Goal: Complete application form: Complete application form

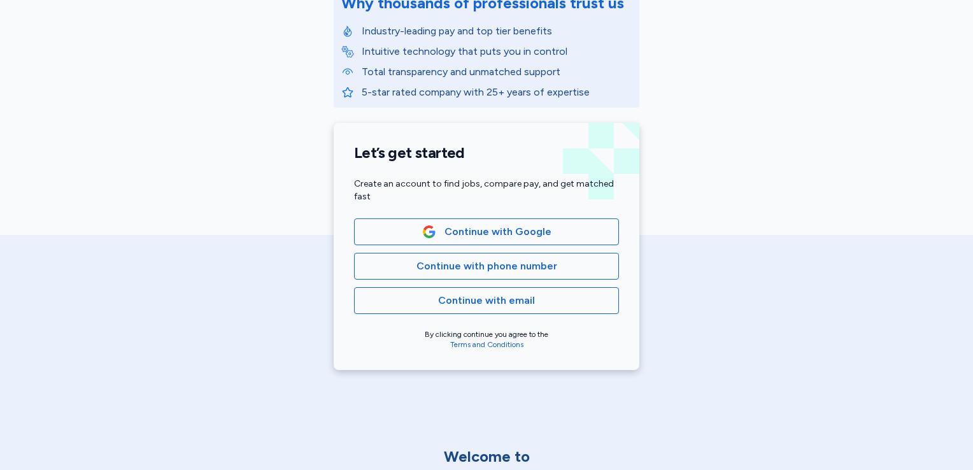
scroll to position [196, 0]
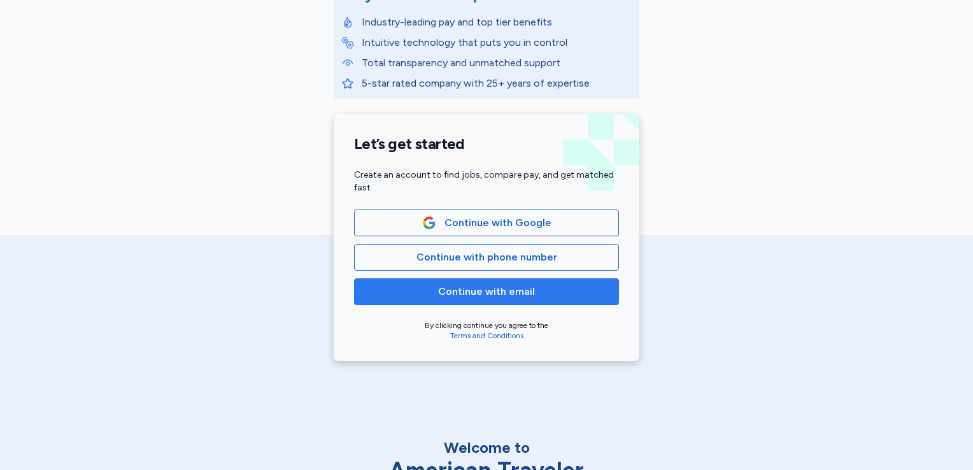
click at [530, 289] on span "Continue with email" at bounding box center [486, 291] width 243 height 15
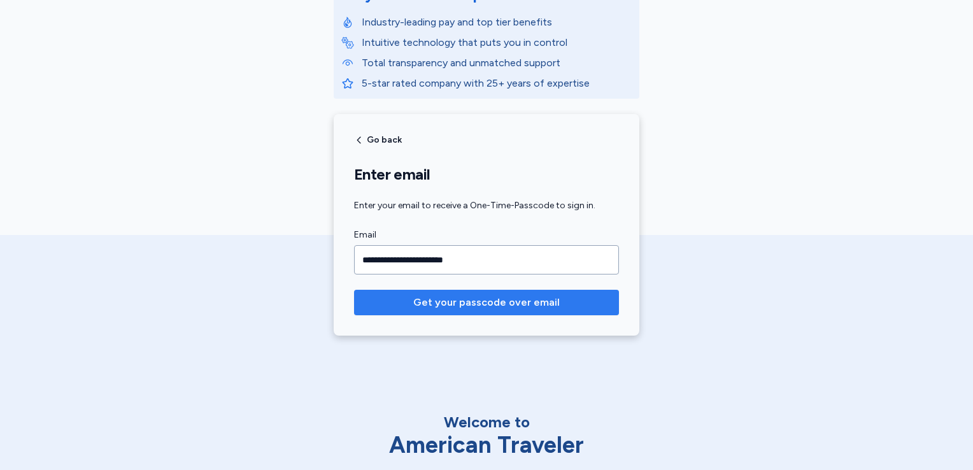
type input "**********"
click at [529, 299] on span "Get your passcode over email" at bounding box center [486, 302] width 147 height 15
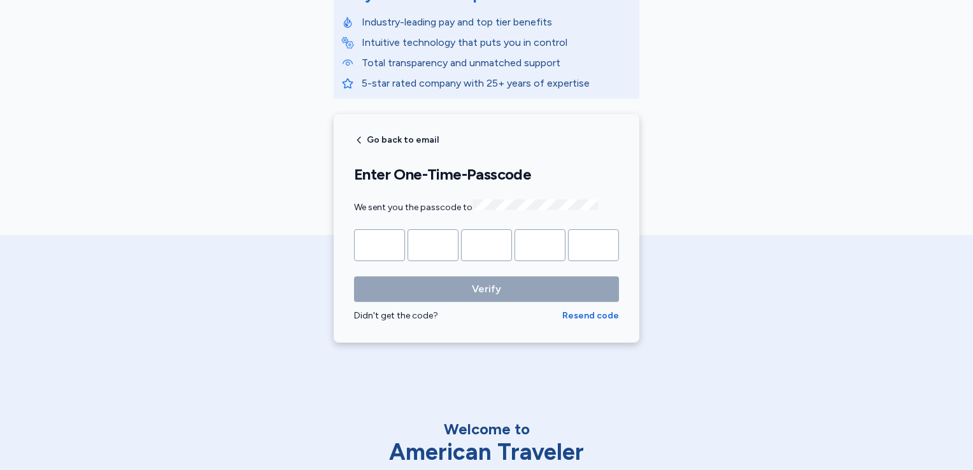
type input "*"
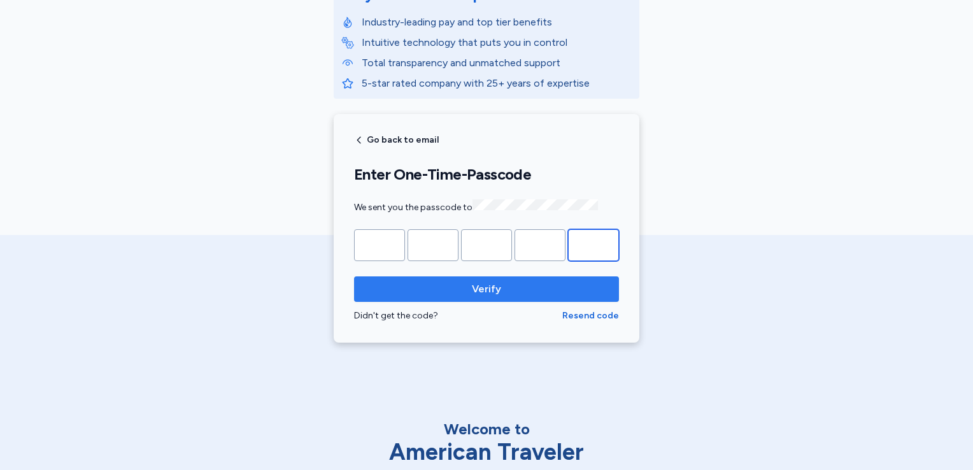
type input "*"
click at [520, 290] on span "Verify" at bounding box center [486, 289] width 245 height 15
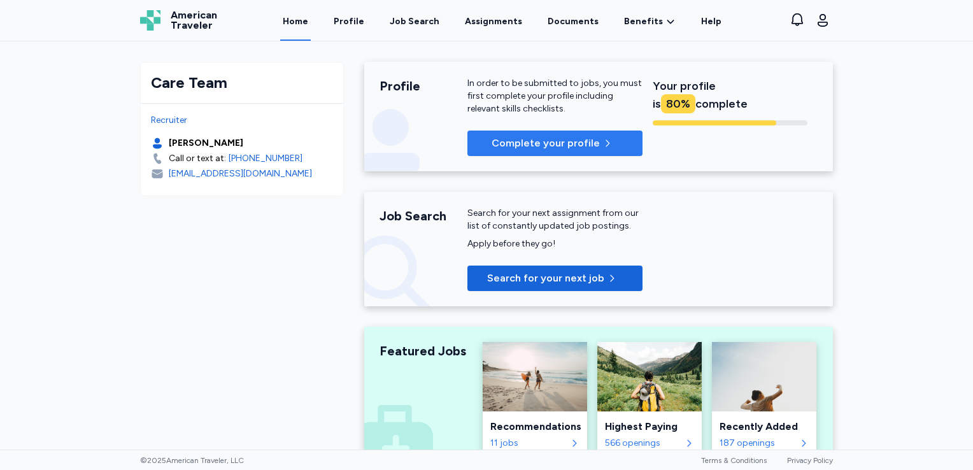
click at [559, 141] on span "Complete your profile" at bounding box center [546, 143] width 108 height 15
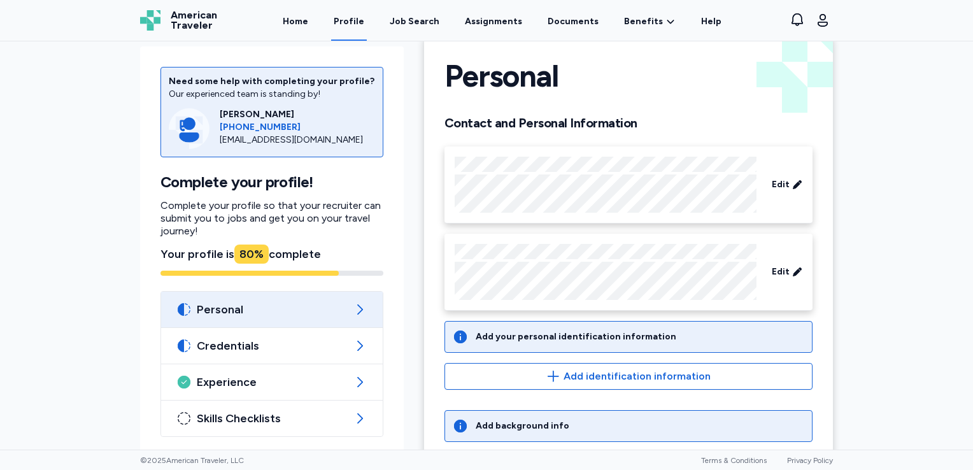
scroll to position [83, 0]
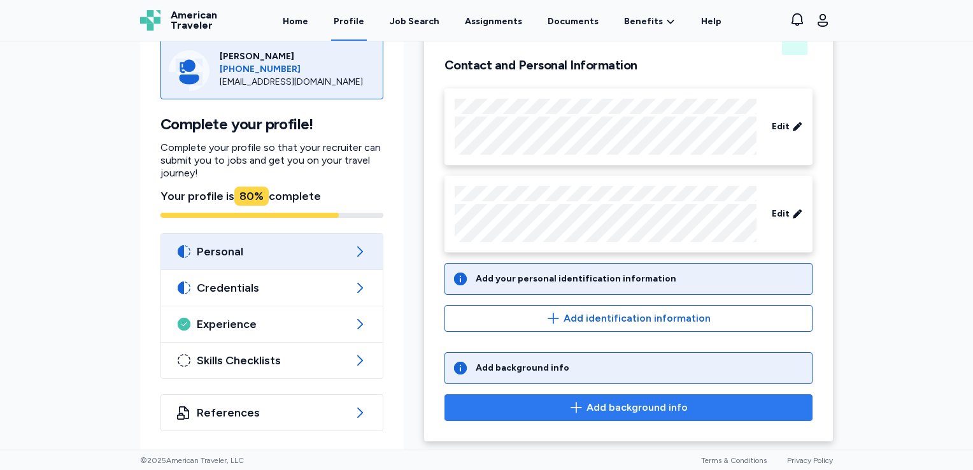
click at [563, 401] on span "Add background info" at bounding box center [628, 407] width 347 height 15
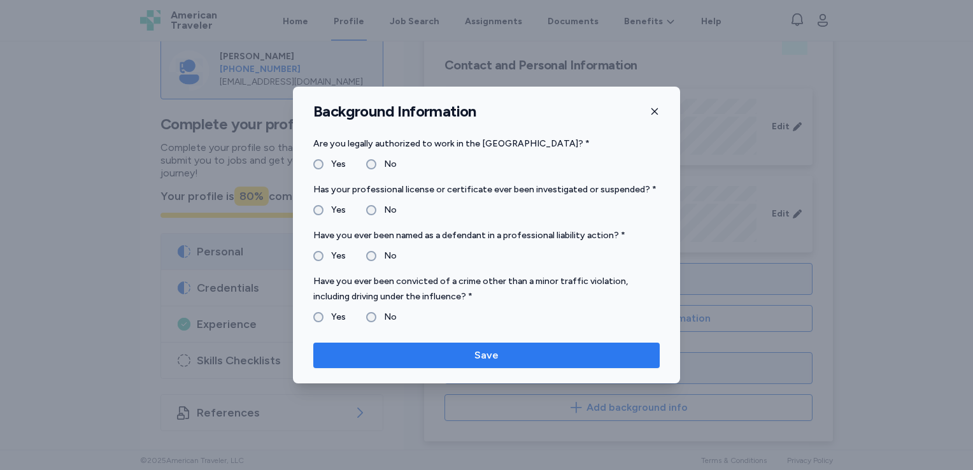
click at [423, 358] on span "Save" at bounding box center [487, 355] width 326 height 15
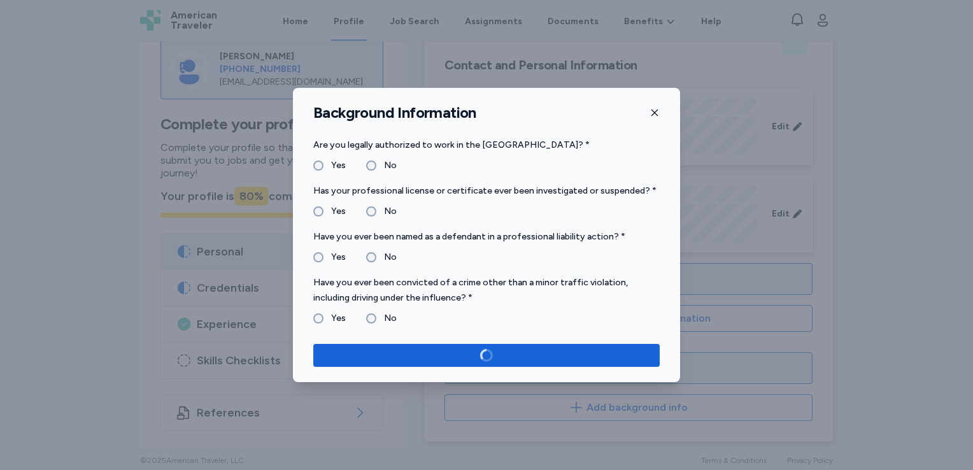
scroll to position [86, 0]
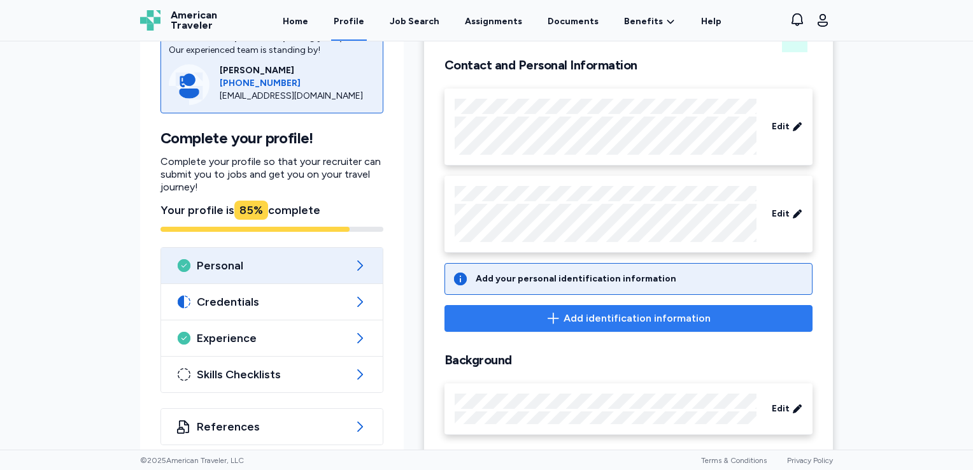
click at [536, 312] on span "Add identification information" at bounding box center [628, 318] width 347 height 15
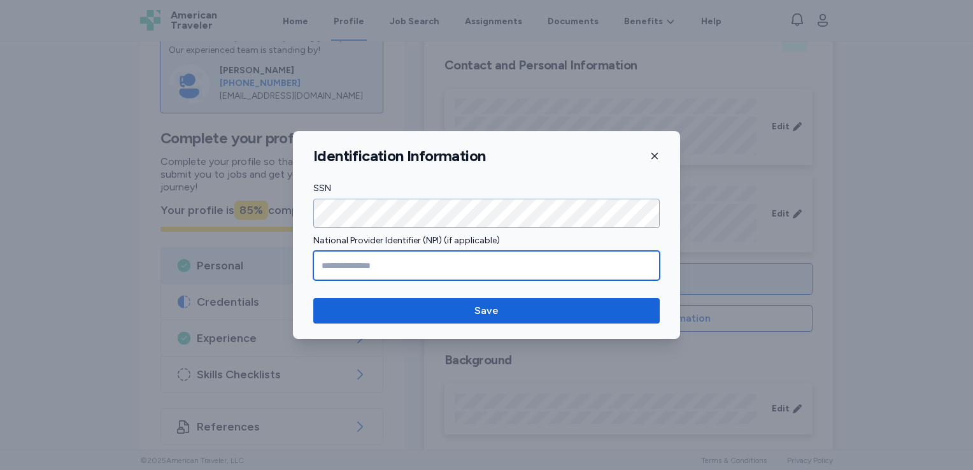
click at [396, 268] on input "National Provider Identifier (NPI) (if applicable)" at bounding box center [486, 265] width 347 height 29
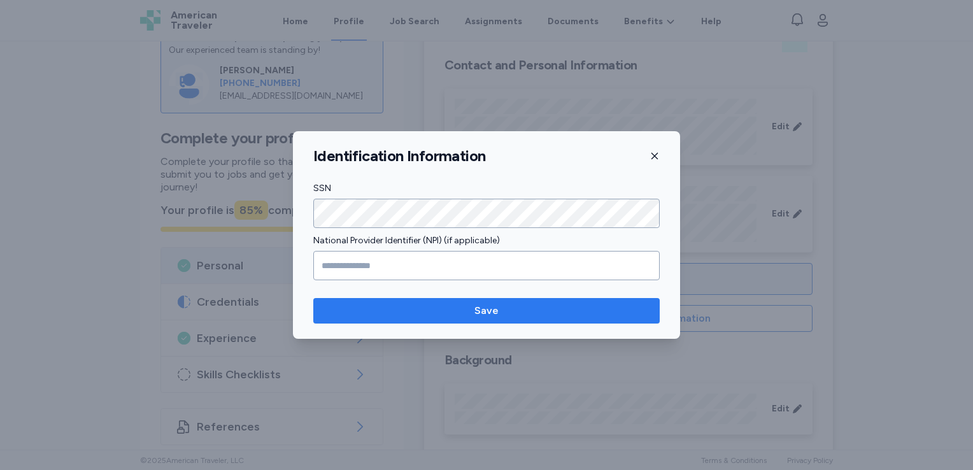
click at [448, 310] on span "Save" at bounding box center [487, 310] width 326 height 15
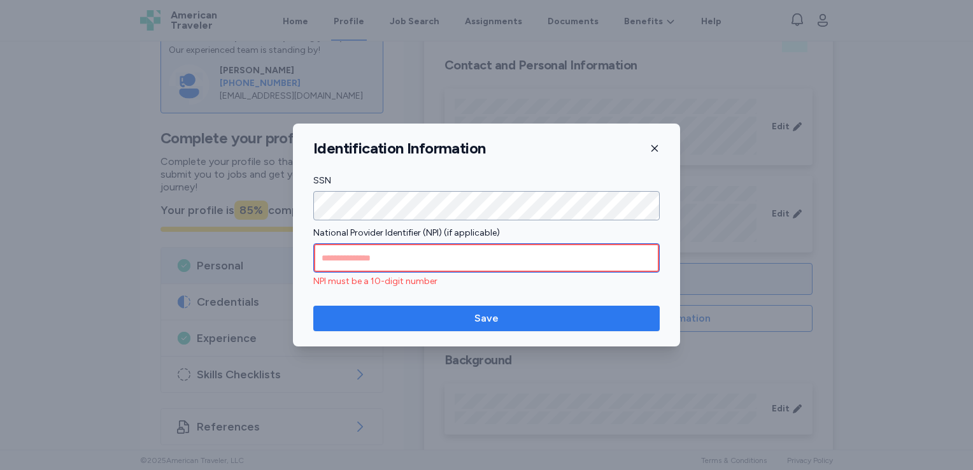
type input "*"
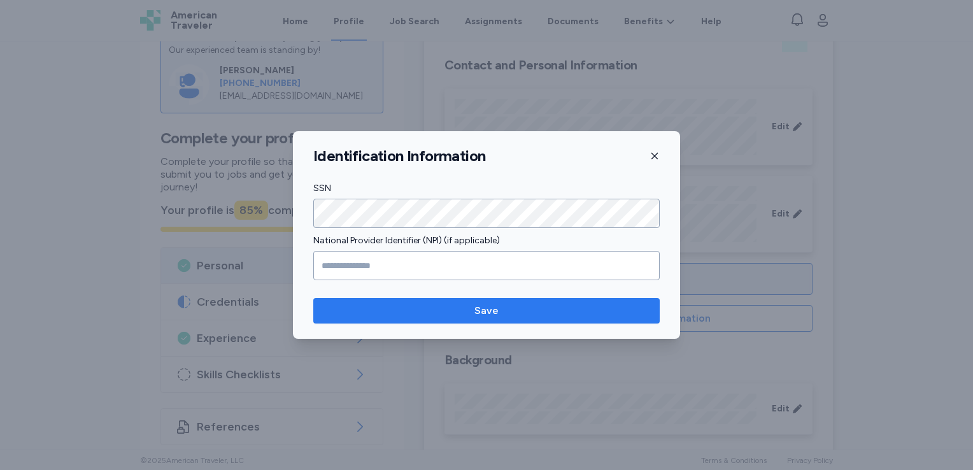
click at [448, 310] on span "Save" at bounding box center [487, 310] width 326 height 15
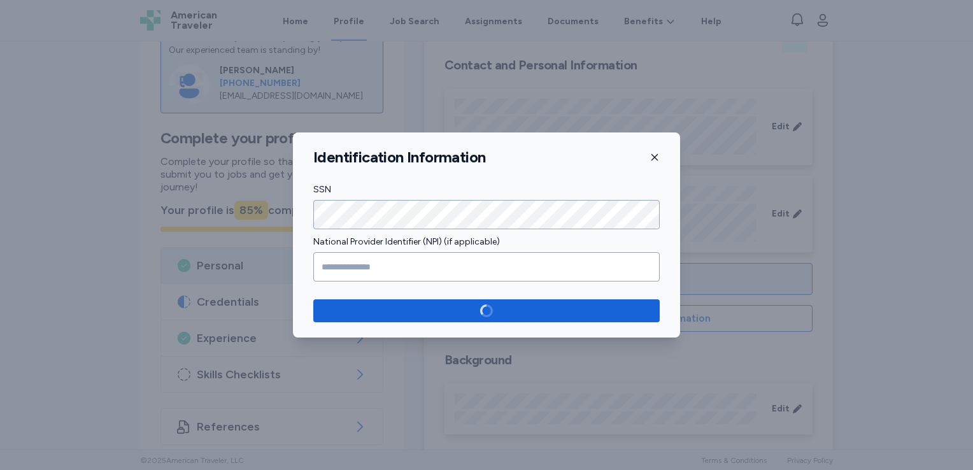
scroll to position [84, 0]
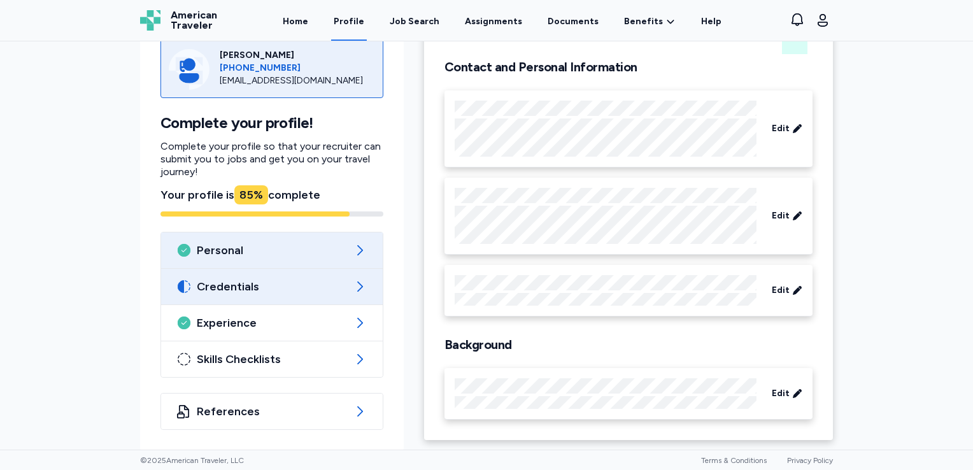
click at [276, 291] on span "Credentials" at bounding box center [272, 286] width 150 height 15
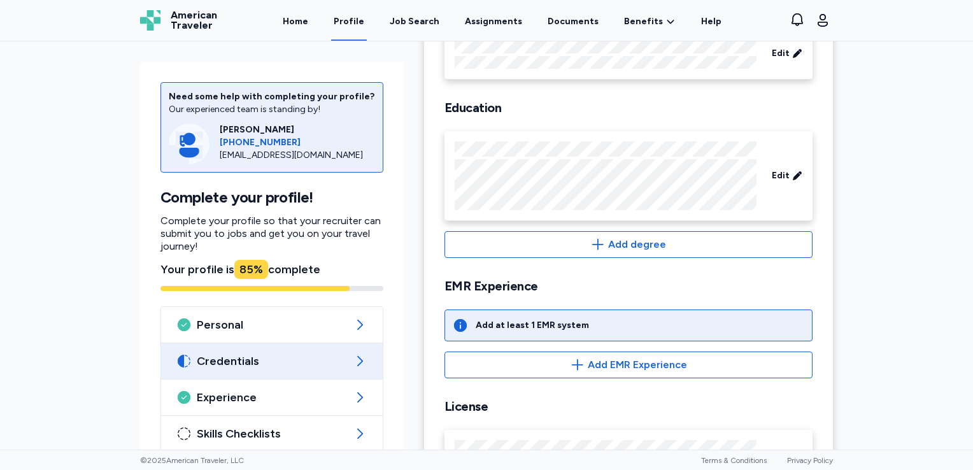
scroll to position [246, 0]
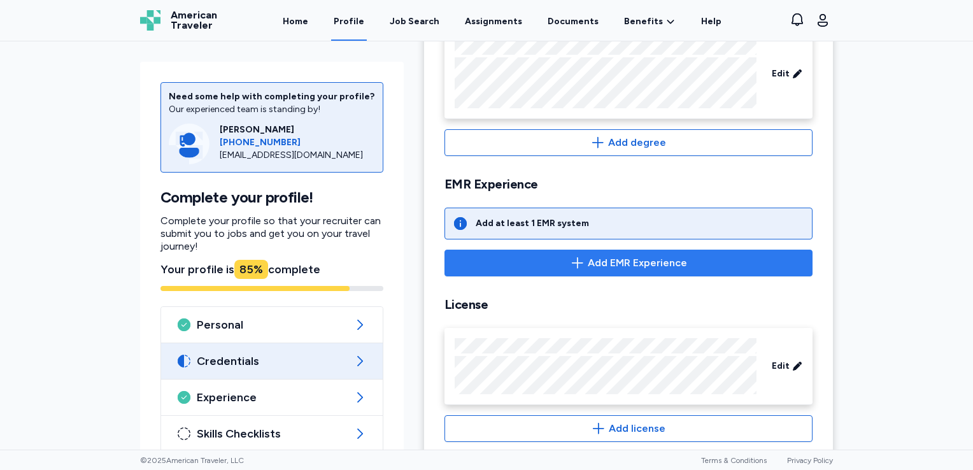
click at [543, 261] on span "Add EMR Experience" at bounding box center [628, 262] width 347 height 15
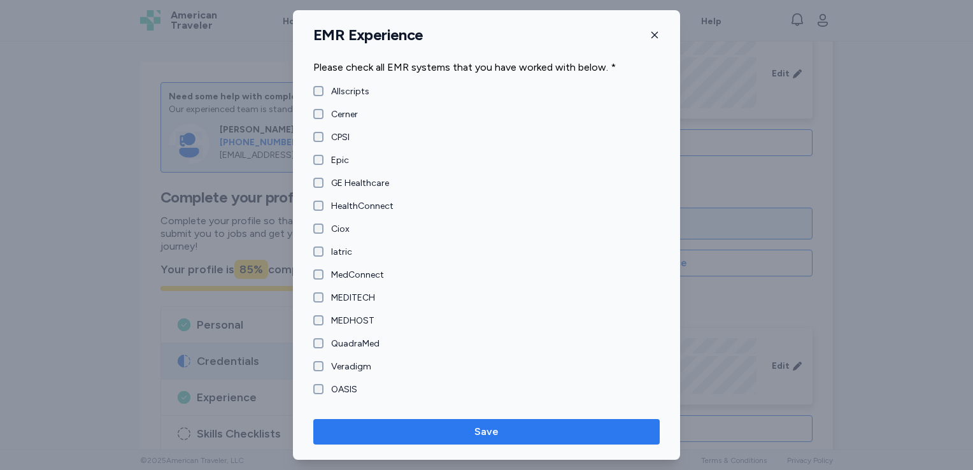
click at [494, 429] on span "Save" at bounding box center [487, 431] width 24 height 15
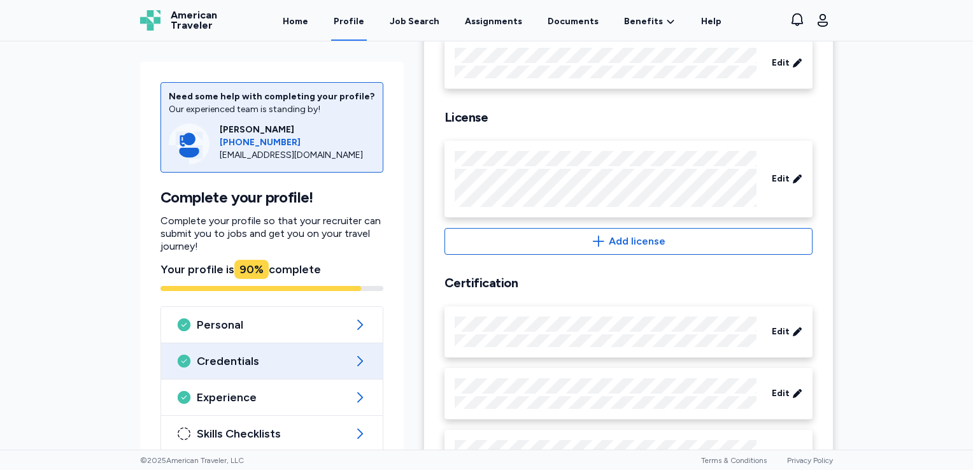
scroll to position [515, 0]
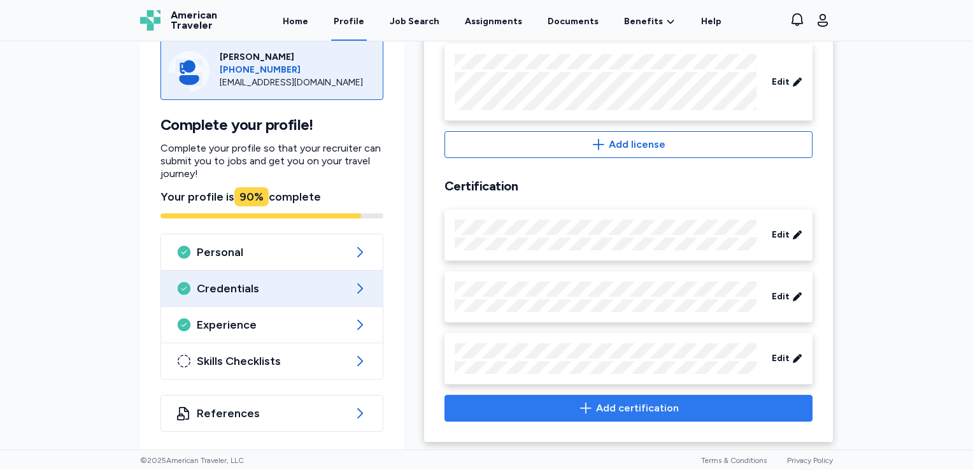
click at [578, 402] on icon "button" at bounding box center [585, 408] width 15 height 15
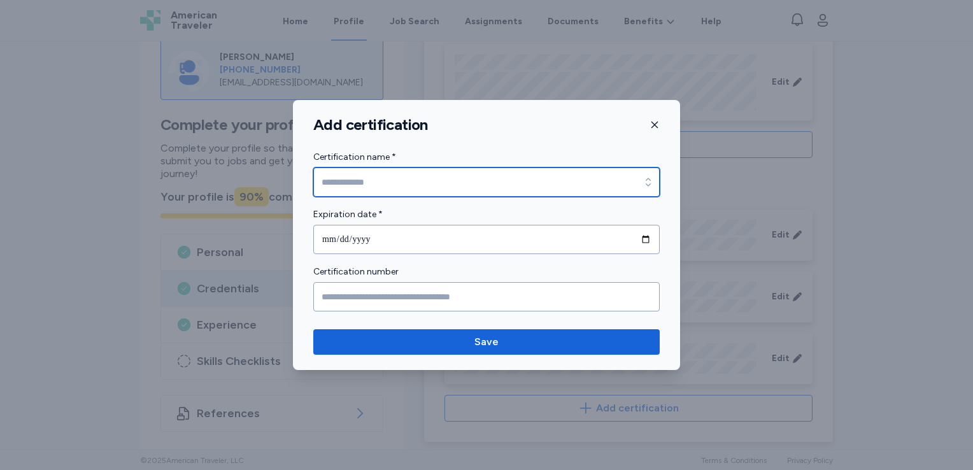
click at [601, 182] on input "Certification name *" at bounding box center [486, 182] width 347 height 29
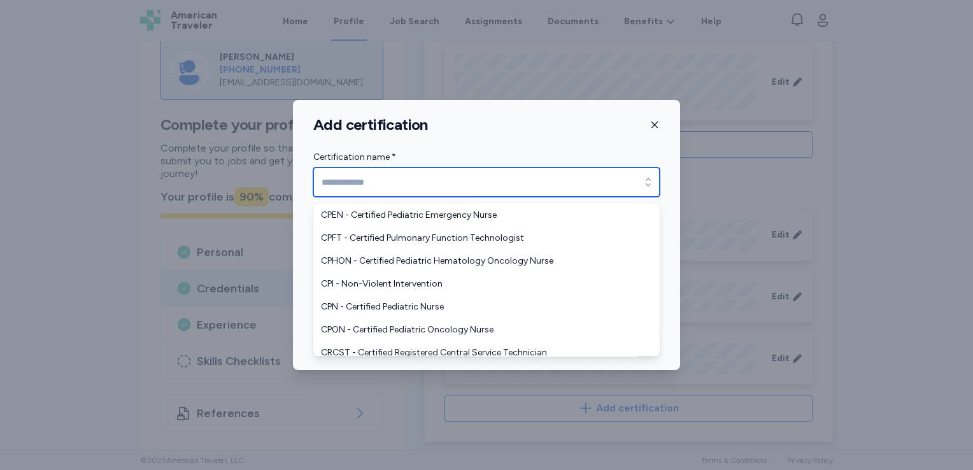
scroll to position [1444, 0]
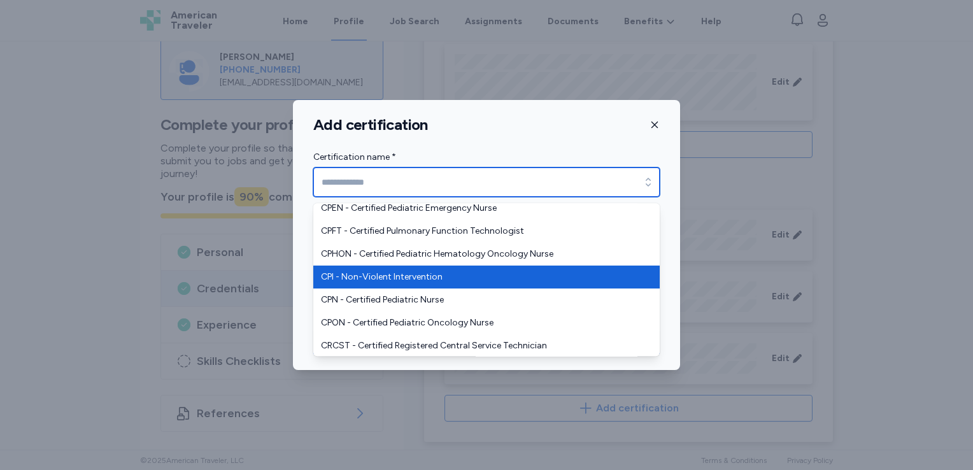
type input "**********"
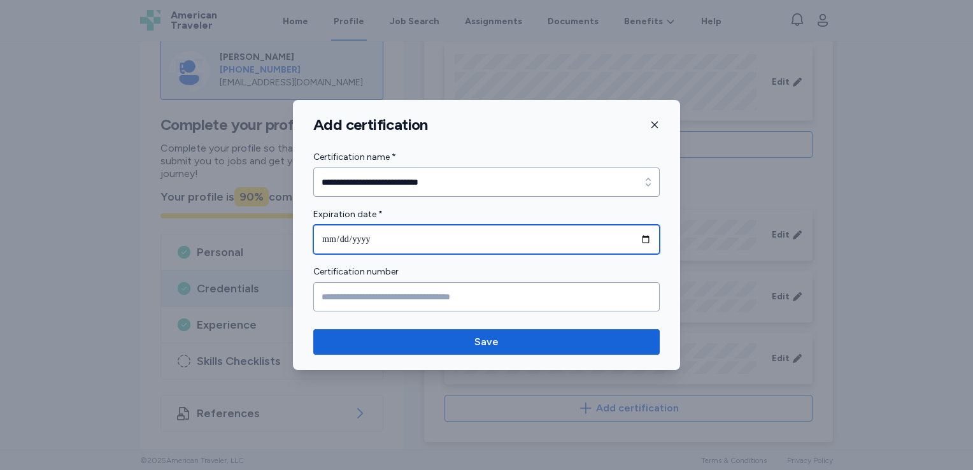
click at [645, 240] on input "date" at bounding box center [486, 239] width 347 height 29
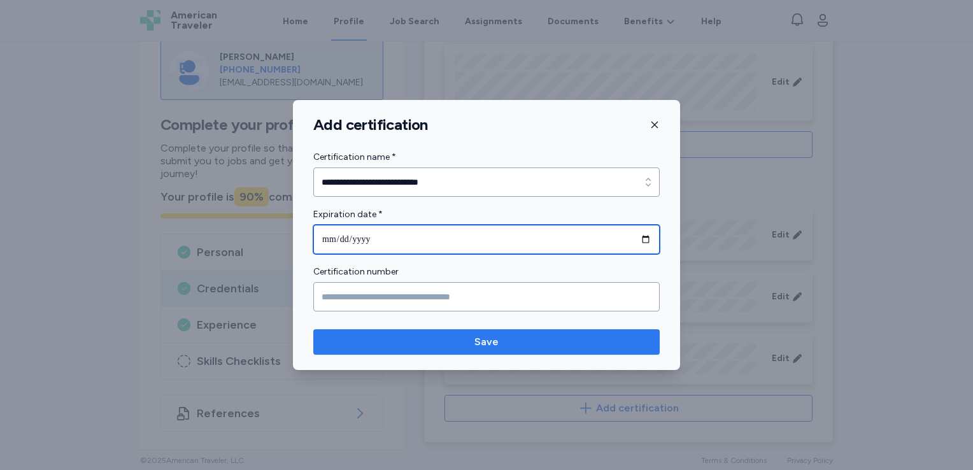
type input "**********"
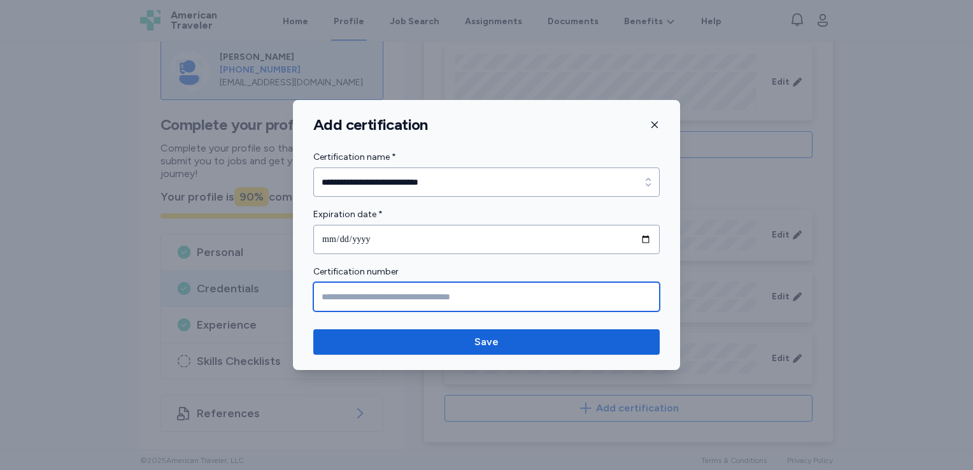
click at [523, 305] on input "Certification number" at bounding box center [486, 296] width 347 height 29
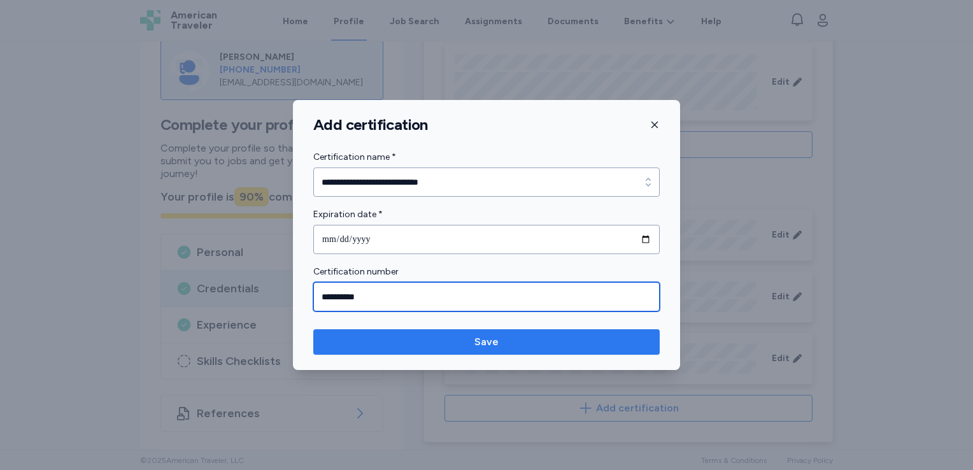
type input "**********"
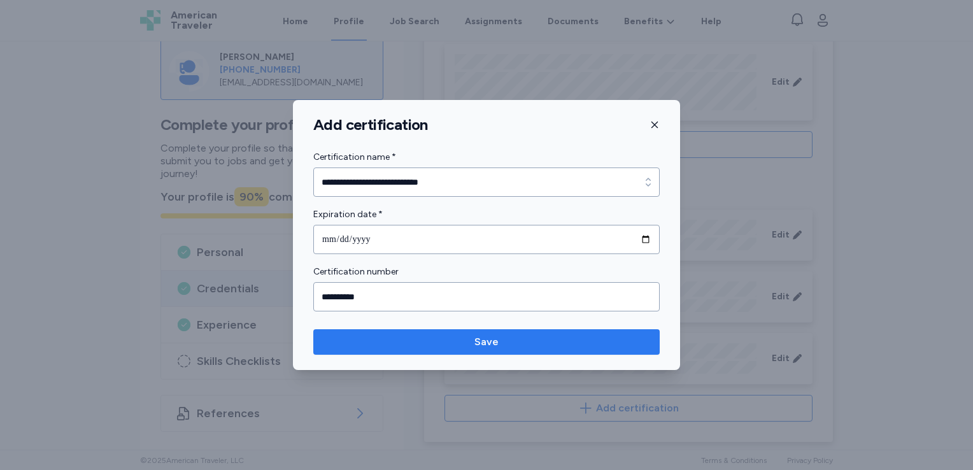
click at [515, 338] on span "Save" at bounding box center [487, 341] width 326 height 15
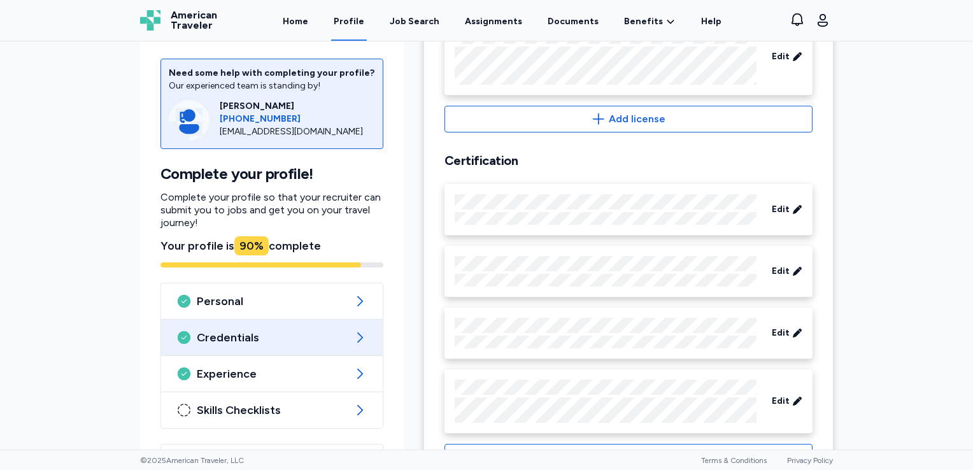
scroll to position [590, 0]
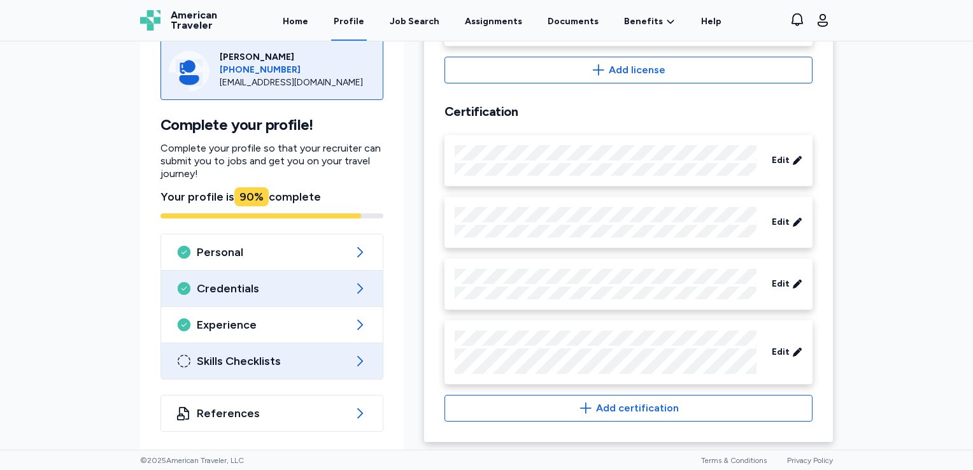
click at [289, 357] on span "Skills Checklists" at bounding box center [272, 361] width 150 height 15
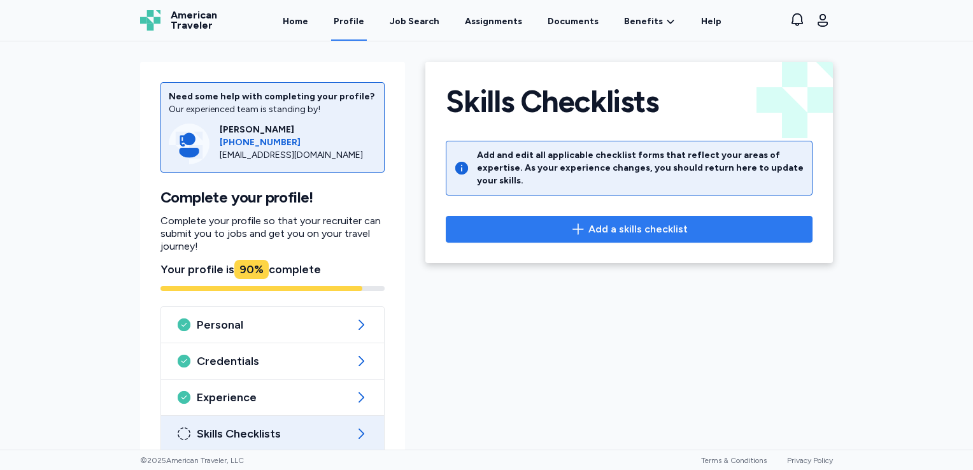
click at [563, 222] on span "Add a skills checklist" at bounding box center [629, 229] width 345 height 15
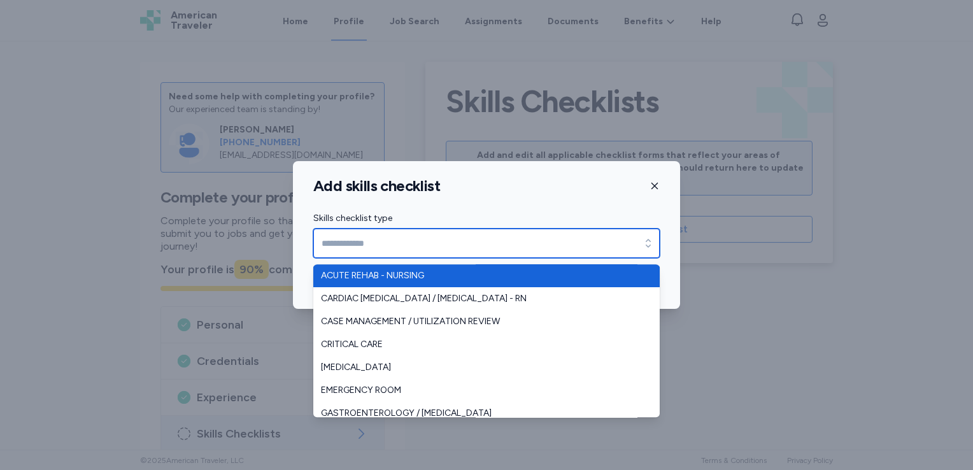
click at [631, 245] on input "Skills checklist type" at bounding box center [486, 243] width 347 height 29
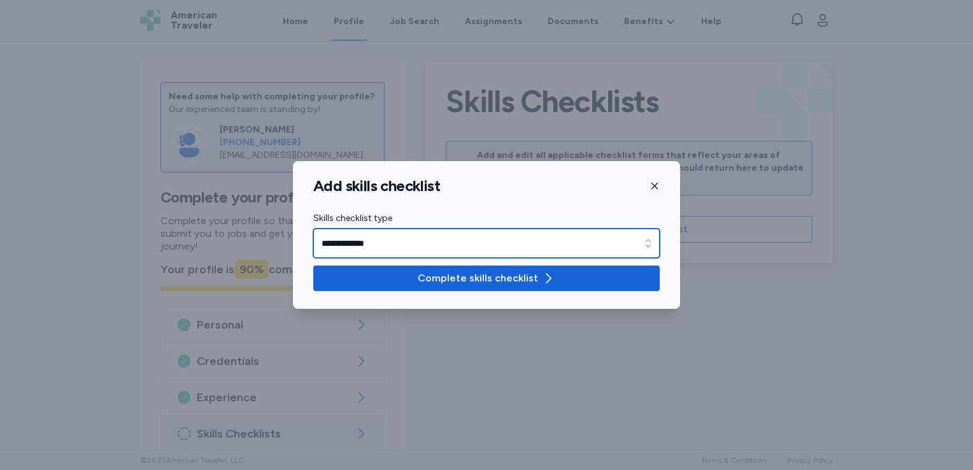
click at [571, 247] on input "**********" at bounding box center [486, 243] width 347 height 29
click at [636, 236] on input "**********" at bounding box center [486, 243] width 347 height 29
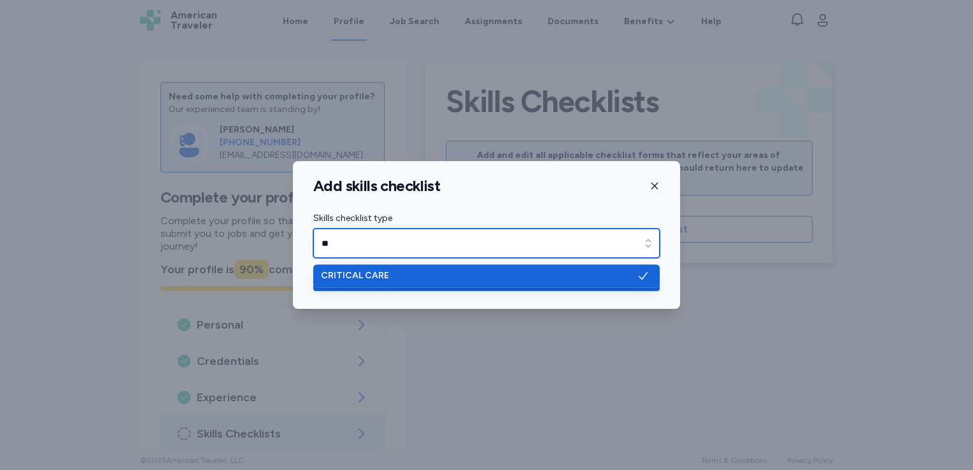
type input "*"
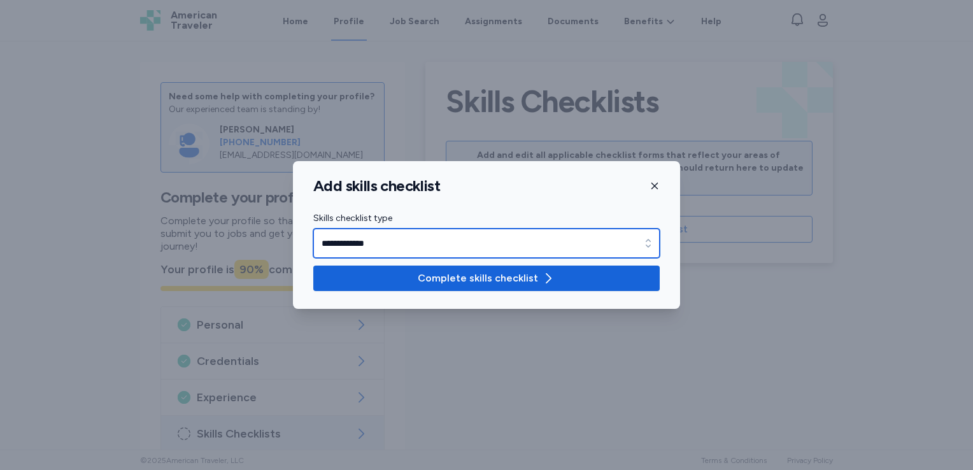
click at [571, 247] on input "**********" at bounding box center [486, 243] width 347 height 29
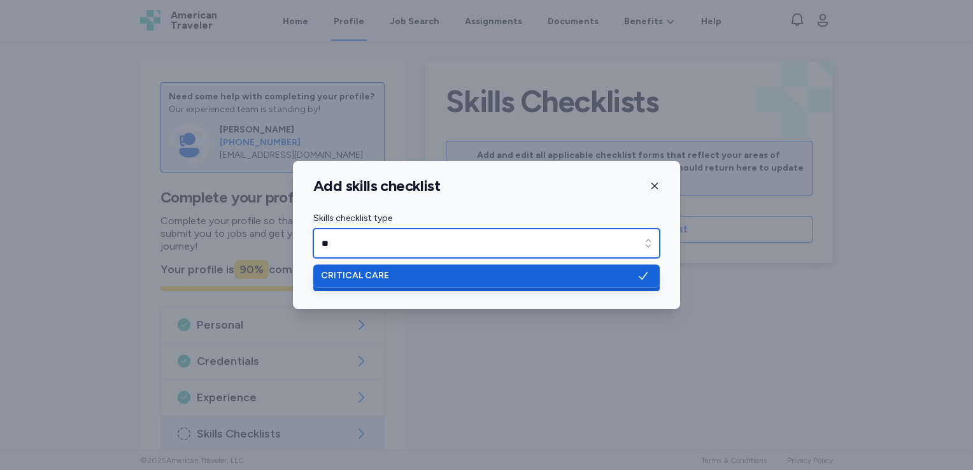
type input "*"
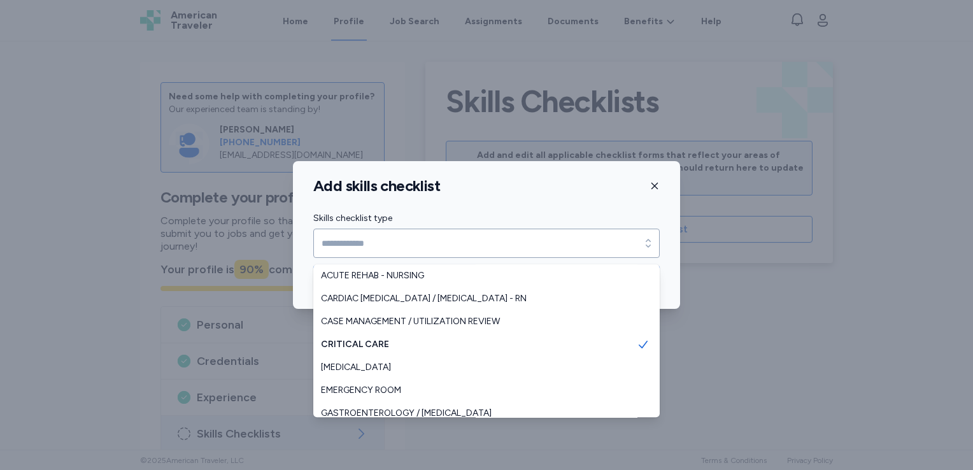
type input "**********"
click at [611, 211] on div "**********" at bounding box center [486, 234] width 347 height 47
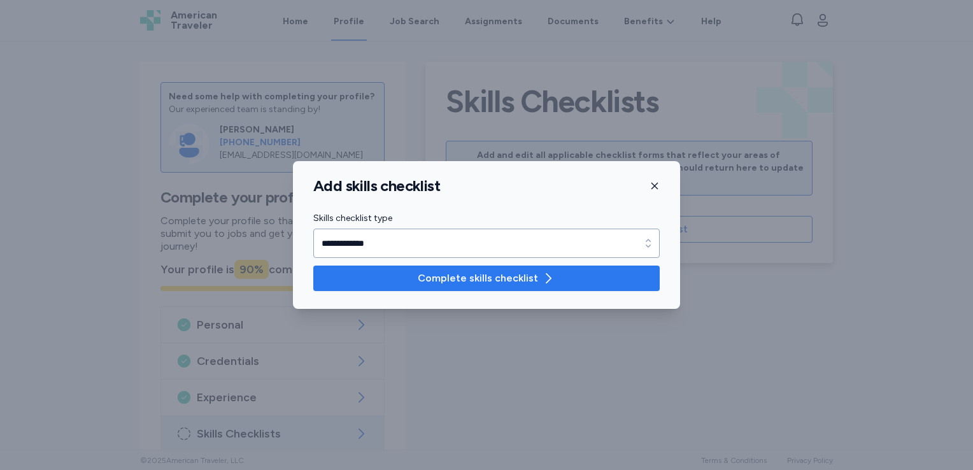
click at [568, 273] on span "Complete skills checklist" at bounding box center [487, 278] width 326 height 15
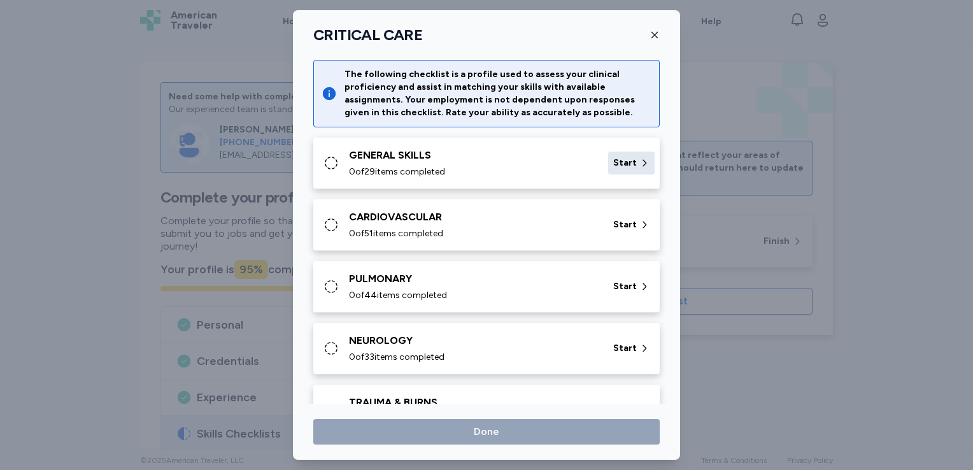
click at [613, 164] on span "Start" at bounding box center [625, 163] width 24 height 13
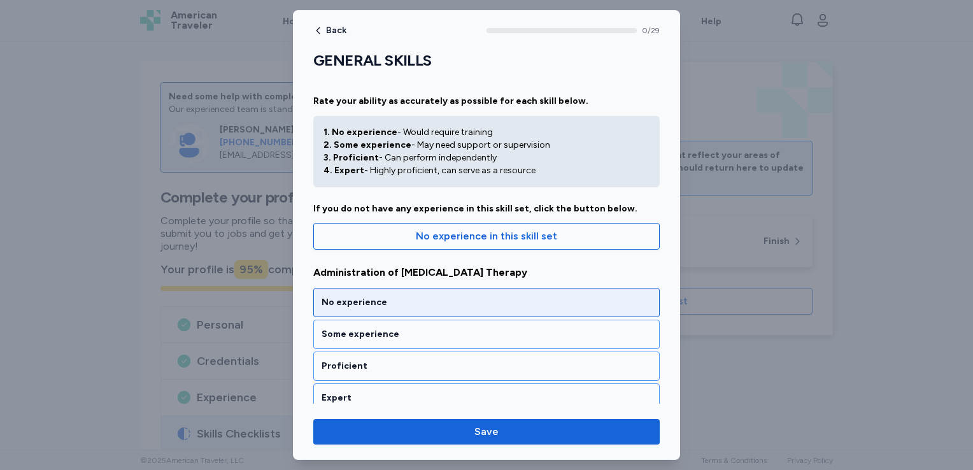
click at [471, 299] on div "No experience" at bounding box center [487, 302] width 330 height 13
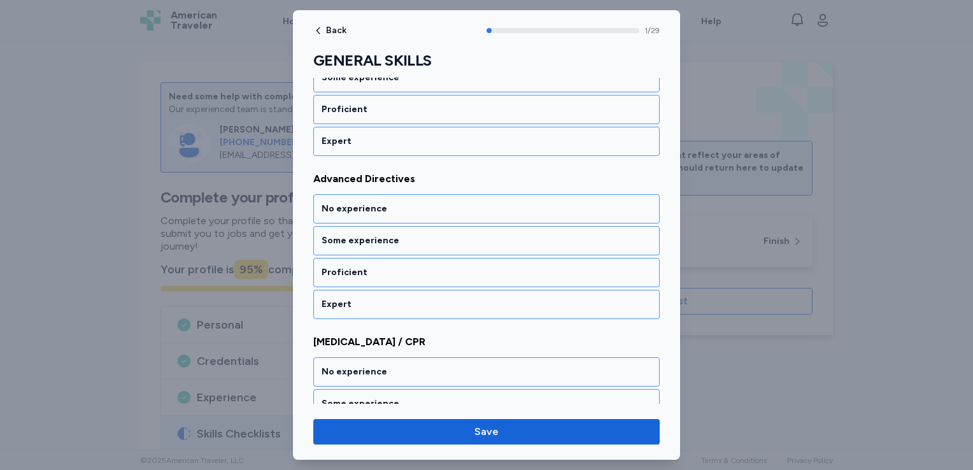
scroll to position [259, 0]
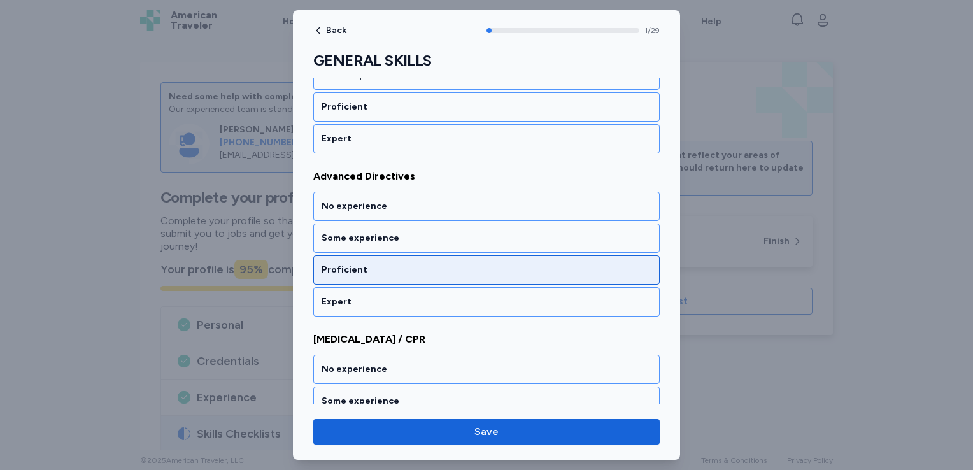
click at [464, 268] on div "Proficient" at bounding box center [487, 270] width 330 height 13
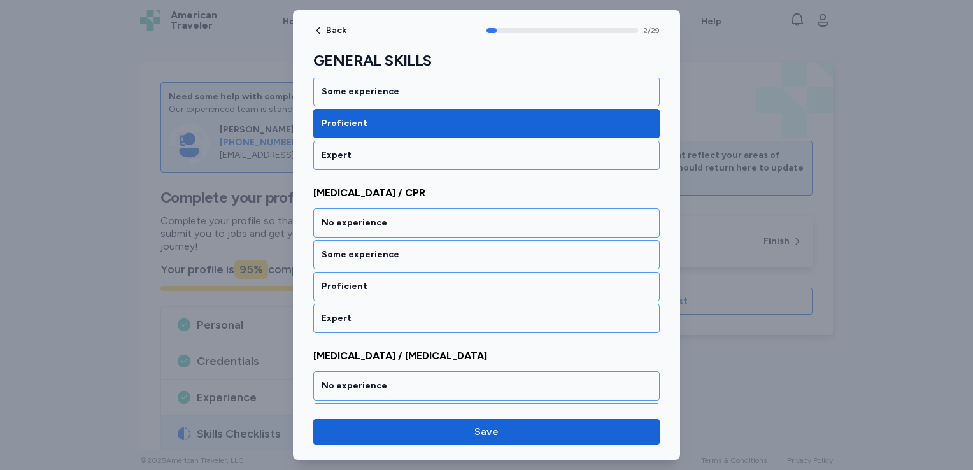
scroll to position [421, 0]
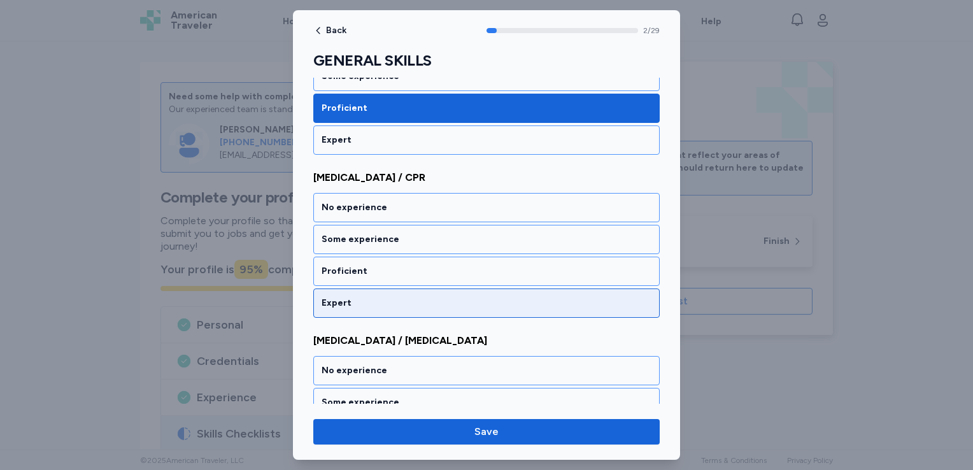
click at [457, 297] on div "Expert" at bounding box center [487, 303] width 330 height 13
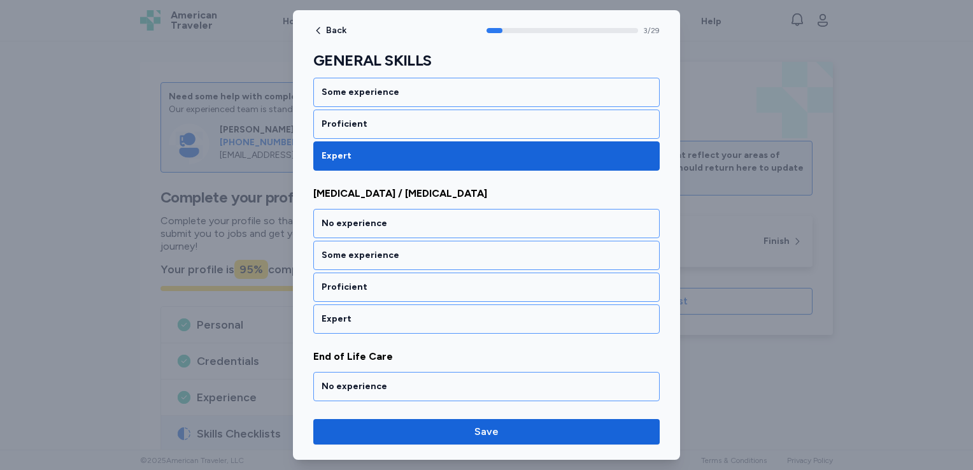
scroll to position [584, 0]
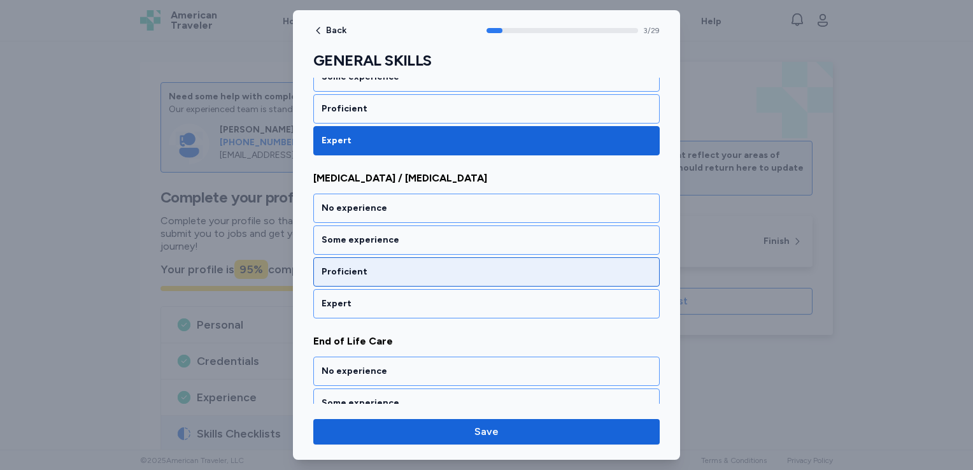
click at [454, 273] on div "Proficient" at bounding box center [487, 272] width 330 height 13
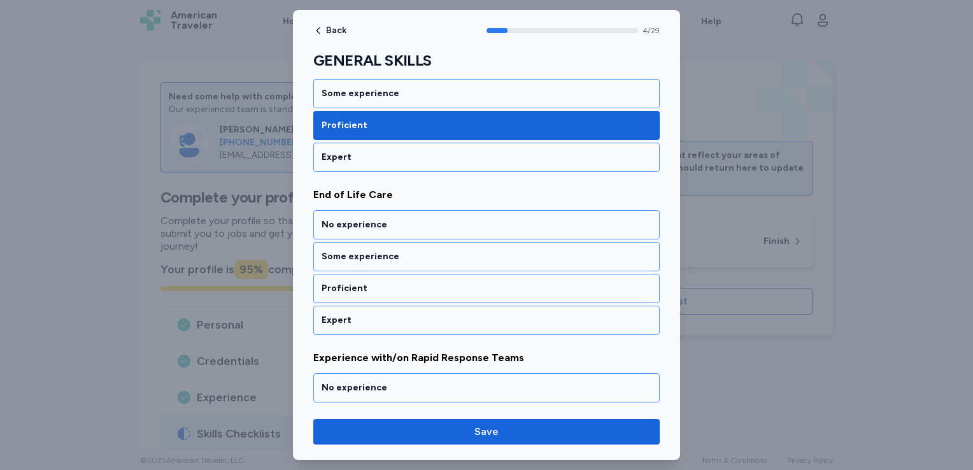
scroll to position [745, 0]
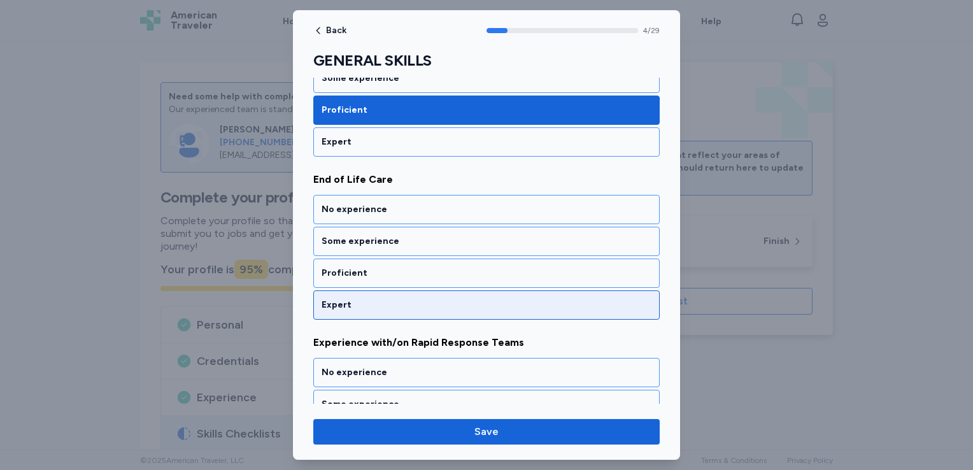
click at [448, 299] on div "Expert" at bounding box center [487, 305] width 330 height 13
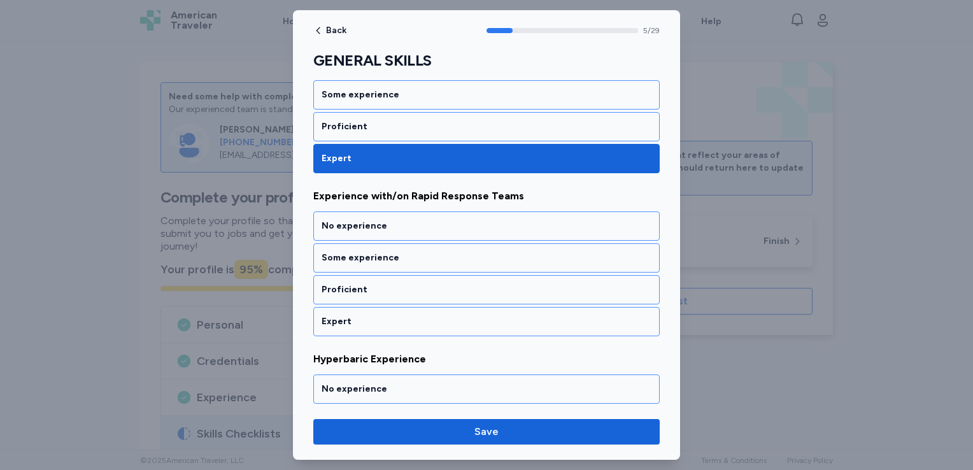
scroll to position [907, 0]
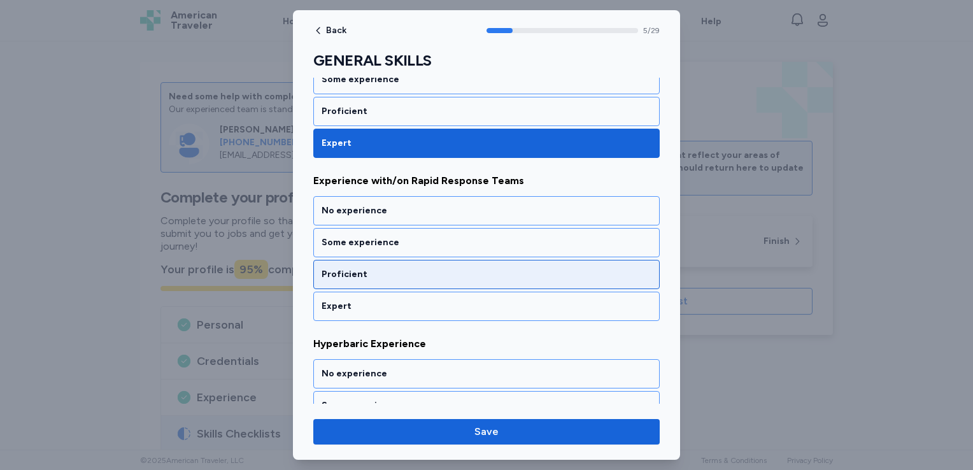
click at [447, 269] on div "Proficient" at bounding box center [487, 274] width 330 height 13
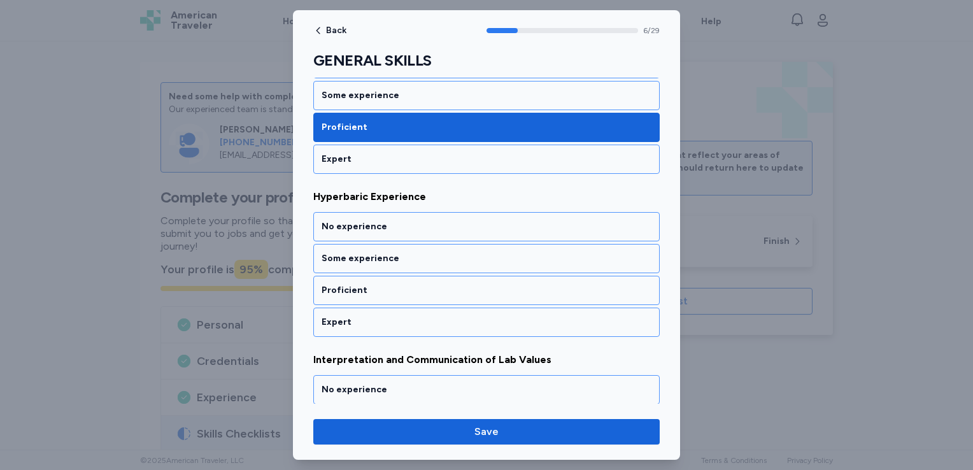
scroll to position [1070, 0]
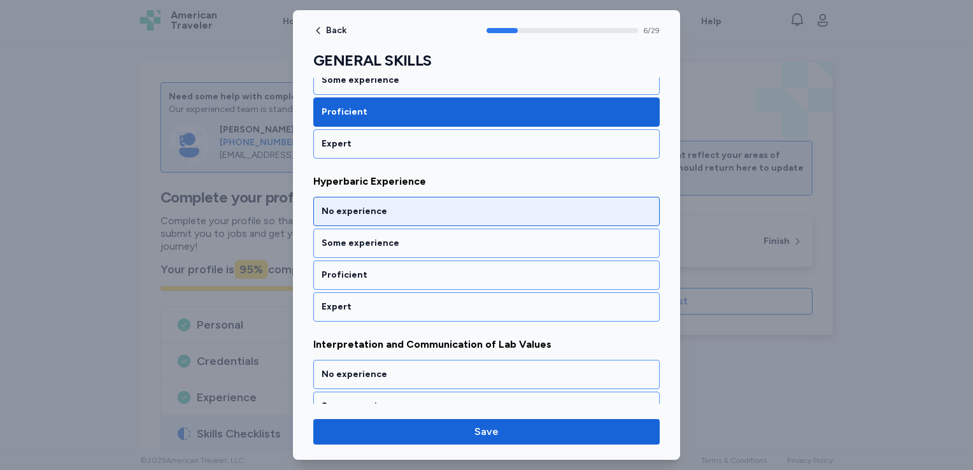
click at [442, 206] on div "No experience" at bounding box center [487, 211] width 330 height 13
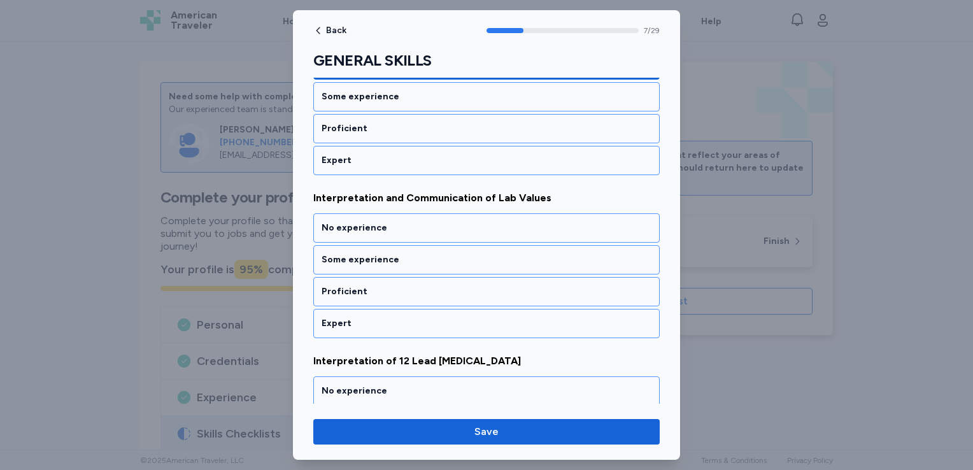
scroll to position [1231, 0]
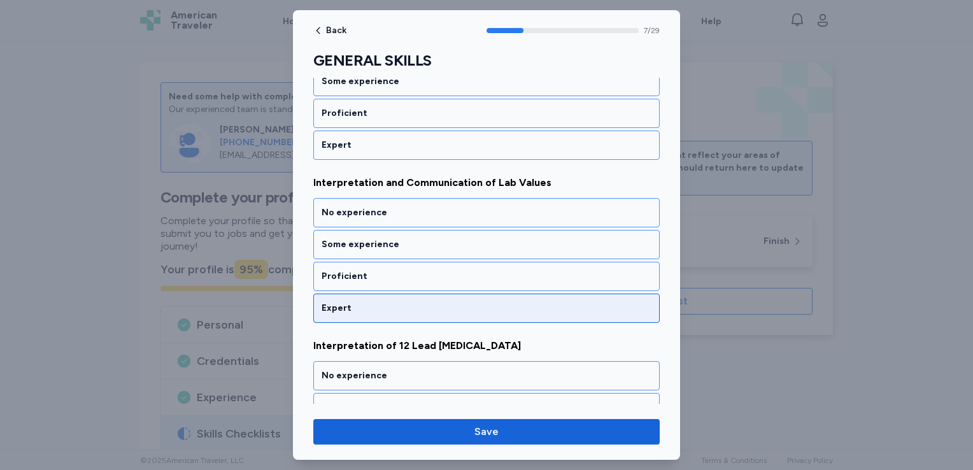
click at [430, 302] on div "Expert" at bounding box center [487, 308] width 330 height 13
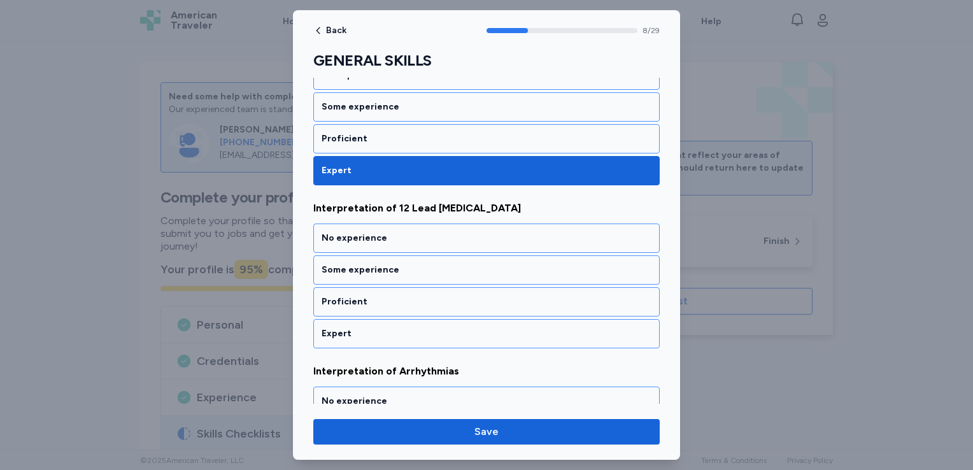
scroll to position [1394, 0]
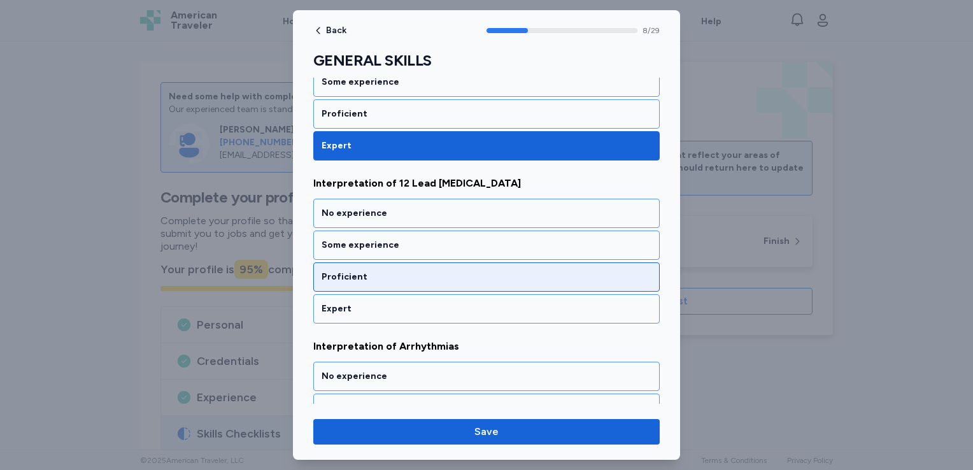
click at [431, 271] on div "Proficient" at bounding box center [487, 277] width 330 height 13
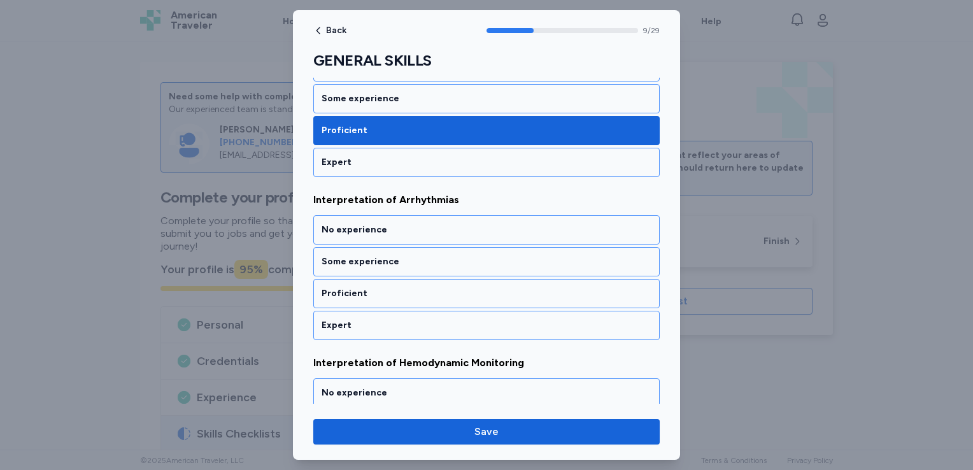
scroll to position [1556, 0]
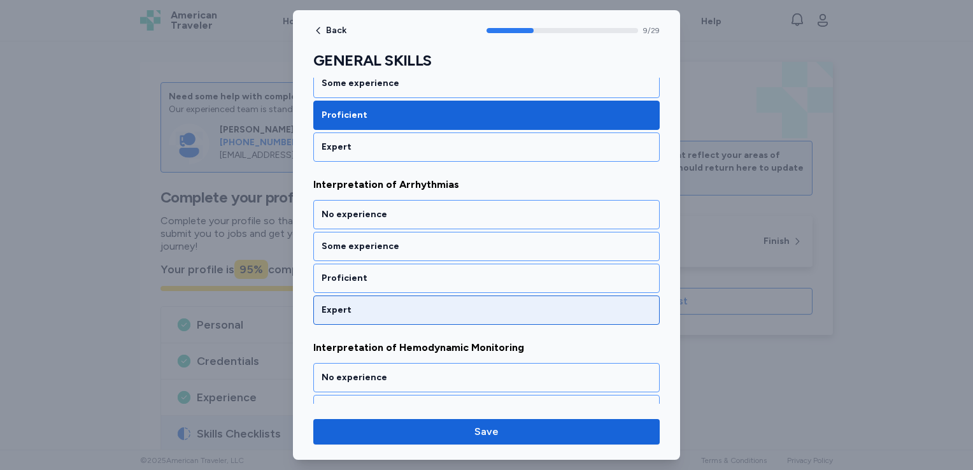
click at [423, 304] on div "Expert" at bounding box center [487, 310] width 330 height 13
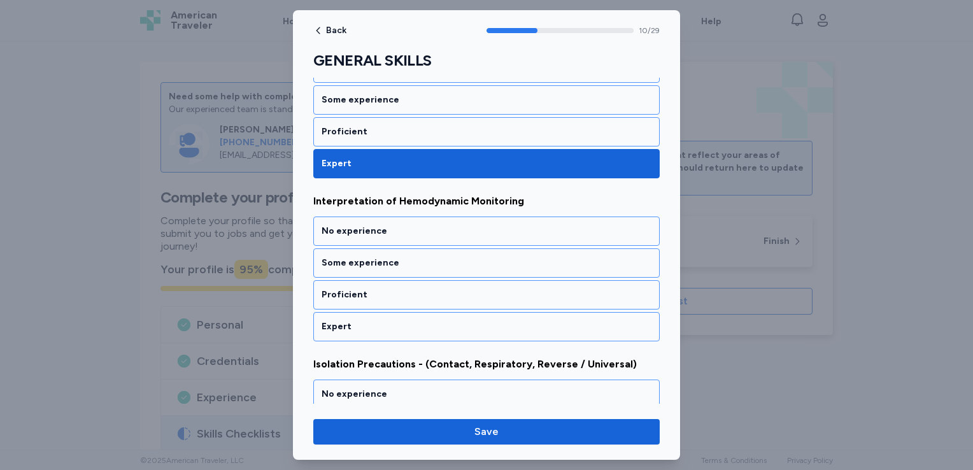
scroll to position [1717, 0]
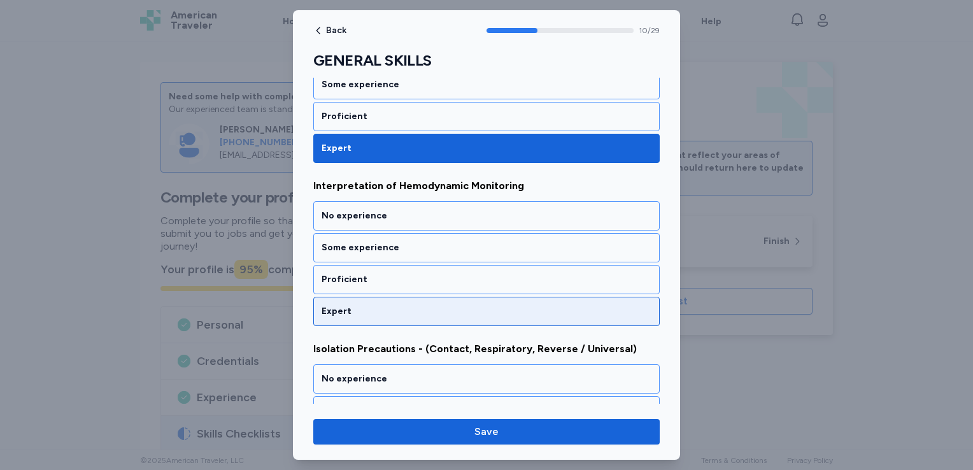
click at [408, 305] on div "Expert" at bounding box center [487, 311] width 330 height 13
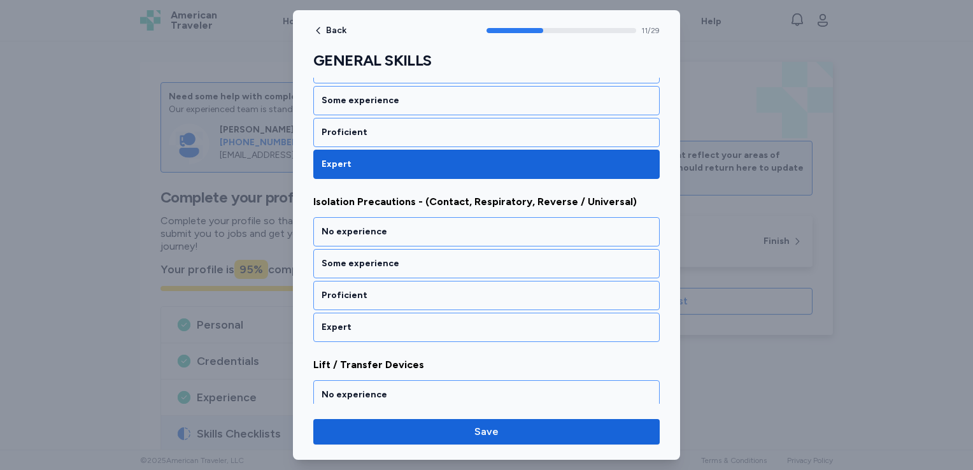
scroll to position [1880, 0]
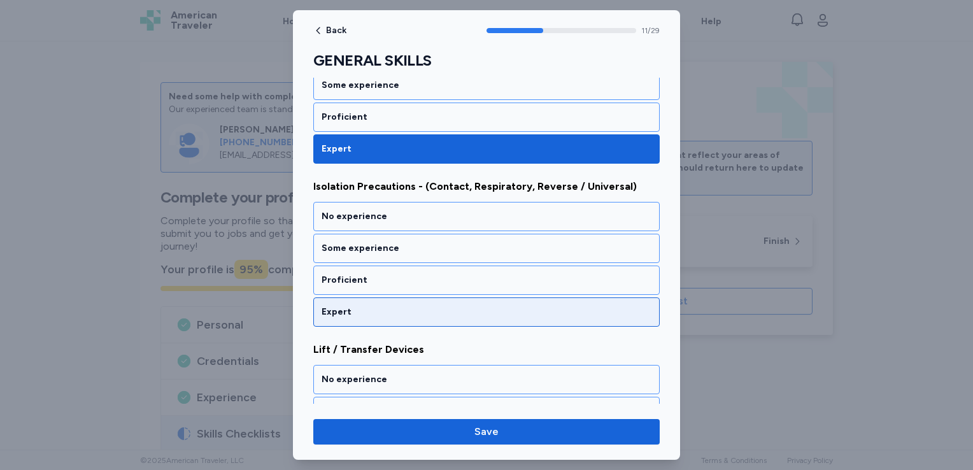
click at [416, 306] on div "Expert" at bounding box center [487, 312] width 330 height 13
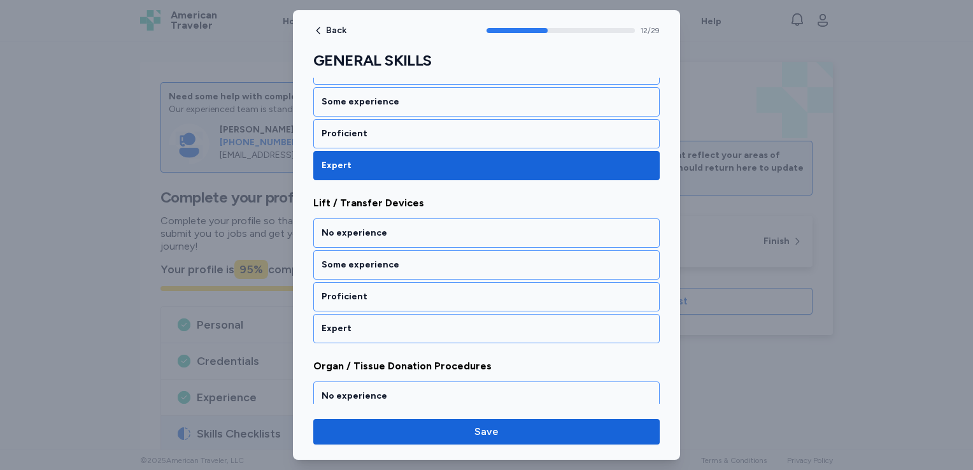
scroll to position [2042, 0]
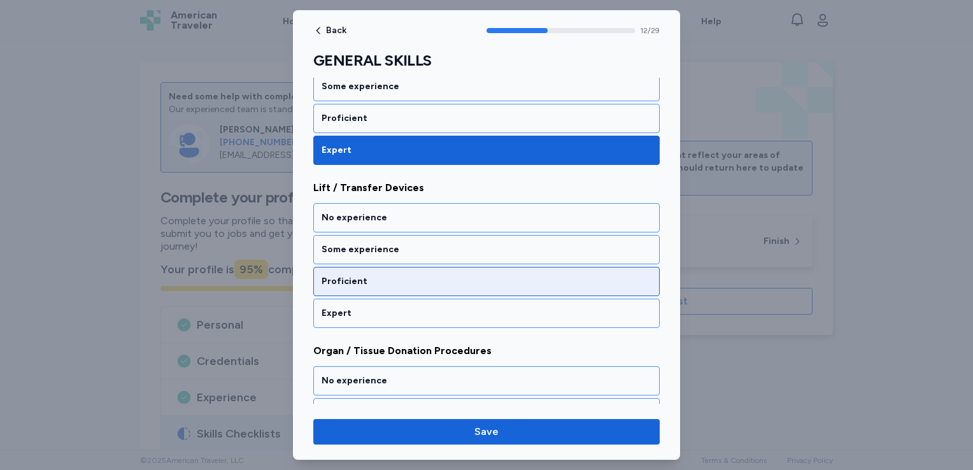
click at [421, 275] on div "Proficient" at bounding box center [487, 281] width 330 height 13
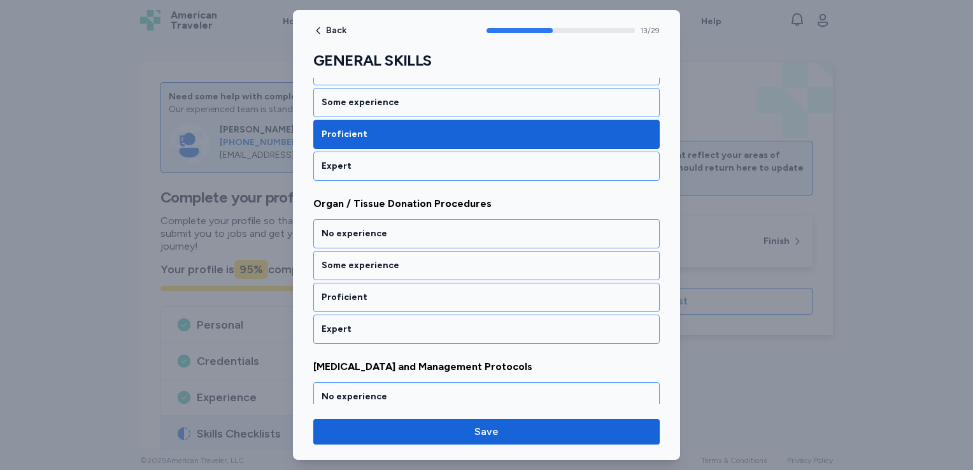
scroll to position [2204, 0]
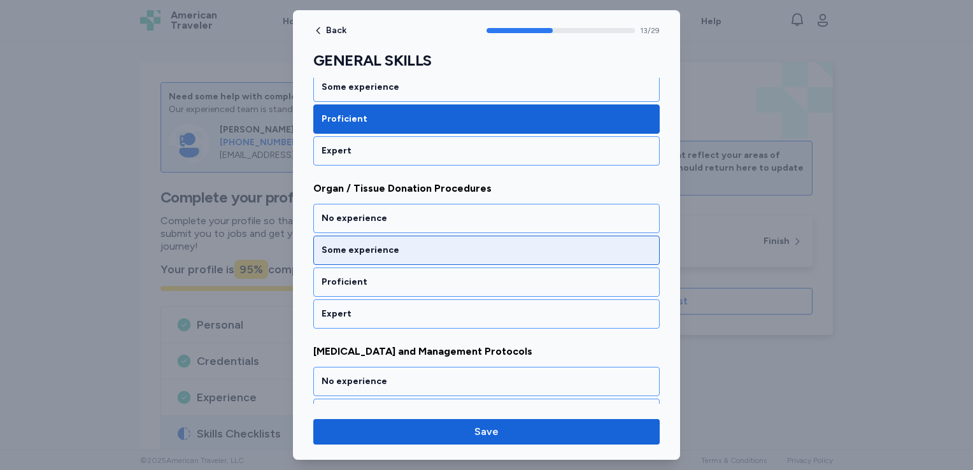
click at [421, 244] on div "Some experience" at bounding box center [487, 250] width 330 height 13
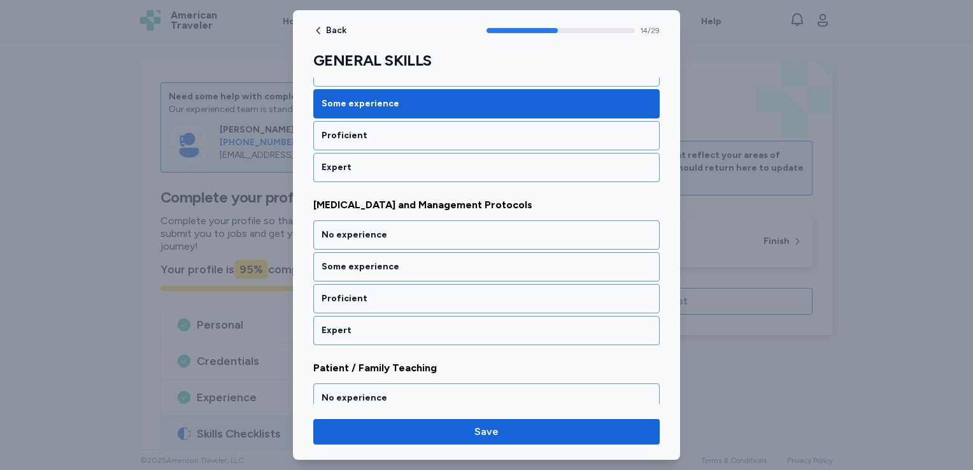
scroll to position [2366, 0]
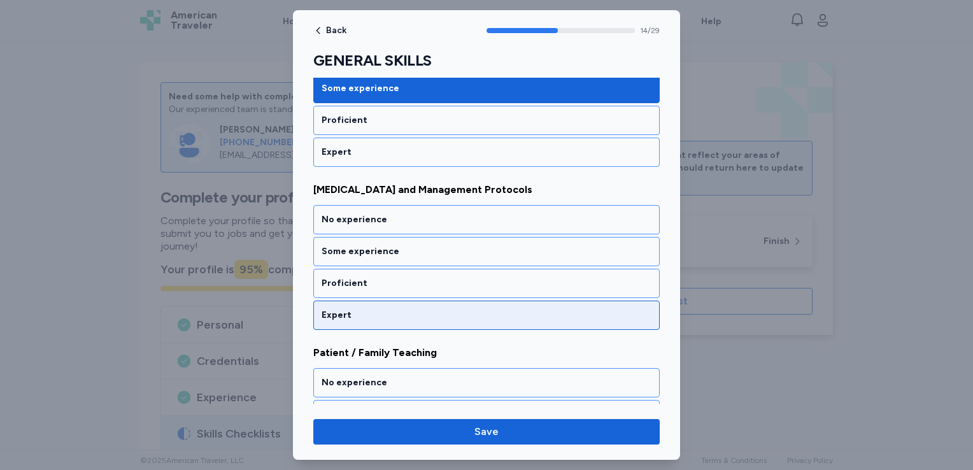
click at [406, 309] on div "Expert" at bounding box center [487, 315] width 330 height 13
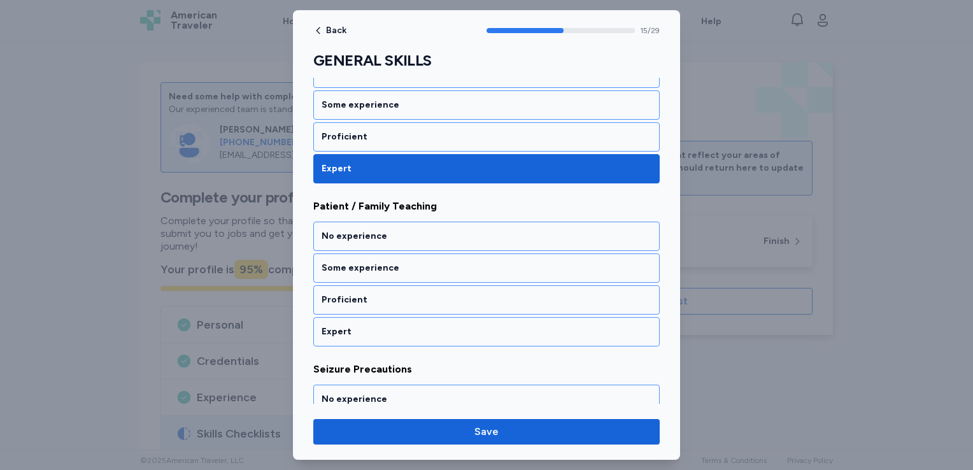
scroll to position [2528, 0]
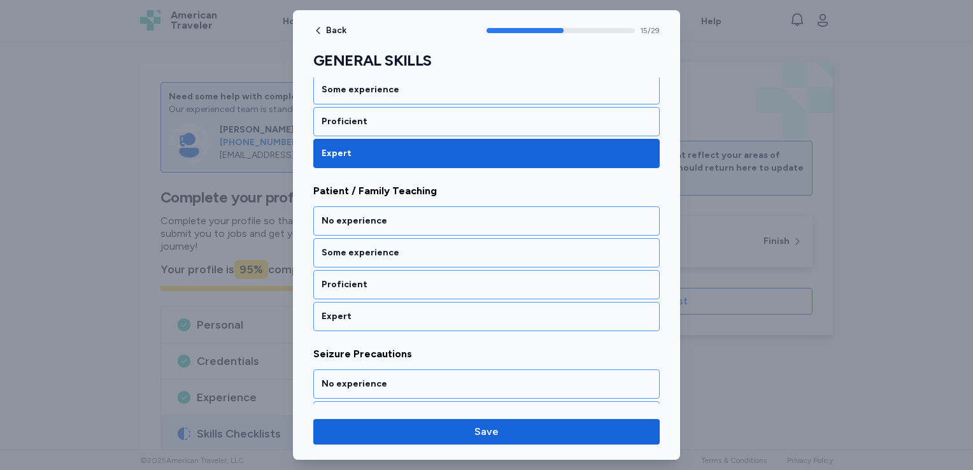
click at [406, 310] on div "Expert" at bounding box center [487, 316] width 330 height 13
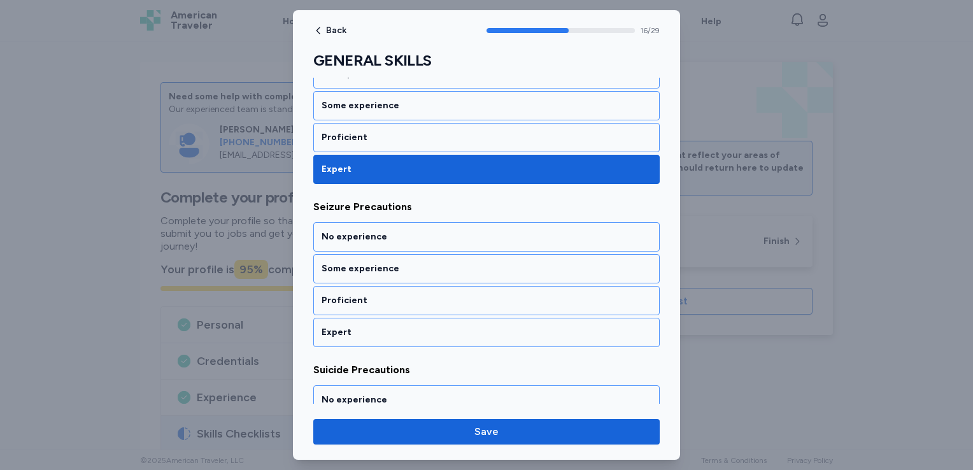
scroll to position [2690, 0]
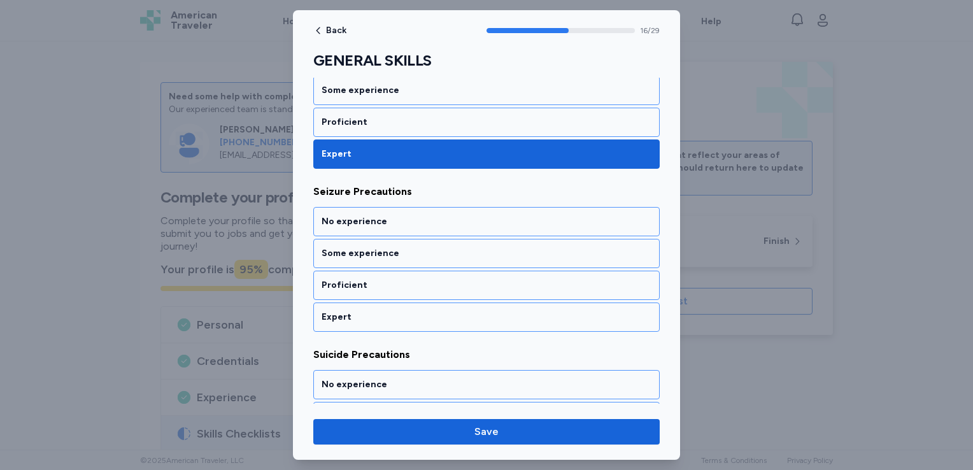
click at [406, 311] on div "Expert" at bounding box center [487, 317] width 330 height 13
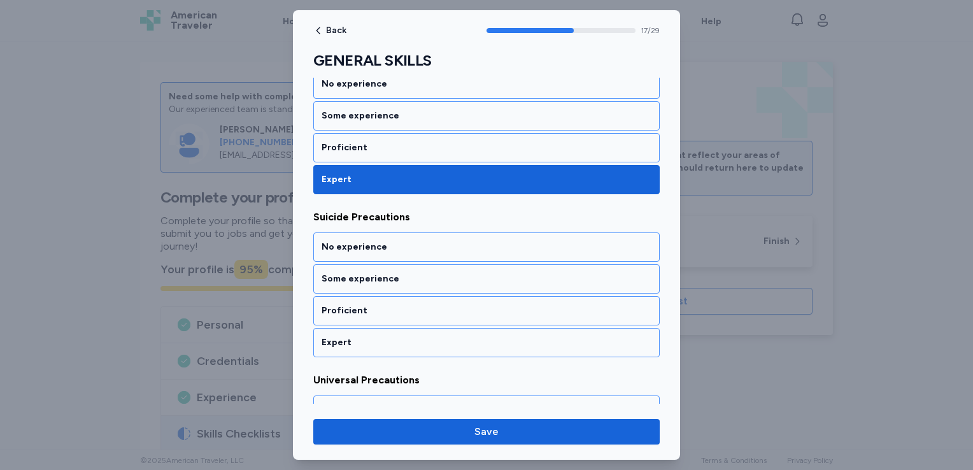
scroll to position [2852, 0]
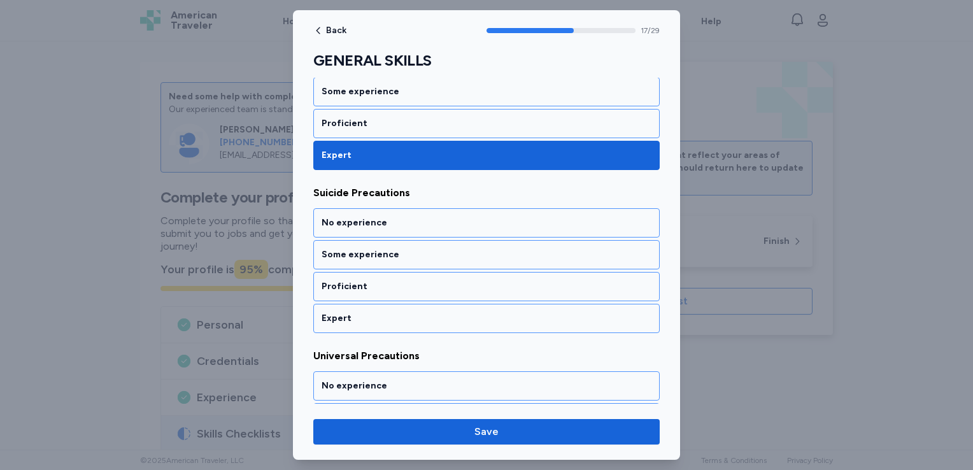
click at [406, 312] on div "Expert" at bounding box center [487, 318] width 330 height 13
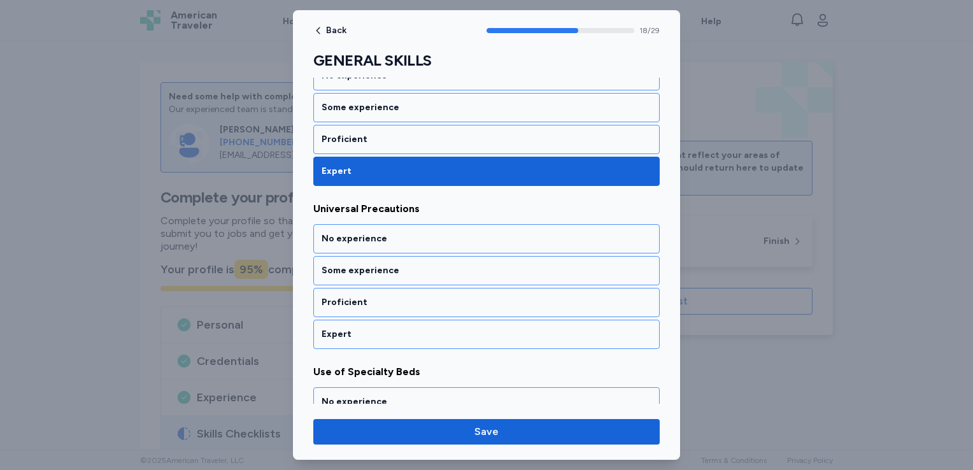
scroll to position [3014, 0]
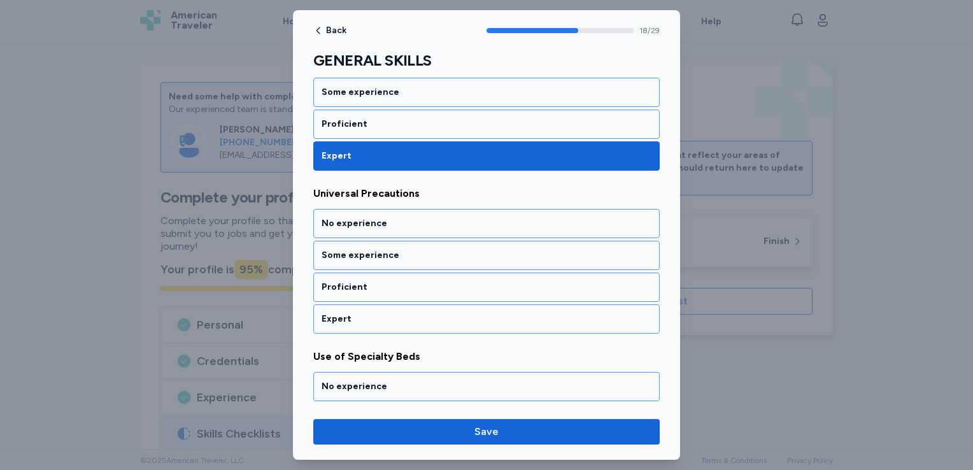
click at [406, 313] on div "Expert" at bounding box center [487, 319] width 330 height 13
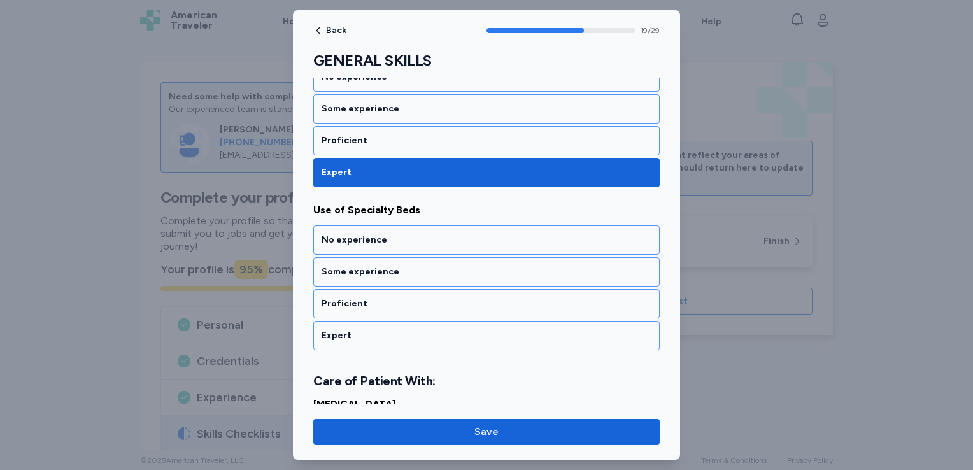
scroll to position [3176, 0]
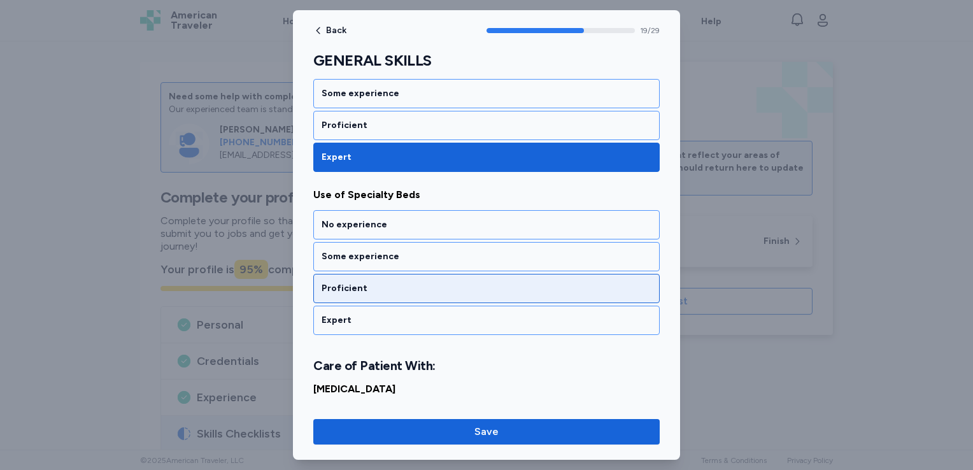
click at [405, 282] on div "Proficient" at bounding box center [487, 288] width 330 height 13
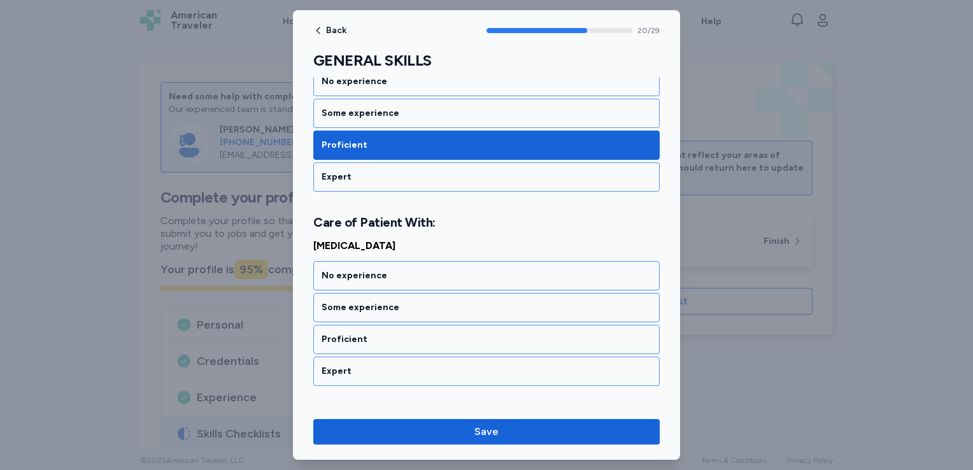
scroll to position [3353, 0]
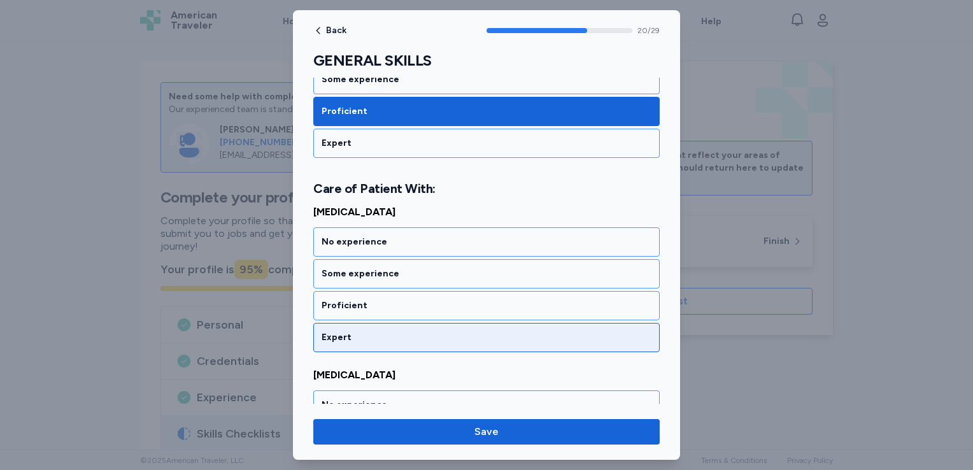
click at [399, 323] on div "Expert" at bounding box center [486, 337] width 347 height 29
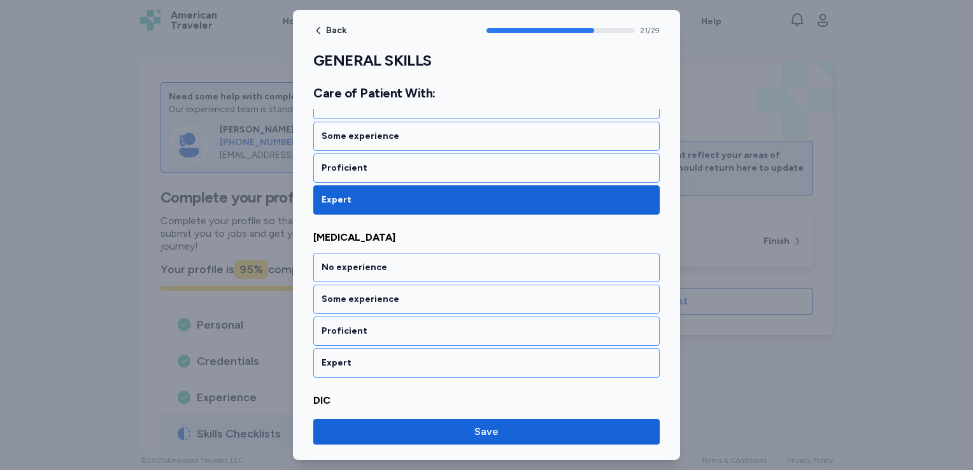
scroll to position [3516, 0]
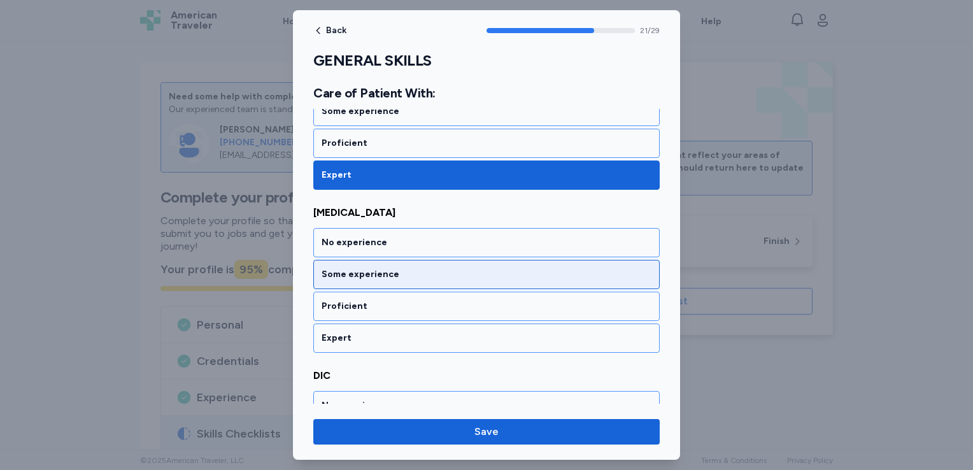
click at [401, 268] on div "Some experience" at bounding box center [487, 274] width 330 height 13
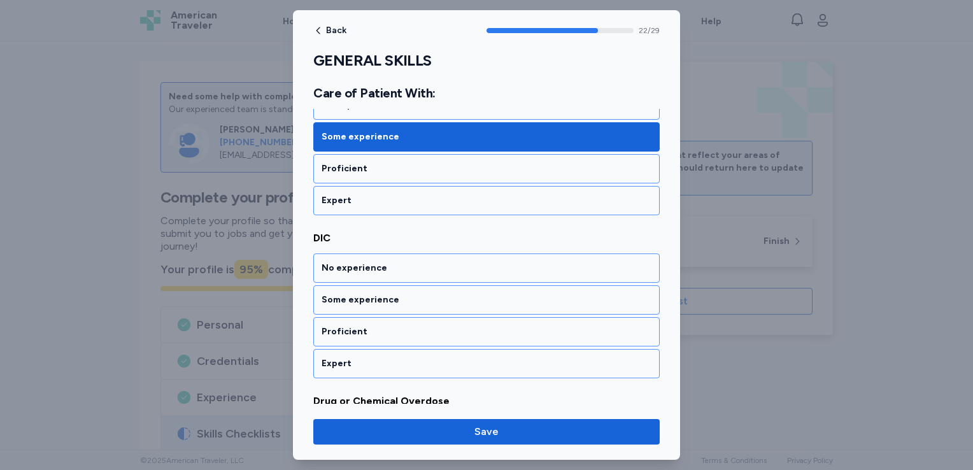
scroll to position [3678, 0]
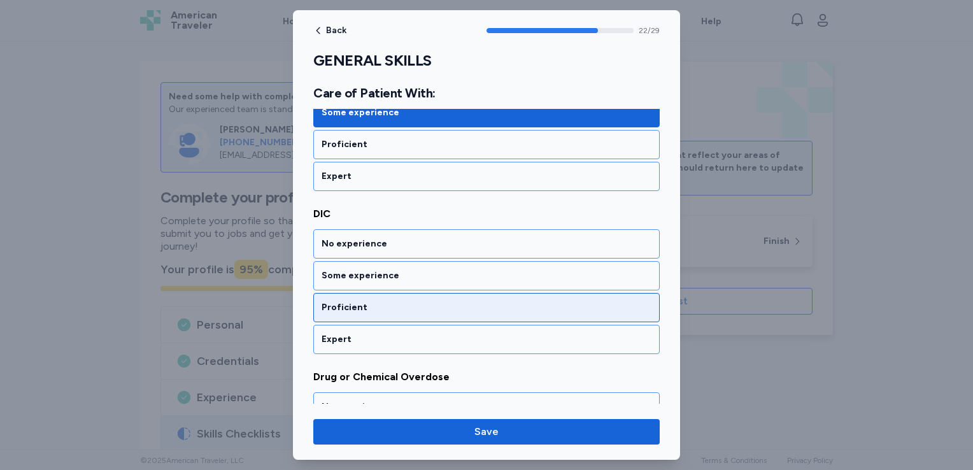
click at [402, 301] on div "Proficient" at bounding box center [487, 307] width 330 height 13
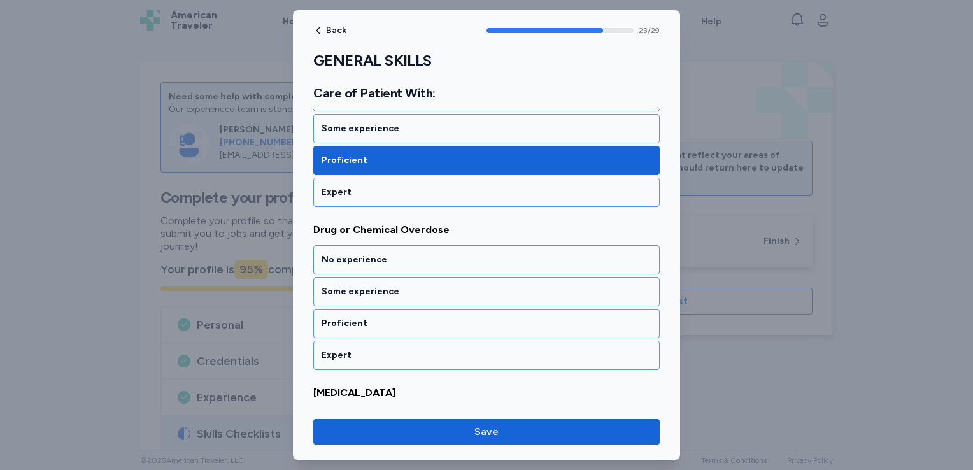
scroll to position [3840, 0]
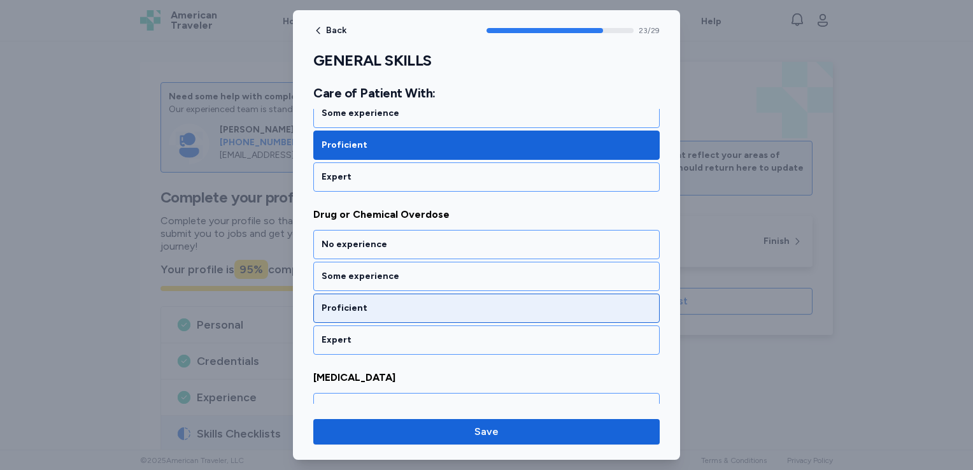
click at [401, 302] on div "Proficient" at bounding box center [487, 308] width 330 height 13
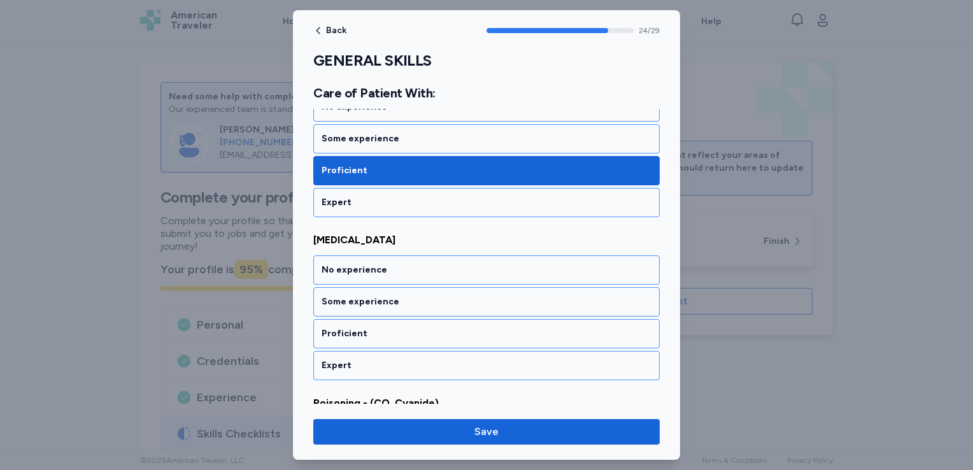
scroll to position [4002, 0]
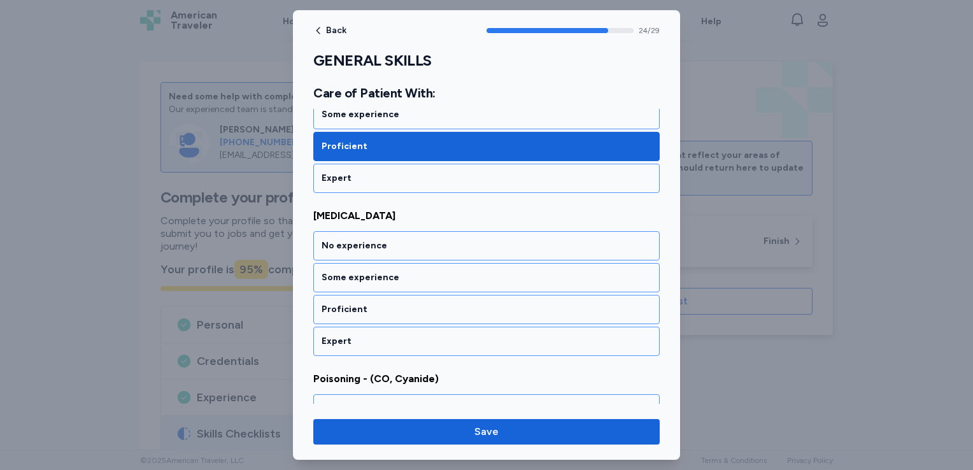
click at [401, 303] on div "Proficient" at bounding box center [487, 309] width 330 height 13
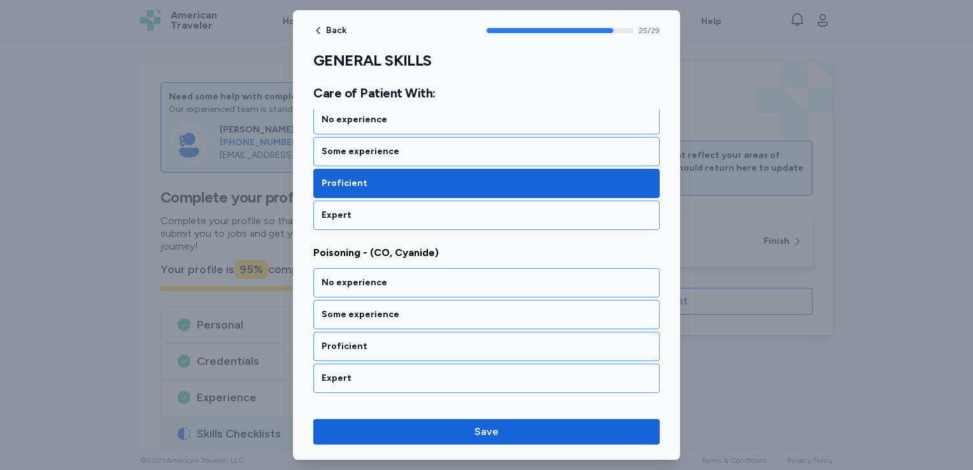
scroll to position [4164, 0]
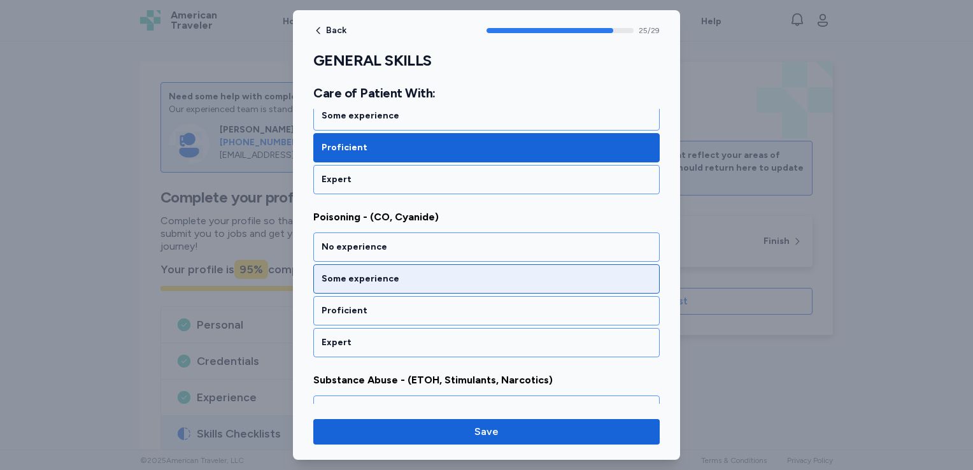
click at [403, 273] on div "Some experience" at bounding box center [487, 279] width 330 height 13
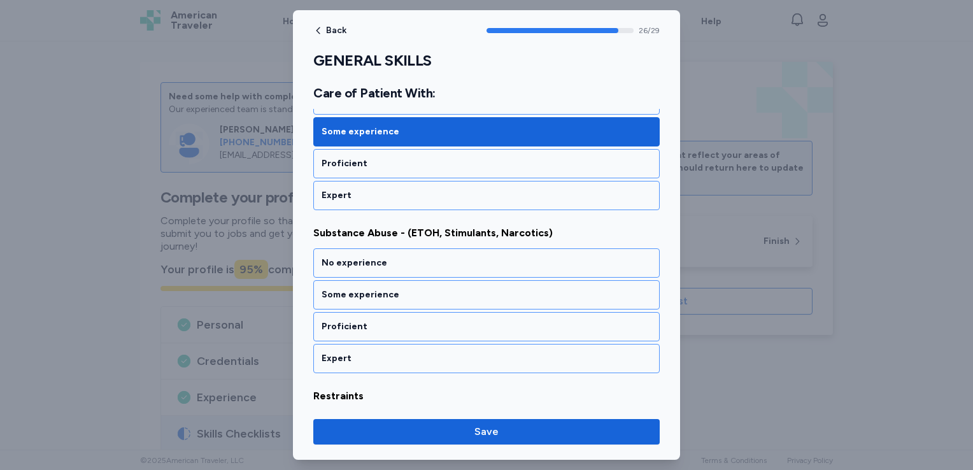
scroll to position [4326, 0]
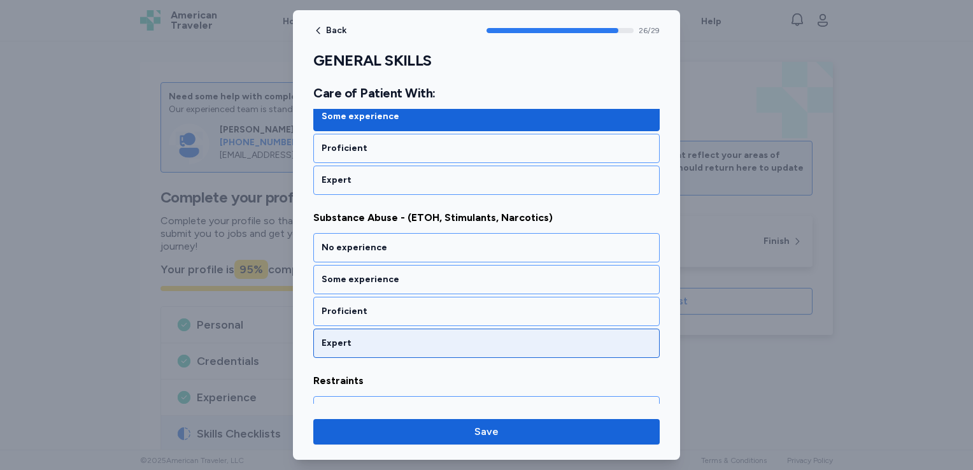
click at [400, 337] on div "Expert" at bounding box center [487, 343] width 330 height 13
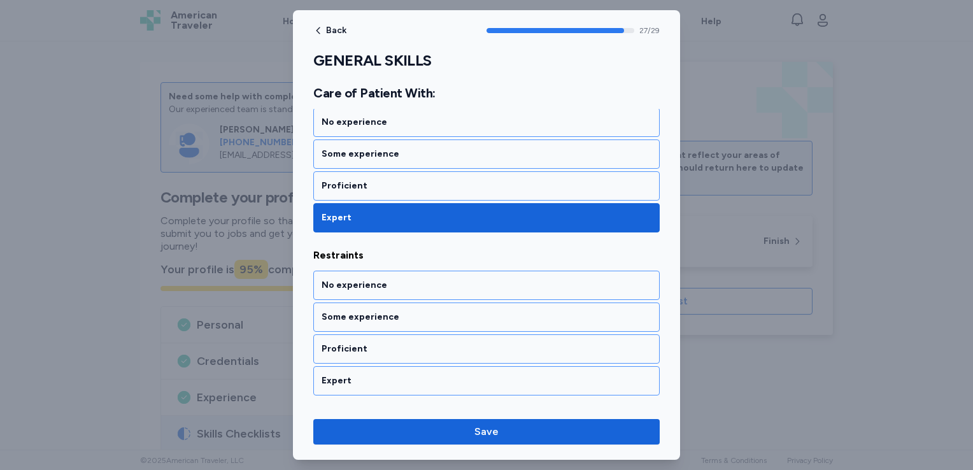
scroll to position [4488, 0]
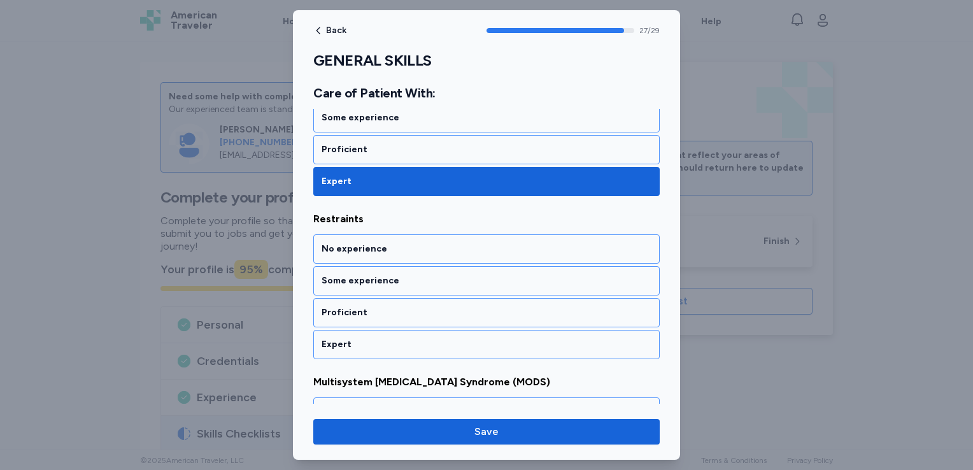
click at [400, 338] on div "Expert" at bounding box center [487, 344] width 330 height 13
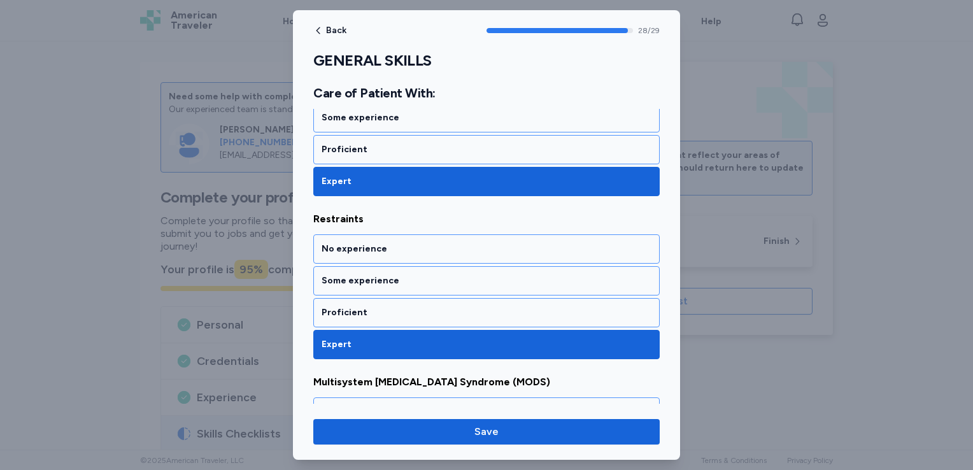
scroll to position [4579, 0]
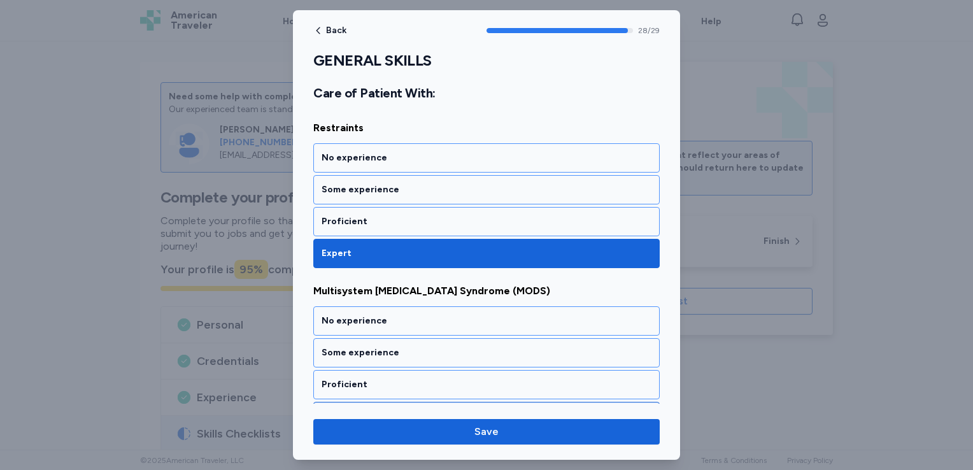
click at [394, 410] on div "Expert" at bounding box center [487, 416] width 330 height 13
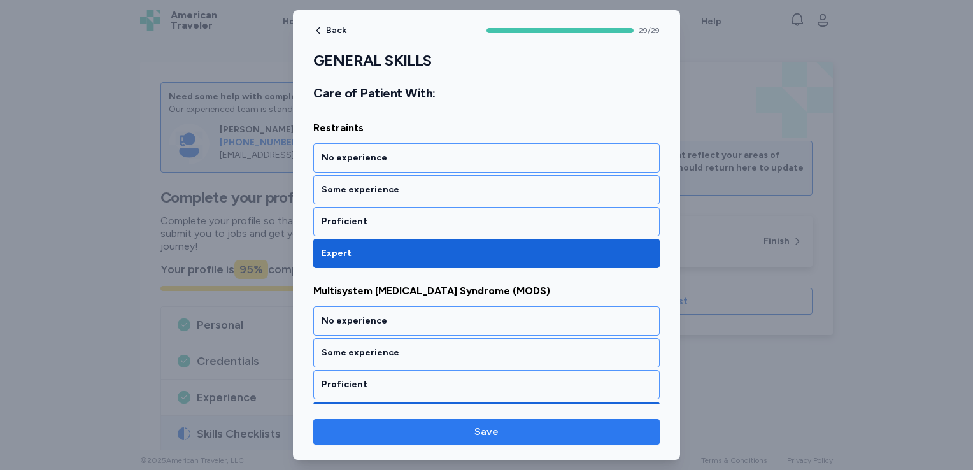
click at [428, 430] on span "Save" at bounding box center [487, 431] width 326 height 15
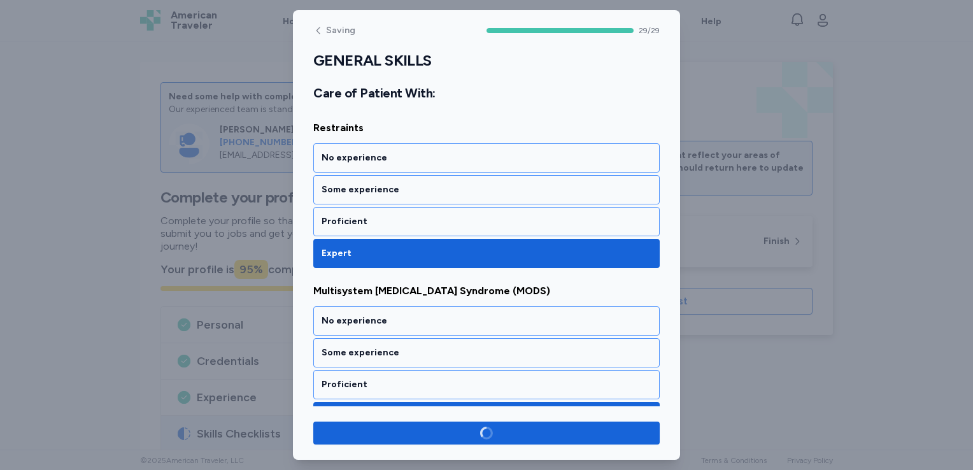
scroll to position [4577, 0]
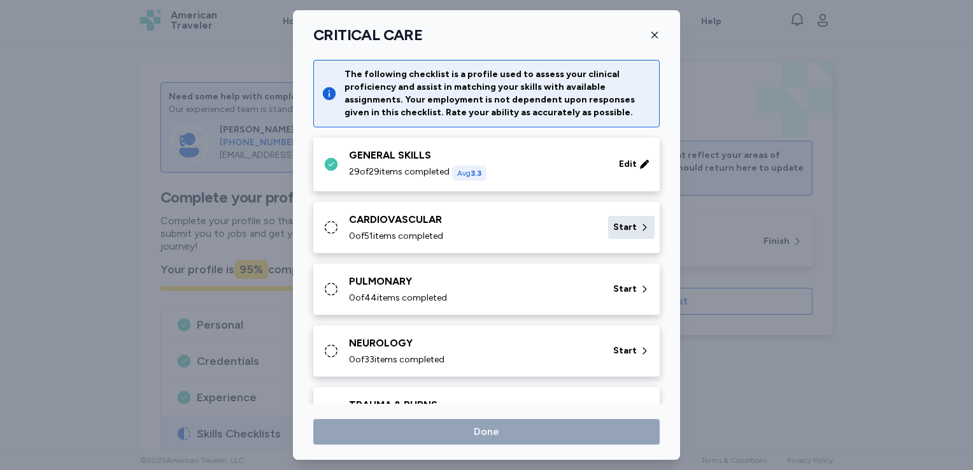
click at [614, 221] on span "Start" at bounding box center [625, 227] width 24 height 13
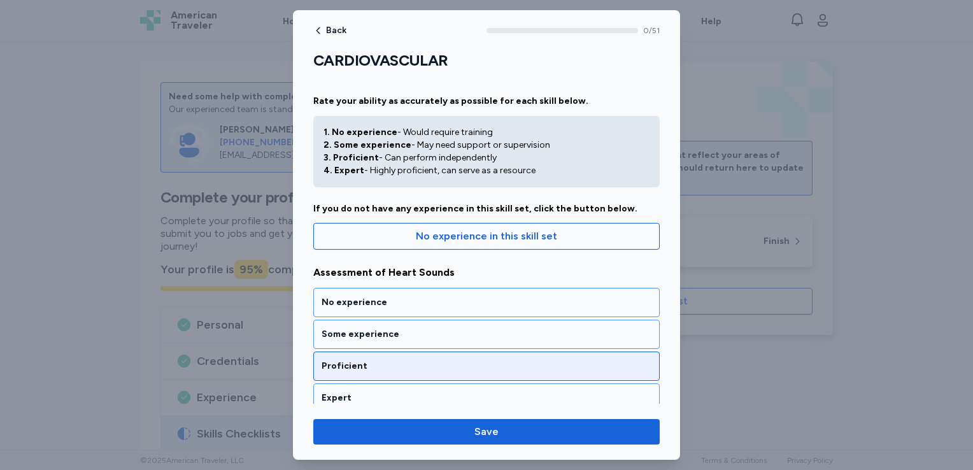
click at [415, 368] on div "Proficient" at bounding box center [487, 366] width 330 height 13
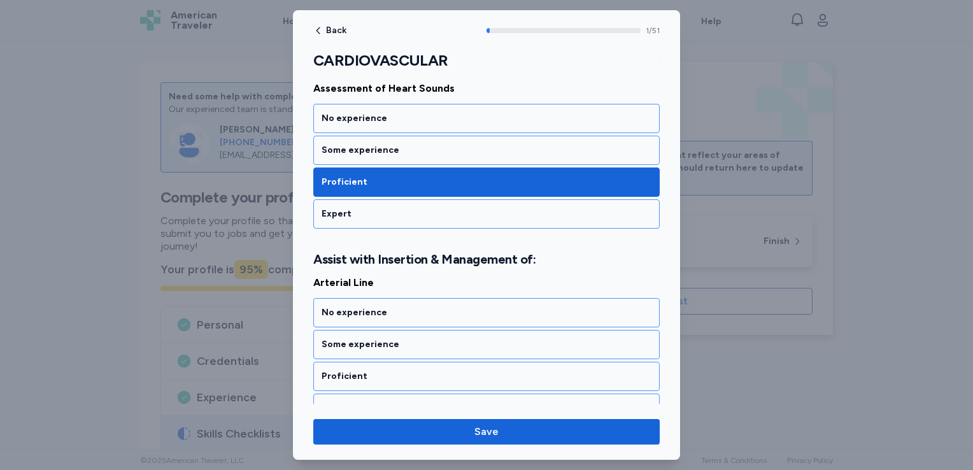
scroll to position [275, 0]
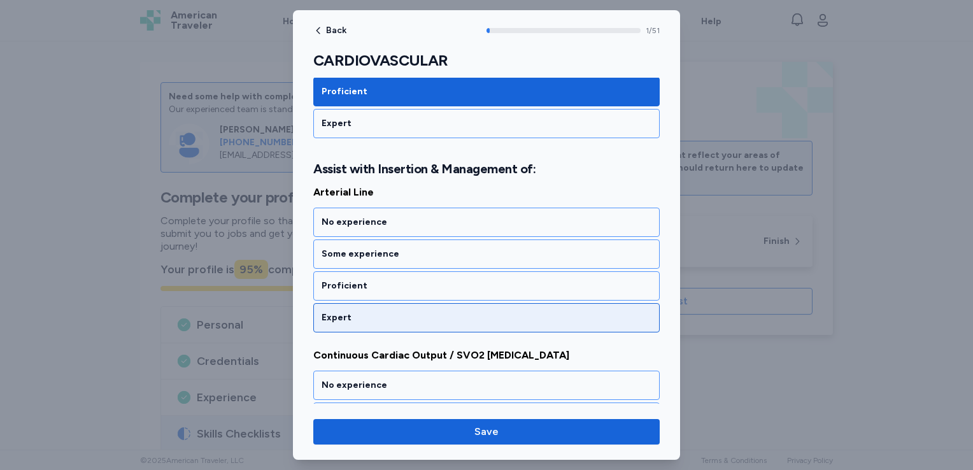
click at [413, 315] on div "Expert" at bounding box center [487, 318] width 330 height 13
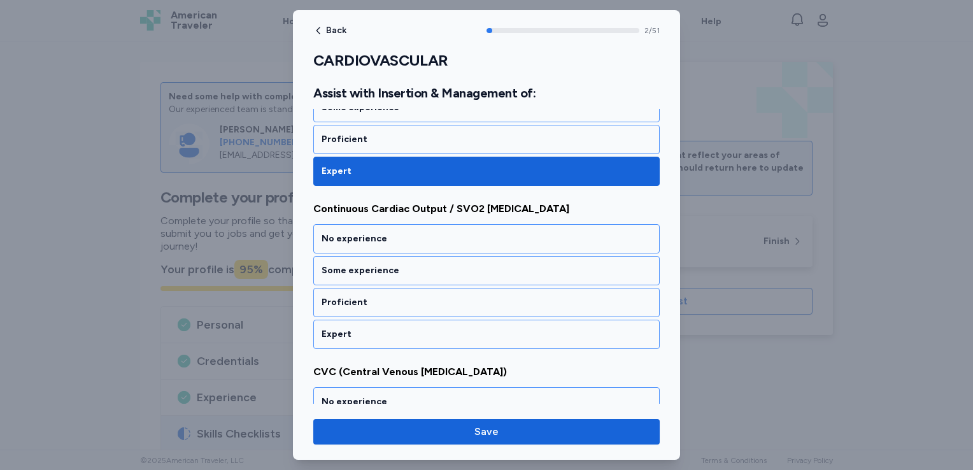
scroll to position [436, 0]
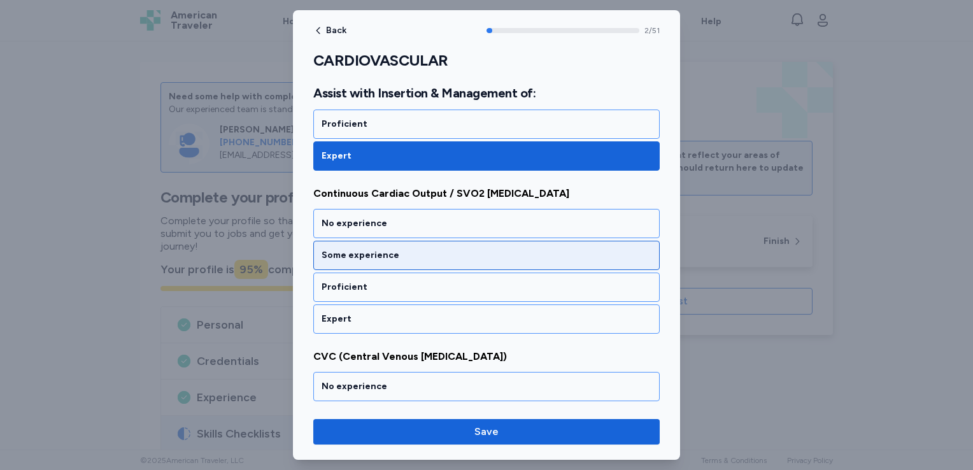
click at [419, 255] on div "Some experience" at bounding box center [487, 255] width 330 height 13
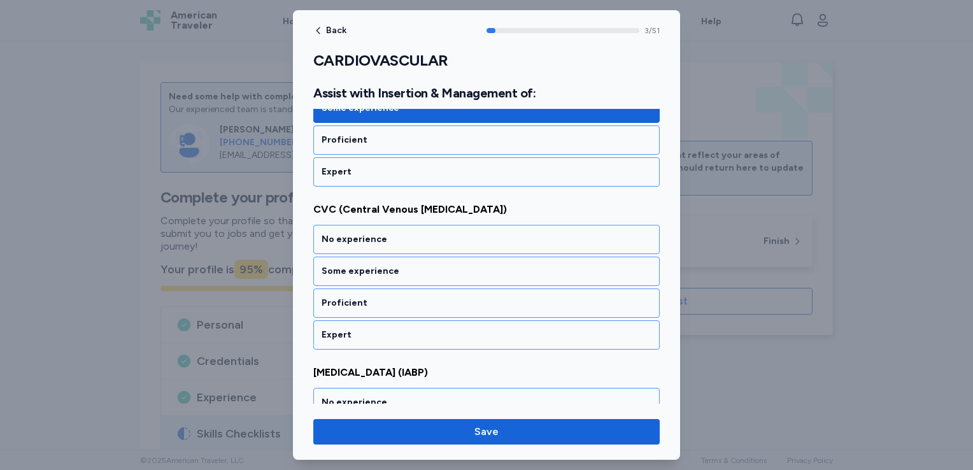
scroll to position [599, 0]
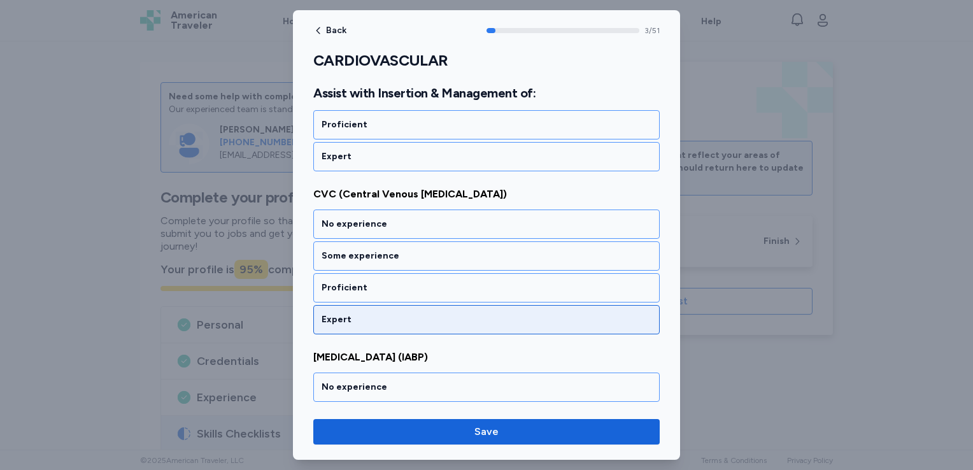
click at [408, 319] on div "Expert" at bounding box center [487, 319] width 330 height 13
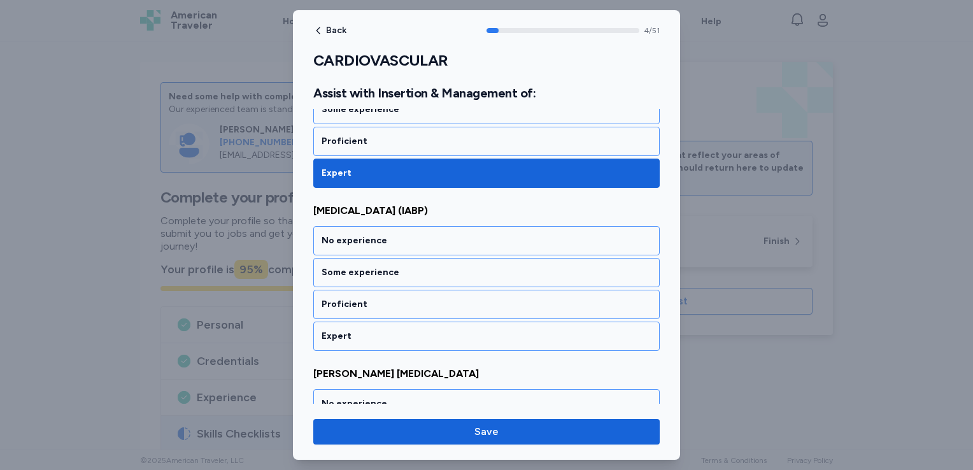
scroll to position [761, 0]
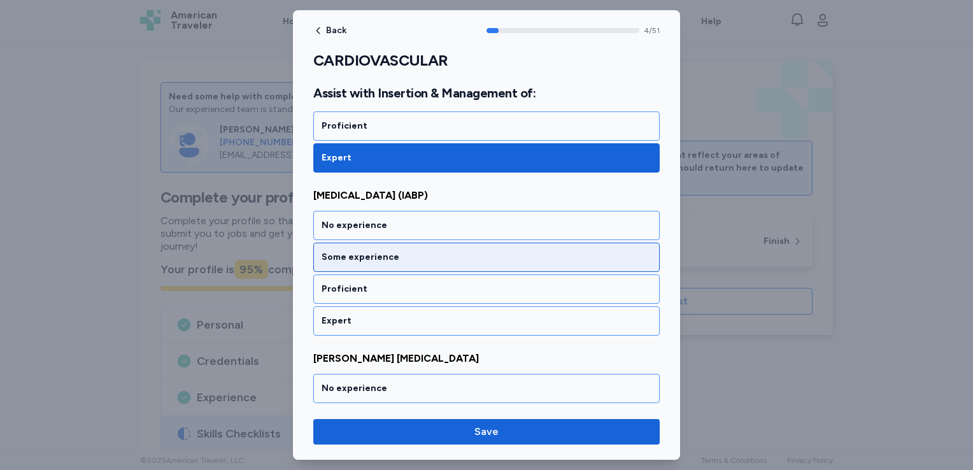
click at [416, 251] on div "Some experience" at bounding box center [487, 257] width 330 height 13
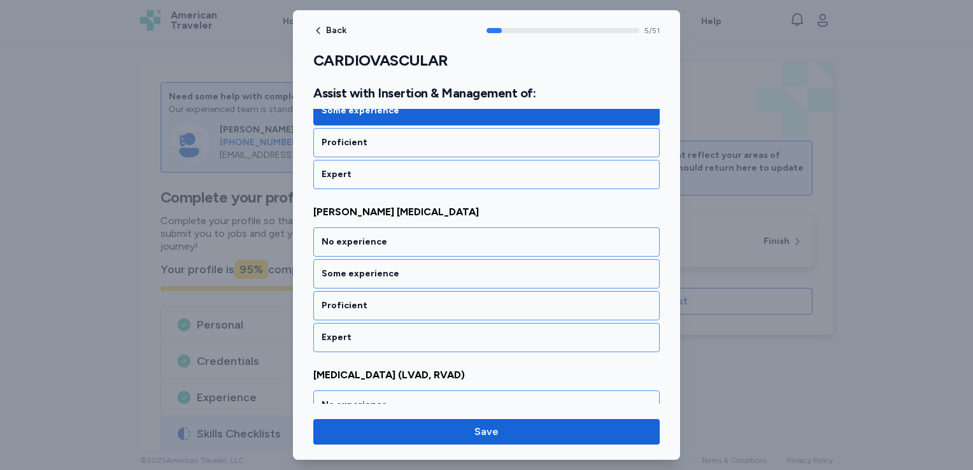
scroll to position [922, 0]
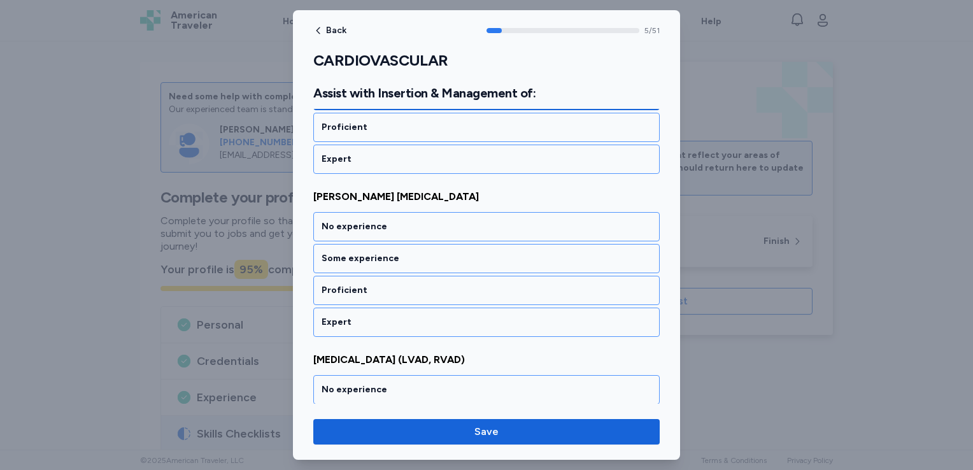
click at [416, 252] on div "Some experience" at bounding box center [487, 258] width 330 height 13
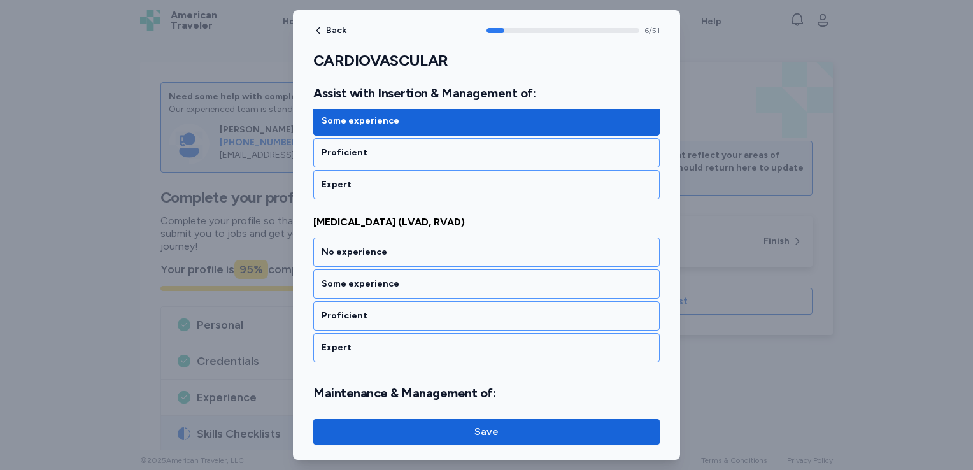
scroll to position [1085, 0]
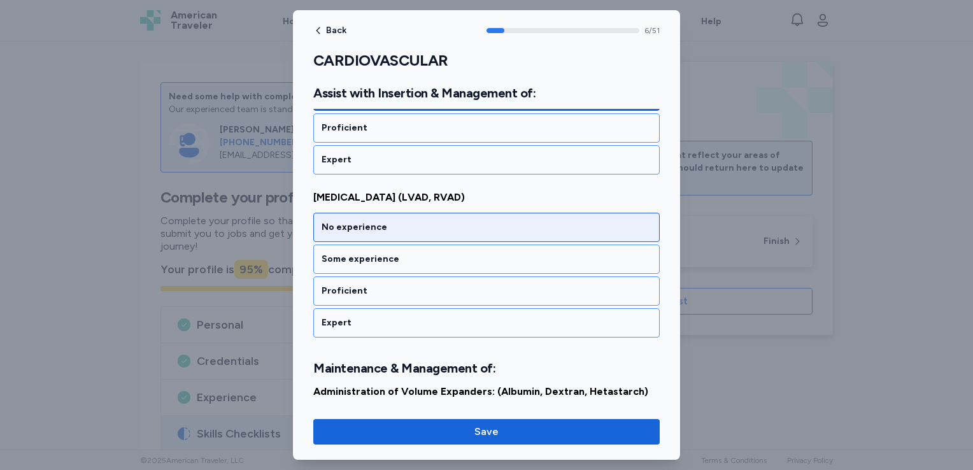
click at [415, 225] on div "No experience" at bounding box center [487, 227] width 330 height 13
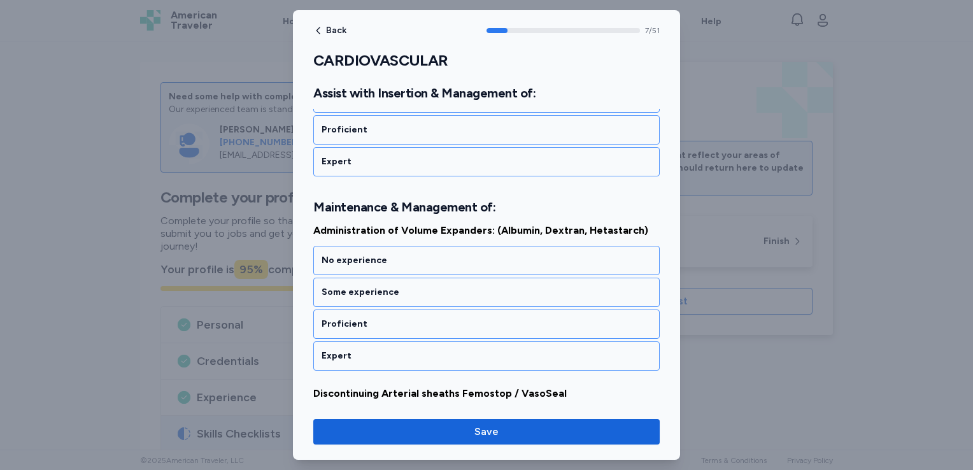
scroll to position [1279, 0]
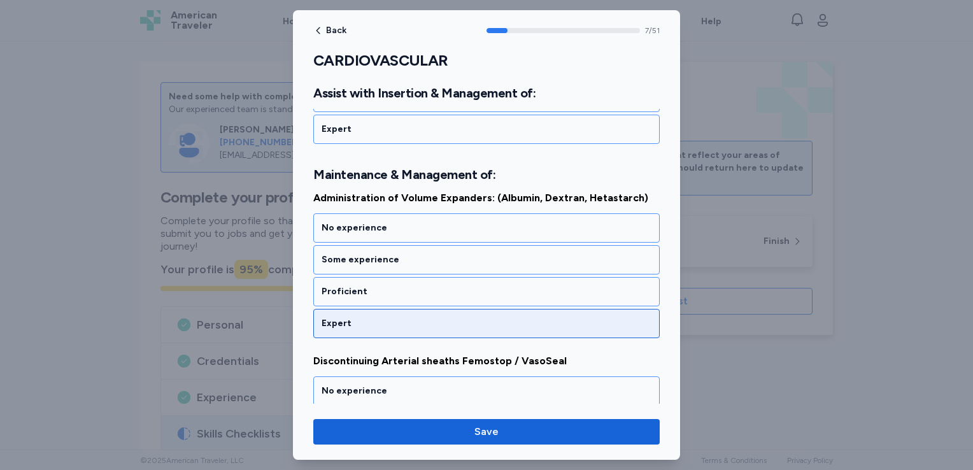
click at [405, 317] on div "Expert" at bounding box center [487, 323] width 330 height 13
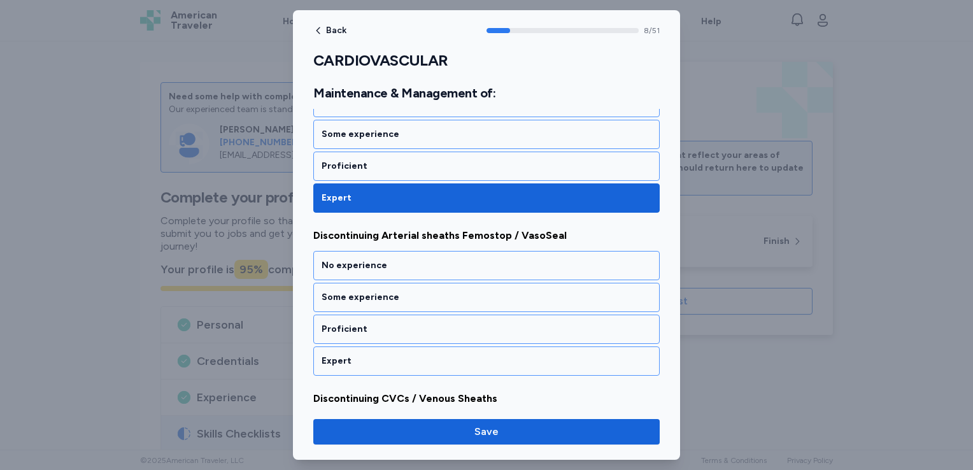
scroll to position [1440, 0]
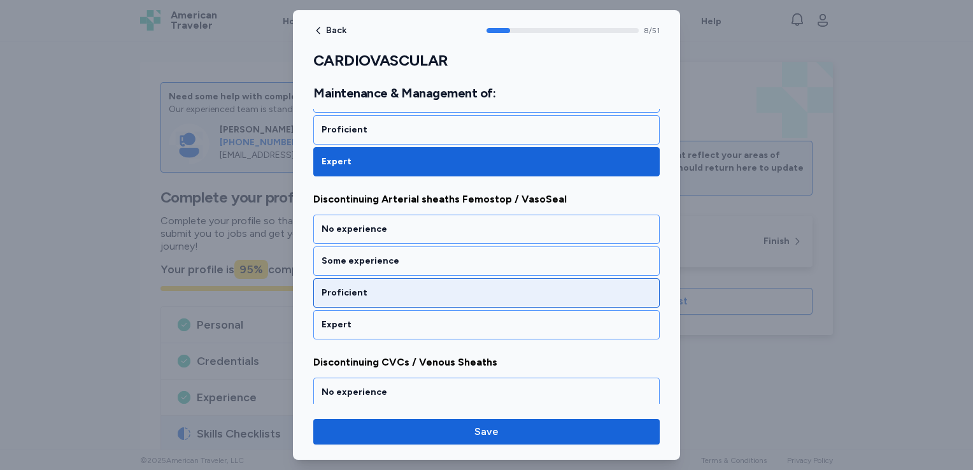
click at [409, 289] on div "Proficient" at bounding box center [487, 293] width 330 height 13
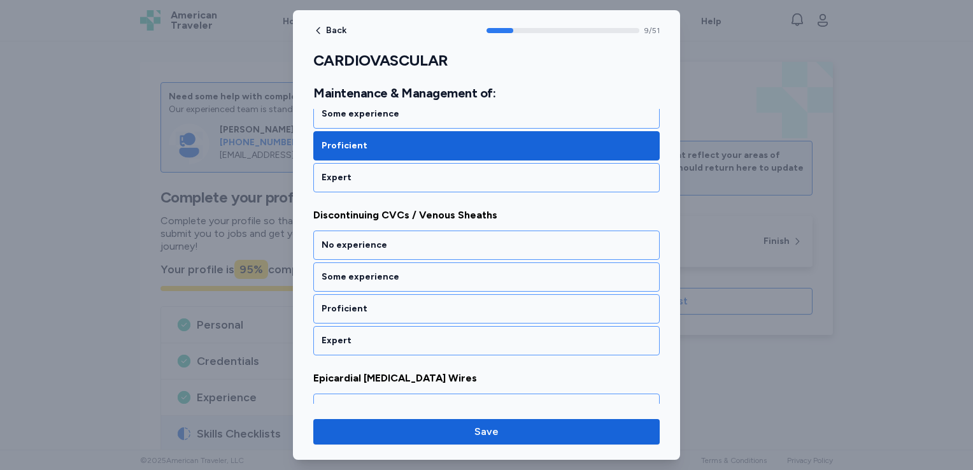
scroll to position [1603, 0]
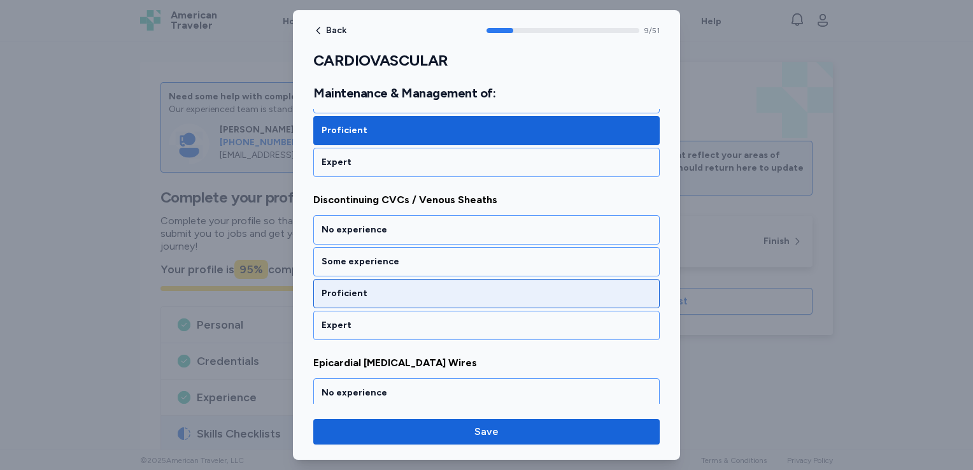
click at [406, 287] on div "Proficient" at bounding box center [487, 293] width 330 height 13
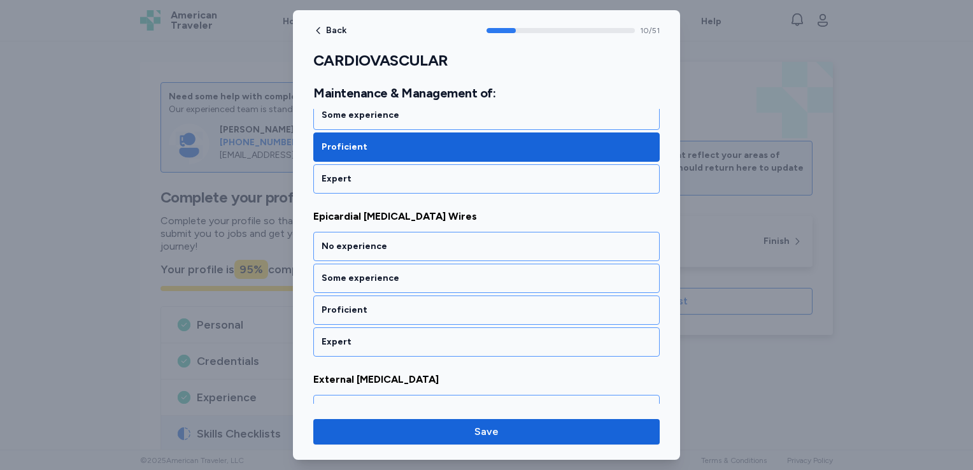
scroll to position [1765, 0]
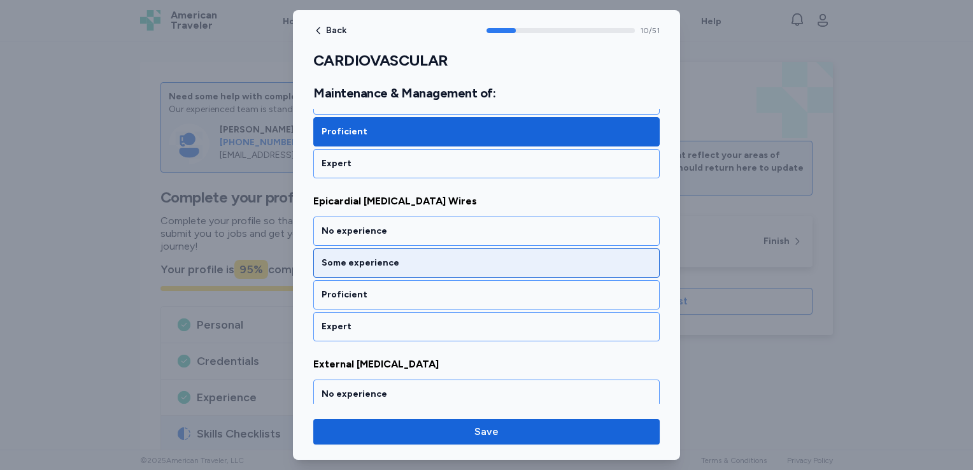
click at [412, 259] on div "Some experience" at bounding box center [486, 262] width 347 height 29
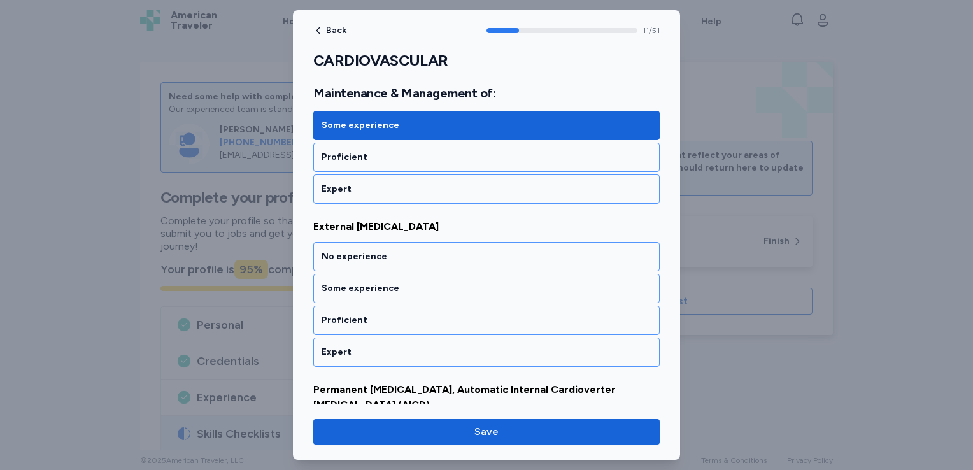
scroll to position [1926, 0]
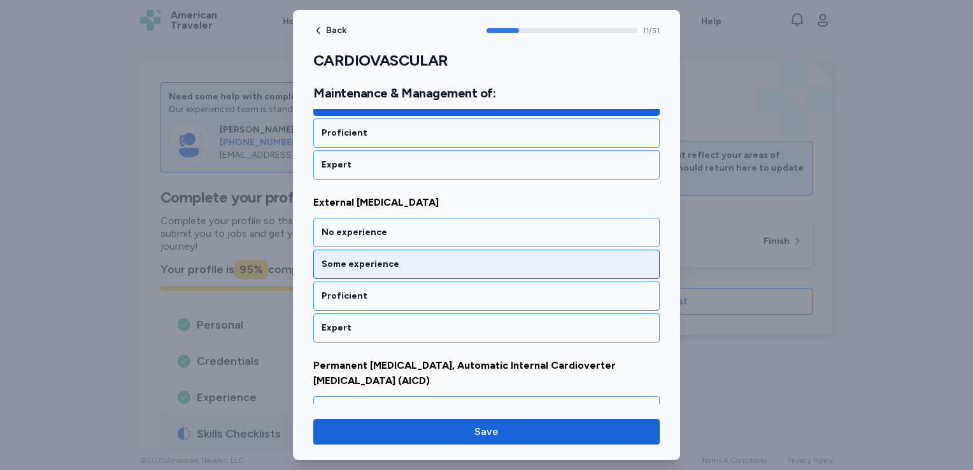
click at [412, 258] on div "Some experience" at bounding box center [487, 264] width 330 height 13
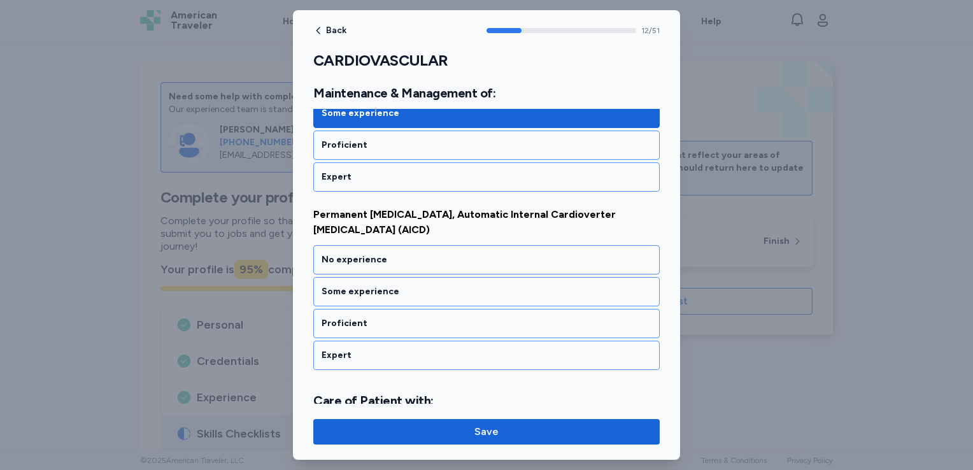
scroll to position [2097, 0]
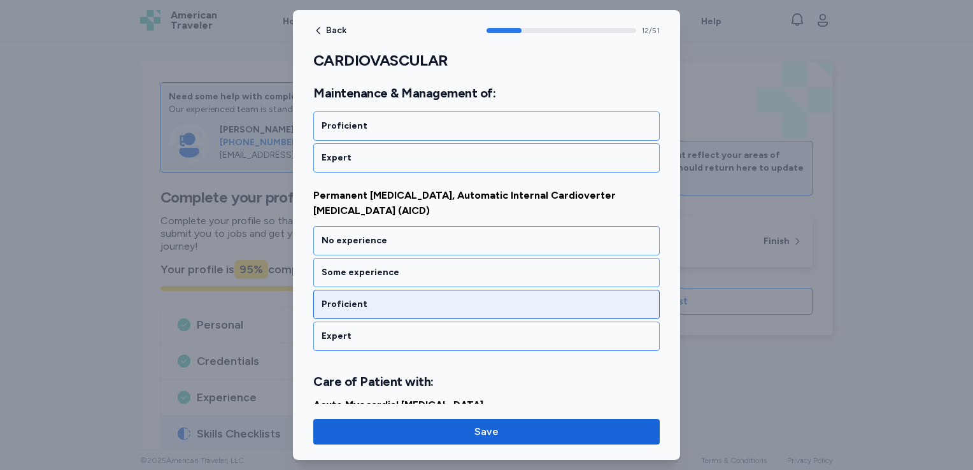
click at [410, 298] on div "Proficient" at bounding box center [487, 304] width 330 height 13
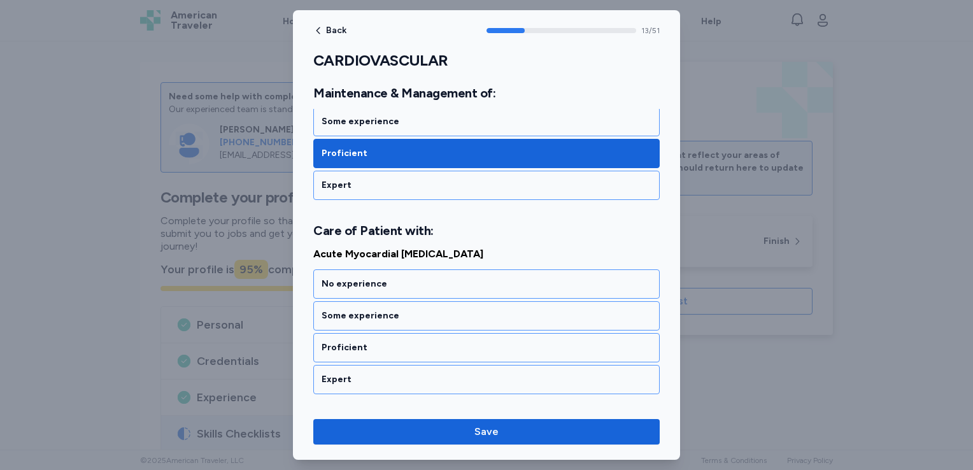
scroll to position [2297, 0]
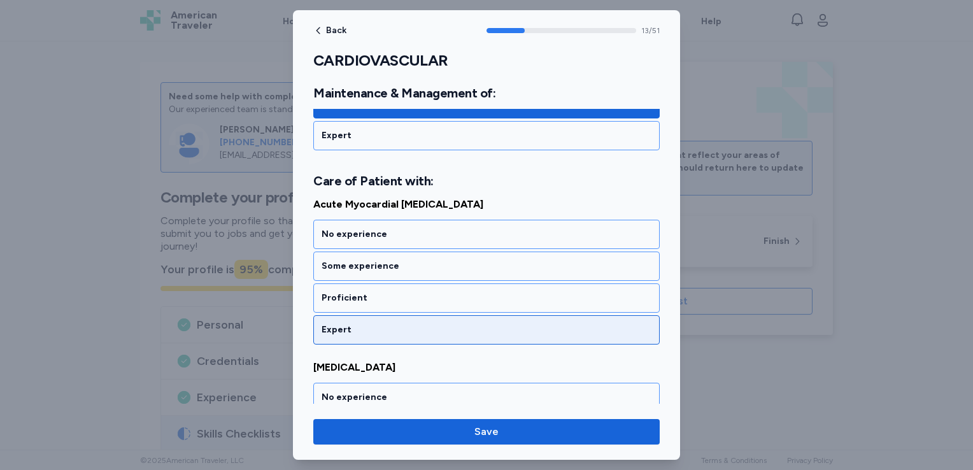
click at [406, 324] on div "Expert" at bounding box center [487, 330] width 330 height 13
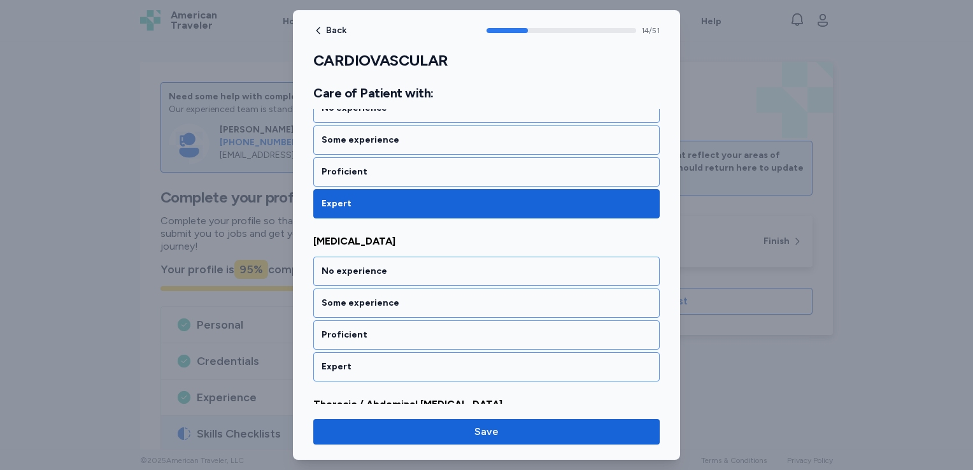
scroll to position [2459, 0]
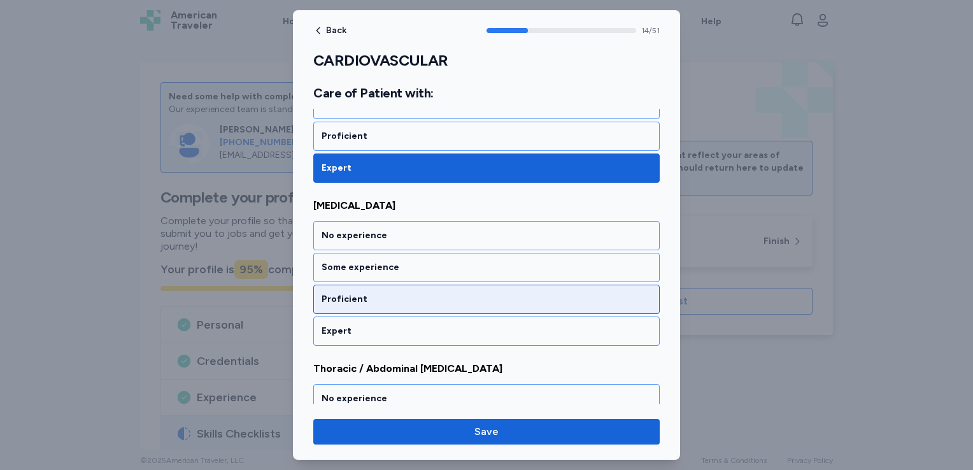
click at [403, 293] on div "Proficient" at bounding box center [487, 299] width 330 height 13
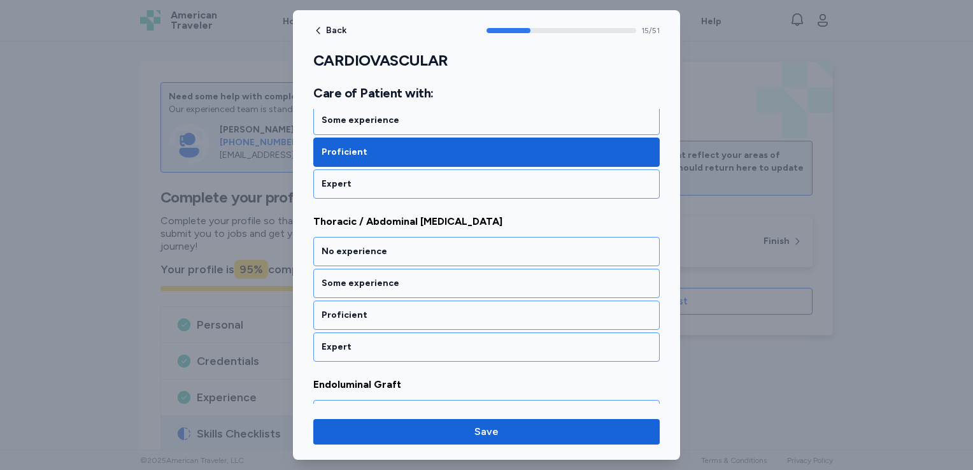
scroll to position [2621, 0]
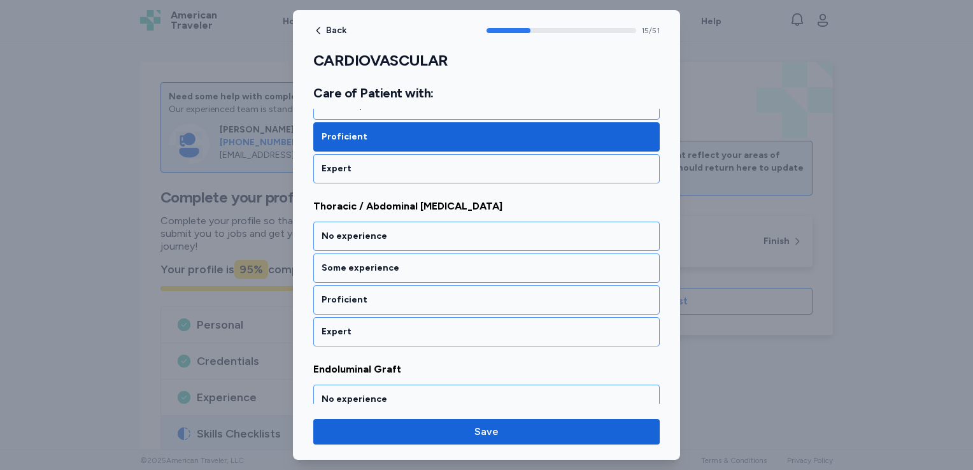
click at [403, 294] on div "Proficient" at bounding box center [487, 300] width 330 height 13
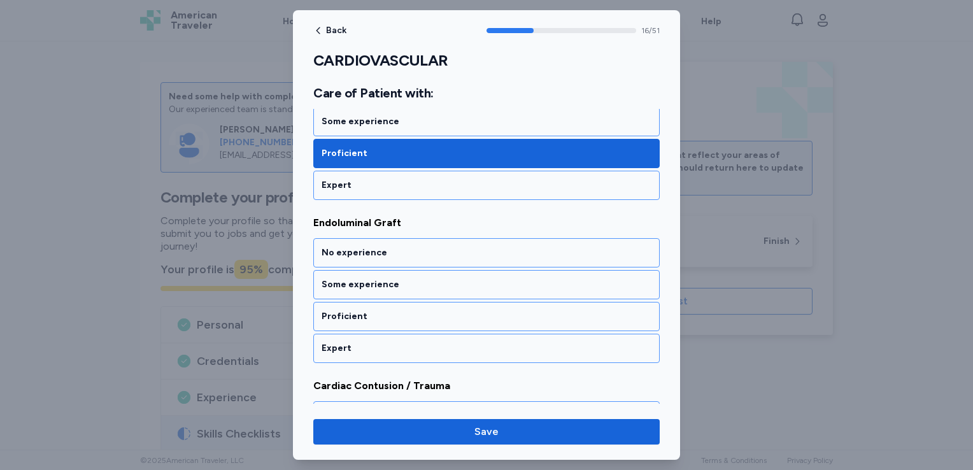
scroll to position [2783, 0]
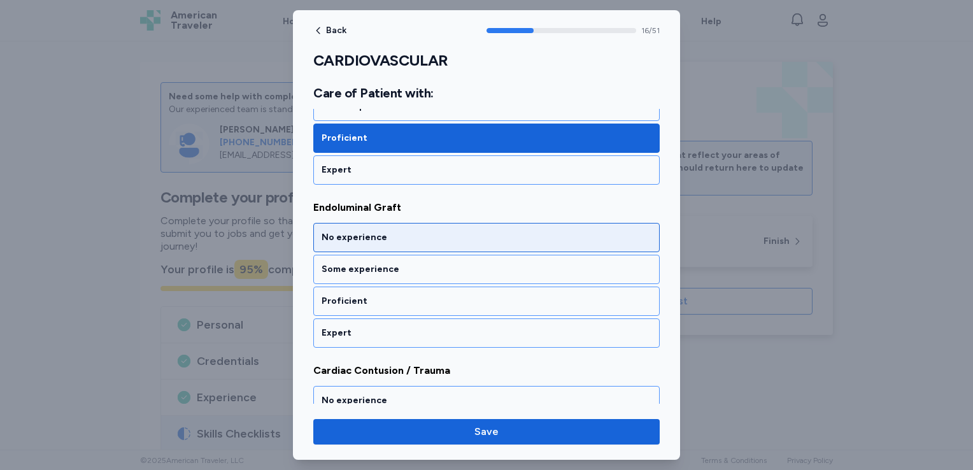
click at [404, 231] on div "No experience" at bounding box center [487, 237] width 330 height 13
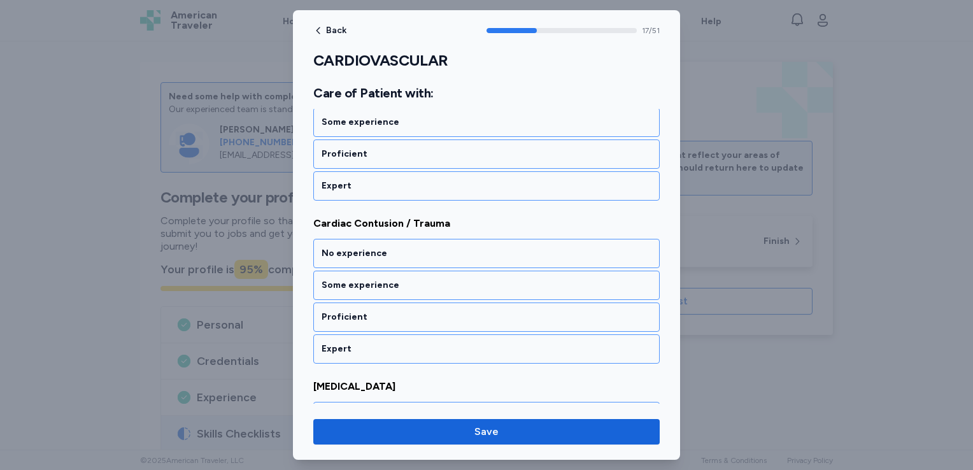
scroll to position [2946, 0]
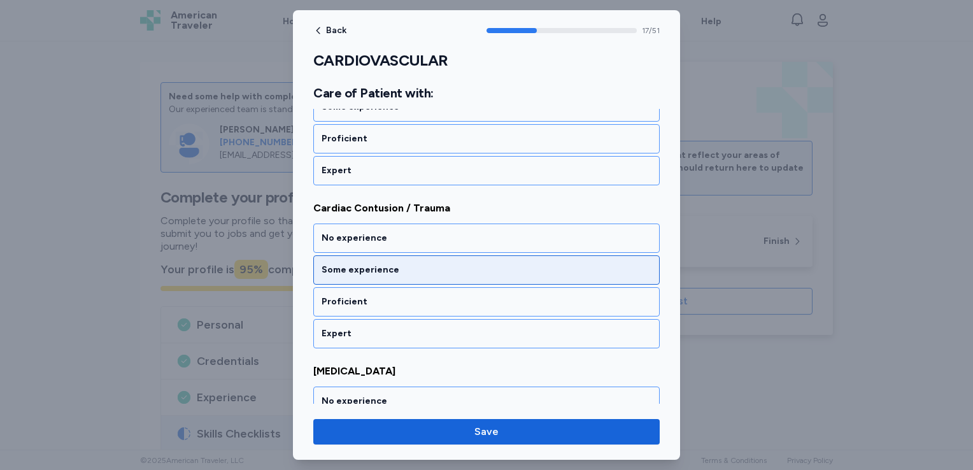
click at [398, 264] on div "Some experience" at bounding box center [487, 270] width 330 height 13
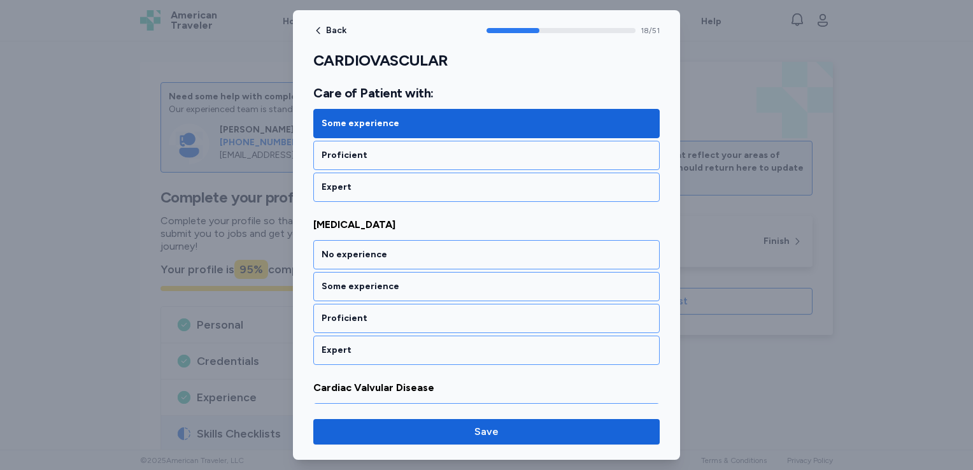
scroll to position [3108, 0]
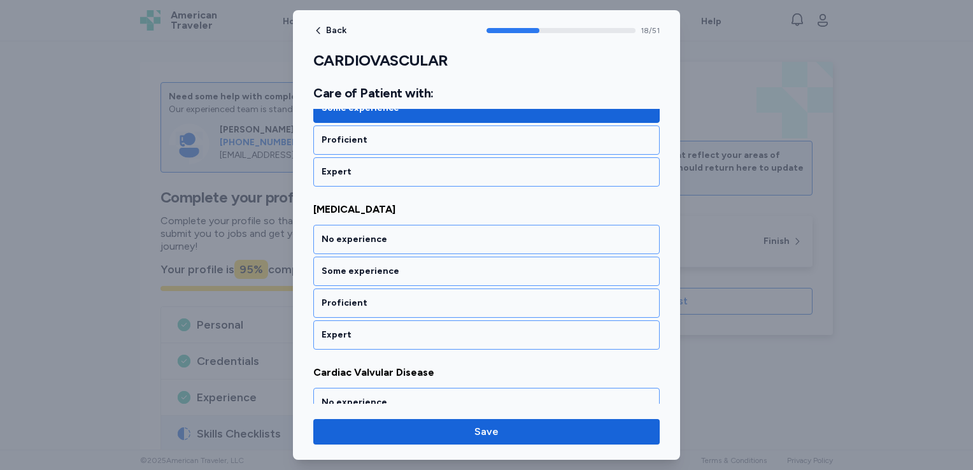
click at [398, 265] on div "Some experience" at bounding box center [487, 271] width 330 height 13
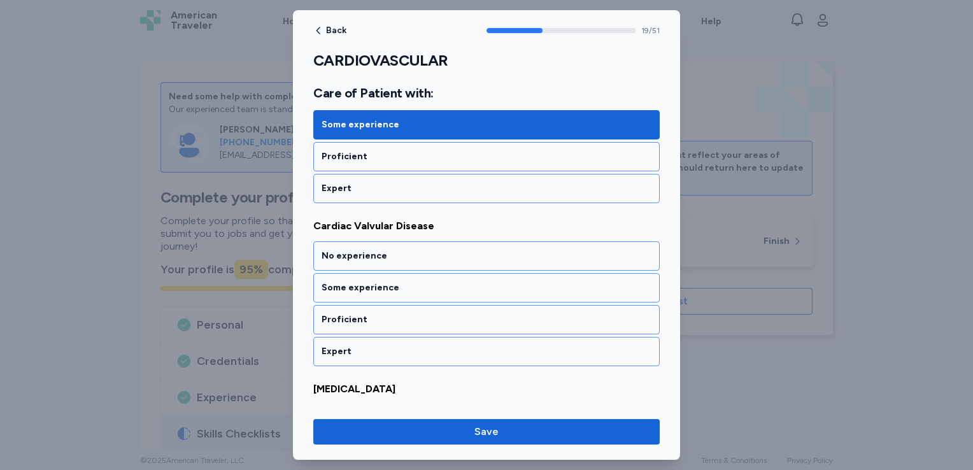
scroll to position [3269, 0]
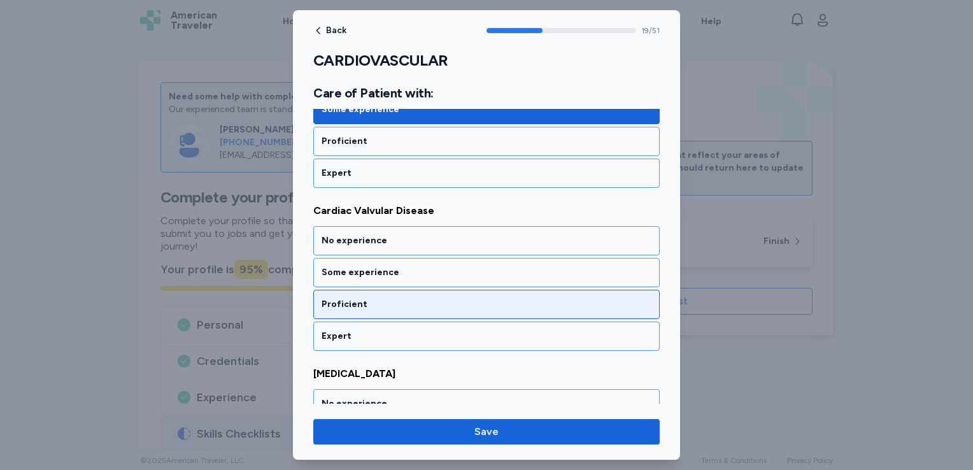
click at [395, 298] on div "Proficient" at bounding box center [487, 304] width 330 height 13
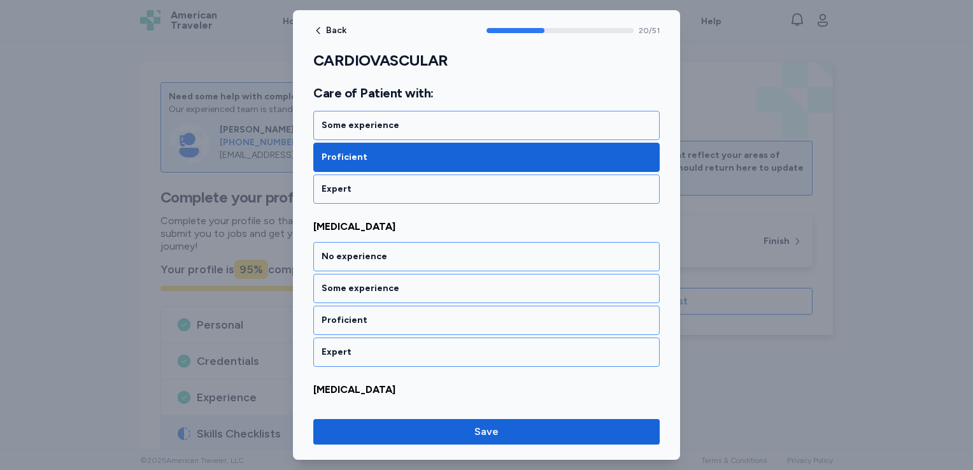
scroll to position [3432, 0]
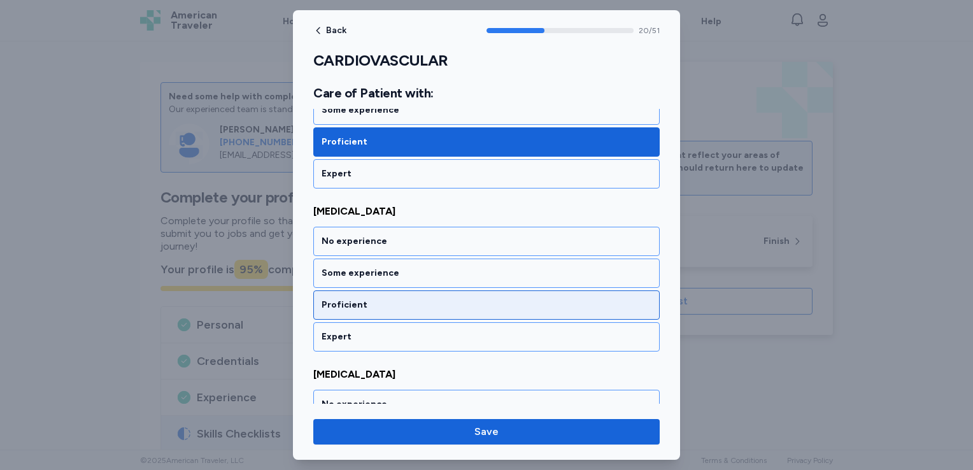
click at [391, 299] on div "Proficient" at bounding box center [487, 305] width 330 height 13
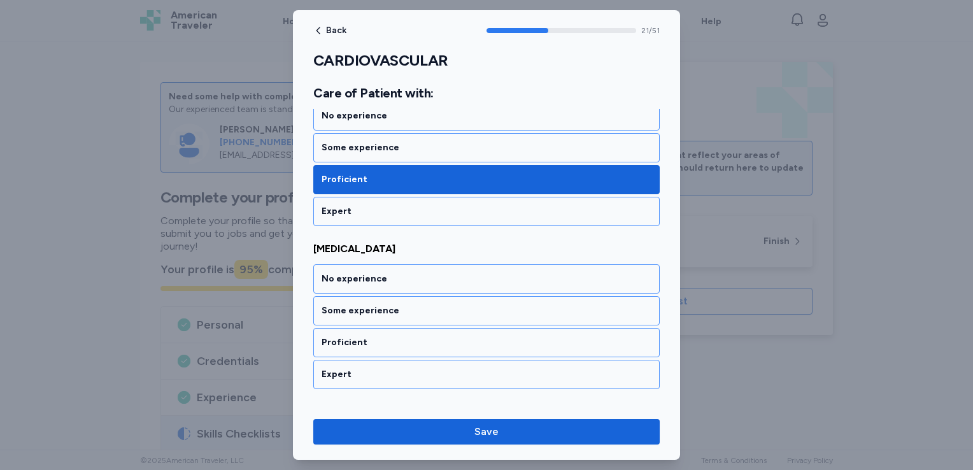
scroll to position [3594, 0]
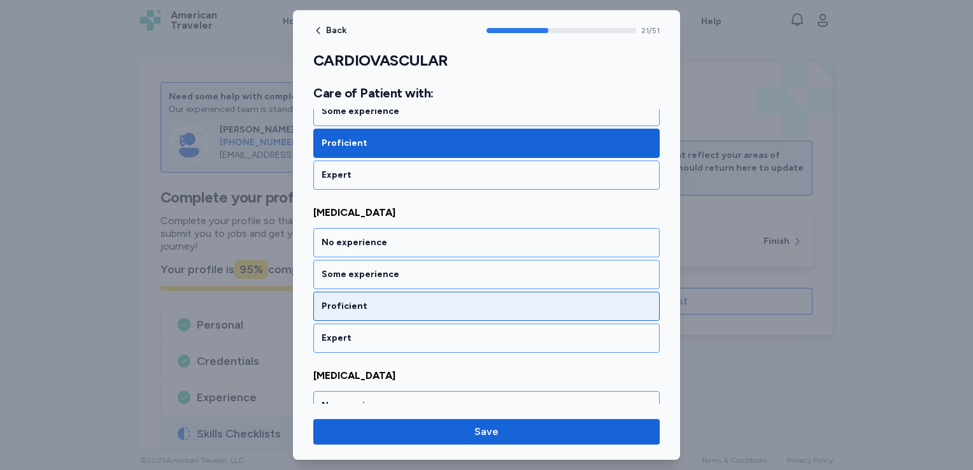
click at [388, 300] on div "Proficient" at bounding box center [487, 306] width 330 height 13
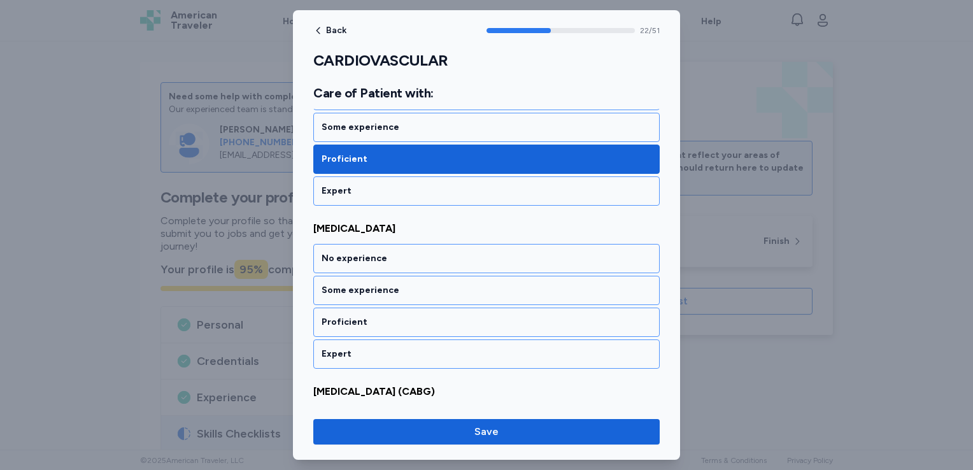
scroll to position [3756, 0]
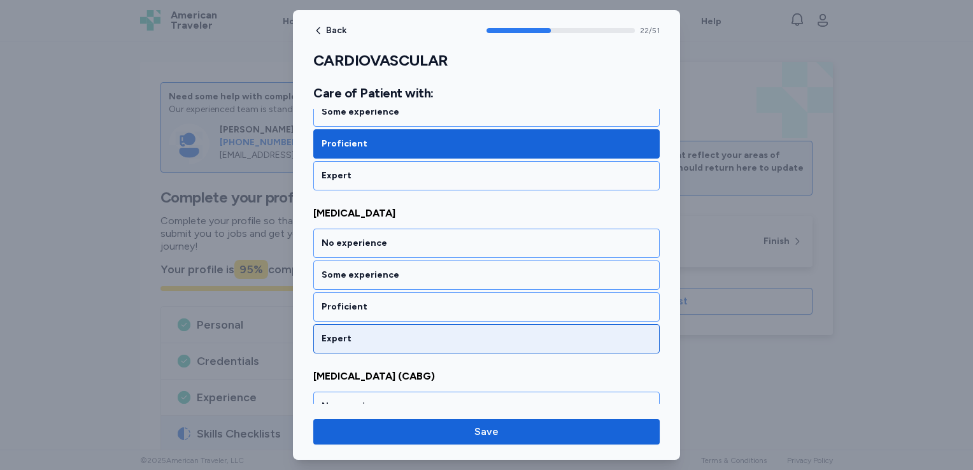
click at [382, 333] on div "Expert" at bounding box center [487, 339] width 330 height 13
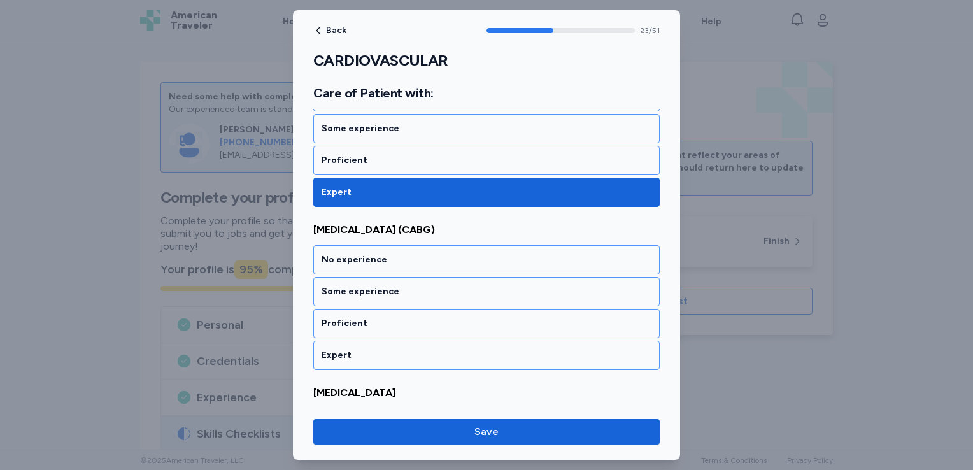
scroll to position [3918, 0]
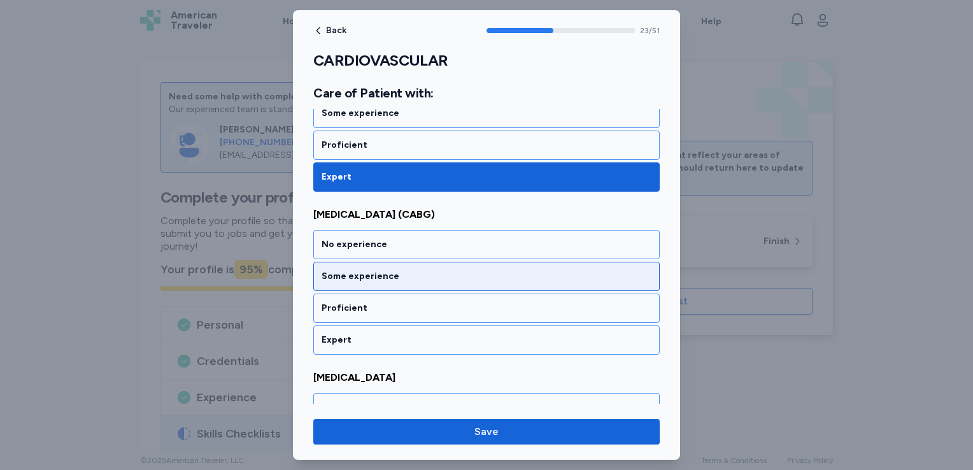
click at [403, 270] on div "Some experience" at bounding box center [487, 276] width 330 height 13
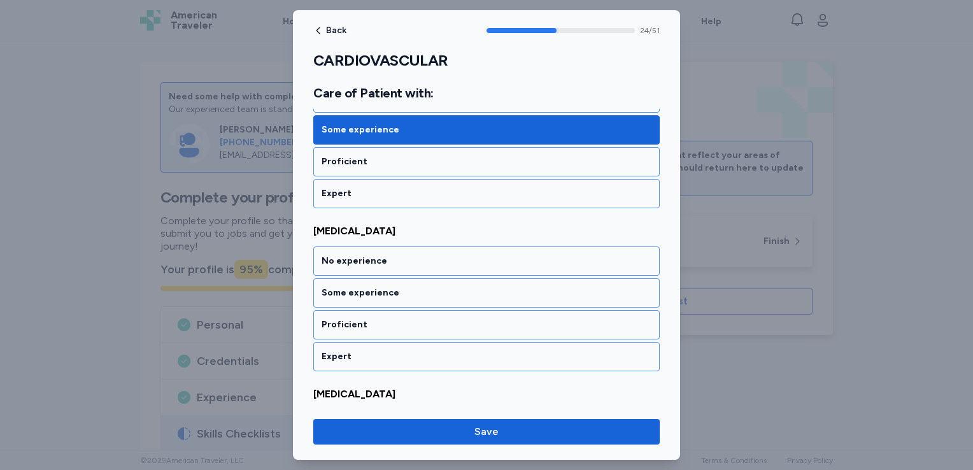
scroll to position [4080, 0]
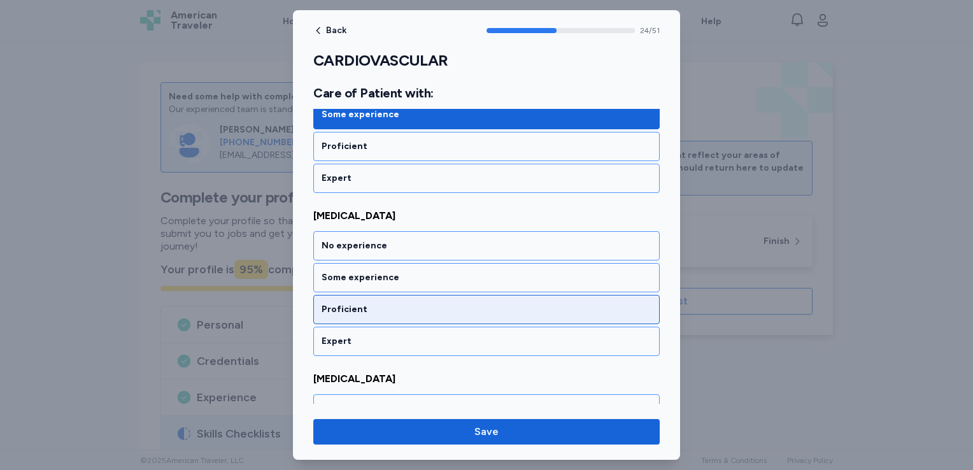
click at [387, 303] on div "Proficient" at bounding box center [487, 309] width 330 height 13
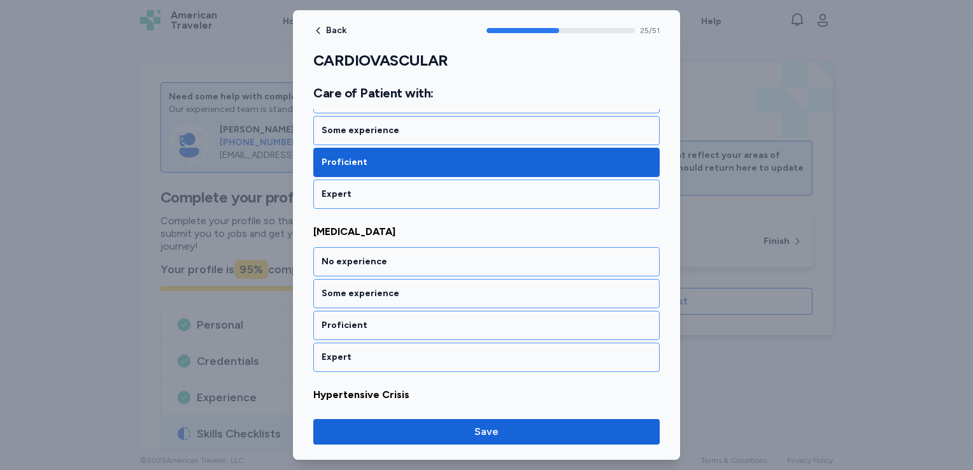
scroll to position [4242, 0]
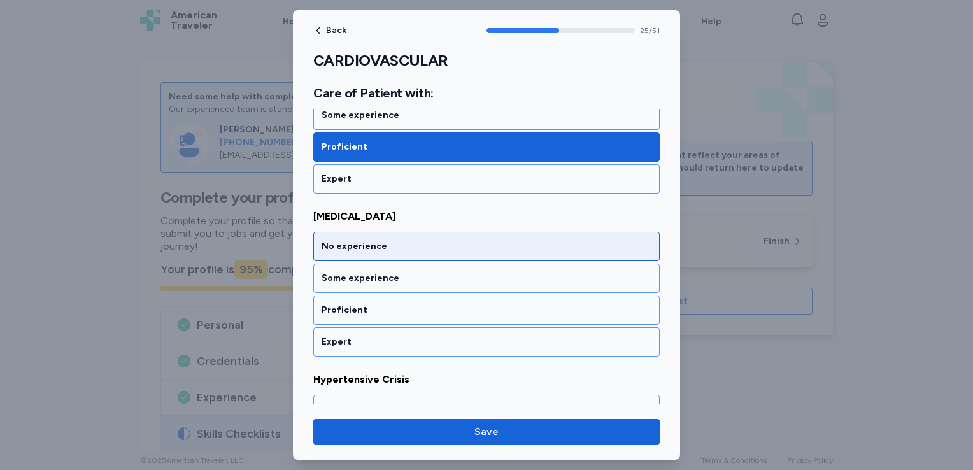
click at [409, 240] on div "No experience" at bounding box center [487, 246] width 330 height 13
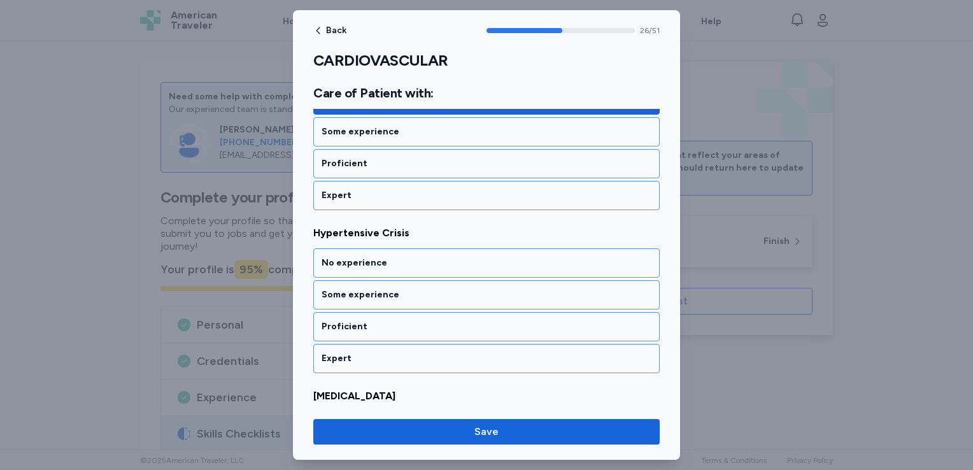
scroll to position [4404, 0]
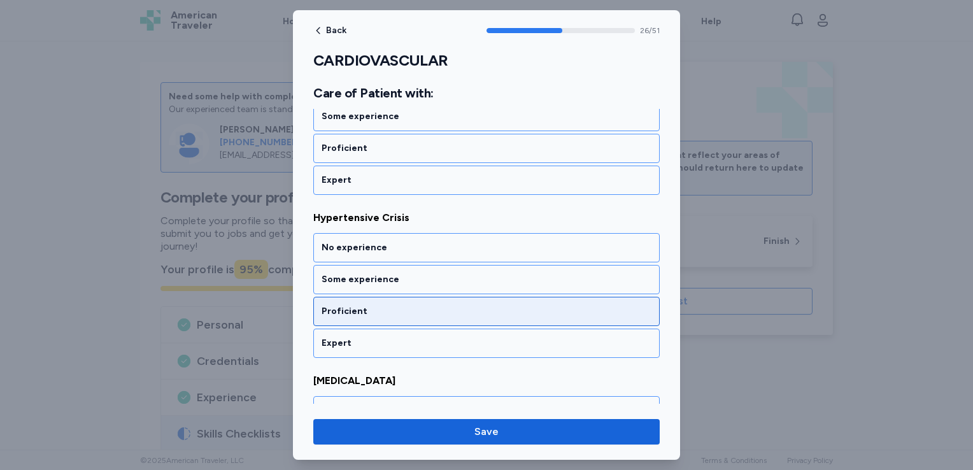
click at [391, 305] on div "Proficient" at bounding box center [487, 311] width 330 height 13
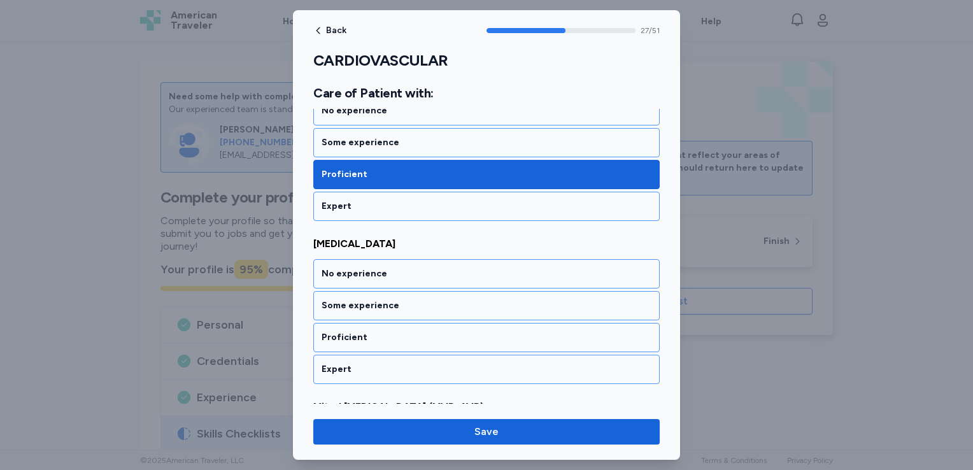
scroll to position [4566, 0]
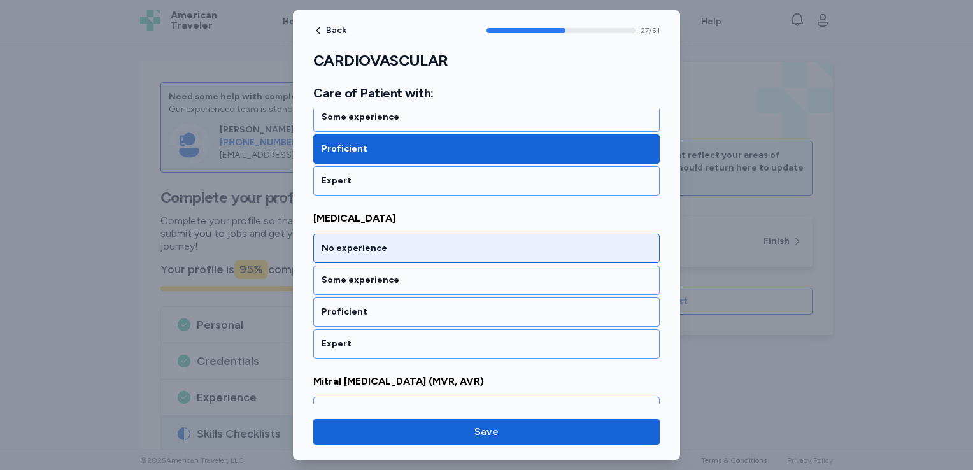
click at [413, 242] on div "No experience" at bounding box center [487, 248] width 330 height 13
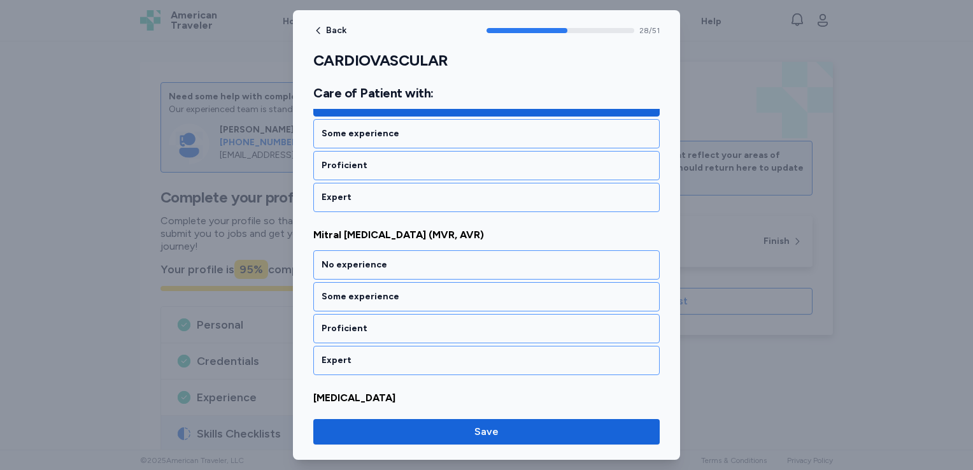
scroll to position [4728, 0]
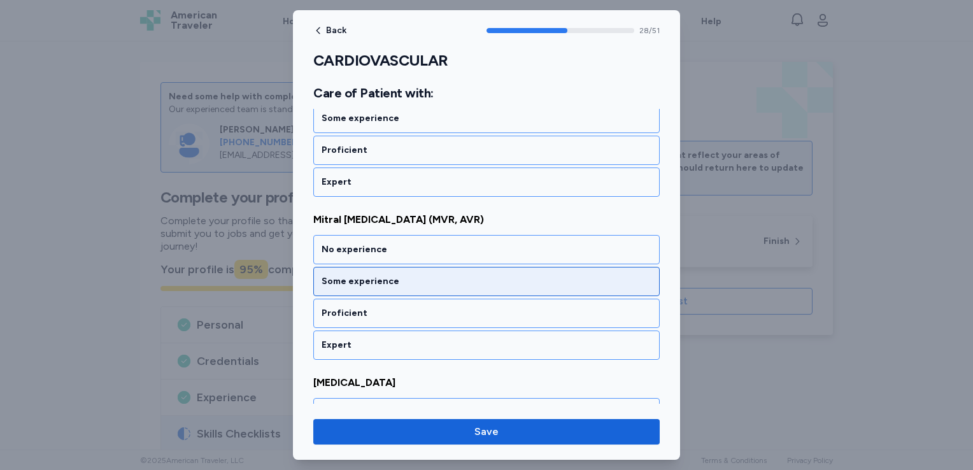
click at [408, 275] on div "Some experience" at bounding box center [487, 281] width 330 height 13
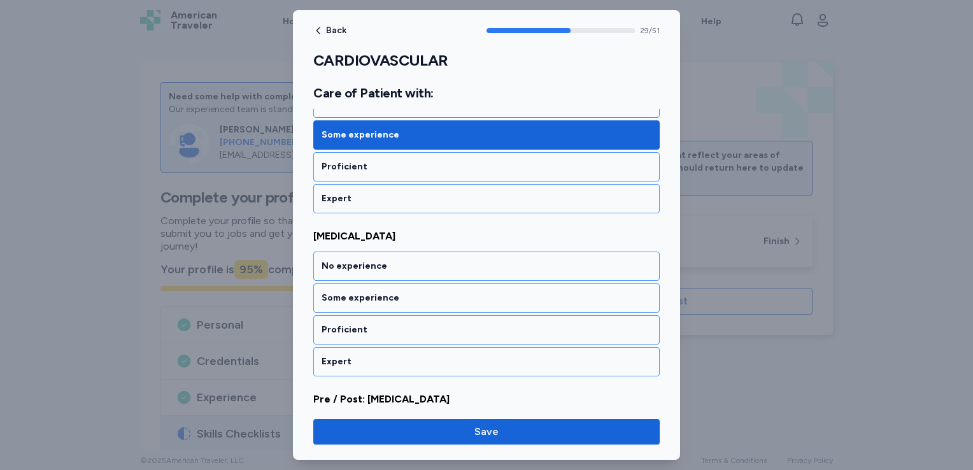
scroll to position [4890, 0]
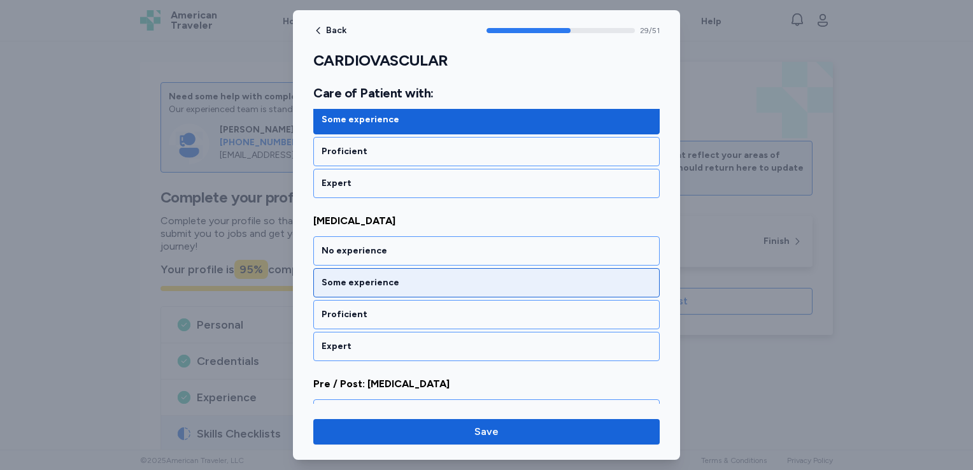
click at [406, 276] on div "Some experience" at bounding box center [487, 282] width 330 height 13
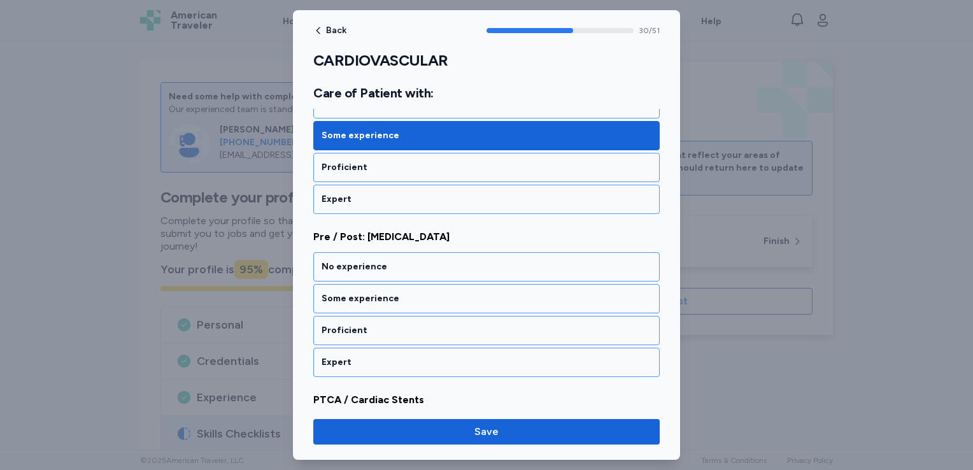
scroll to position [5052, 0]
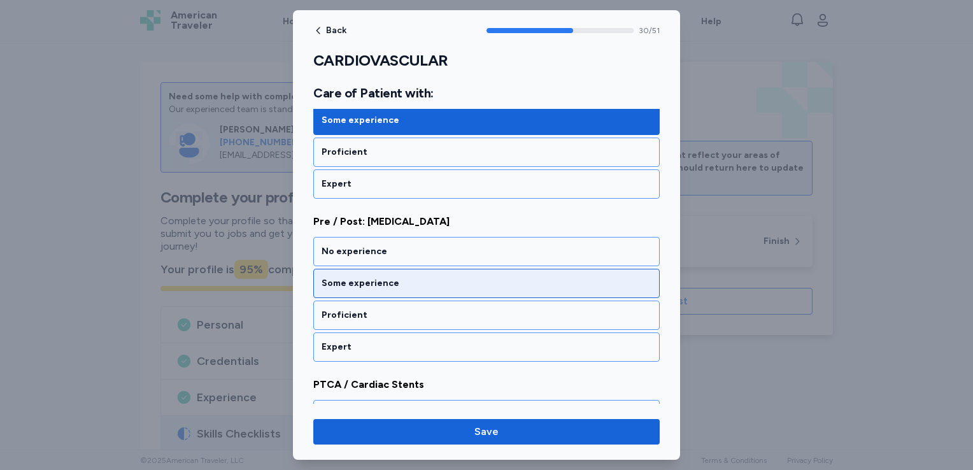
click at [405, 277] on div "Some experience" at bounding box center [487, 283] width 330 height 13
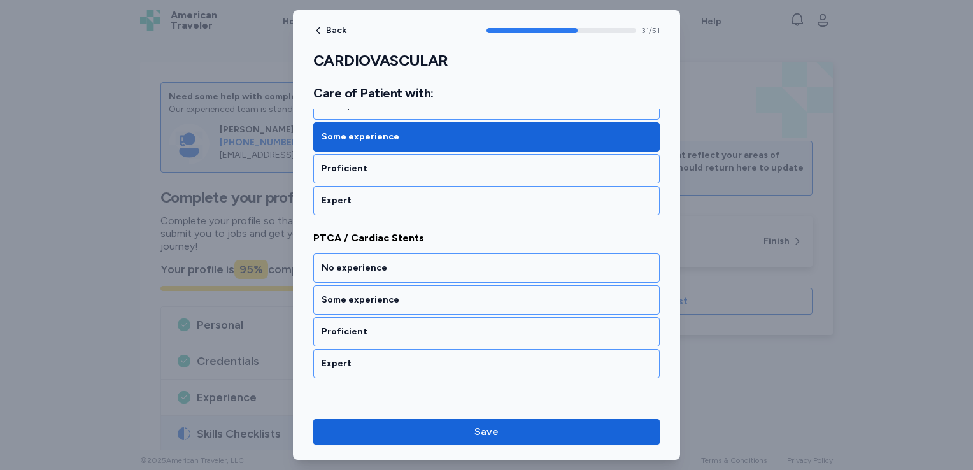
scroll to position [5214, 0]
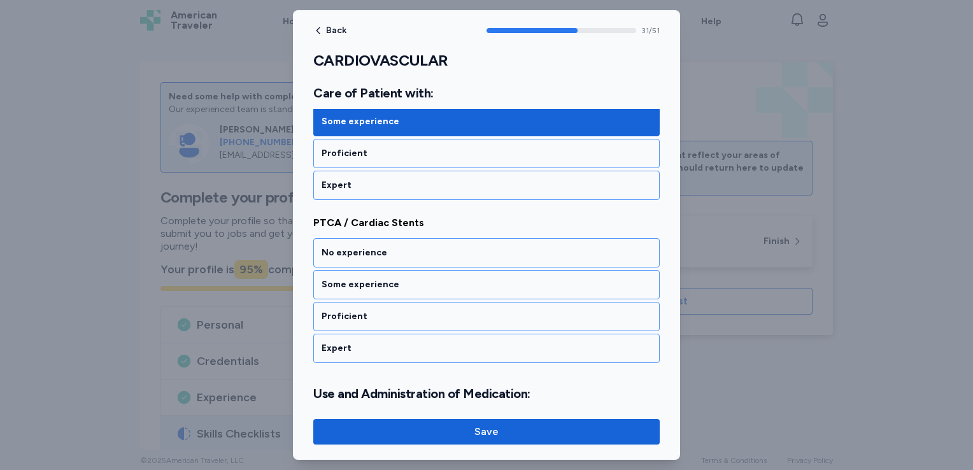
click at [405, 278] on div "Some experience" at bounding box center [487, 284] width 330 height 13
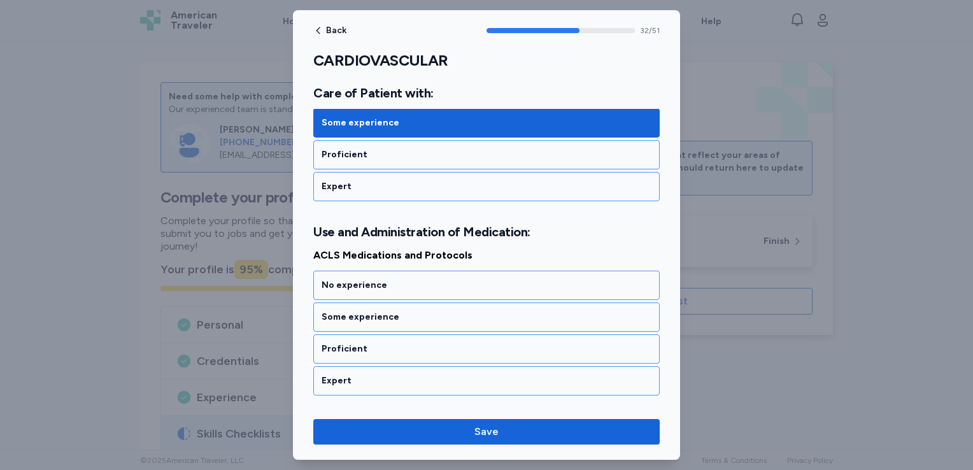
scroll to position [5407, 0]
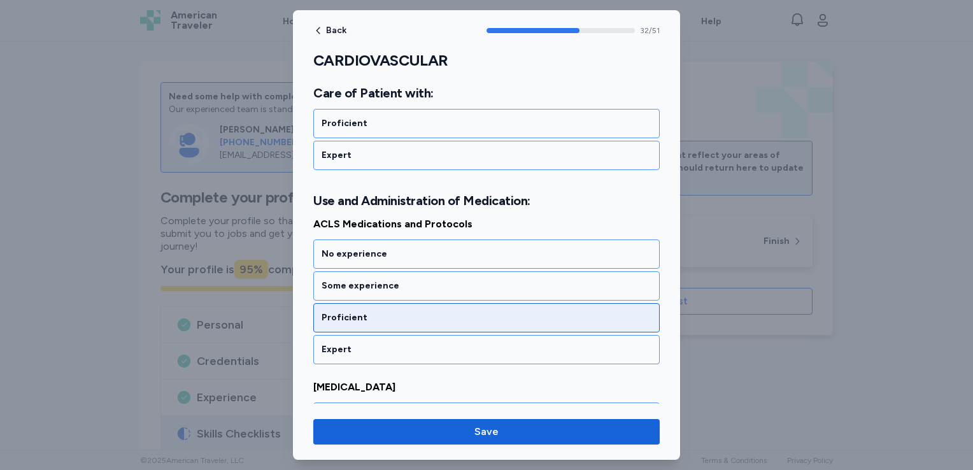
click at [403, 312] on div "Proficient" at bounding box center [487, 318] width 330 height 13
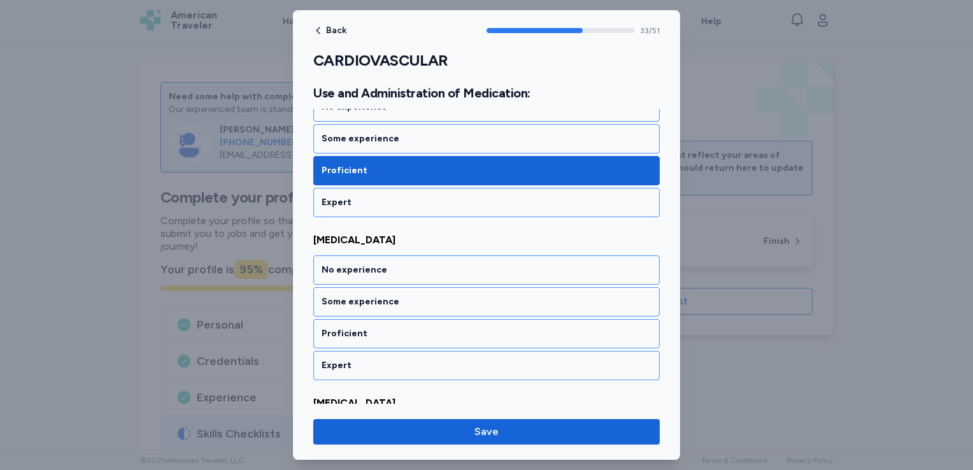
scroll to position [5570, 0]
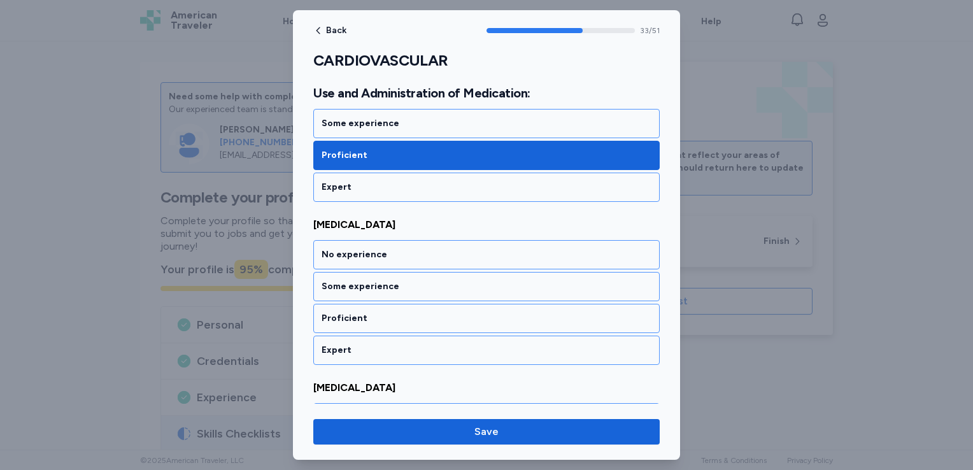
click at [403, 312] on div "Proficient" at bounding box center [487, 318] width 330 height 13
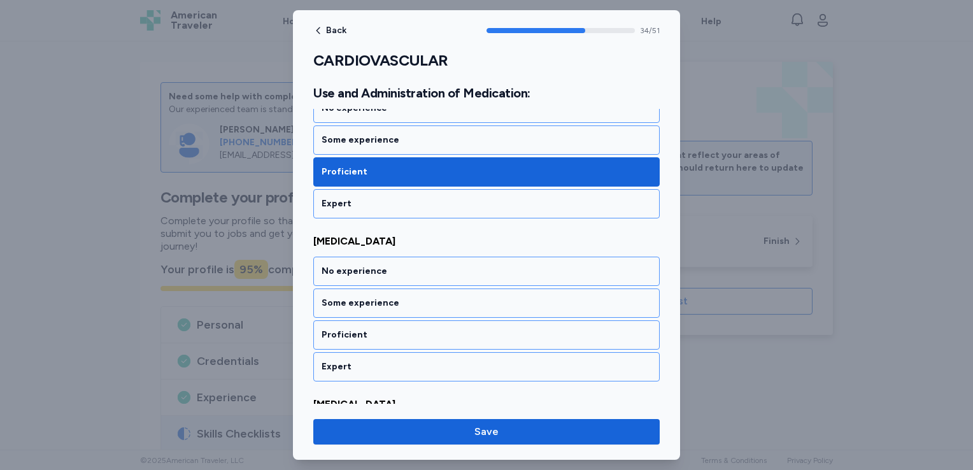
scroll to position [5731, 0]
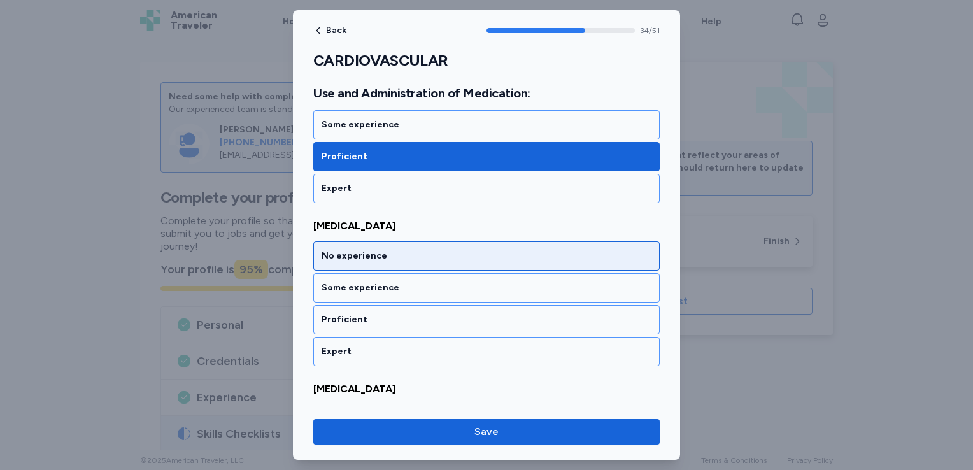
click at [400, 250] on div "No experience" at bounding box center [487, 256] width 330 height 13
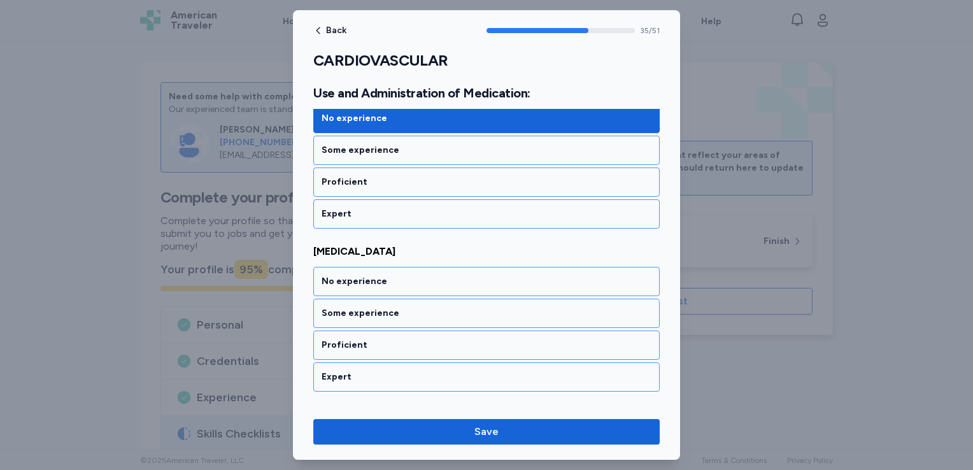
scroll to position [5894, 0]
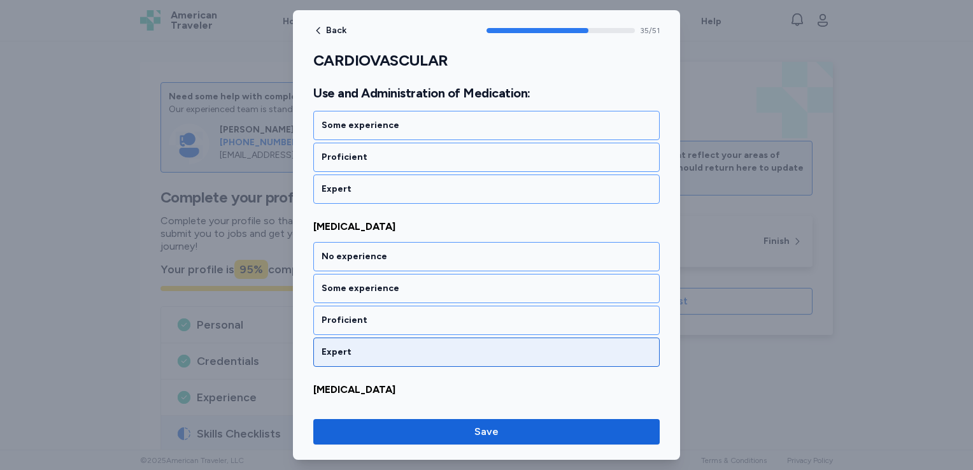
click at [378, 346] on div "Expert" at bounding box center [487, 352] width 330 height 13
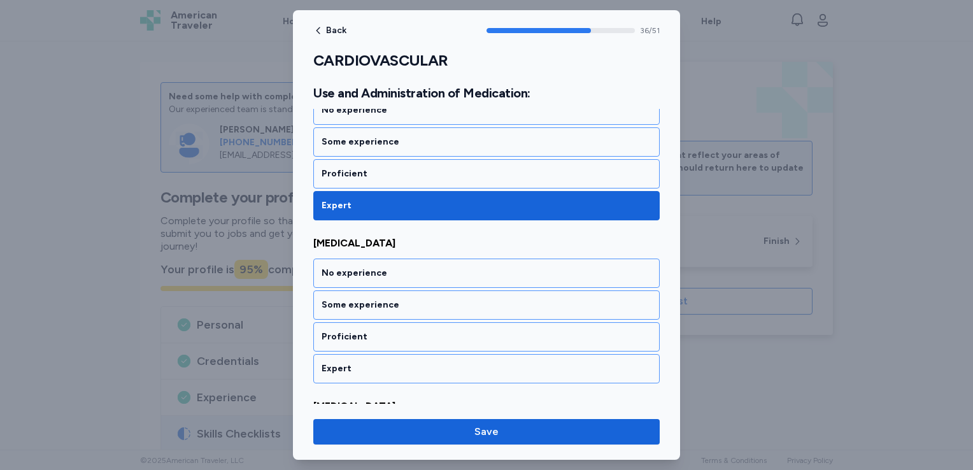
scroll to position [6056, 0]
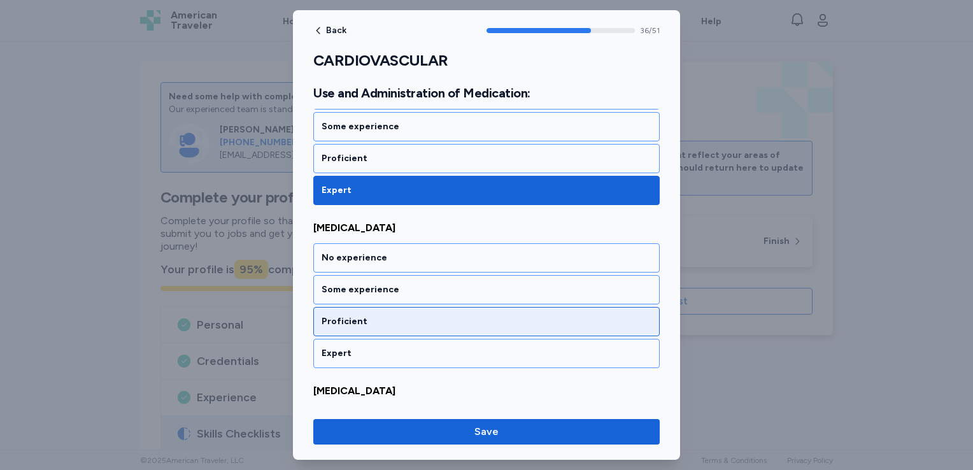
click at [382, 315] on div "Proficient" at bounding box center [487, 321] width 330 height 13
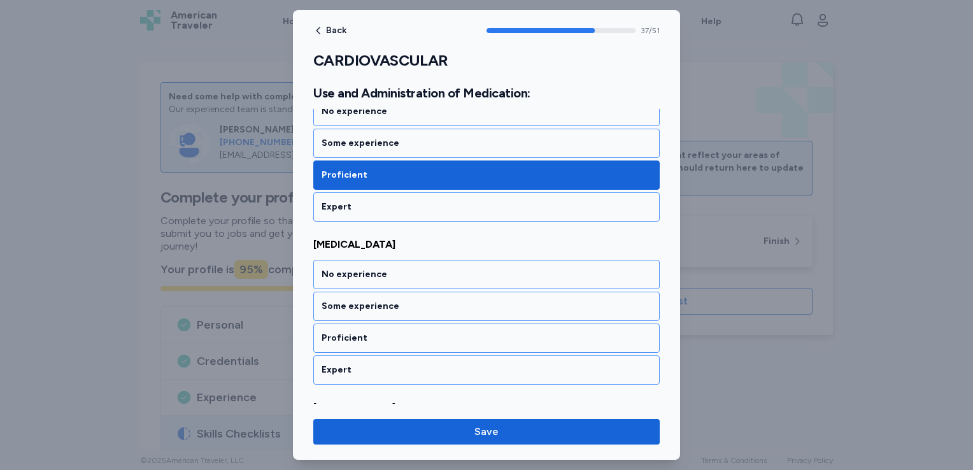
scroll to position [6218, 0]
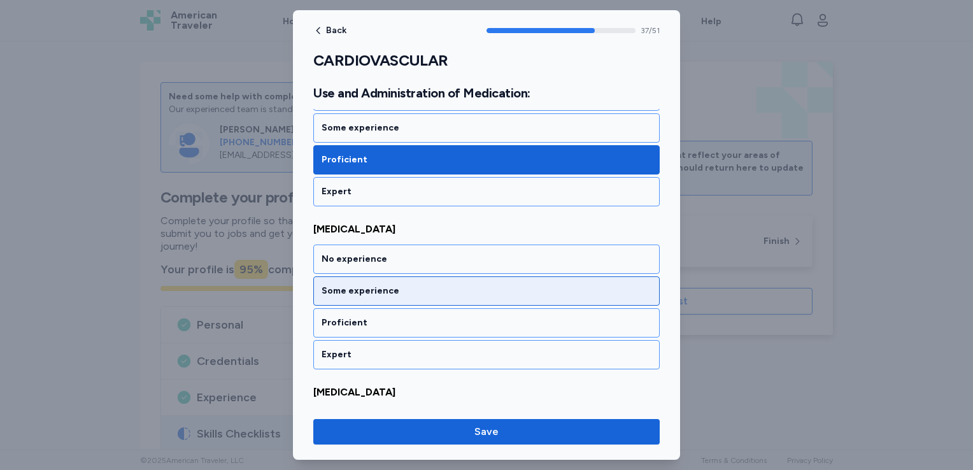
click at [407, 285] on div "Some experience" at bounding box center [487, 291] width 330 height 13
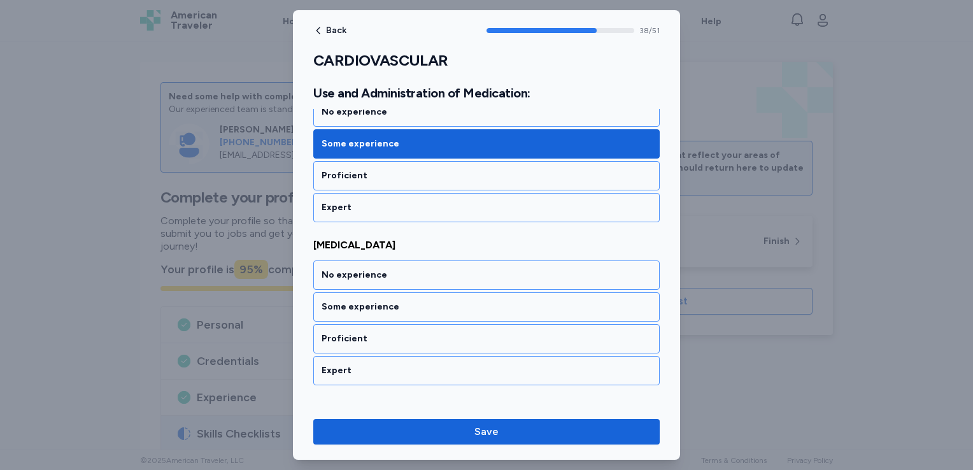
scroll to position [6380, 0]
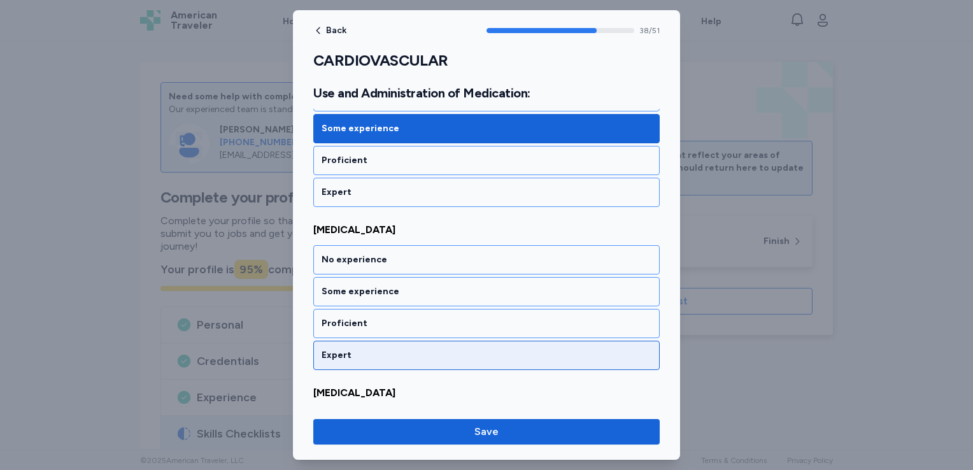
click at [380, 349] on div "Expert" at bounding box center [487, 355] width 330 height 13
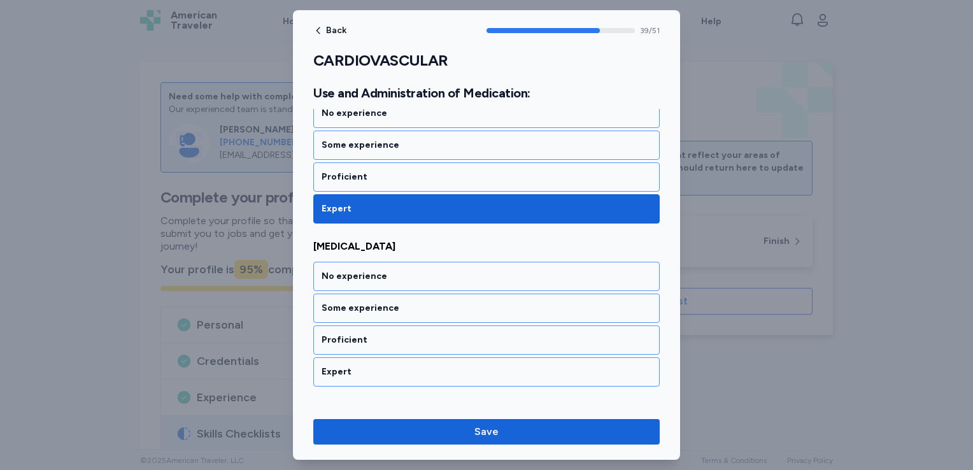
scroll to position [6542, 0]
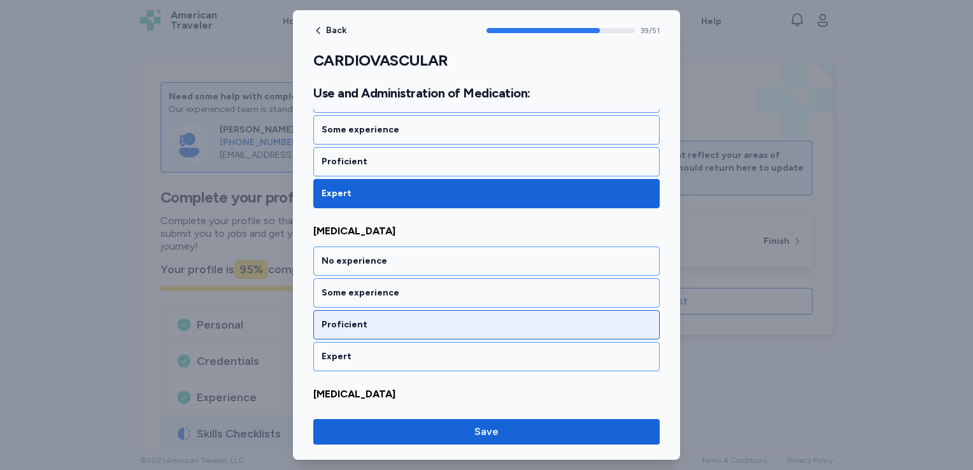
click at [387, 319] on div "Proficient" at bounding box center [487, 325] width 330 height 13
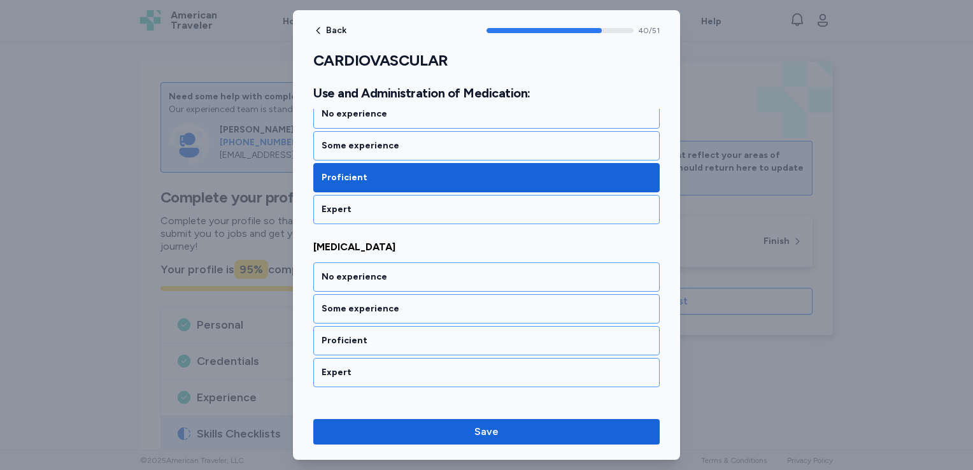
scroll to position [6704, 0]
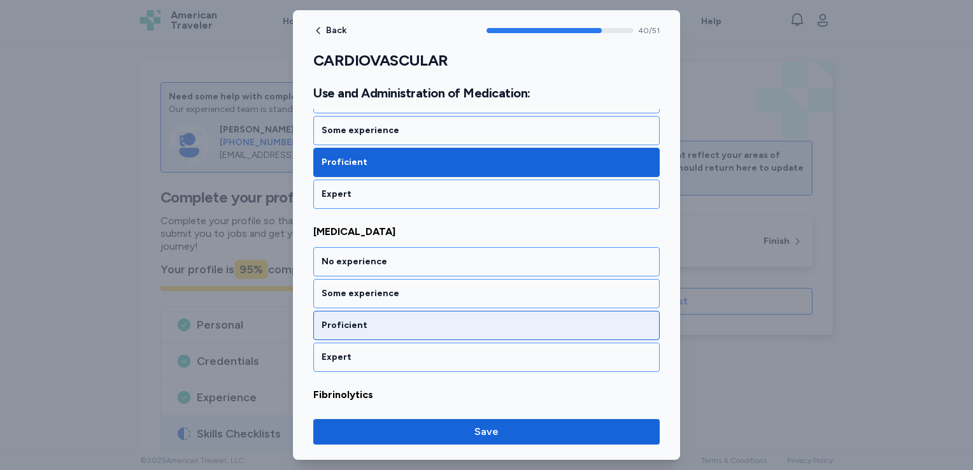
click at [387, 319] on div "Proficient" at bounding box center [487, 325] width 330 height 13
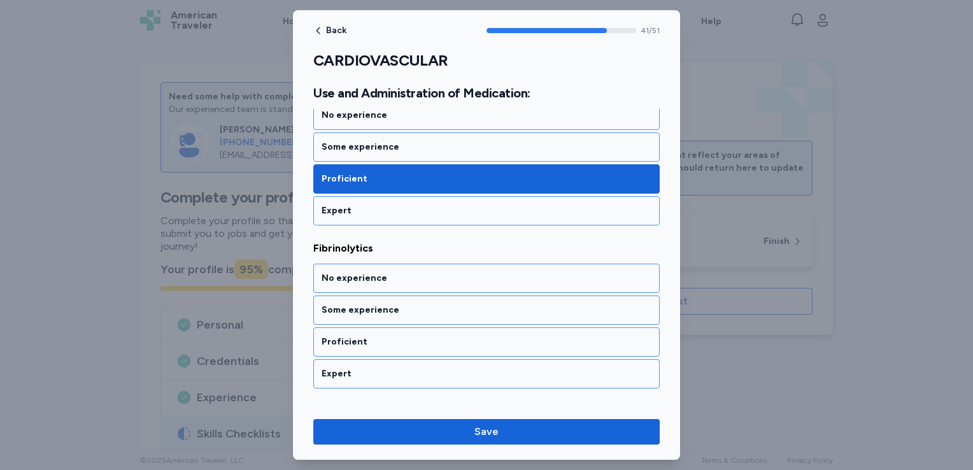
scroll to position [6866, 0]
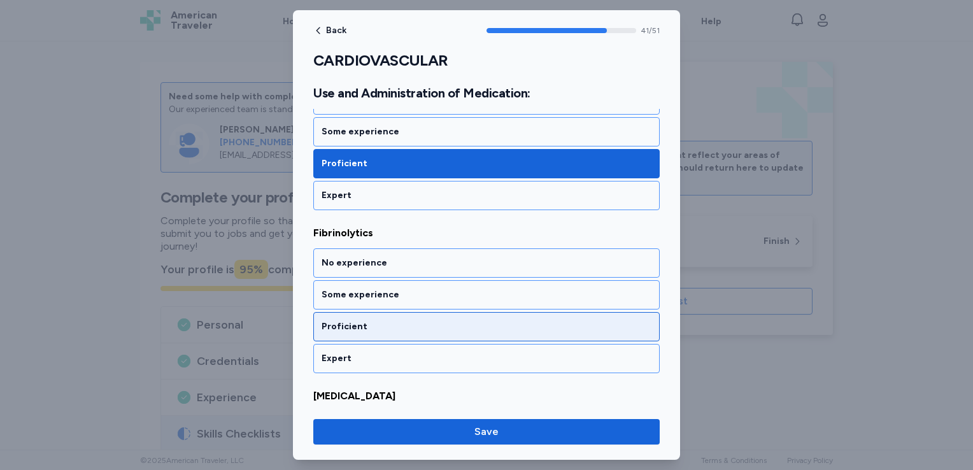
click at [386, 320] on div "Proficient" at bounding box center [487, 326] width 330 height 13
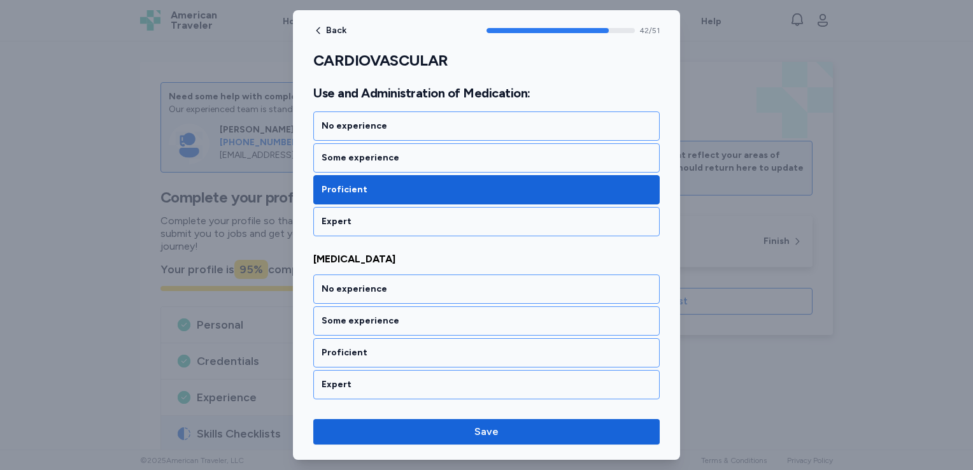
scroll to position [7028, 0]
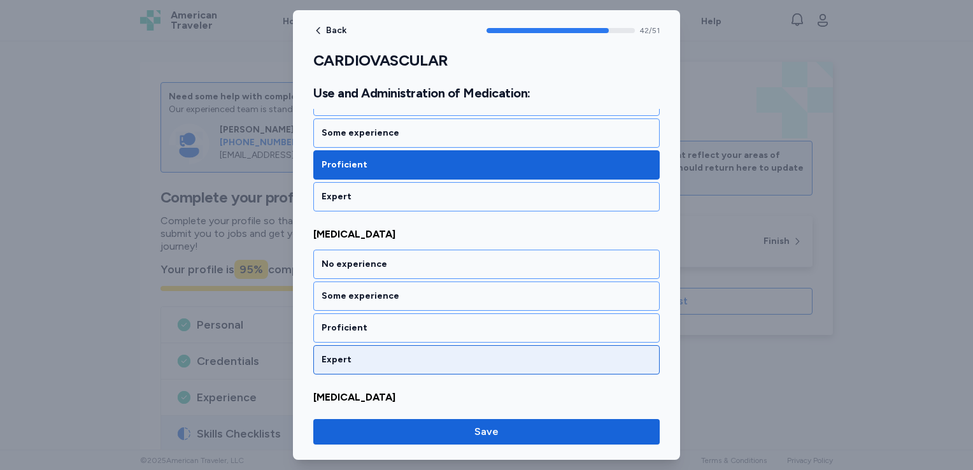
click at [382, 354] on div "Expert" at bounding box center [487, 360] width 330 height 13
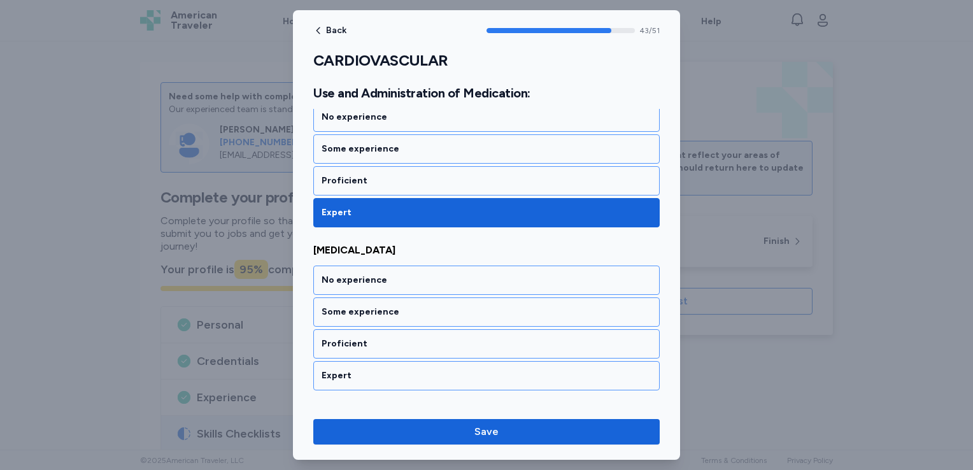
scroll to position [7190, 0]
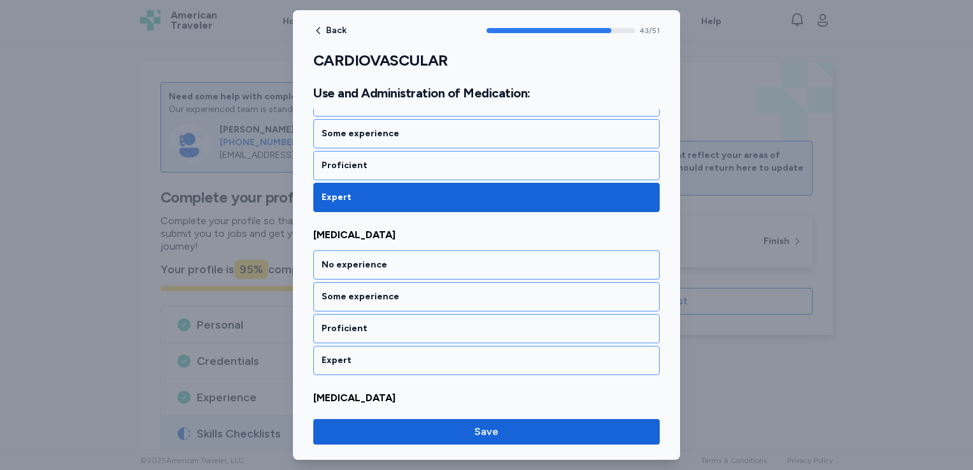
click at [382, 354] on div "Expert" at bounding box center [487, 360] width 330 height 13
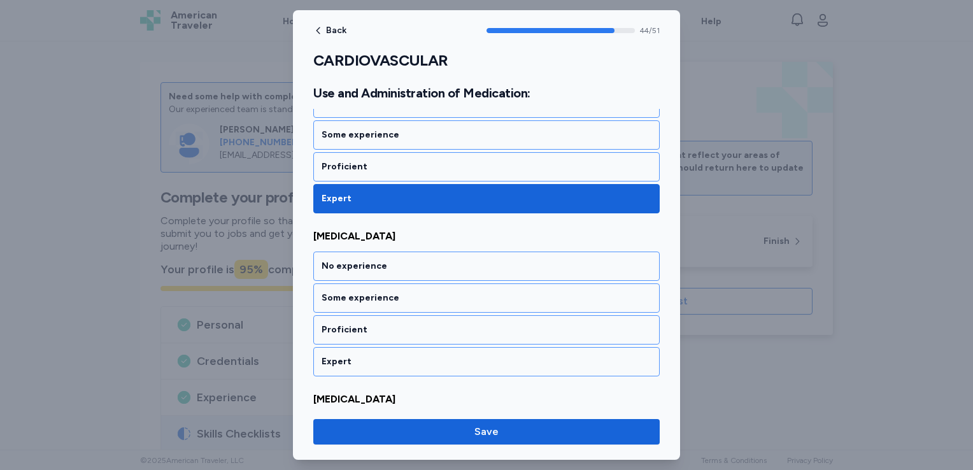
click at [382, 355] on div "Expert" at bounding box center [487, 361] width 330 height 13
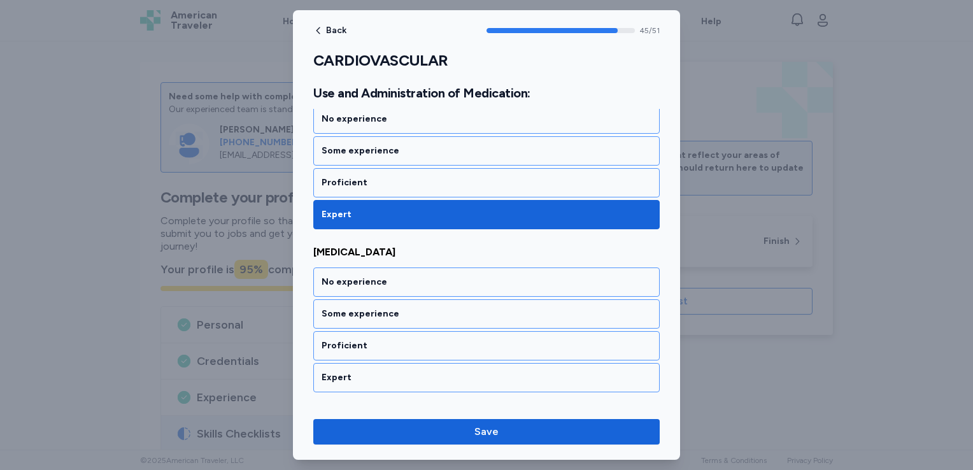
scroll to position [7515, 0]
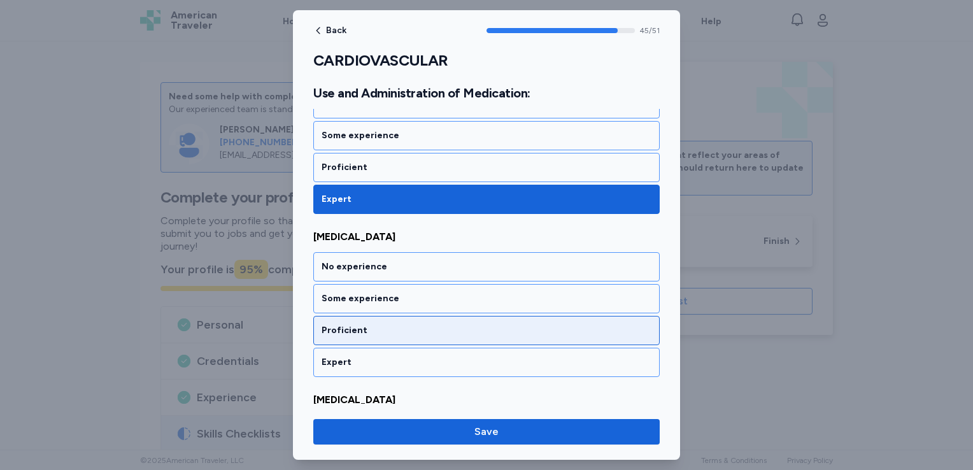
click at [384, 324] on div "Proficient" at bounding box center [487, 330] width 330 height 13
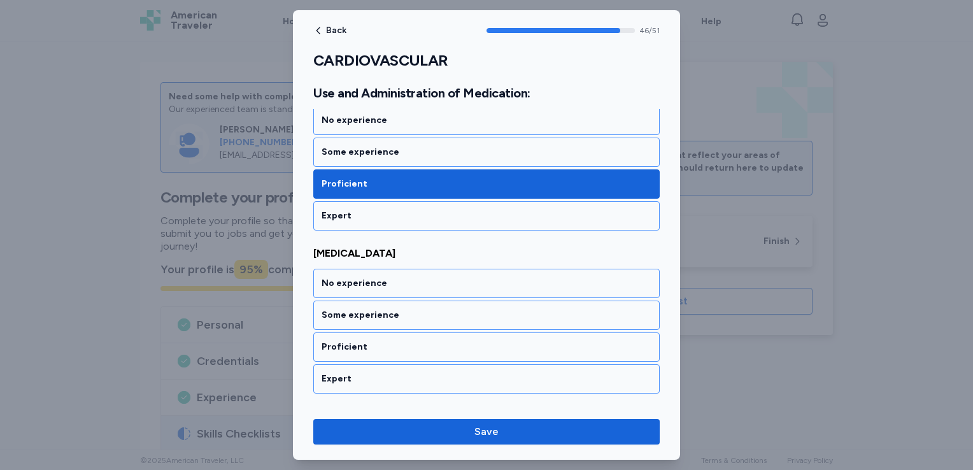
scroll to position [7676, 0]
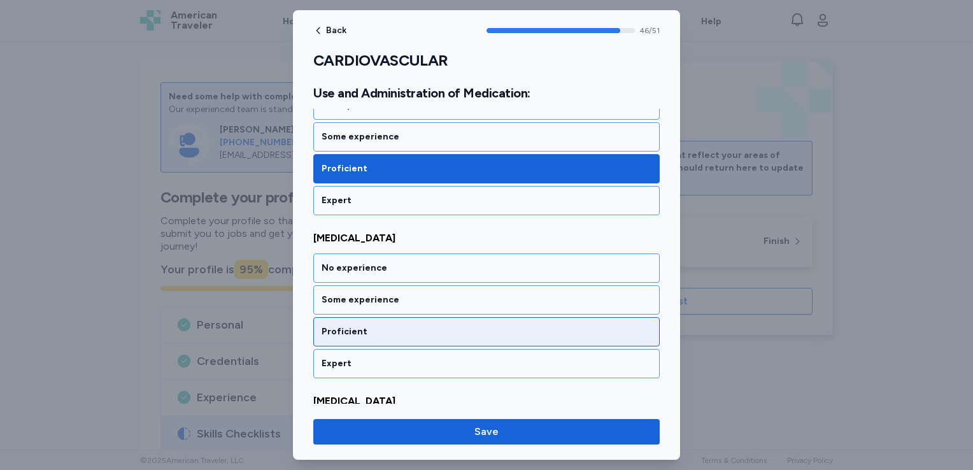
click at [385, 326] on div "Proficient" at bounding box center [487, 332] width 330 height 13
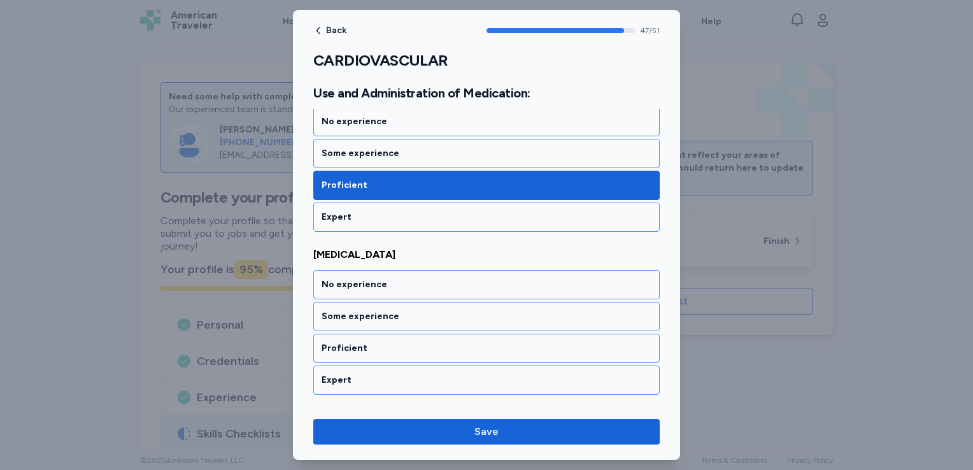
scroll to position [7838, 0]
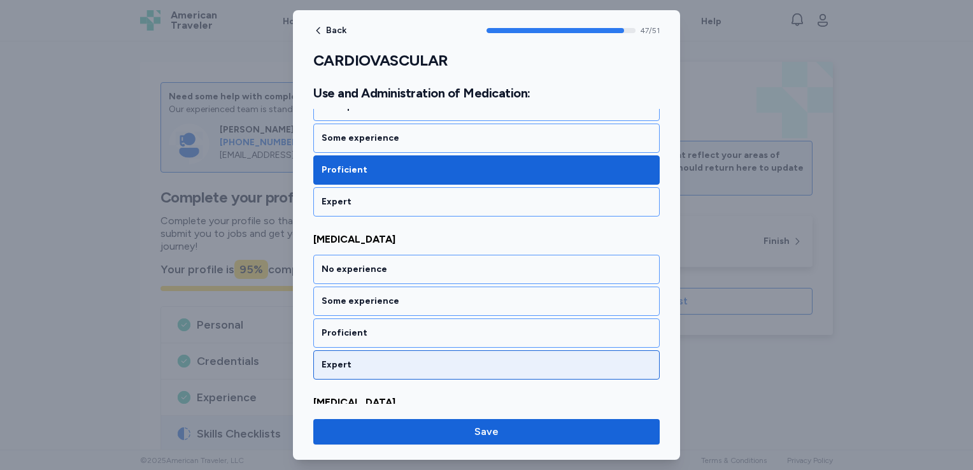
click at [375, 359] on div "Expert" at bounding box center [487, 365] width 330 height 13
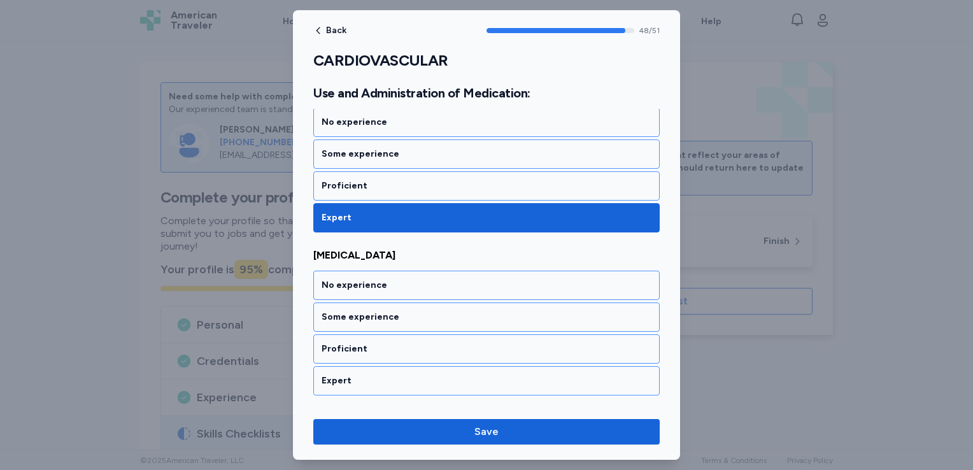
scroll to position [8001, 0]
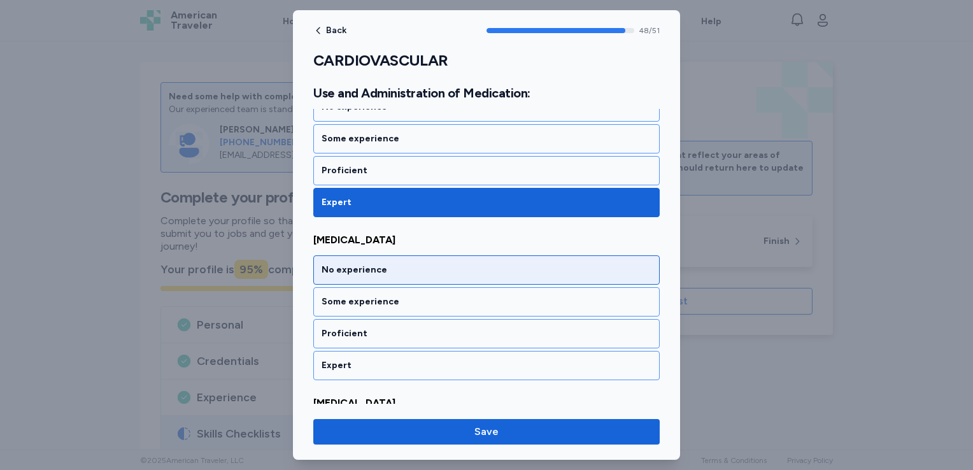
click at [392, 264] on div "No experience" at bounding box center [487, 270] width 330 height 13
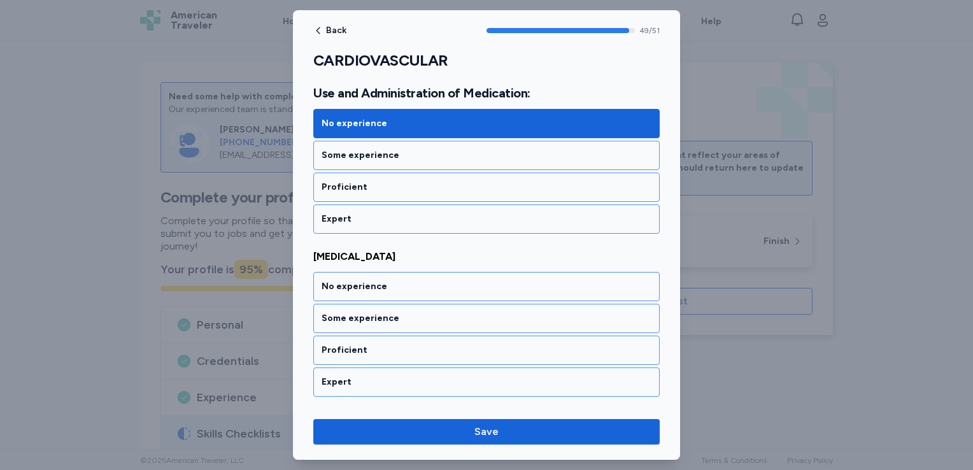
scroll to position [8162, 0]
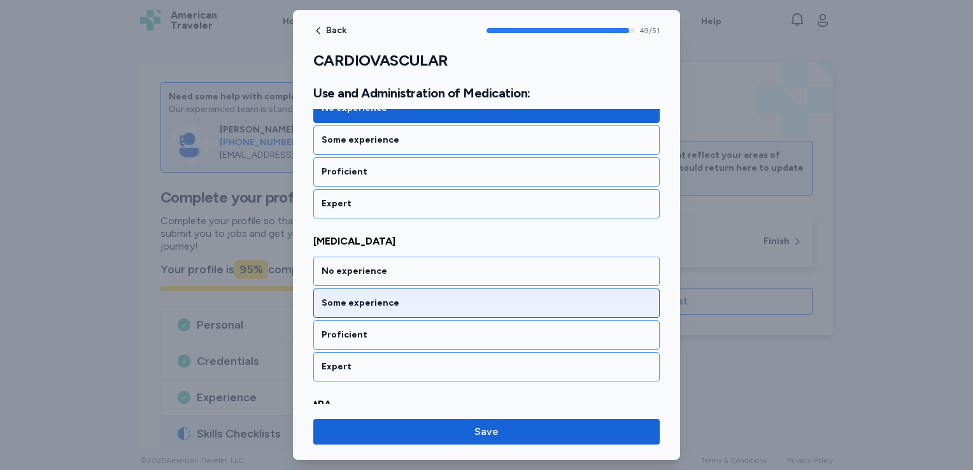
click at [396, 297] on div "Some experience" at bounding box center [487, 303] width 330 height 13
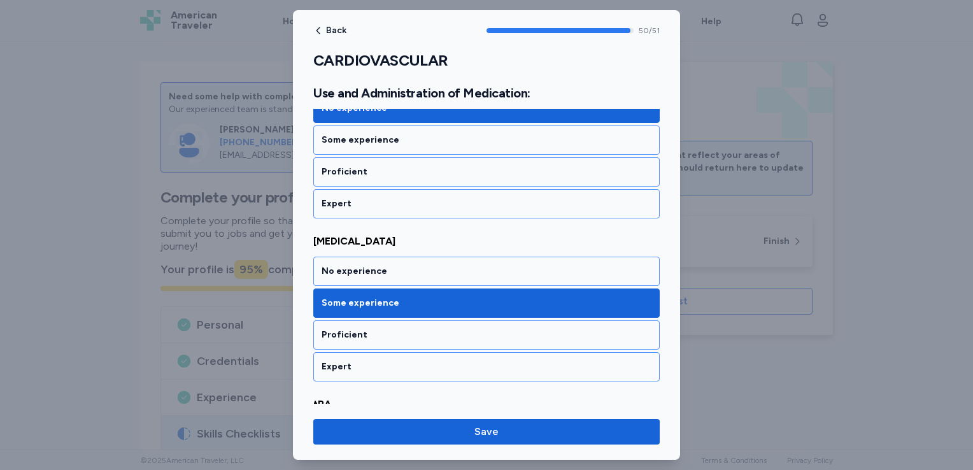
scroll to position [8254, 0]
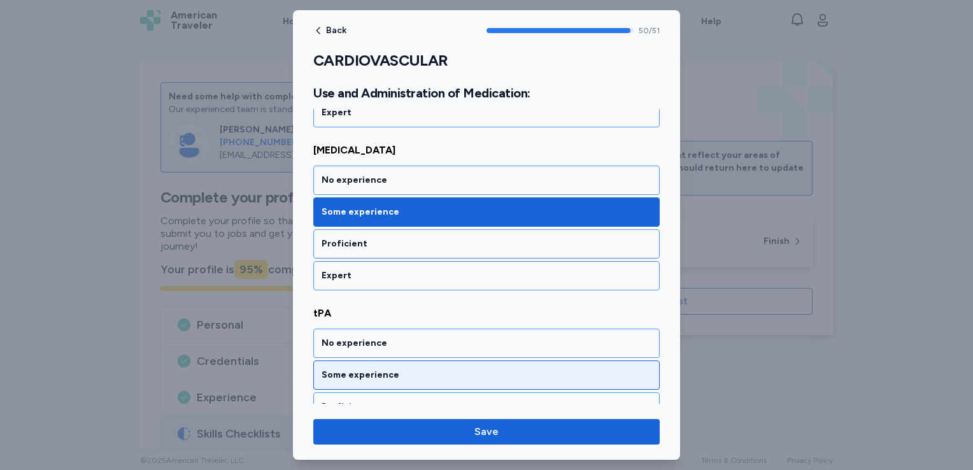
click at [401, 369] on div "Some experience" at bounding box center [487, 375] width 330 height 13
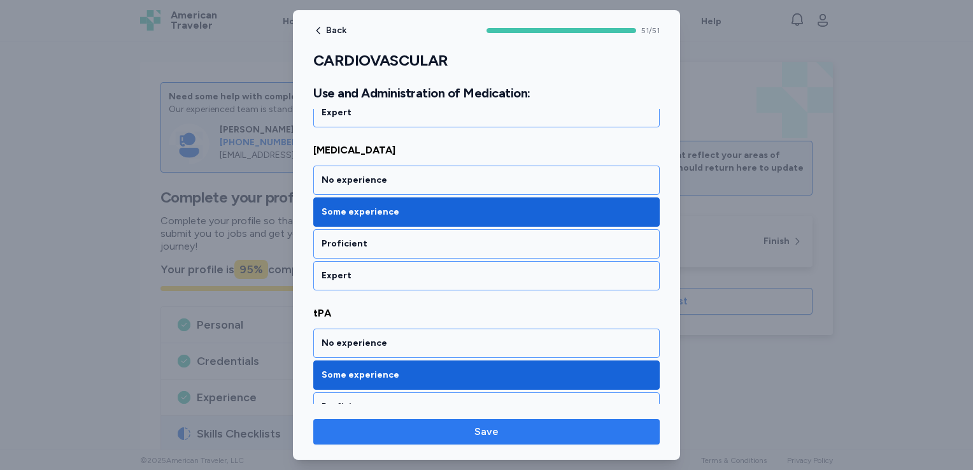
click at [464, 429] on span "Save" at bounding box center [487, 431] width 326 height 15
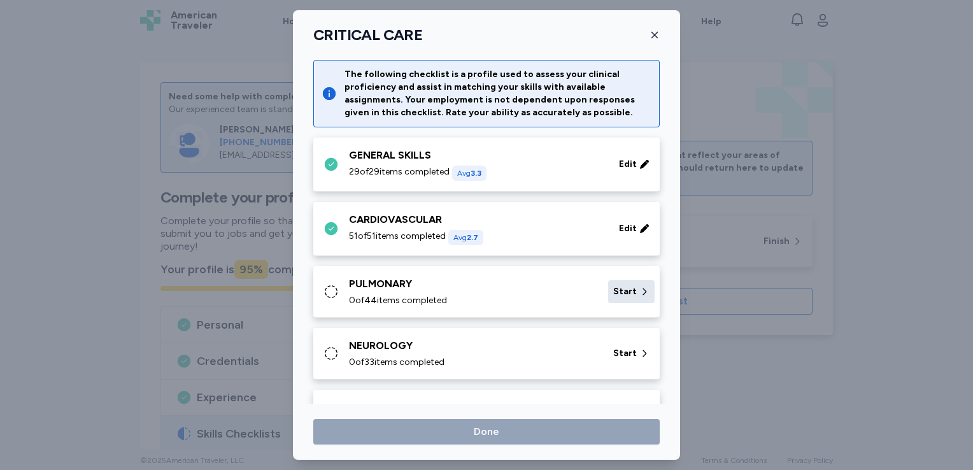
click at [619, 294] on span "Start" at bounding box center [625, 291] width 24 height 13
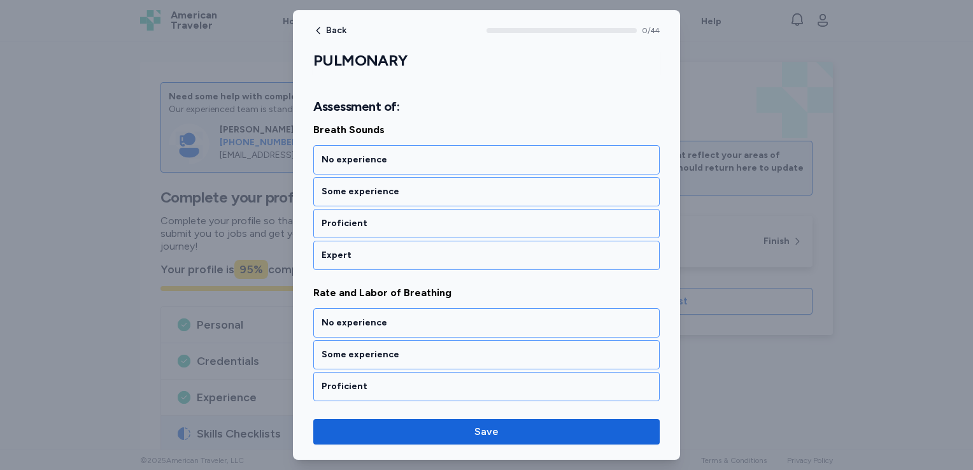
scroll to position [169, 0]
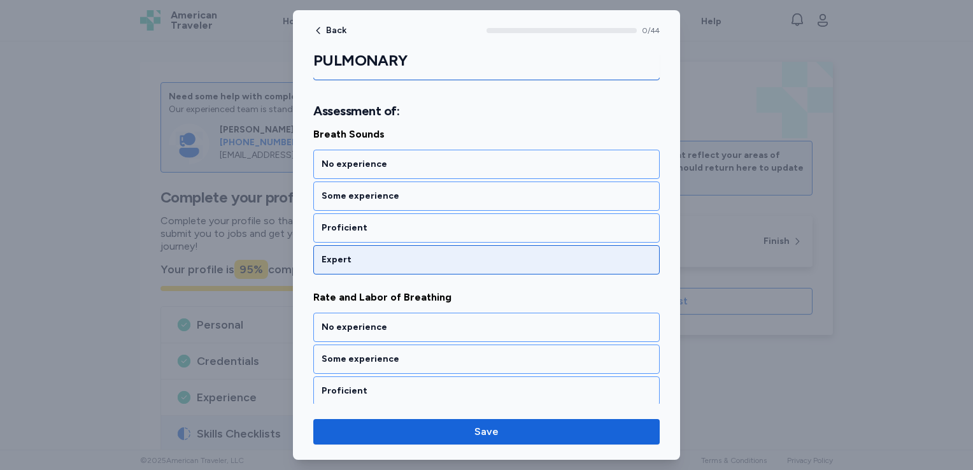
click at [413, 254] on div "Expert" at bounding box center [487, 260] width 330 height 13
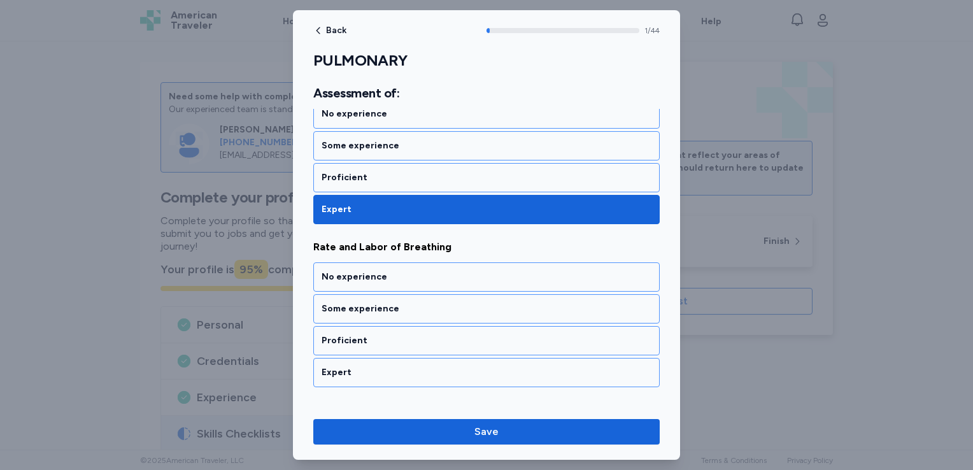
scroll to position [275, 0]
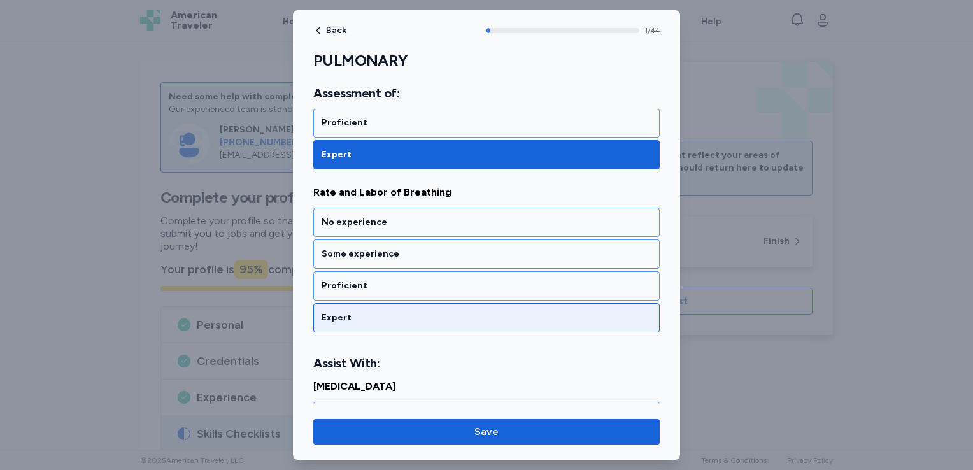
click at [411, 313] on div "Expert" at bounding box center [487, 318] width 330 height 13
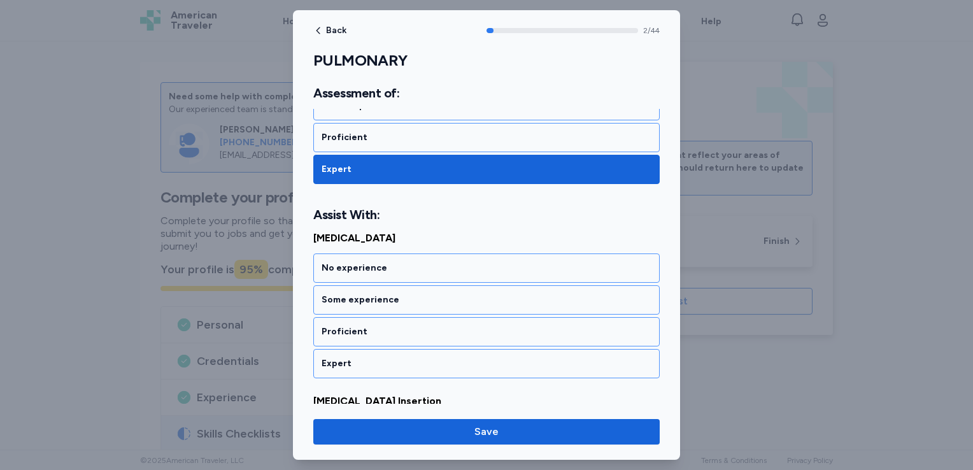
scroll to position [468, 0]
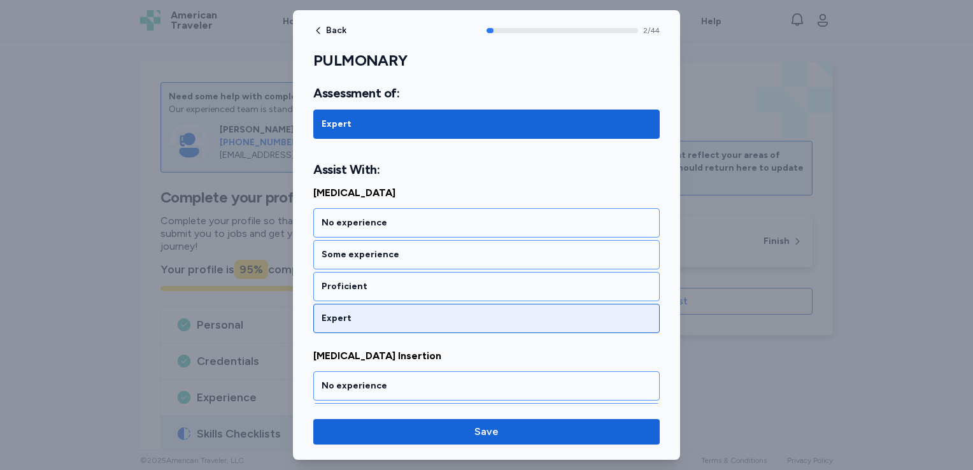
click at [406, 318] on div "Expert" at bounding box center [487, 318] width 330 height 13
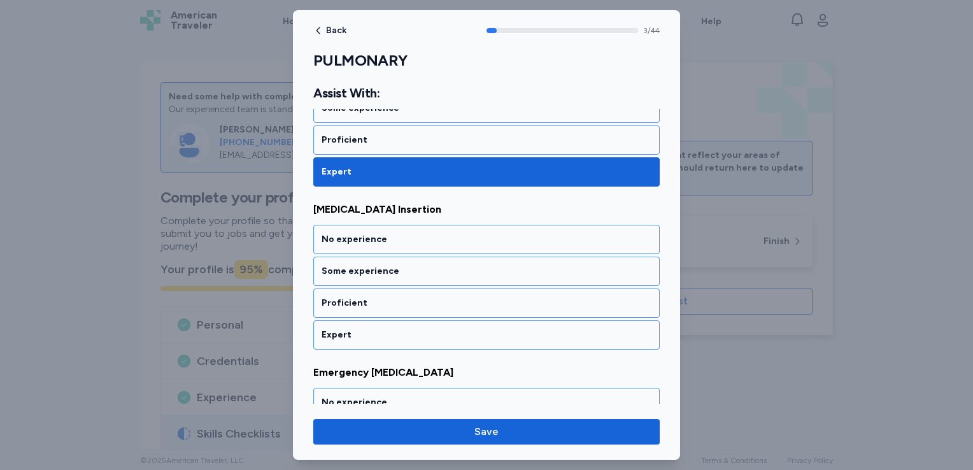
scroll to position [630, 0]
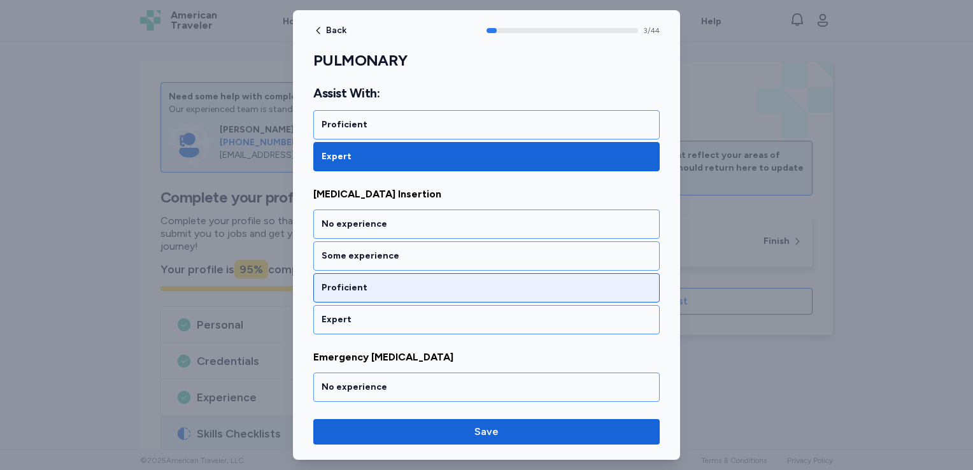
click at [393, 282] on div "Proficient" at bounding box center [487, 288] width 330 height 13
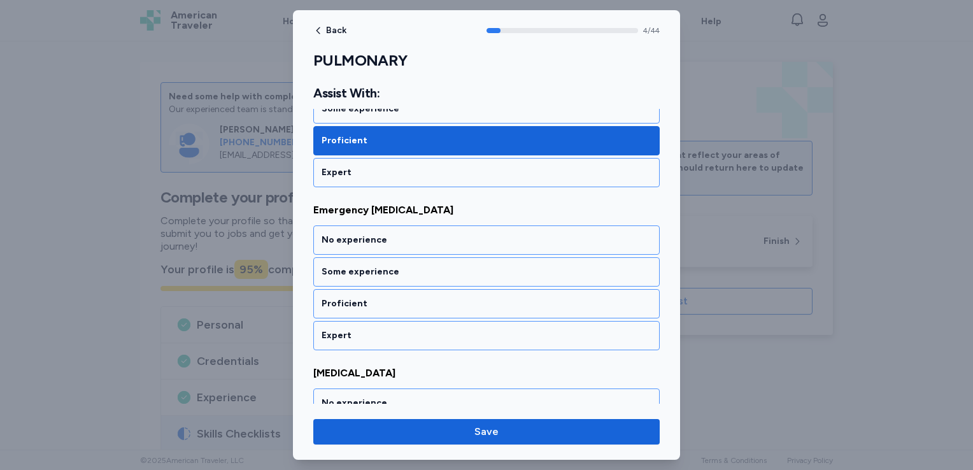
scroll to position [792, 0]
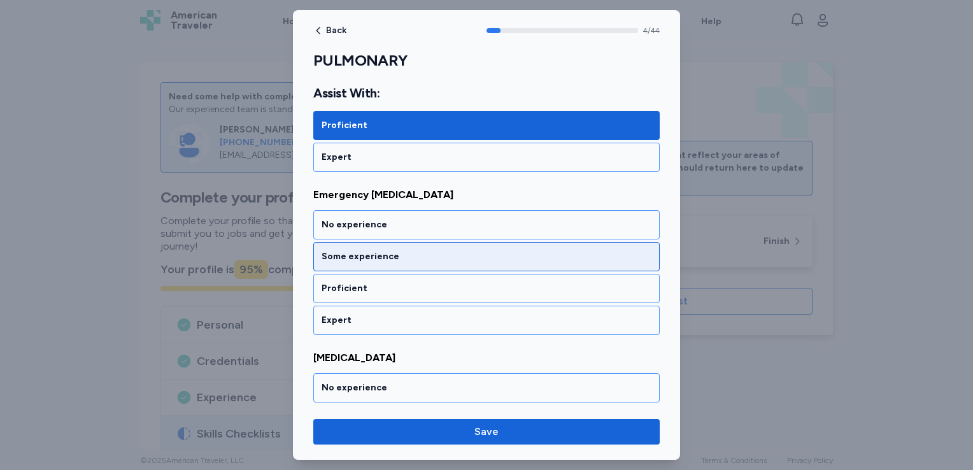
click at [403, 251] on div "Some experience" at bounding box center [487, 256] width 330 height 13
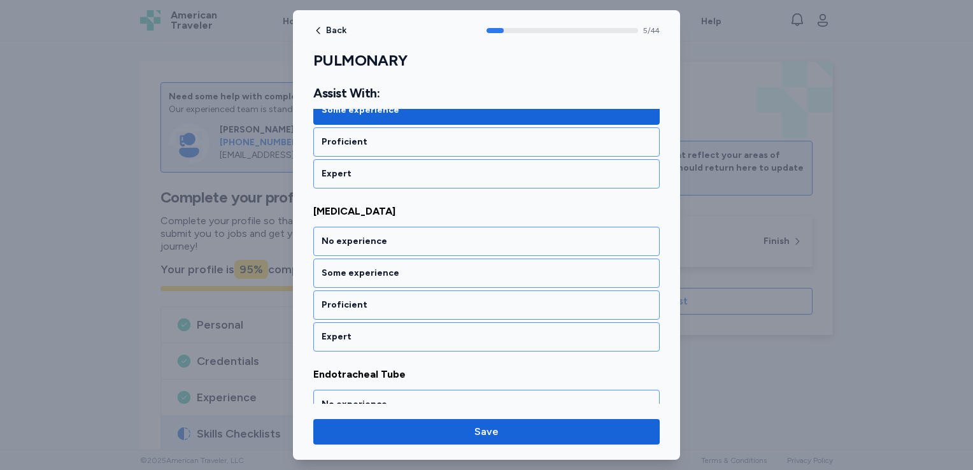
scroll to position [954, 0]
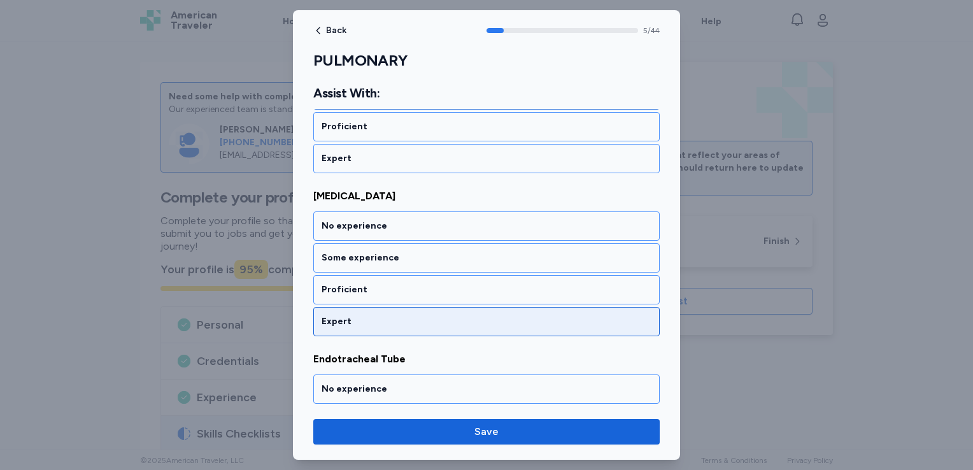
click at [396, 315] on div "Expert" at bounding box center [487, 321] width 330 height 13
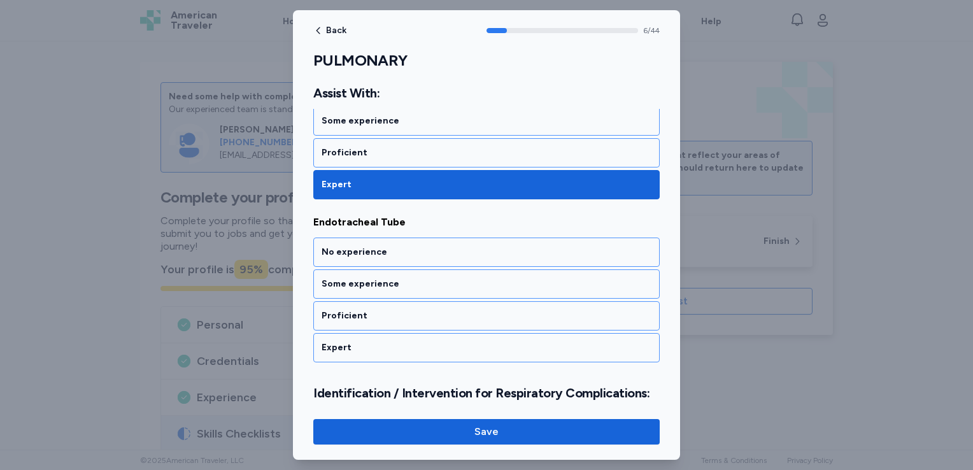
scroll to position [1116, 0]
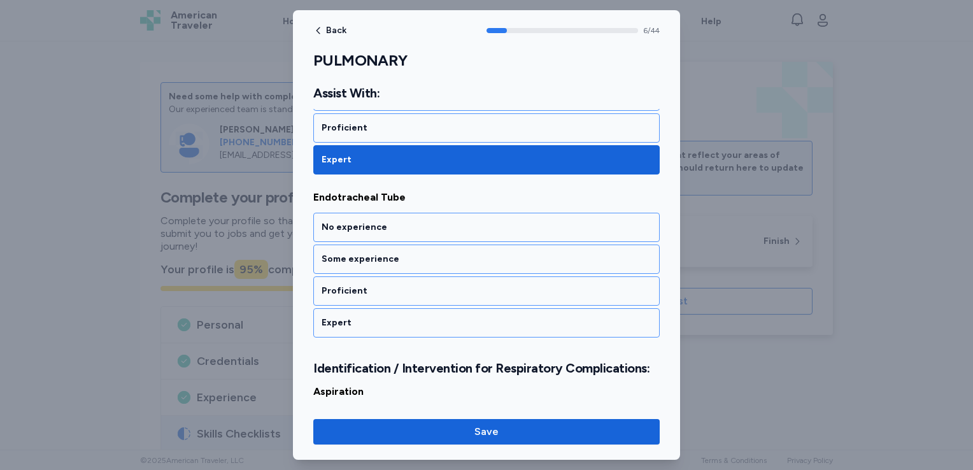
click at [396, 317] on div "Expert" at bounding box center [487, 323] width 330 height 13
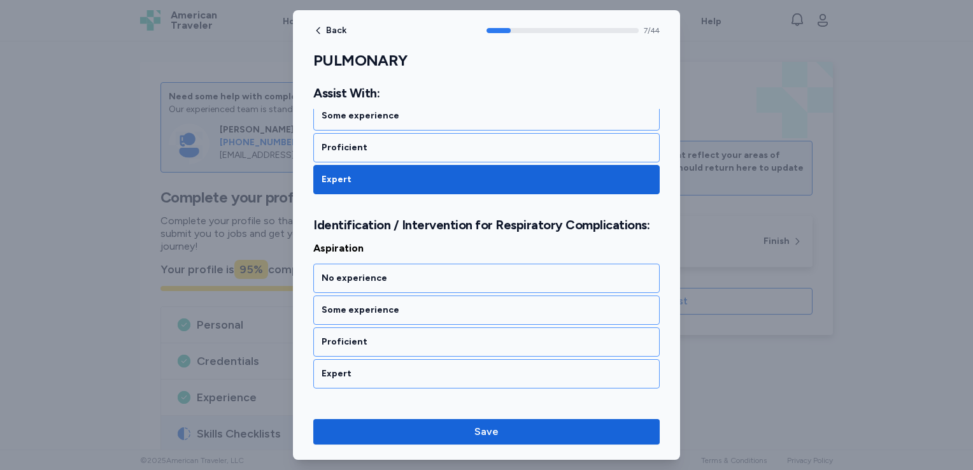
scroll to position [1294, 0]
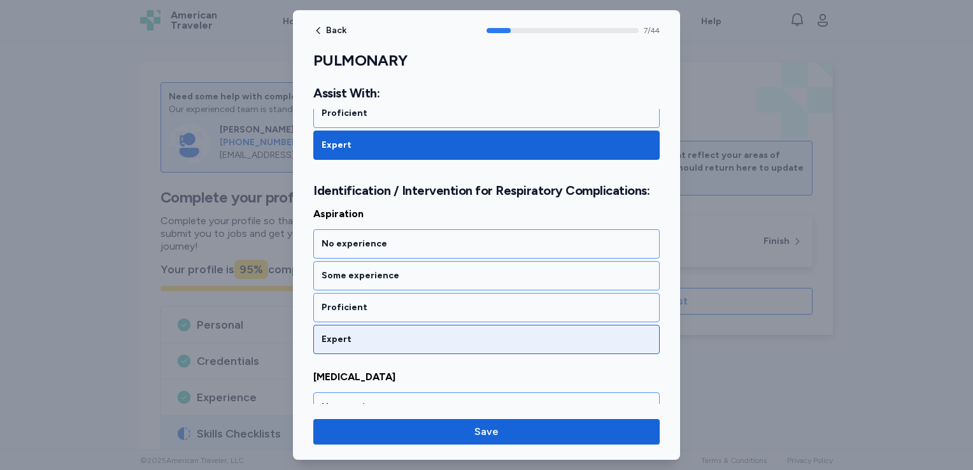
click at [397, 333] on div "Expert" at bounding box center [487, 339] width 330 height 13
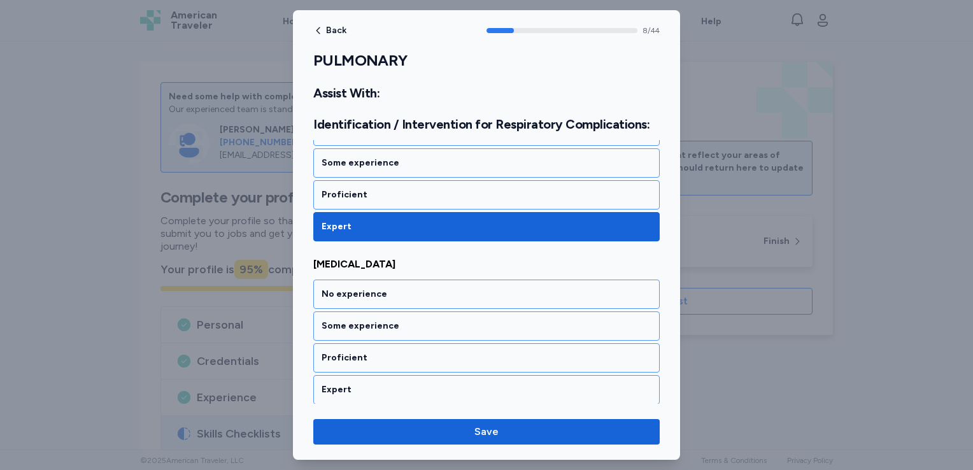
scroll to position [1456, 0]
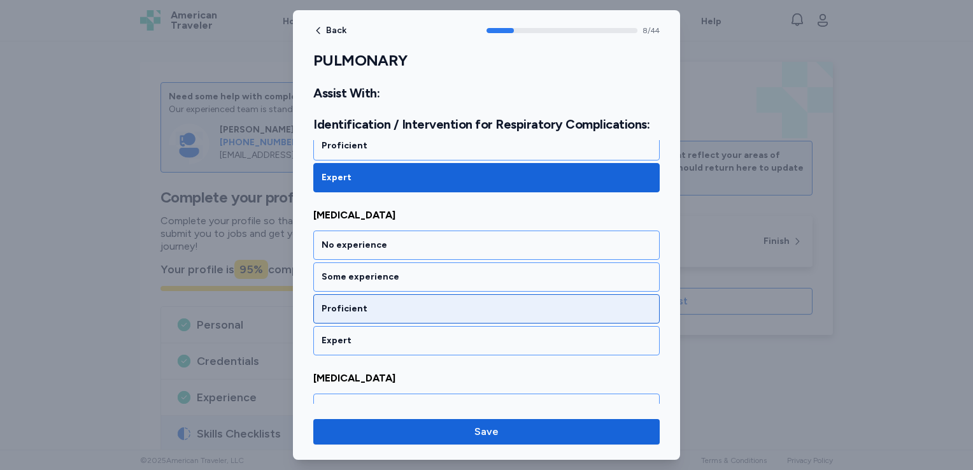
click at [398, 303] on div "Proficient" at bounding box center [487, 309] width 330 height 13
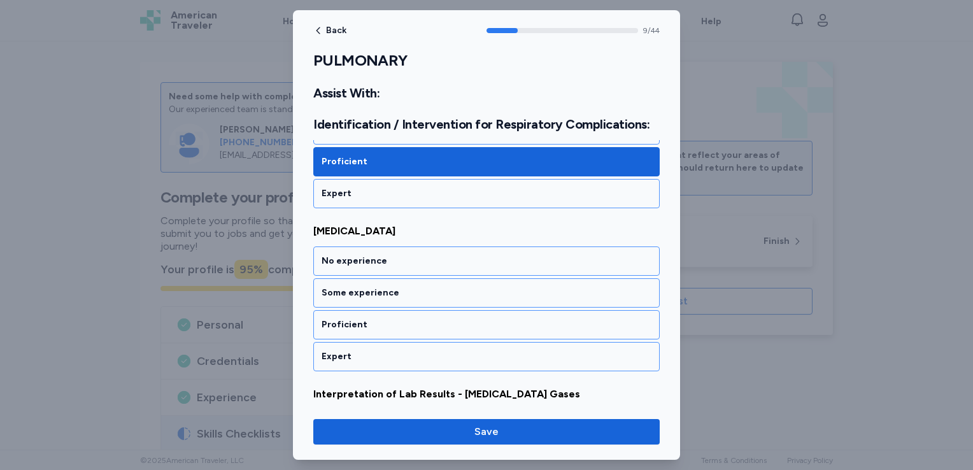
scroll to position [1618, 0]
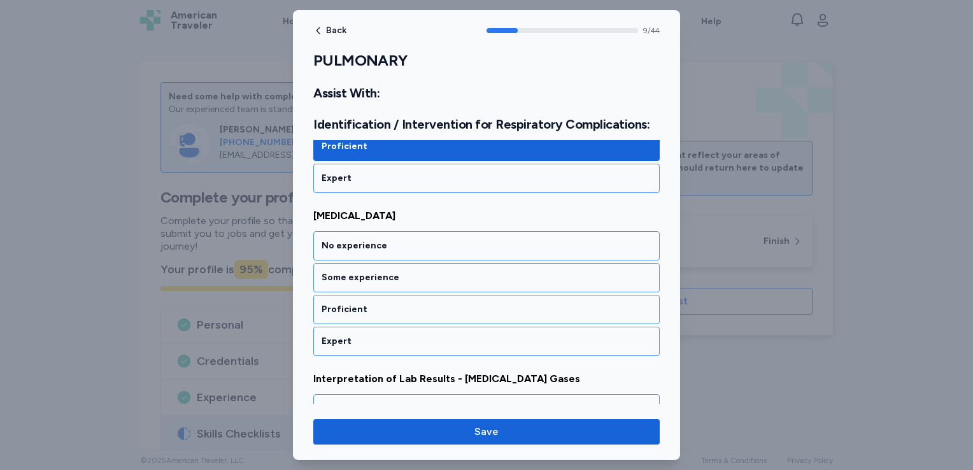
click at [398, 303] on div "Proficient" at bounding box center [487, 309] width 330 height 13
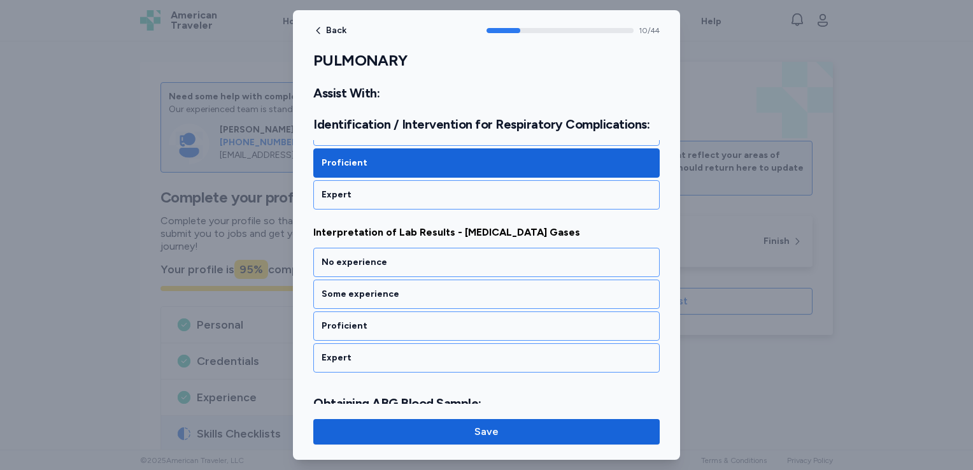
scroll to position [1780, 0]
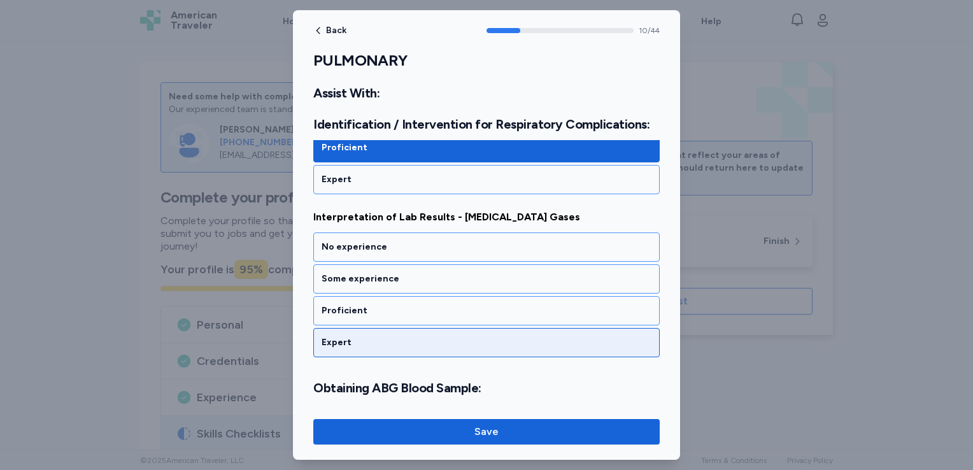
click at [396, 328] on div "Expert" at bounding box center [486, 342] width 347 height 29
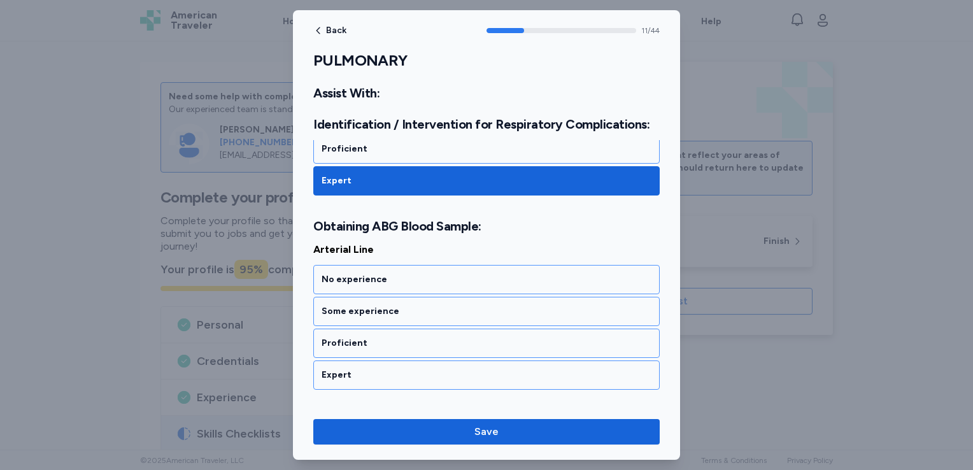
scroll to position [1974, 0]
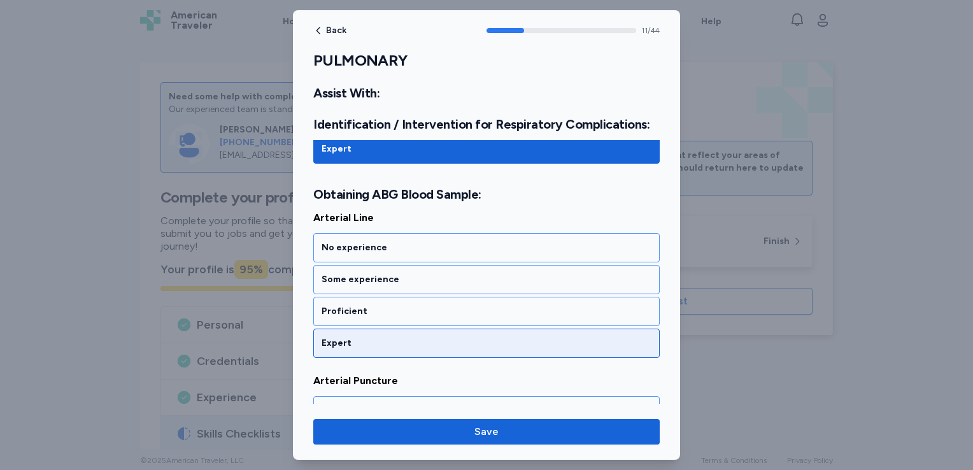
click at [394, 337] on div "Expert" at bounding box center [487, 343] width 330 height 13
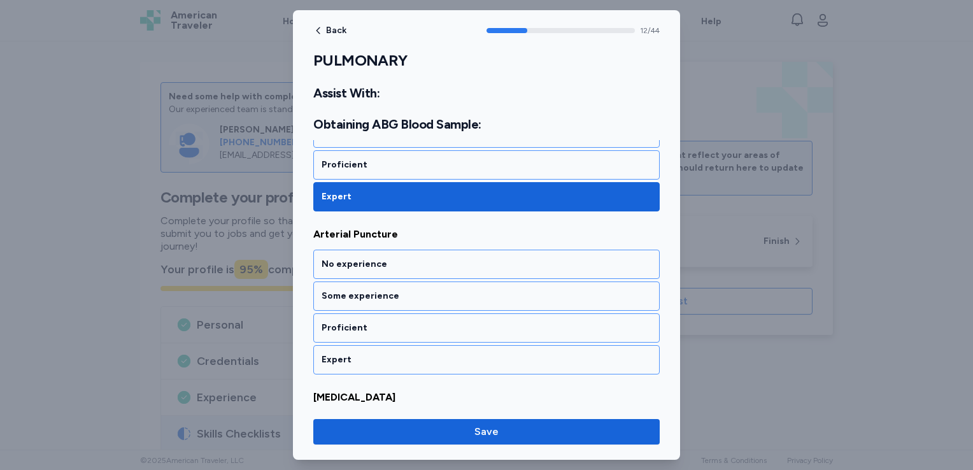
scroll to position [2135, 0]
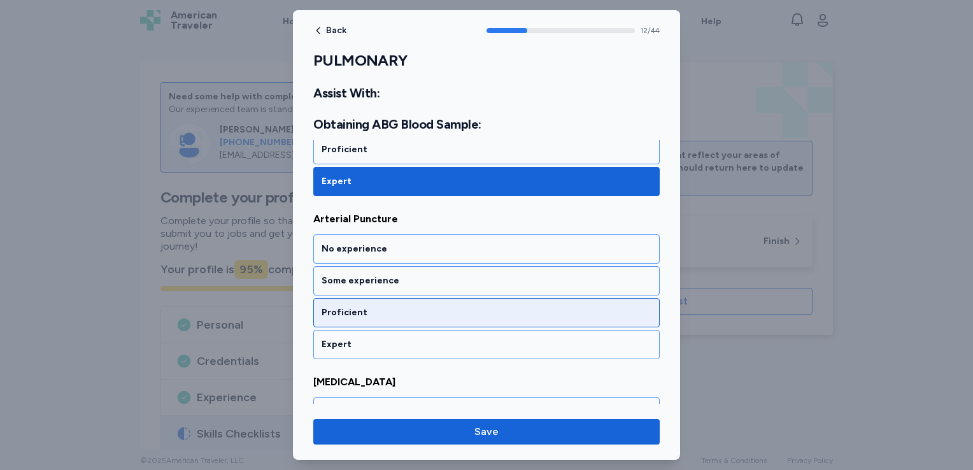
click at [398, 298] on div "Proficient" at bounding box center [486, 312] width 347 height 29
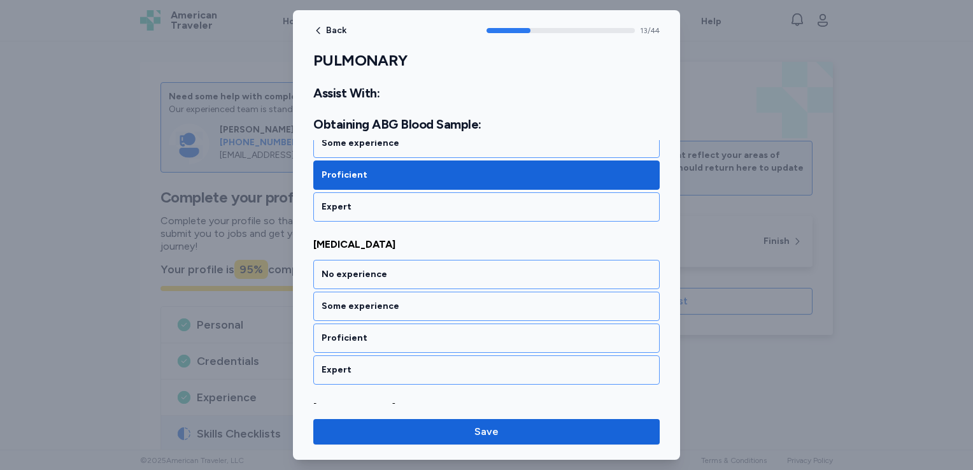
scroll to position [2298, 0]
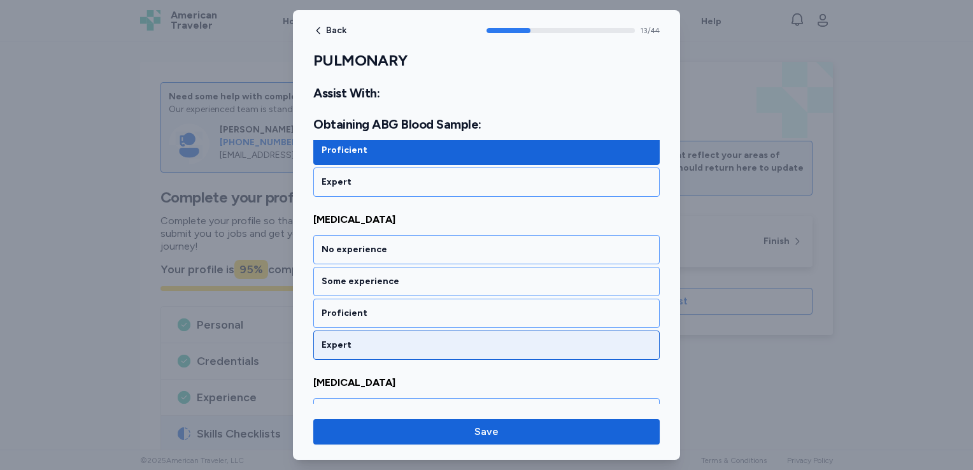
click at [382, 338] on div "Expert" at bounding box center [486, 345] width 347 height 29
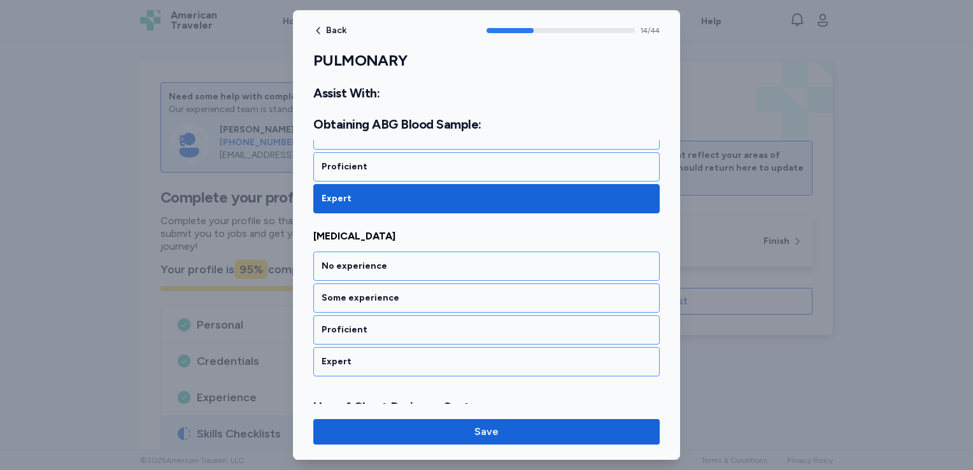
scroll to position [2460, 0]
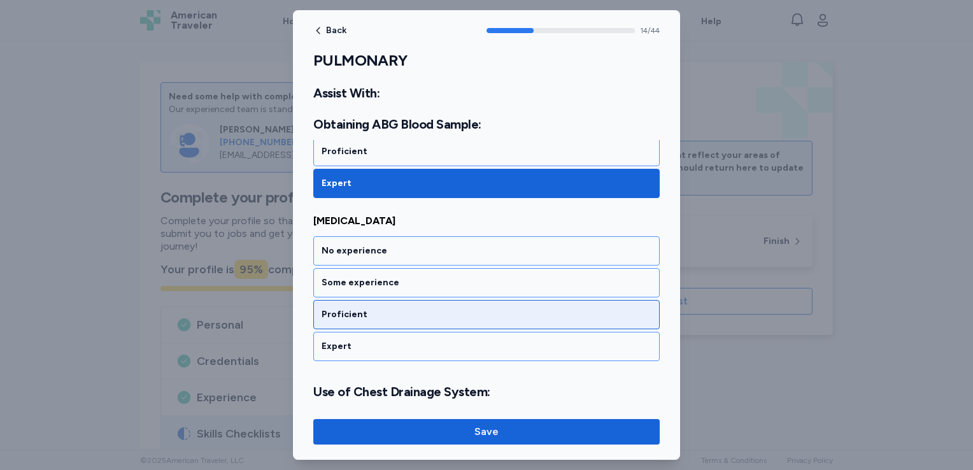
click at [394, 308] on div "Proficient" at bounding box center [487, 314] width 330 height 13
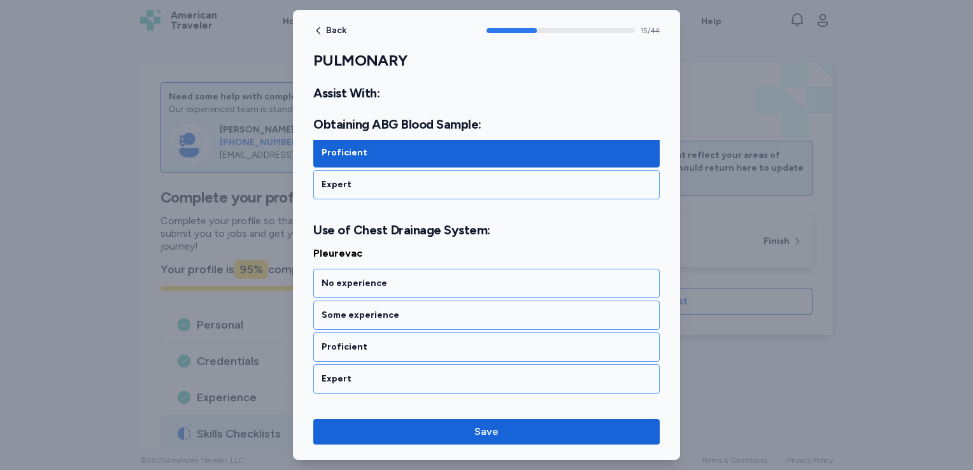
scroll to position [2653, 0]
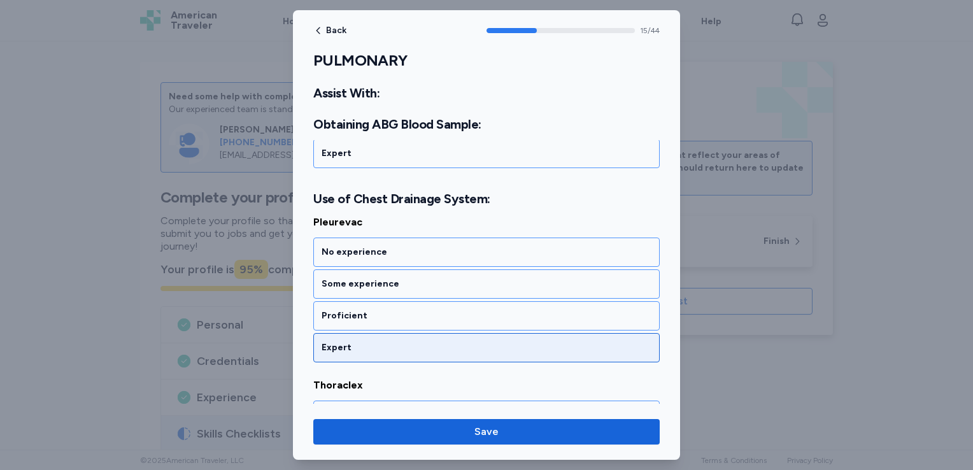
click at [382, 341] on div "Expert" at bounding box center [487, 347] width 330 height 13
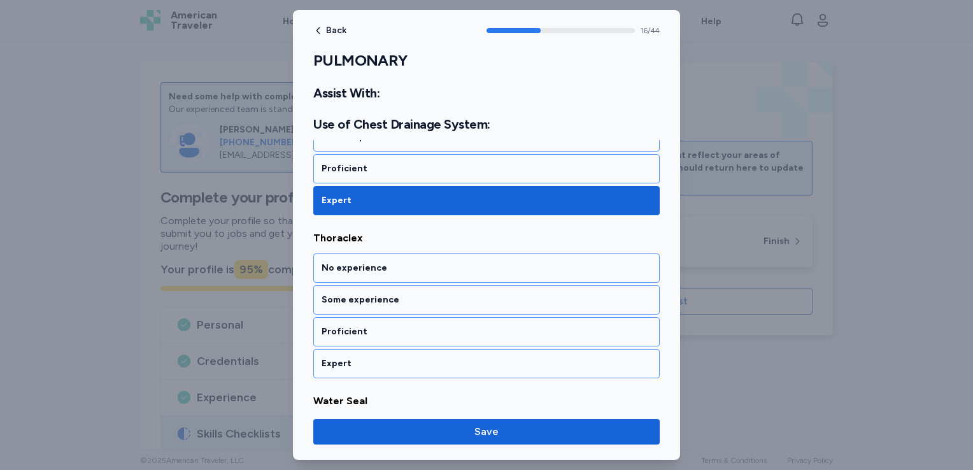
scroll to position [2815, 0]
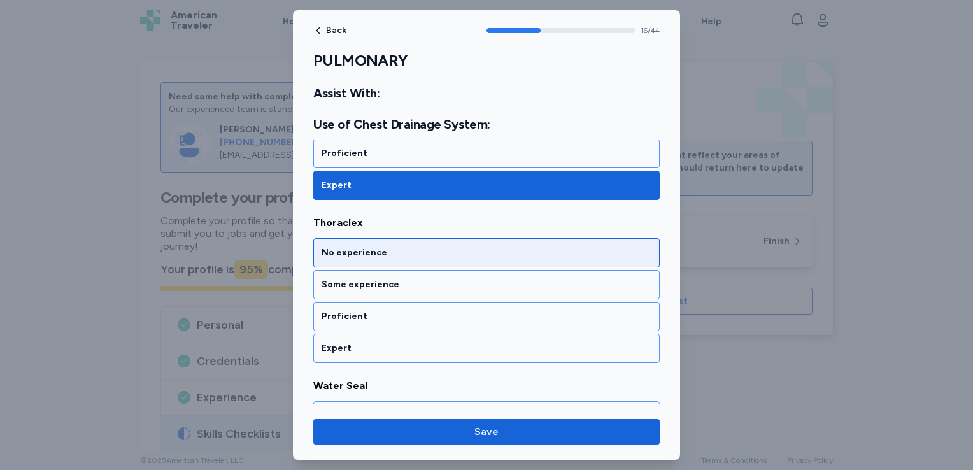
click at [408, 247] on div "No experience" at bounding box center [487, 253] width 330 height 13
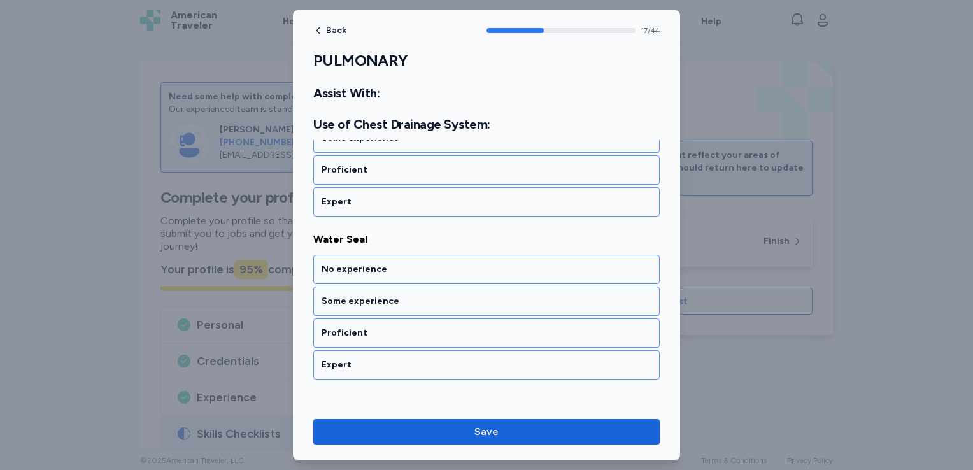
scroll to position [2977, 0]
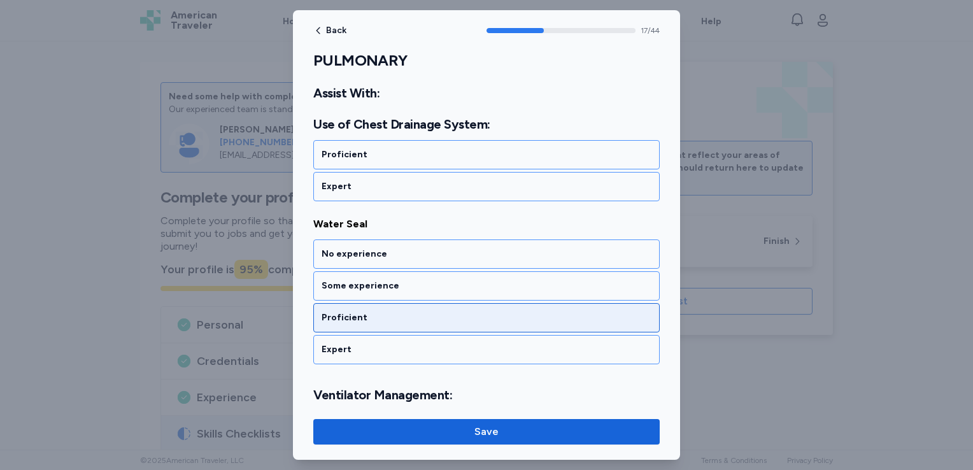
click at [391, 312] on div "Proficient" at bounding box center [487, 318] width 330 height 13
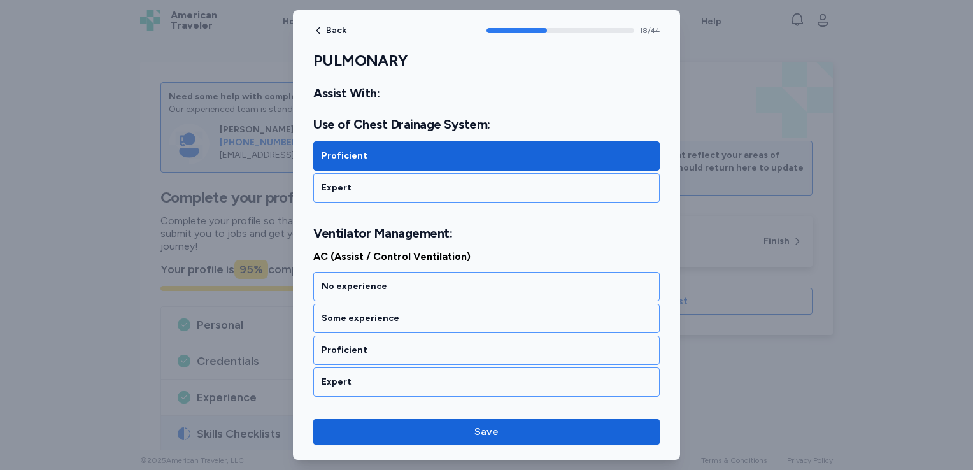
scroll to position [3170, 0]
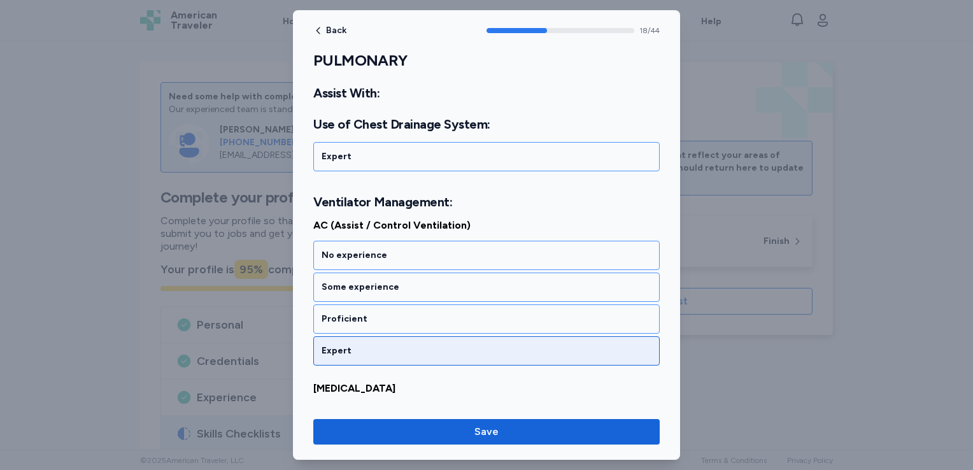
click at [382, 345] on div "Expert" at bounding box center [487, 351] width 330 height 13
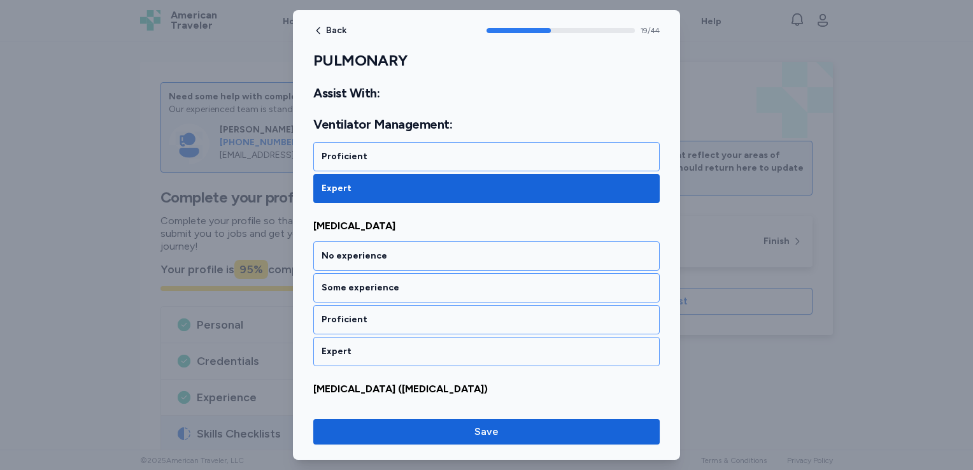
click at [382, 345] on div "Expert" at bounding box center [487, 351] width 330 height 13
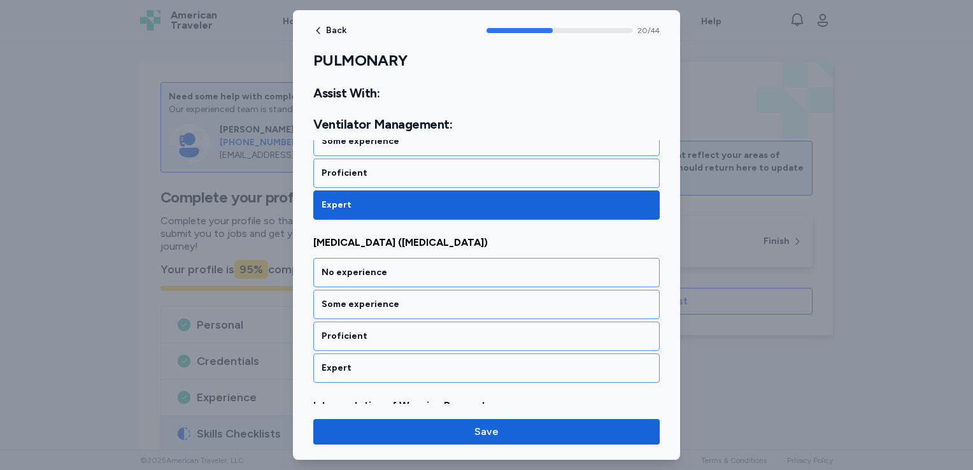
scroll to position [3494, 0]
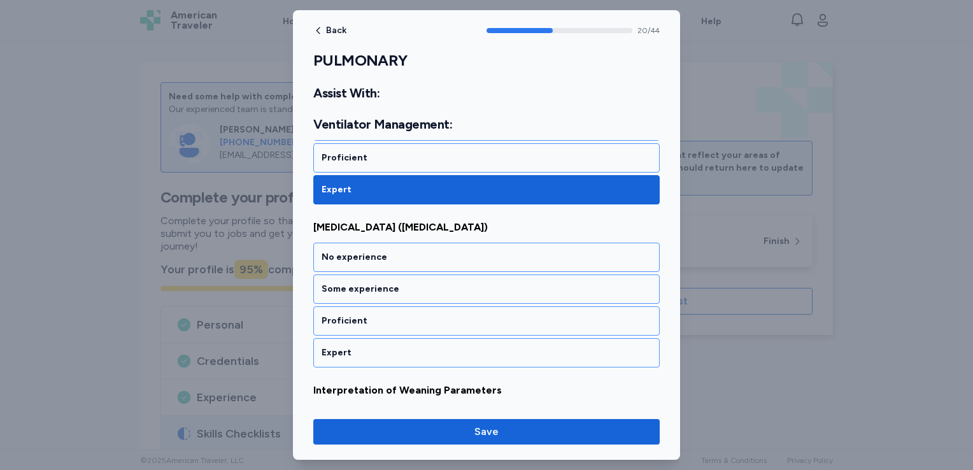
click at [382, 347] on div "Expert" at bounding box center [487, 353] width 330 height 13
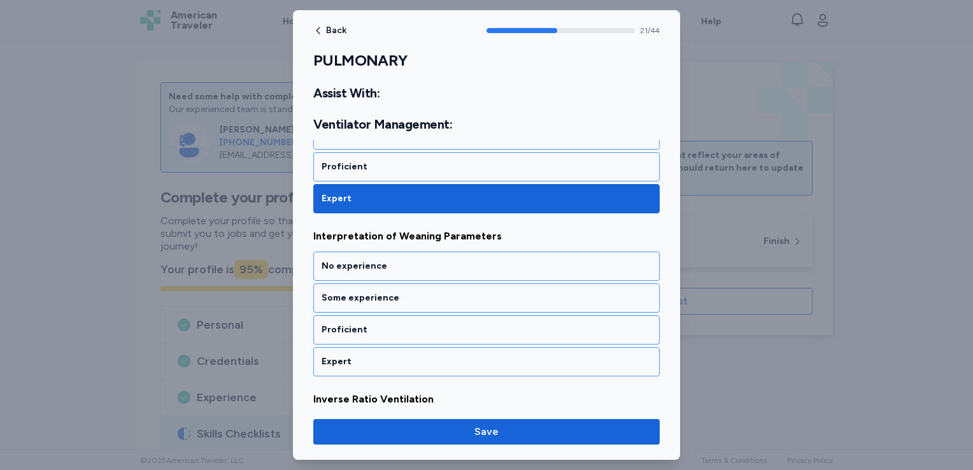
scroll to position [3657, 0]
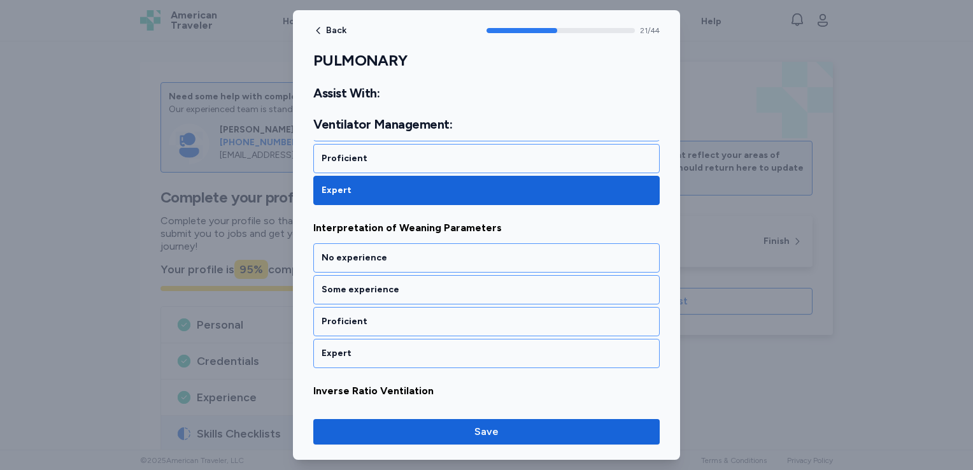
click at [382, 347] on div "Expert" at bounding box center [487, 353] width 330 height 13
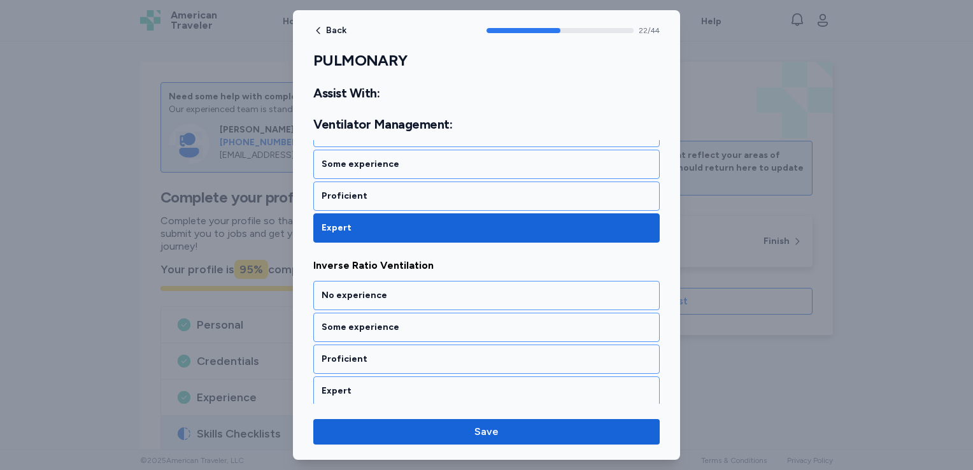
scroll to position [3818, 0]
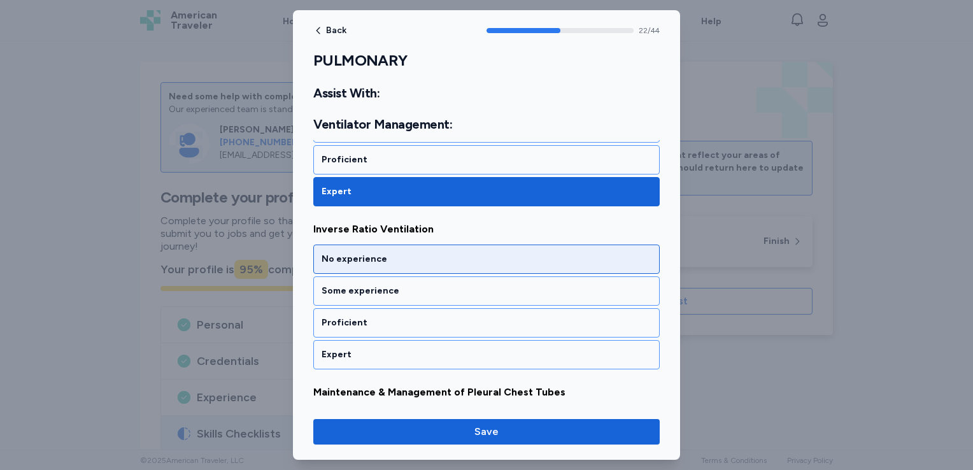
click at [395, 253] on div "No experience" at bounding box center [487, 259] width 330 height 13
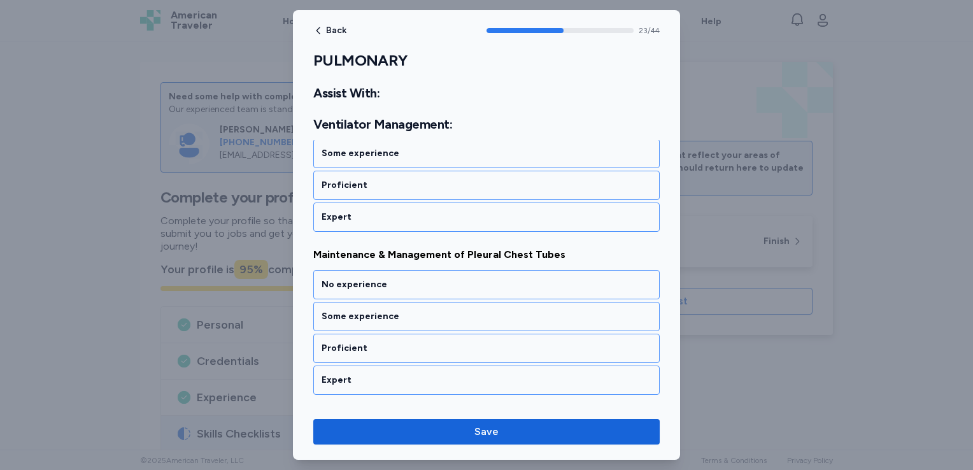
scroll to position [3980, 0]
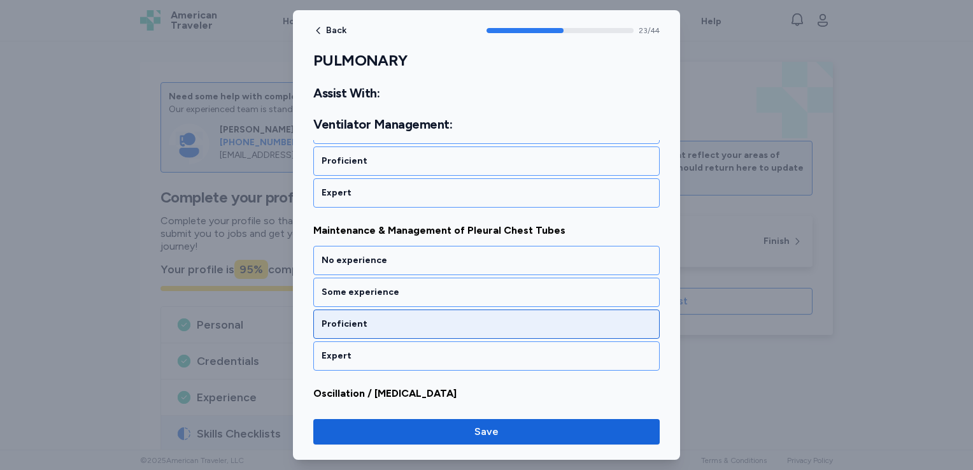
click at [392, 318] on div "Proficient" at bounding box center [487, 324] width 330 height 13
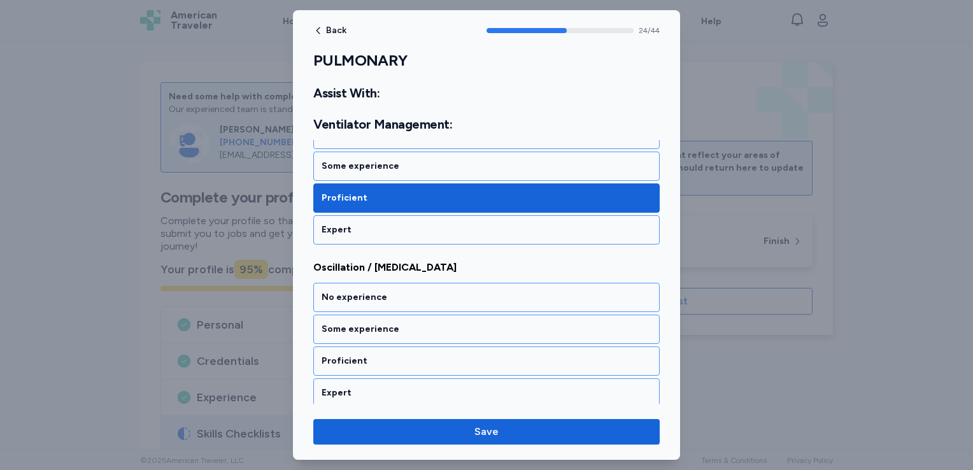
scroll to position [4143, 0]
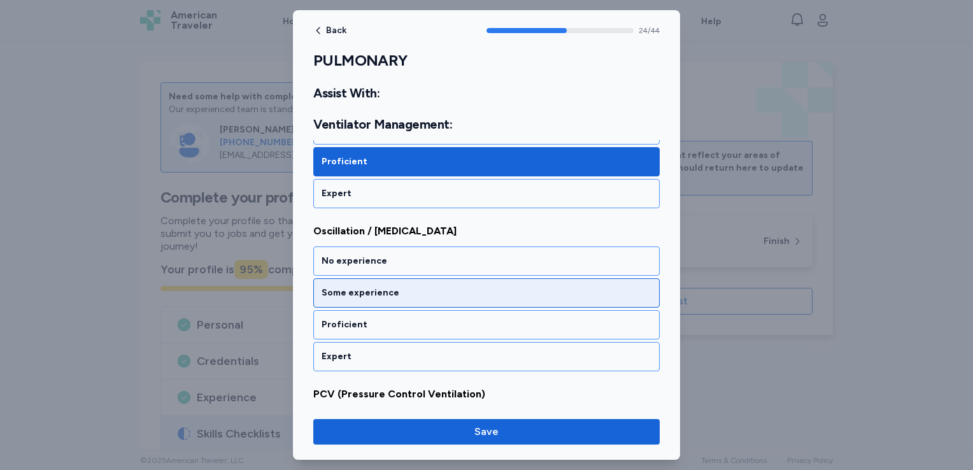
click at [399, 287] on div "Some experience" at bounding box center [487, 293] width 330 height 13
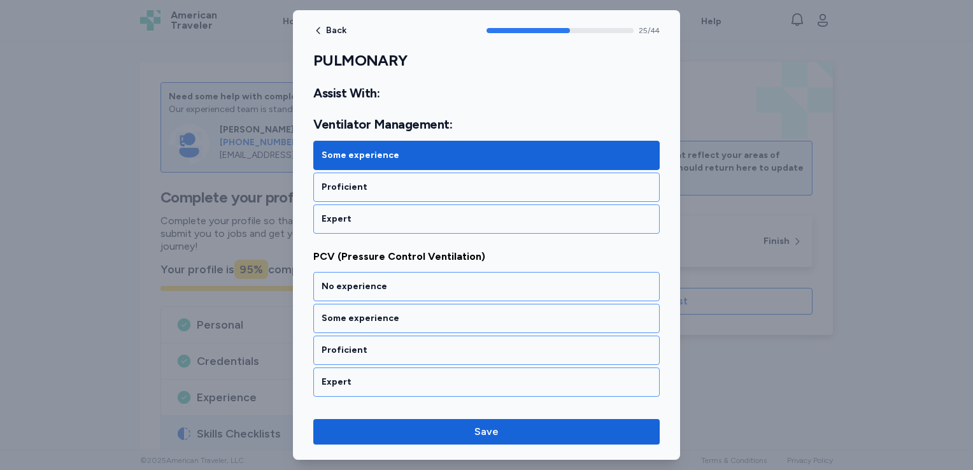
scroll to position [4305, 0]
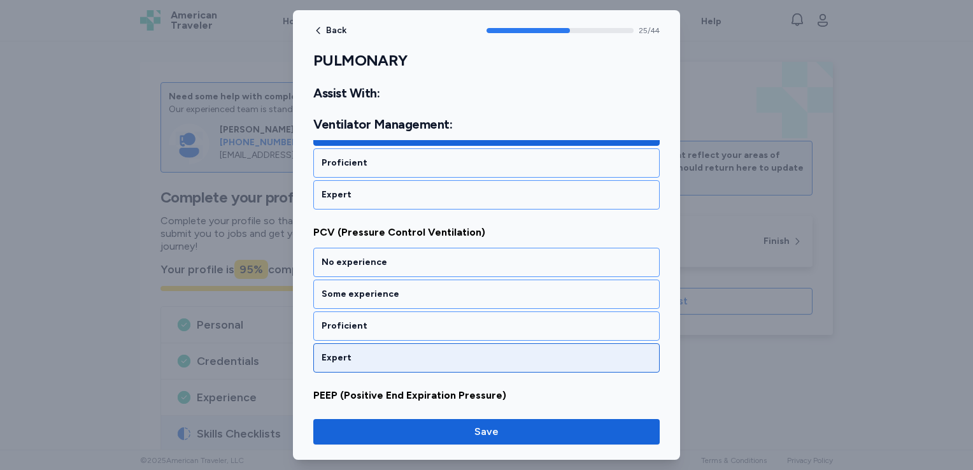
click at [382, 352] on div "Expert" at bounding box center [487, 358] width 330 height 13
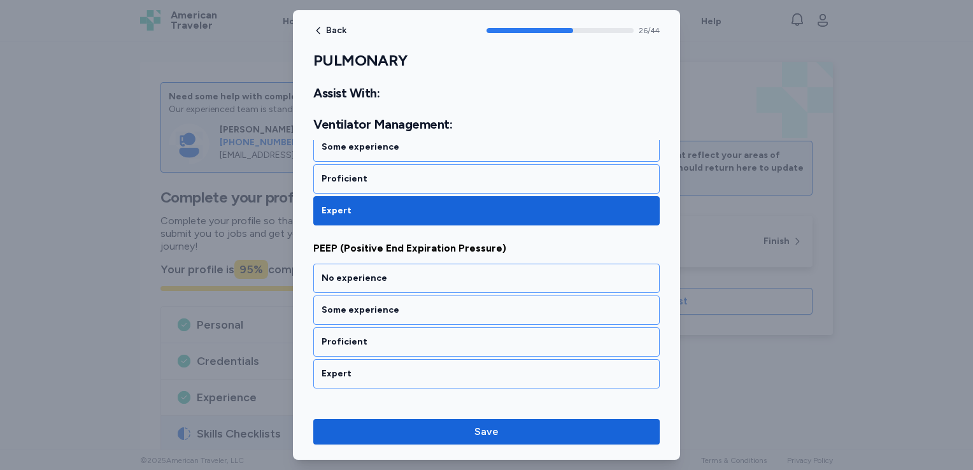
scroll to position [4467, 0]
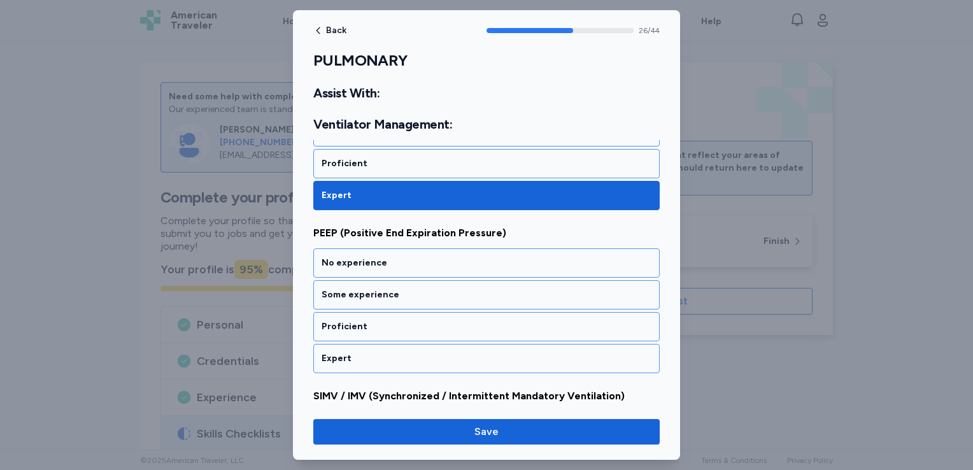
click at [382, 352] on div "Expert" at bounding box center [487, 358] width 330 height 13
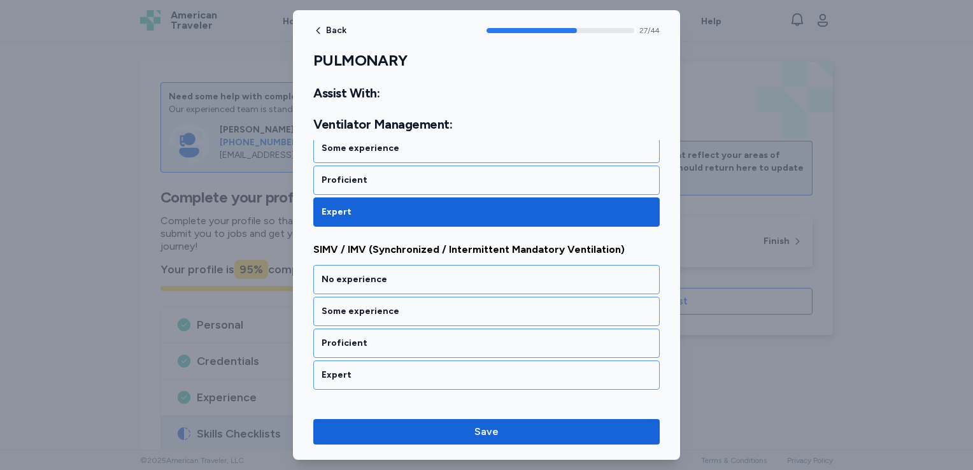
scroll to position [4629, 0]
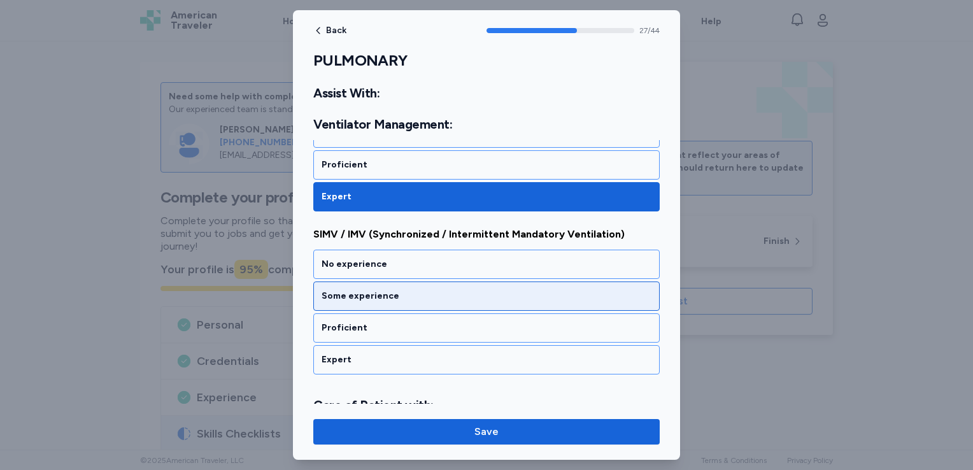
click at [399, 282] on div "Some experience" at bounding box center [486, 296] width 347 height 29
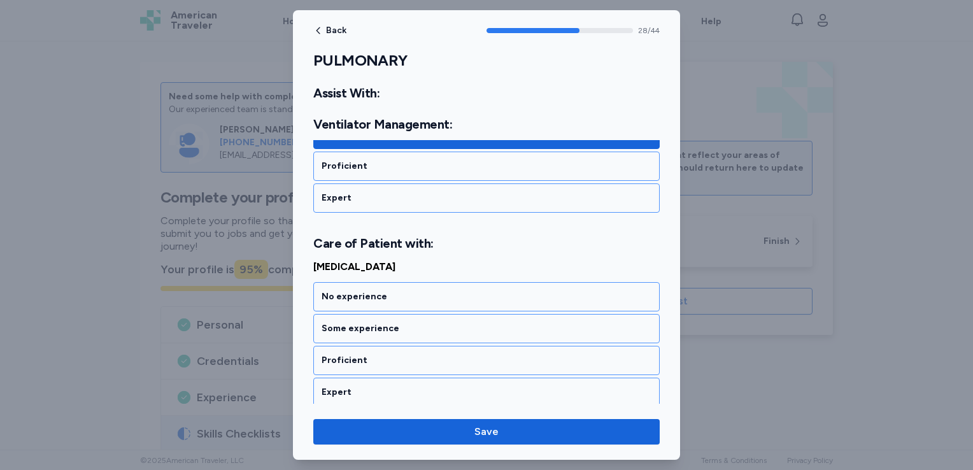
scroll to position [4822, 0]
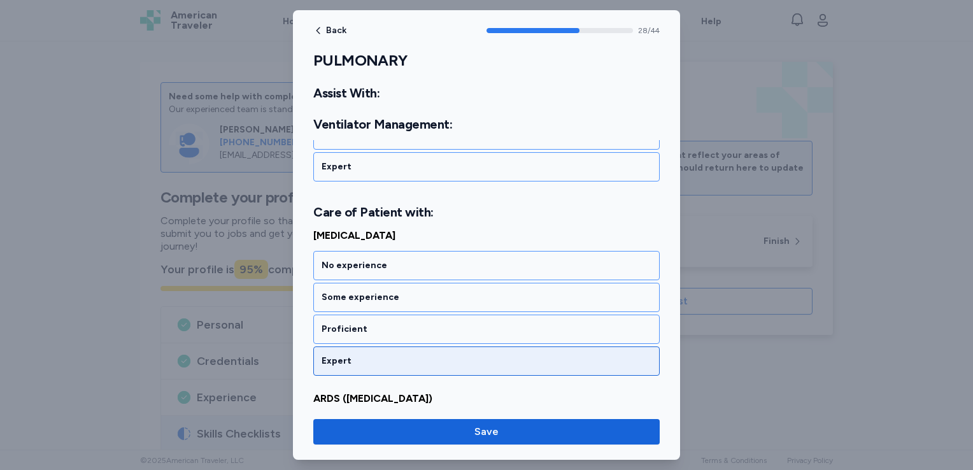
click at [383, 355] on div "Expert" at bounding box center [487, 361] width 330 height 13
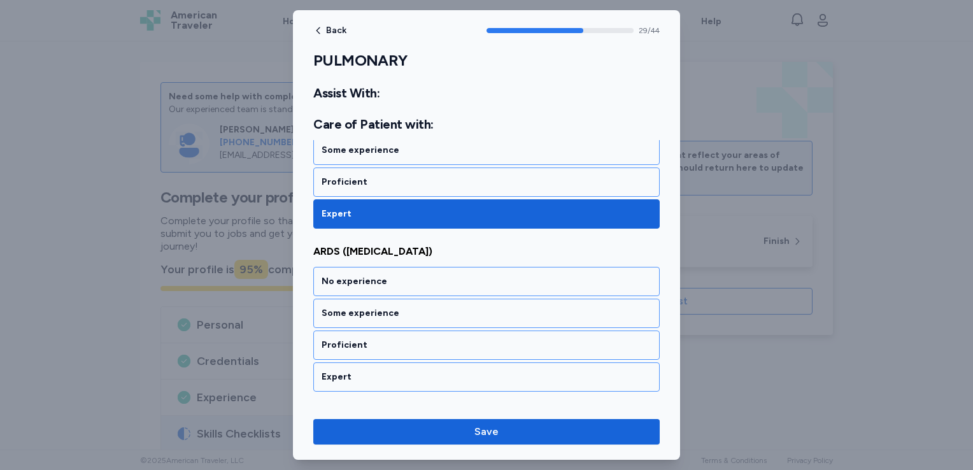
scroll to position [4984, 0]
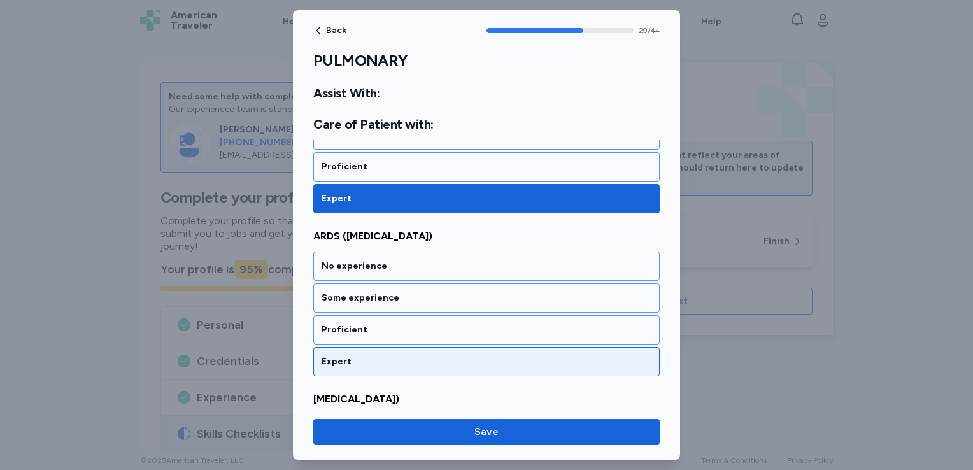
click at [377, 355] on div "Expert" at bounding box center [487, 361] width 330 height 13
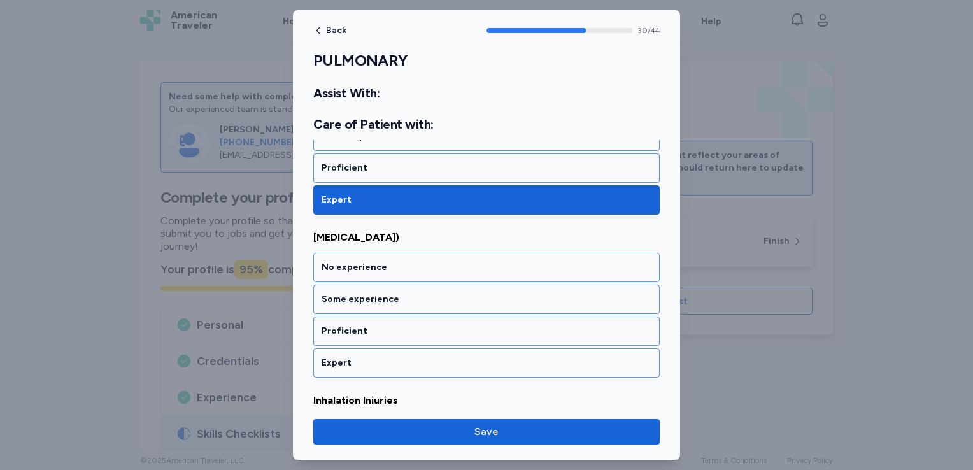
click at [377, 357] on div "Expert" at bounding box center [487, 363] width 330 height 13
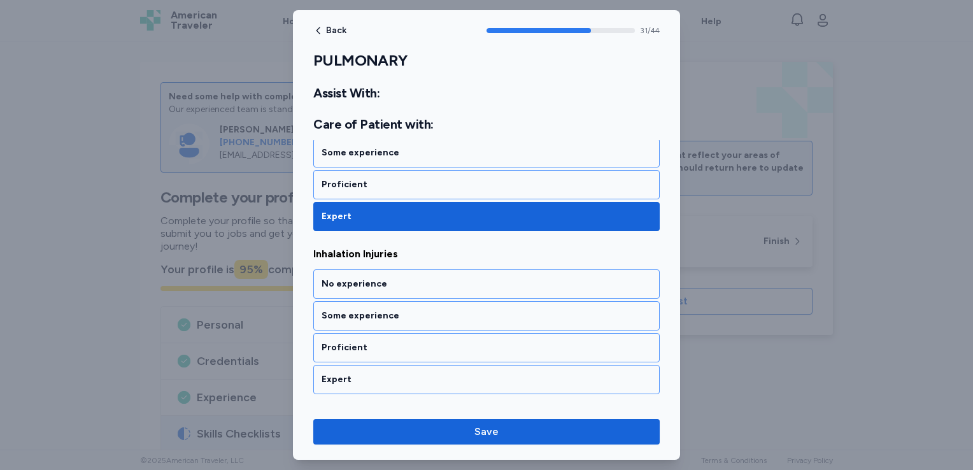
scroll to position [5308, 0]
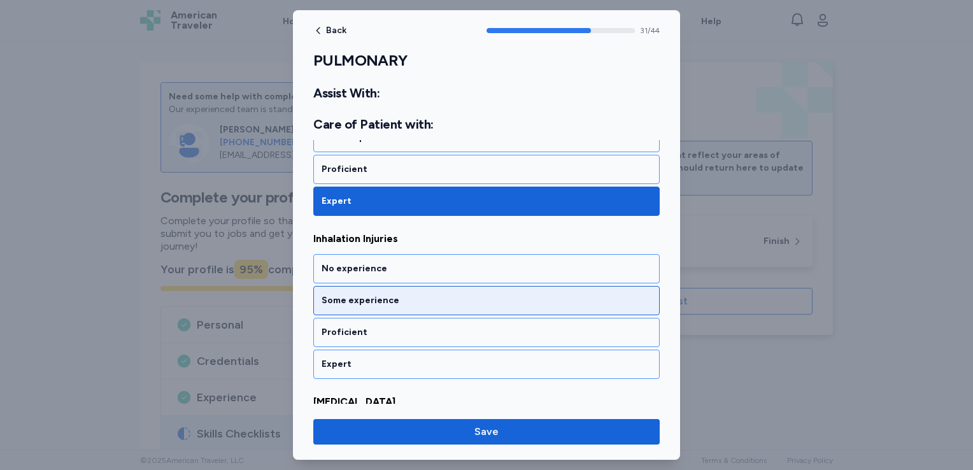
click at [398, 294] on div "Some experience" at bounding box center [487, 300] width 330 height 13
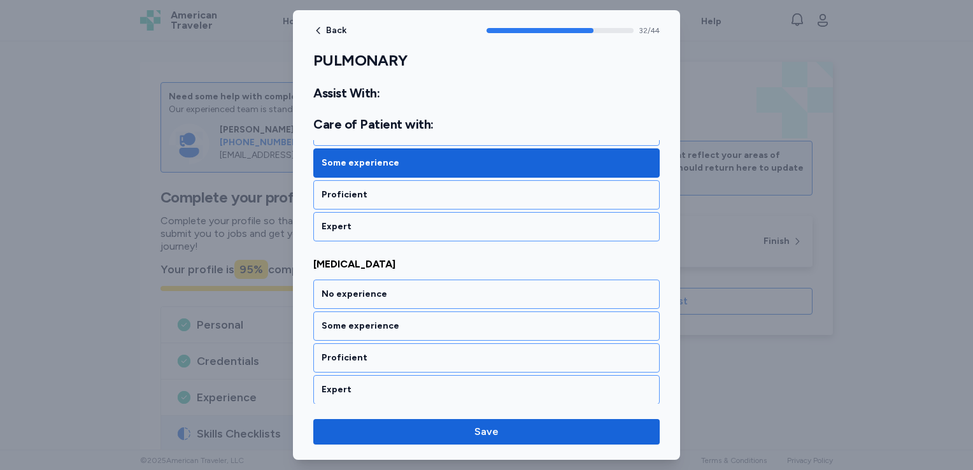
scroll to position [5470, 0]
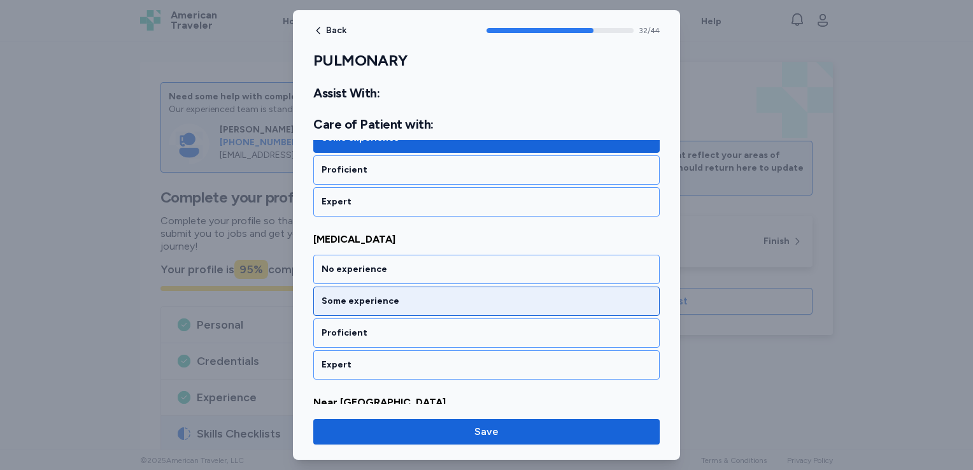
click at [398, 295] on div "Some experience" at bounding box center [487, 301] width 330 height 13
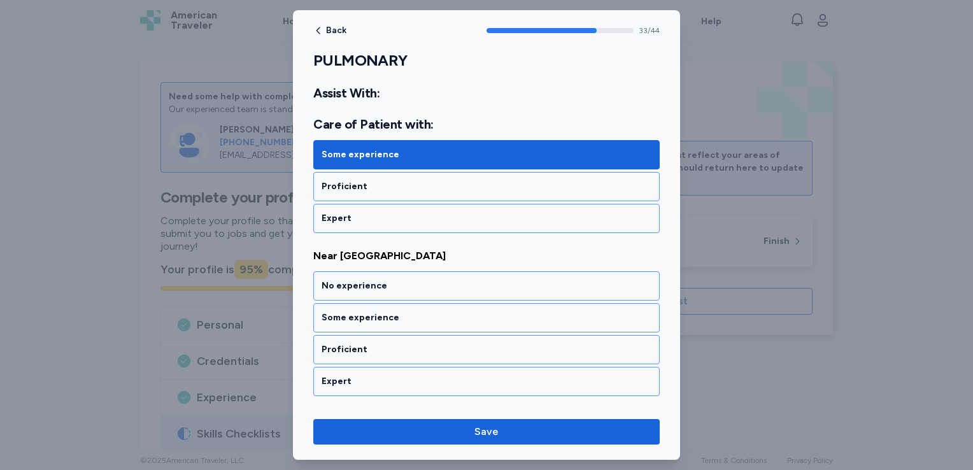
scroll to position [5632, 0]
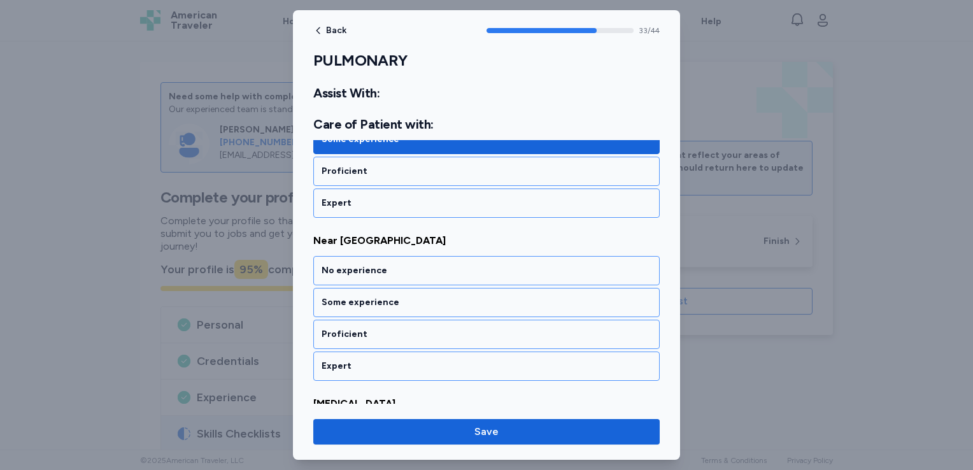
click at [398, 296] on div "Some experience" at bounding box center [487, 302] width 330 height 13
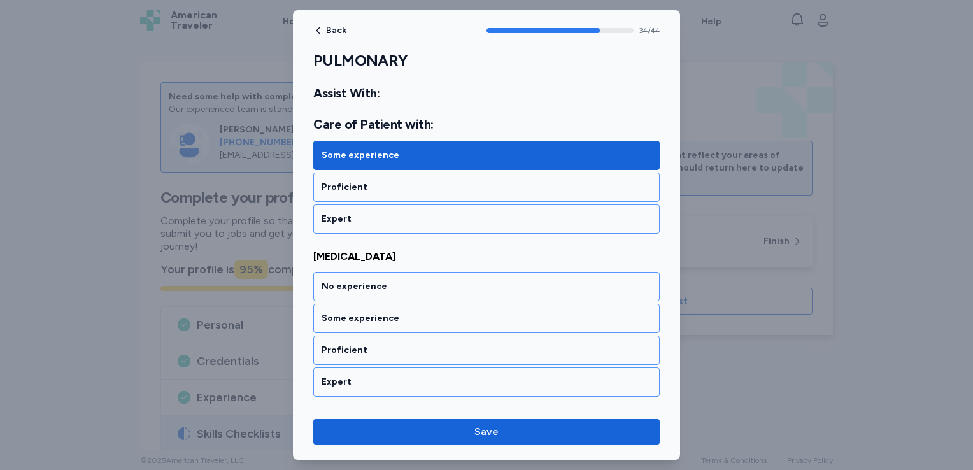
scroll to position [5795, 0]
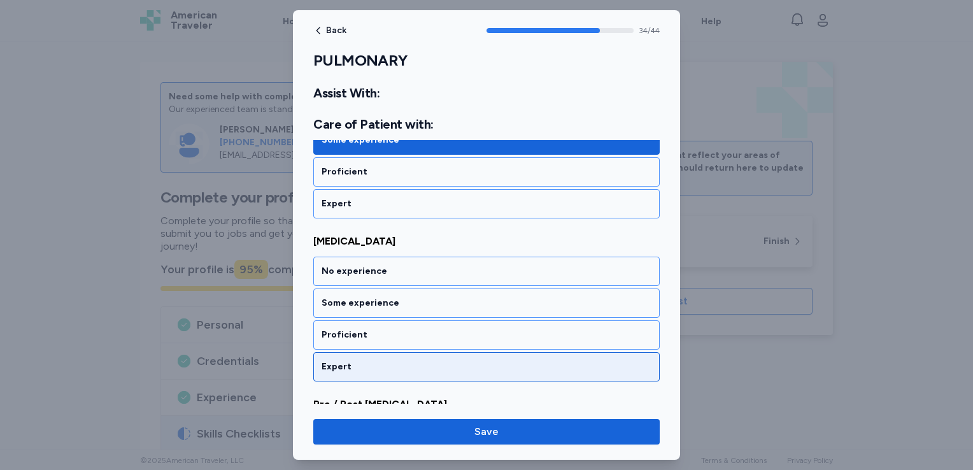
click at [381, 361] on div "Expert" at bounding box center [487, 367] width 330 height 13
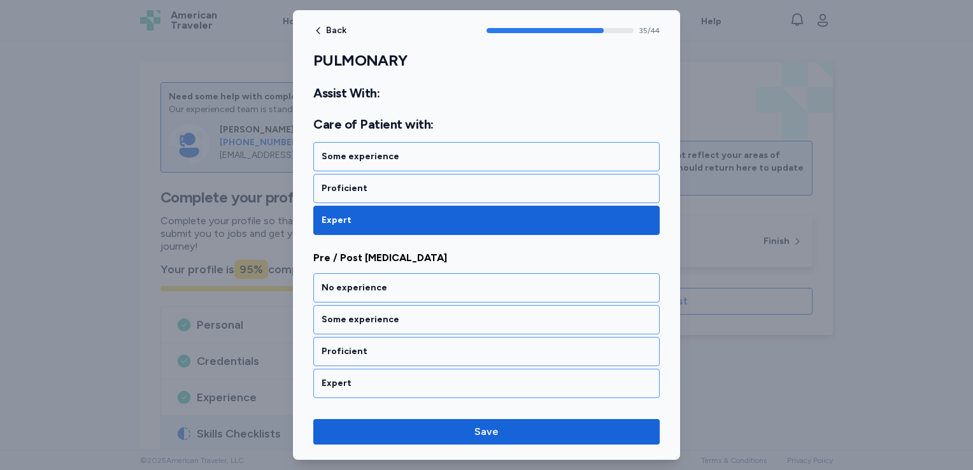
scroll to position [5956, 0]
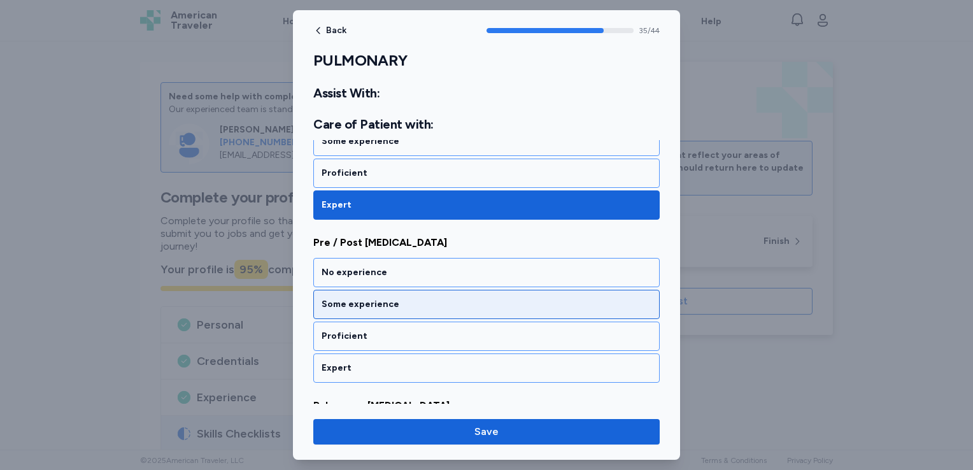
click at [401, 298] on div "Some experience" at bounding box center [487, 304] width 330 height 13
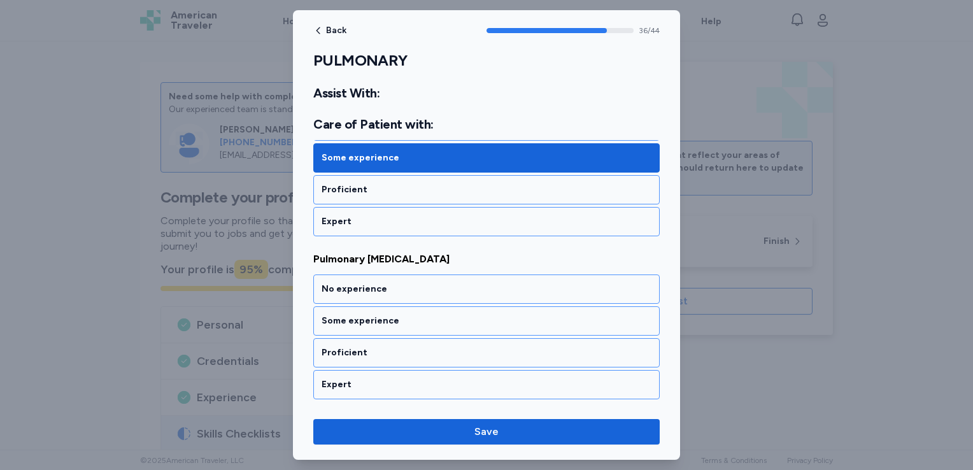
scroll to position [6118, 0]
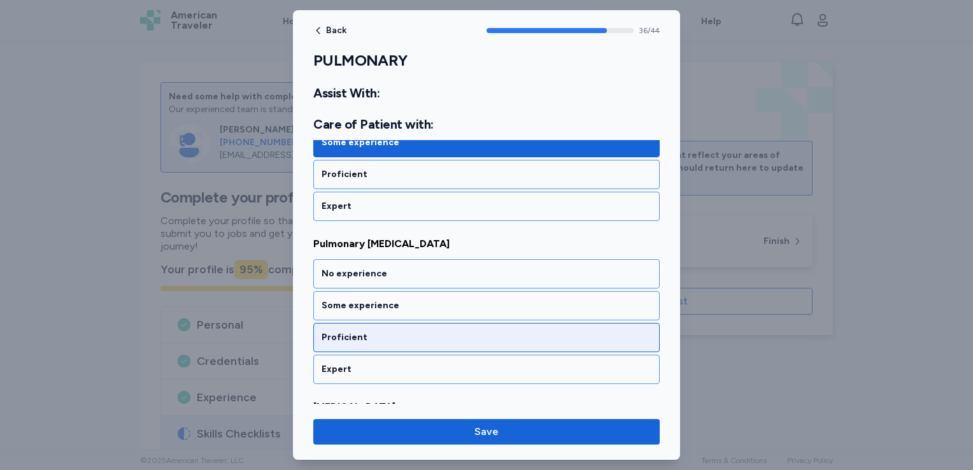
click at [392, 331] on div "Proficient" at bounding box center [487, 337] width 330 height 13
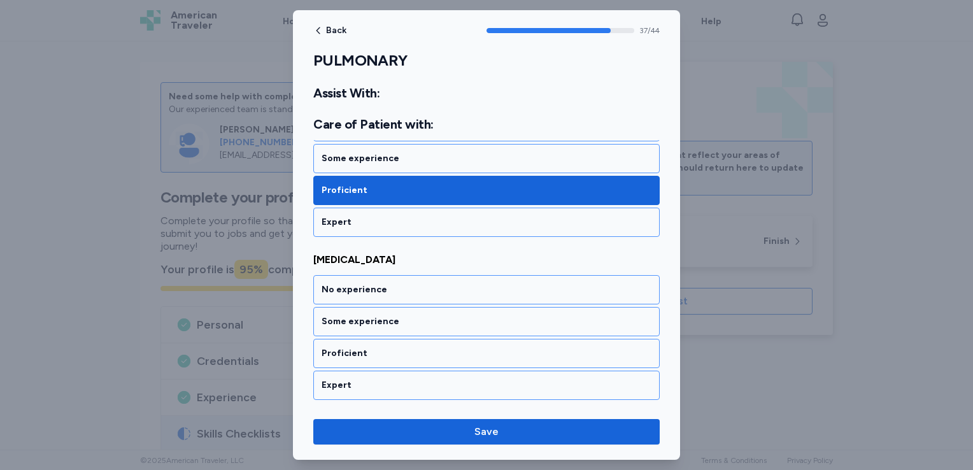
scroll to position [6281, 0]
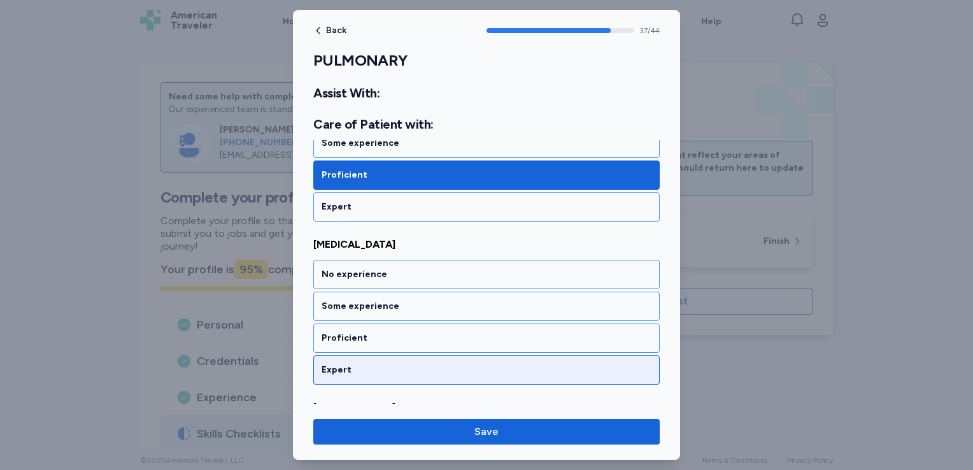
click at [384, 364] on div "Expert" at bounding box center [487, 370] width 330 height 13
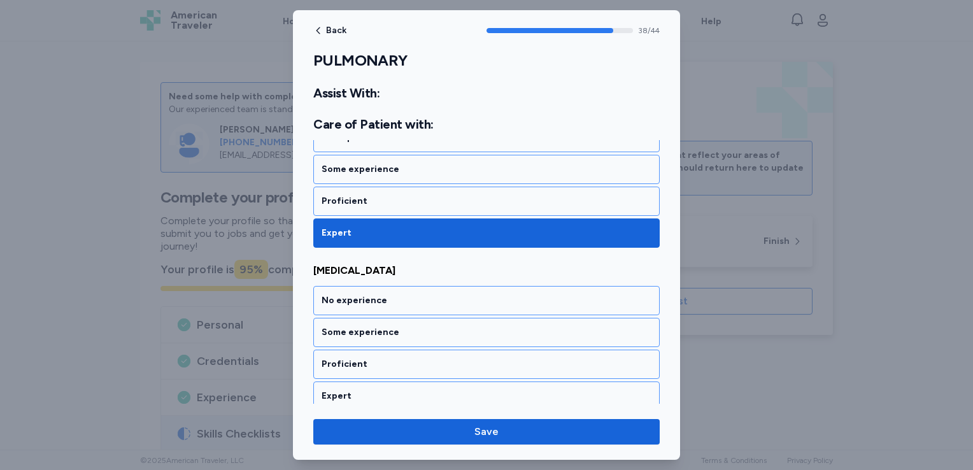
scroll to position [6442, 0]
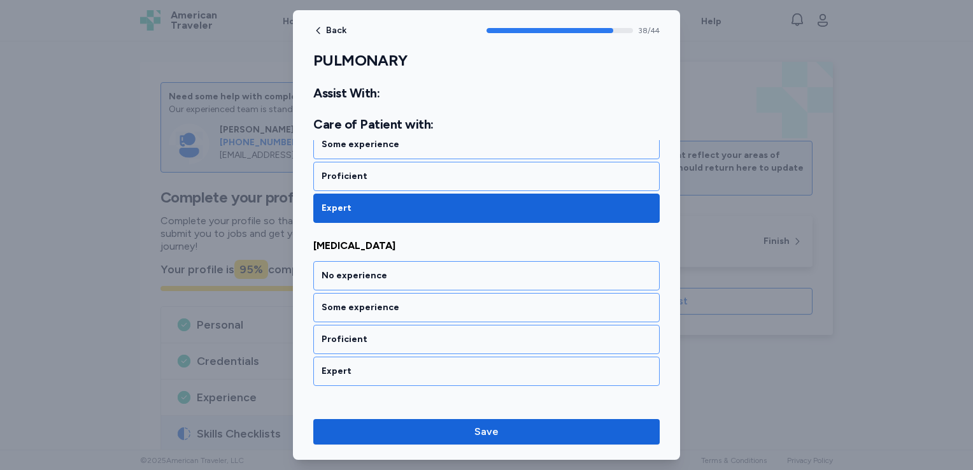
click at [384, 365] on div "Expert" at bounding box center [487, 371] width 330 height 13
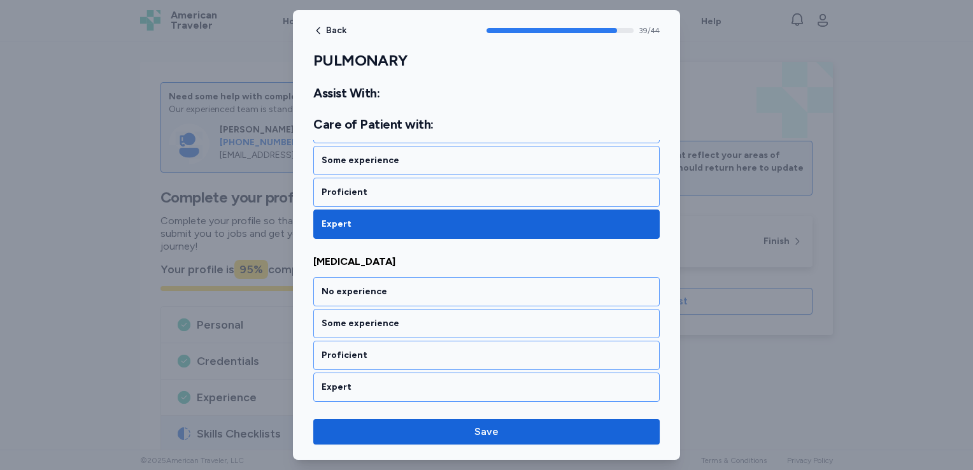
scroll to position [6605, 0]
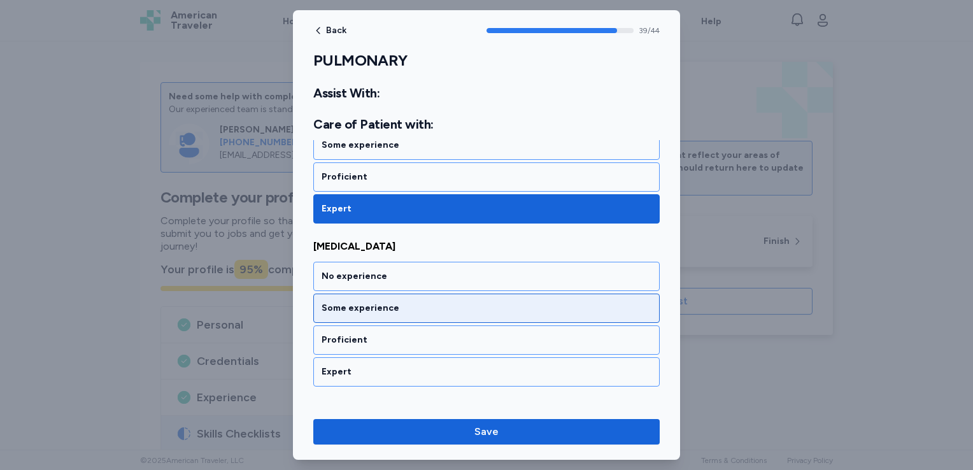
click at [401, 302] on div "Some experience" at bounding box center [487, 308] width 330 height 13
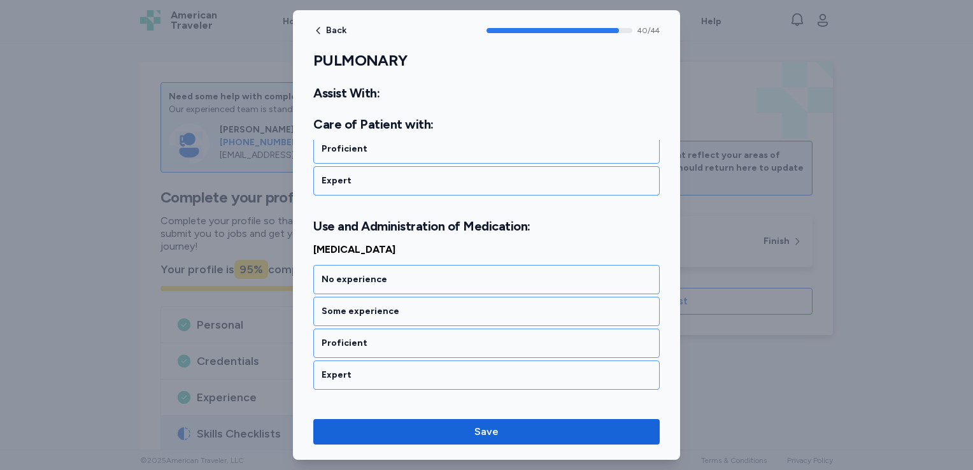
scroll to position [6799, 0]
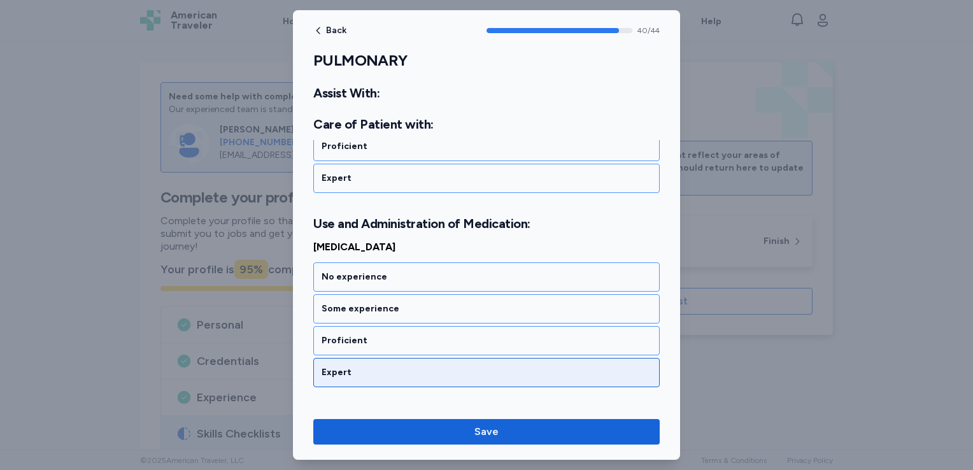
click at [389, 366] on div "Expert" at bounding box center [487, 372] width 330 height 13
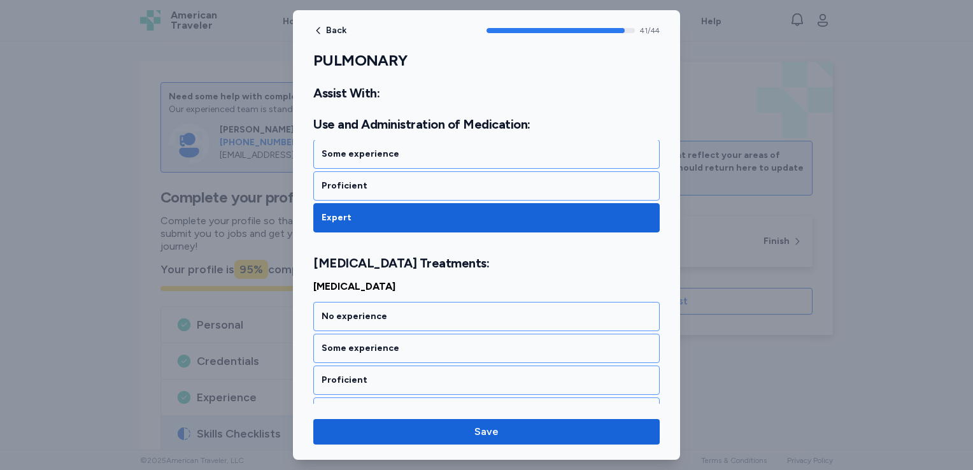
scroll to position [6976, 0]
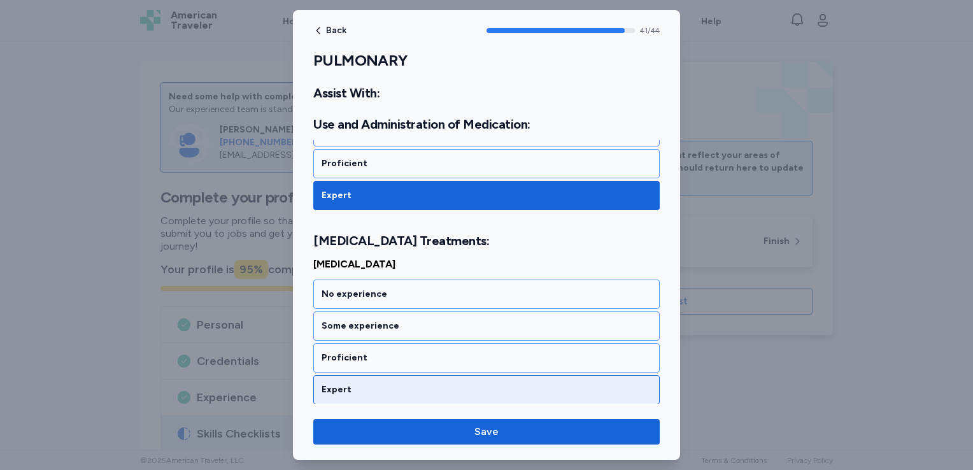
click at [380, 384] on div "Expert" at bounding box center [487, 390] width 330 height 13
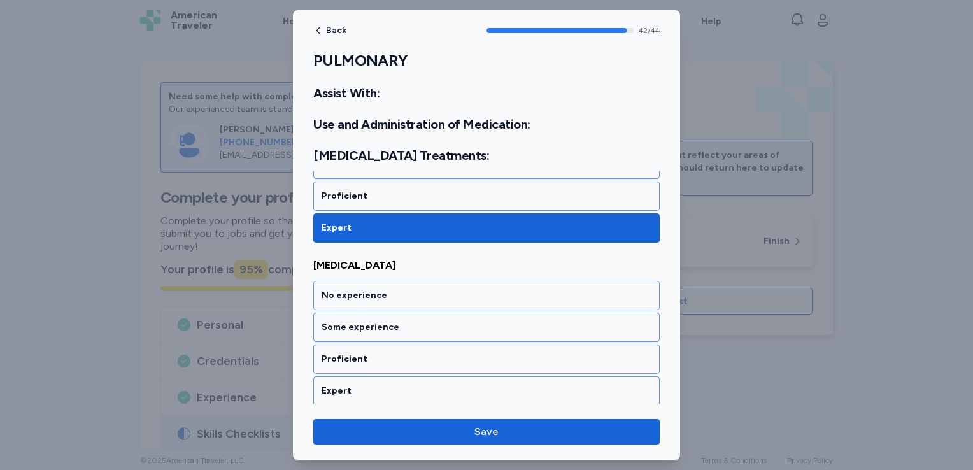
click at [380, 385] on div "Expert" at bounding box center [487, 391] width 330 height 13
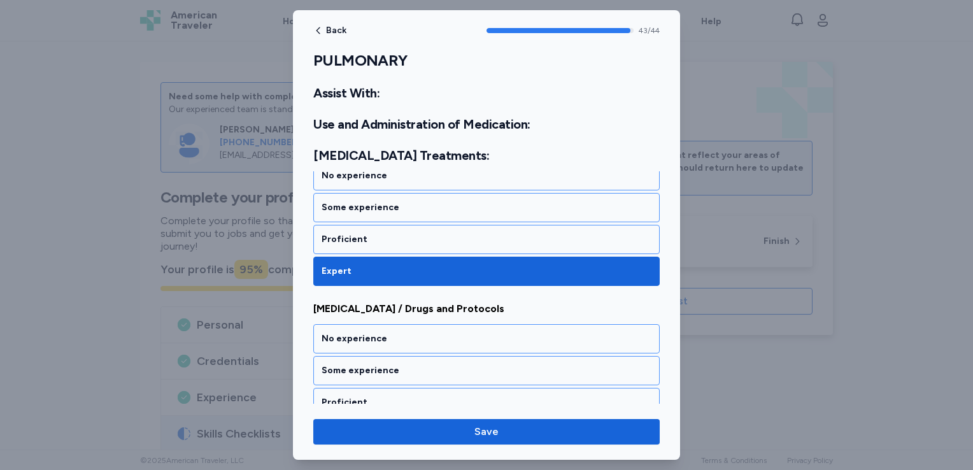
scroll to position [7260, 0]
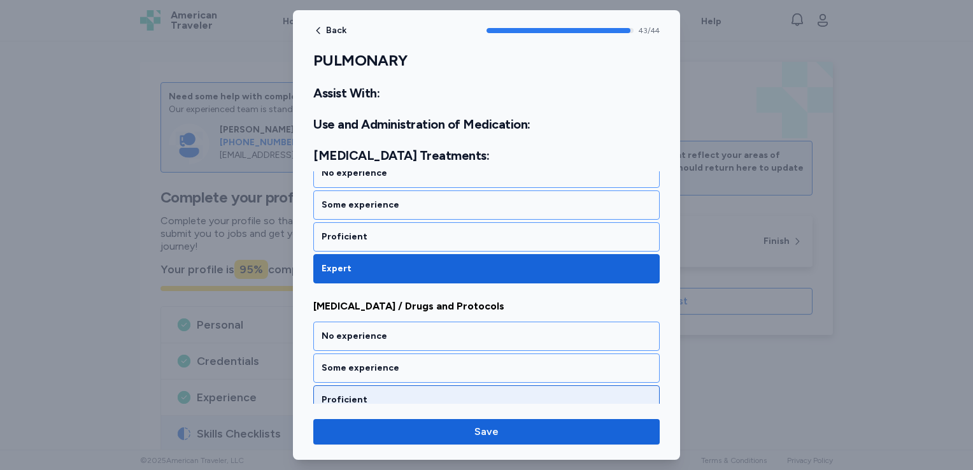
click at [383, 394] on div "Proficient" at bounding box center [487, 400] width 330 height 13
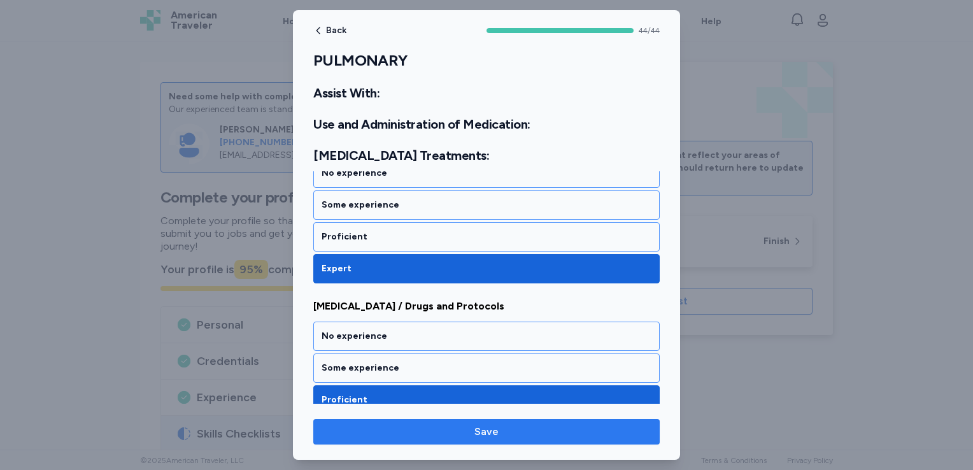
click at [399, 429] on span "Save" at bounding box center [487, 431] width 326 height 15
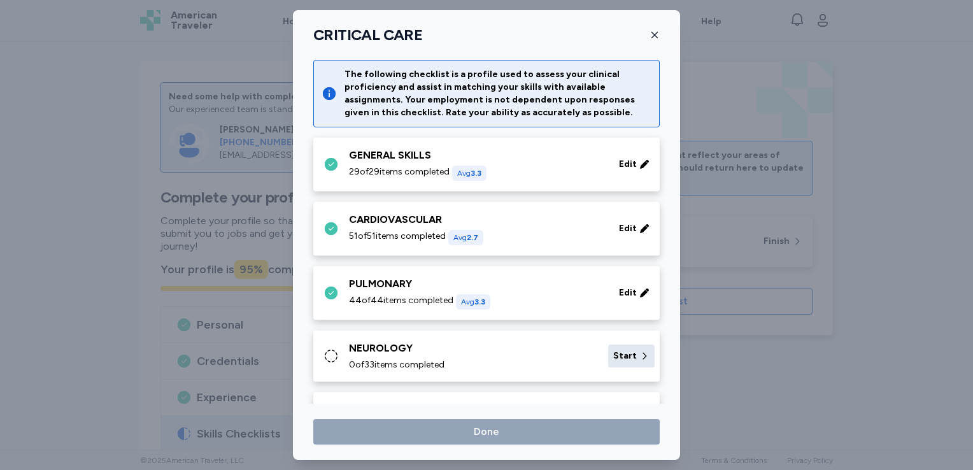
click at [614, 353] on span "Start" at bounding box center [625, 356] width 24 height 13
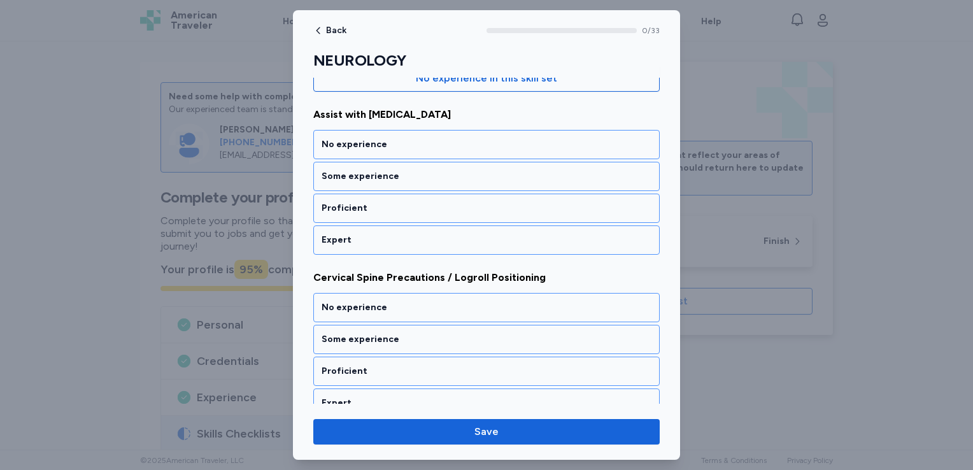
scroll to position [169, 0]
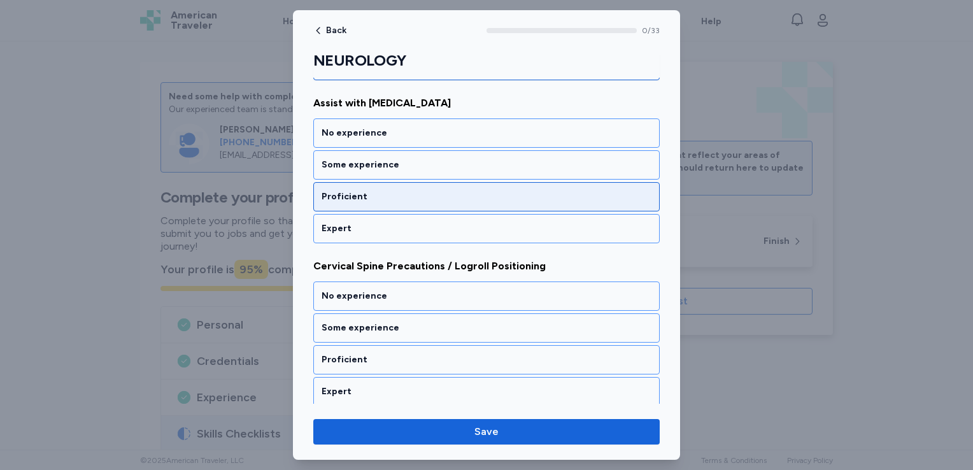
click at [391, 195] on div "Proficient" at bounding box center [487, 196] width 330 height 13
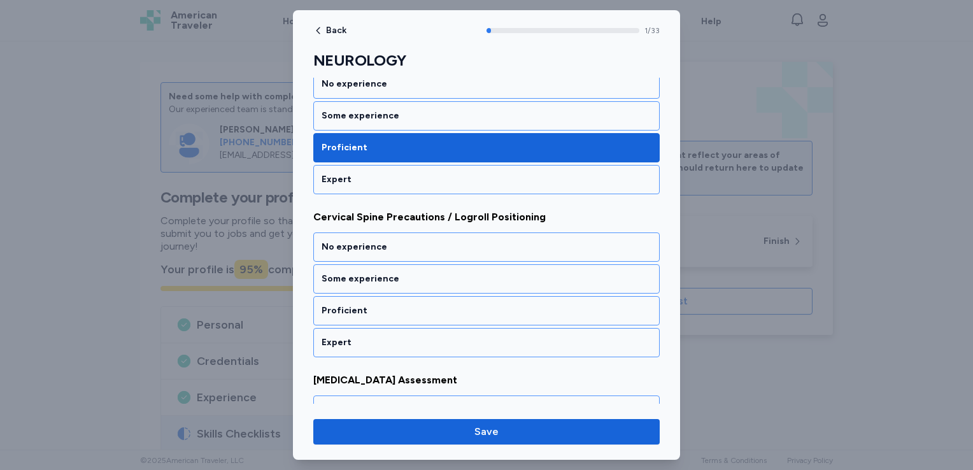
scroll to position [259, 0]
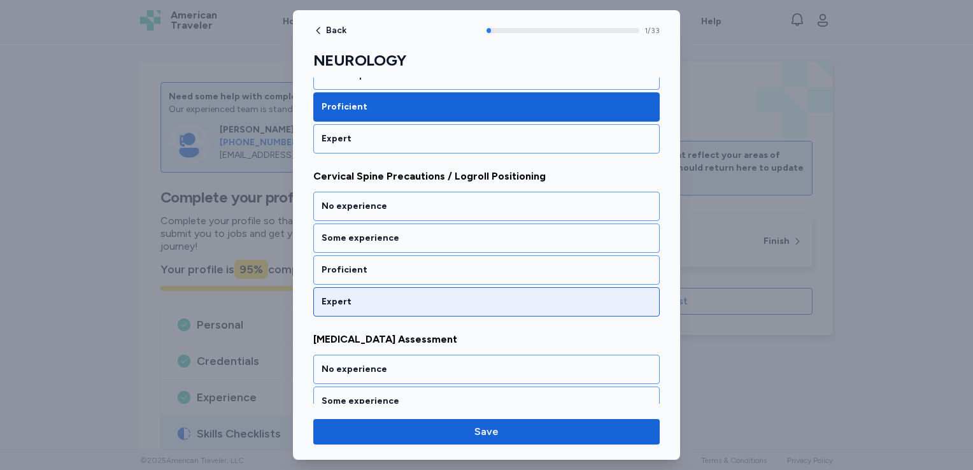
click at [382, 298] on div "Expert" at bounding box center [487, 302] width 330 height 13
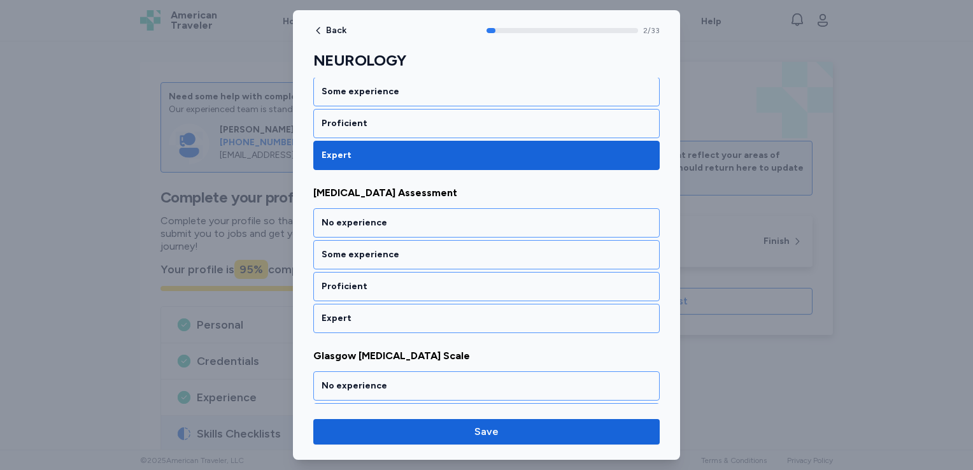
scroll to position [421, 0]
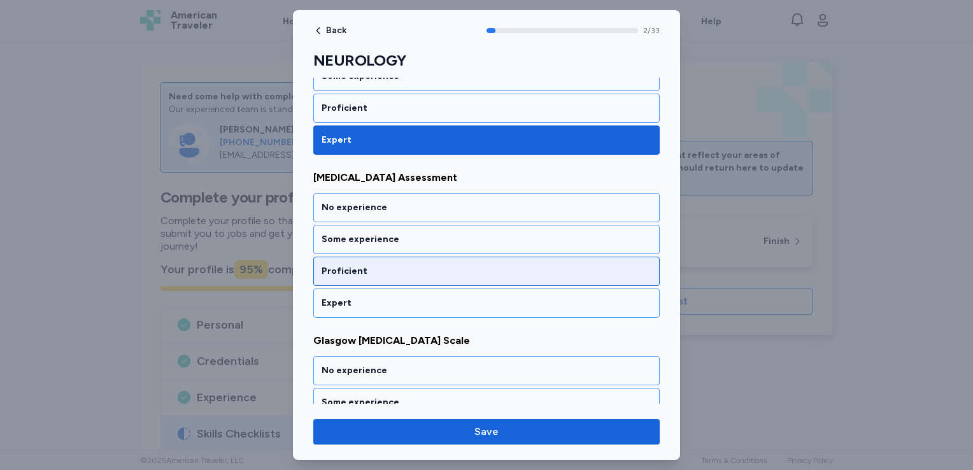
click at [392, 265] on div "Proficient" at bounding box center [487, 271] width 330 height 13
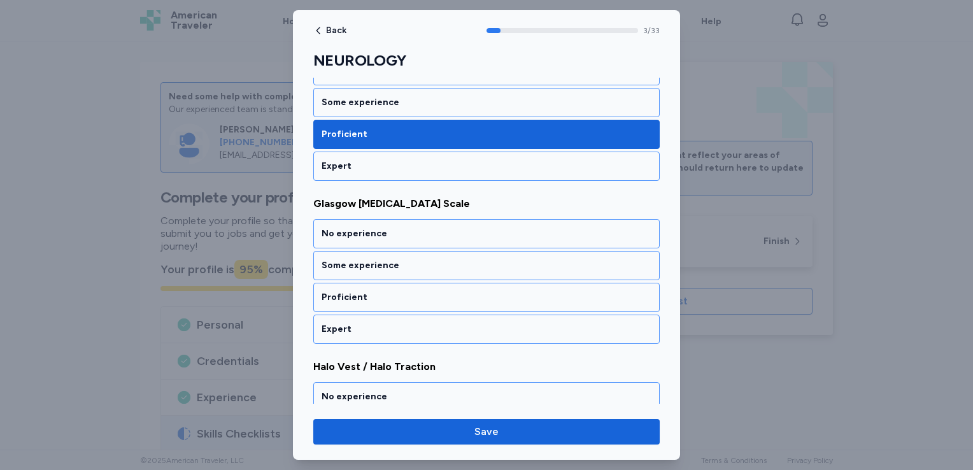
scroll to position [584, 0]
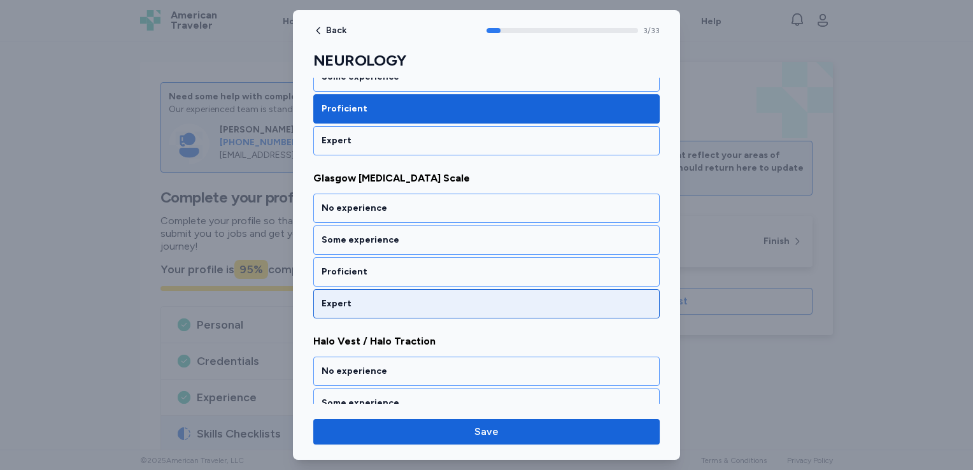
click at [392, 299] on div "Expert" at bounding box center [487, 303] width 330 height 13
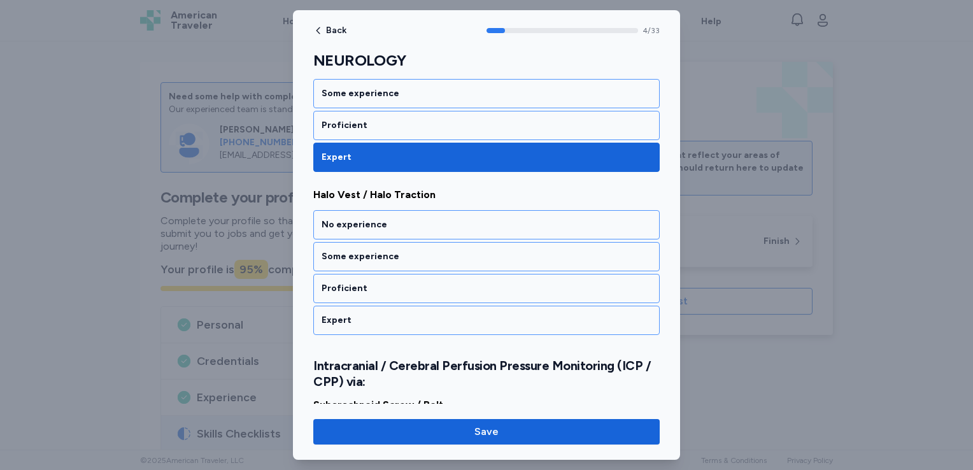
scroll to position [745, 0]
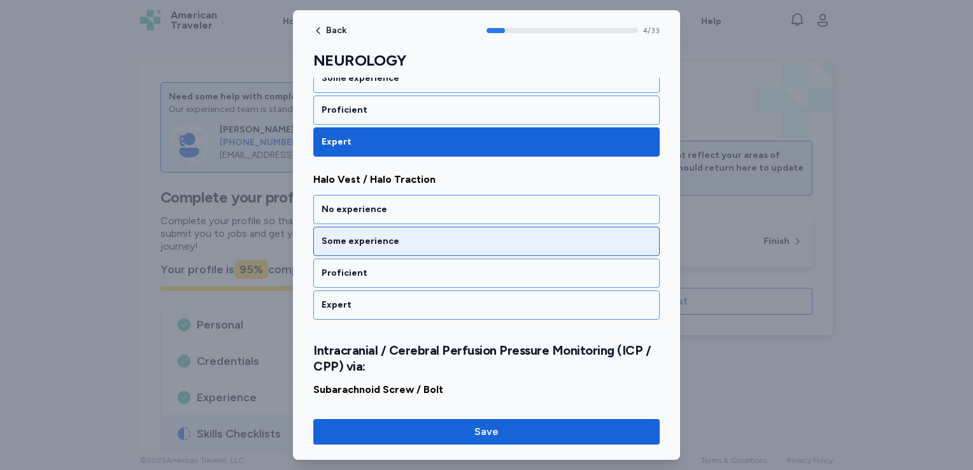
click at [400, 235] on div "Some experience" at bounding box center [487, 241] width 330 height 13
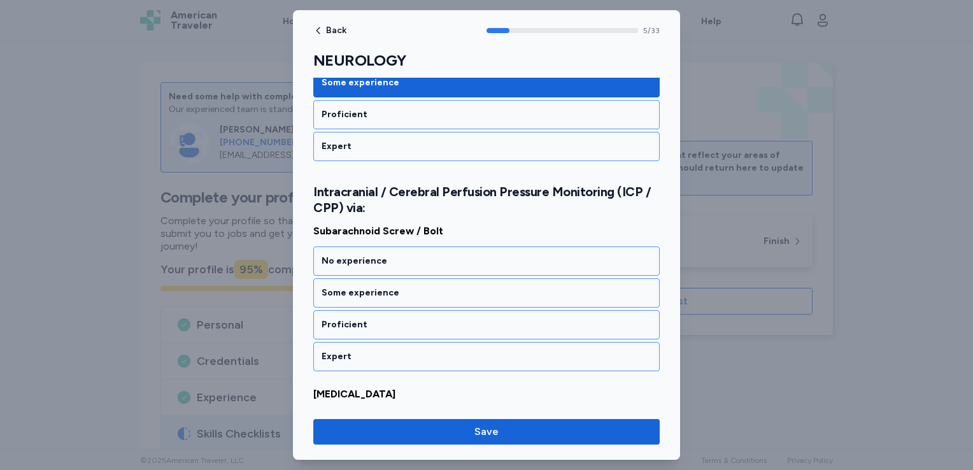
scroll to position [931, 0]
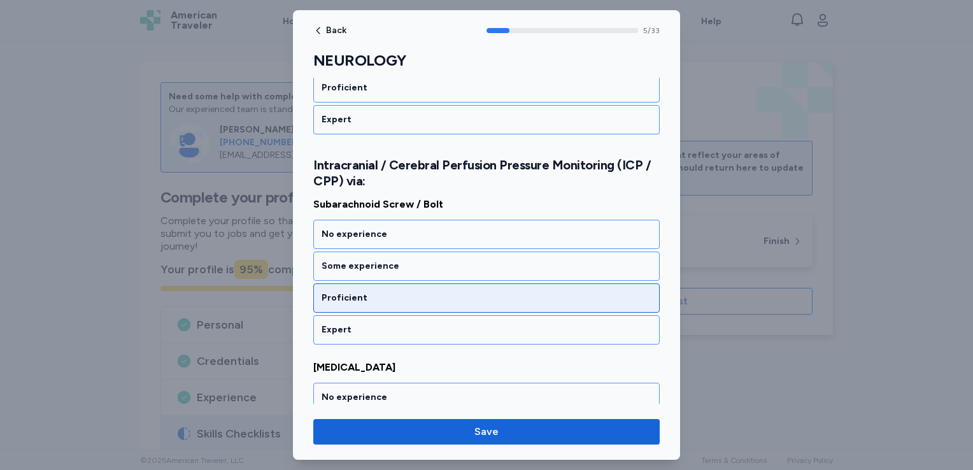
click at [396, 292] on div "Proficient" at bounding box center [487, 298] width 330 height 13
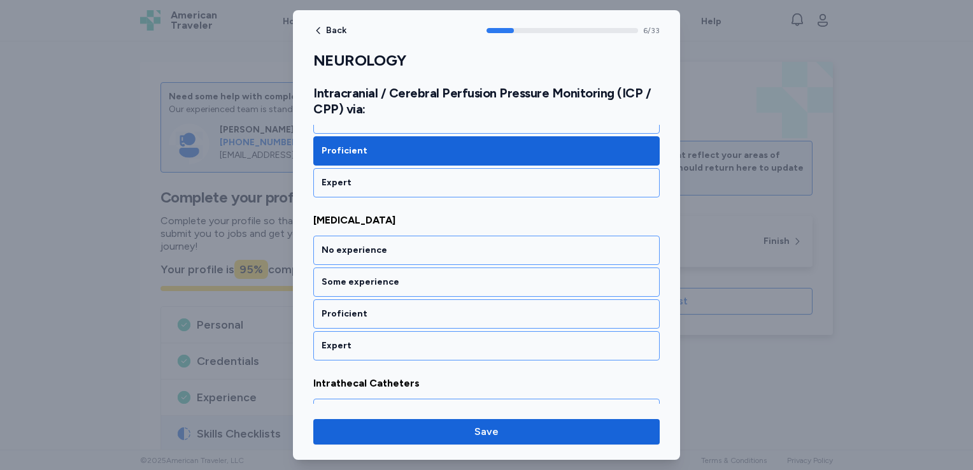
scroll to position [1093, 0]
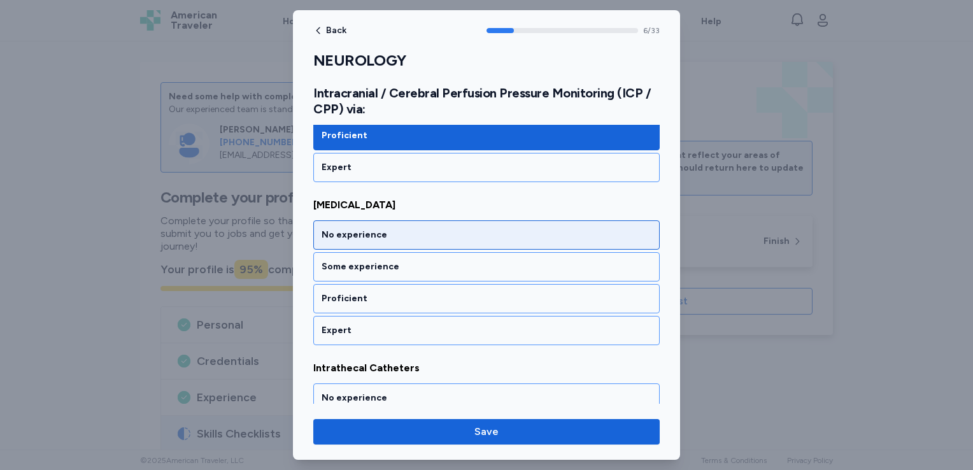
click at [405, 229] on div "No experience" at bounding box center [487, 235] width 330 height 13
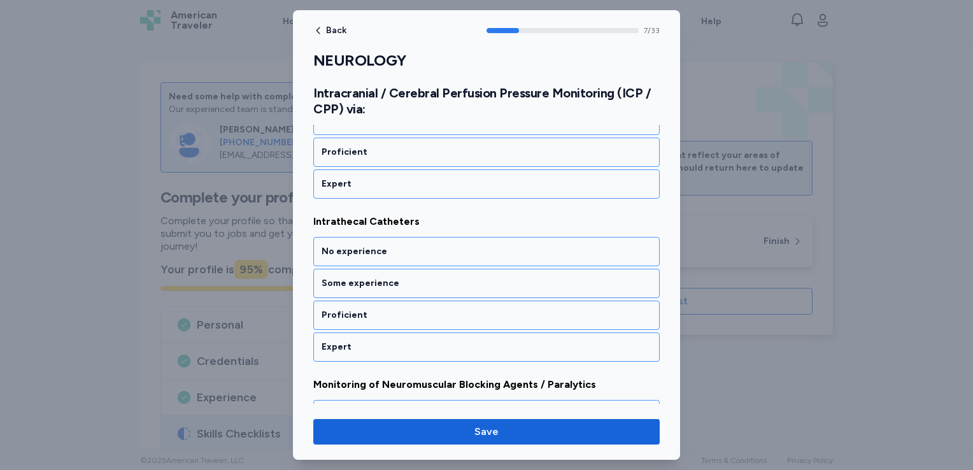
scroll to position [1255, 0]
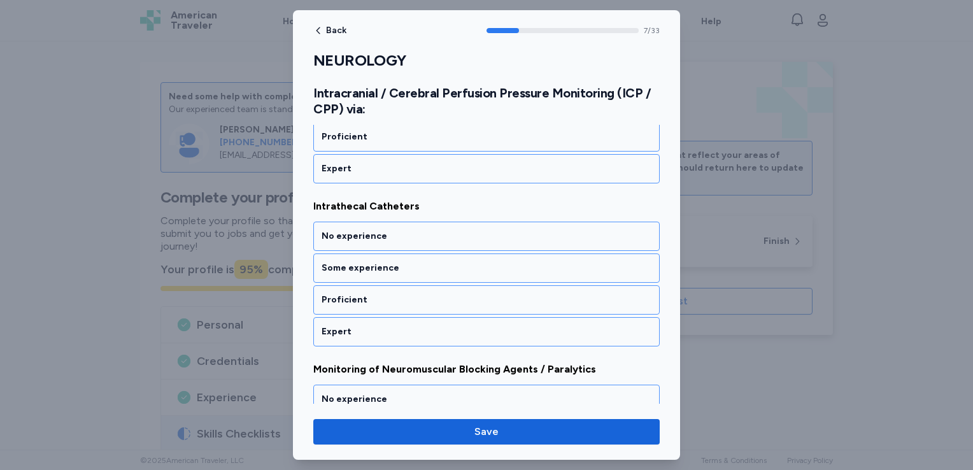
click at [405, 230] on div "No experience" at bounding box center [487, 236] width 330 height 13
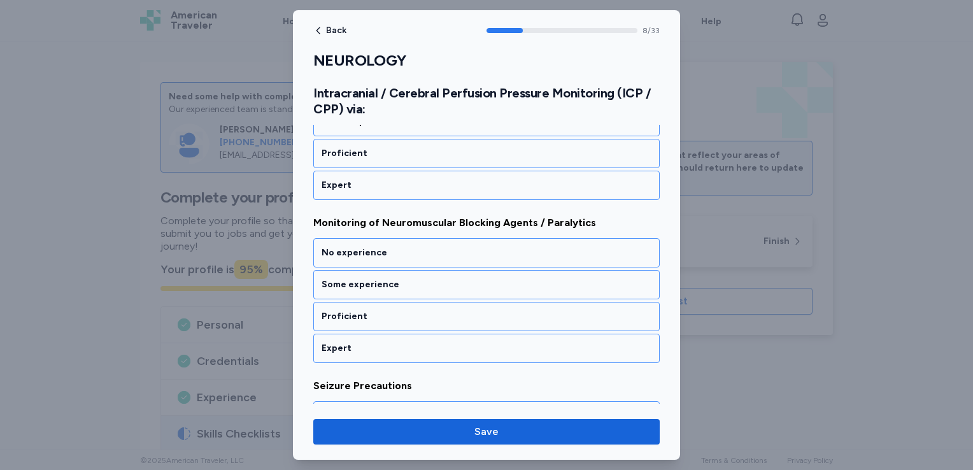
scroll to position [1417, 0]
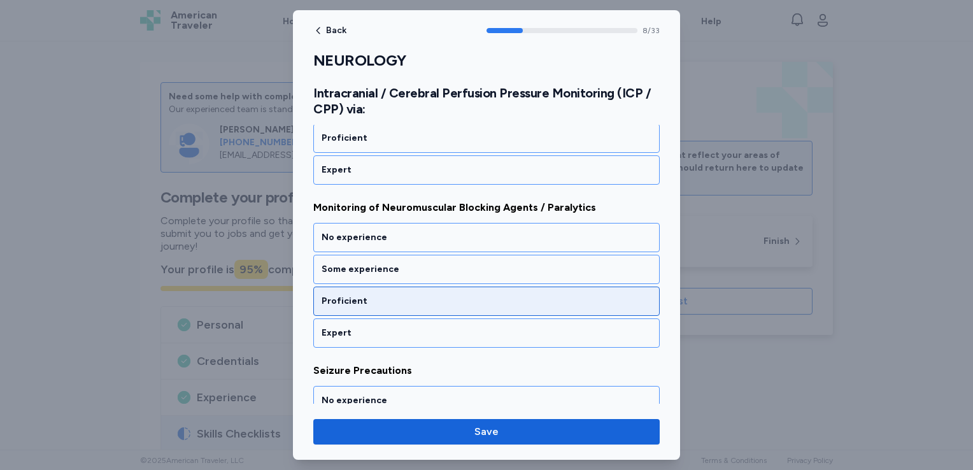
click at [400, 295] on div "Proficient" at bounding box center [487, 301] width 330 height 13
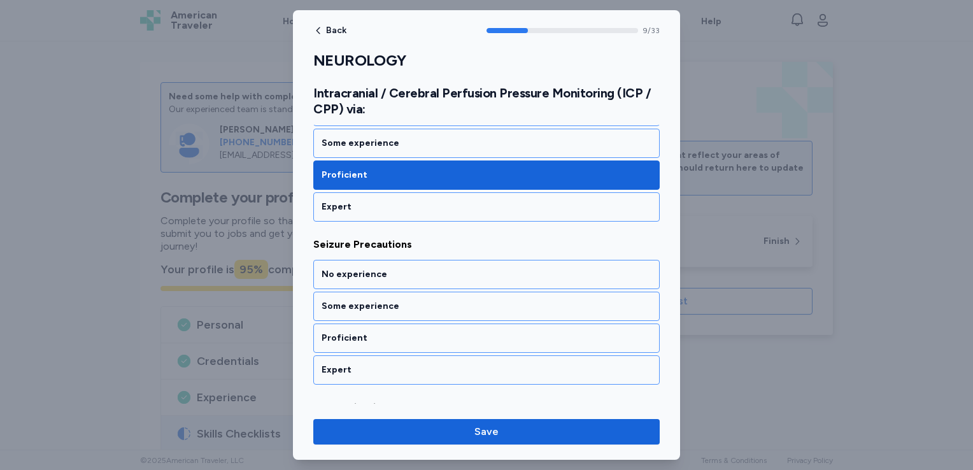
scroll to position [1579, 0]
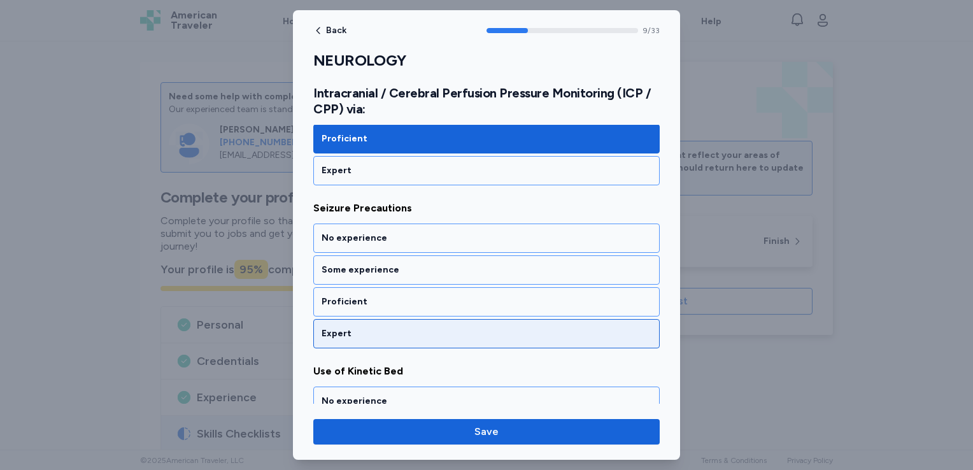
click at [398, 327] on div "Expert" at bounding box center [487, 333] width 330 height 13
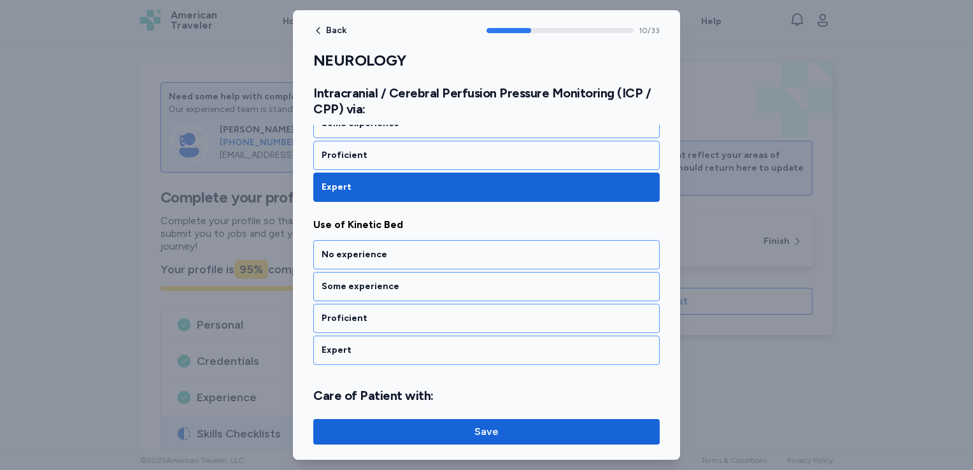
scroll to position [1741, 0]
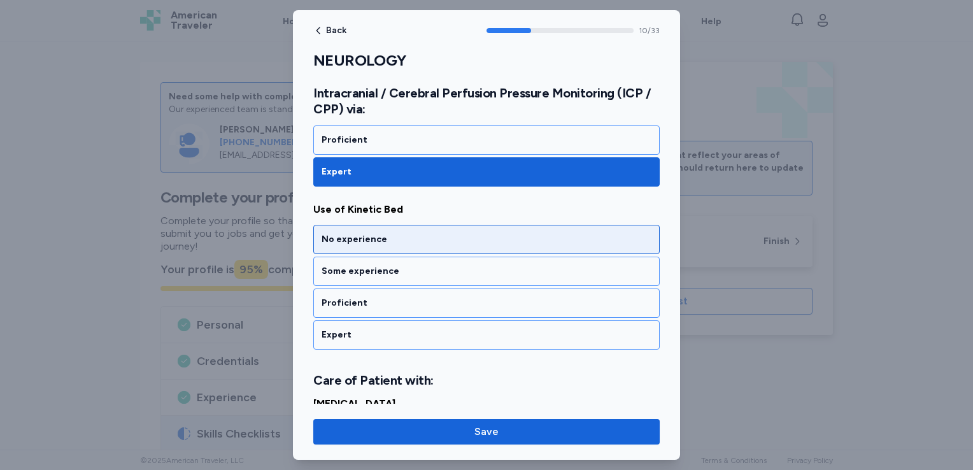
click at [410, 233] on div "No experience" at bounding box center [487, 239] width 330 height 13
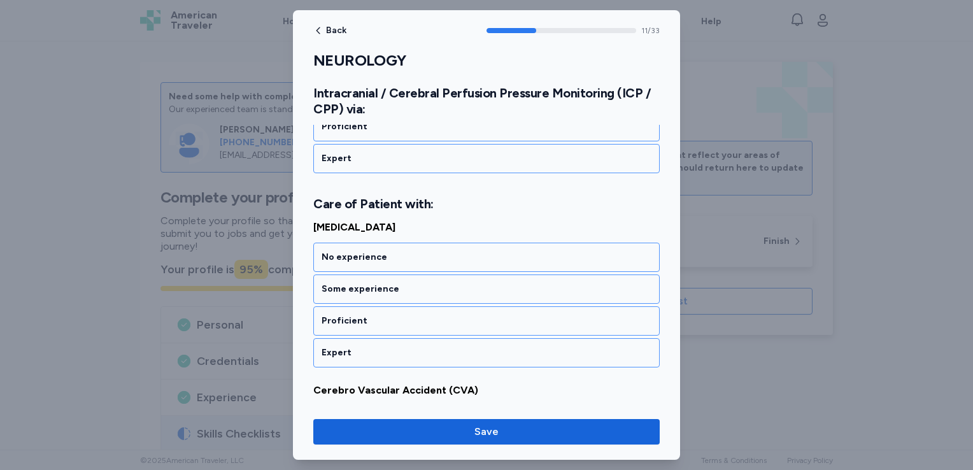
scroll to position [1942, 0]
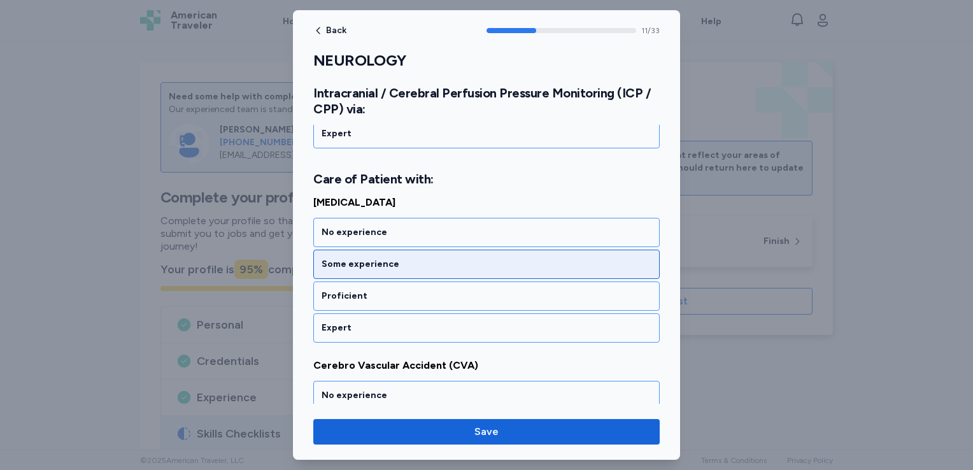
click at [402, 258] on div "Some experience" at bounding box center [487, 264] width 330 height 13
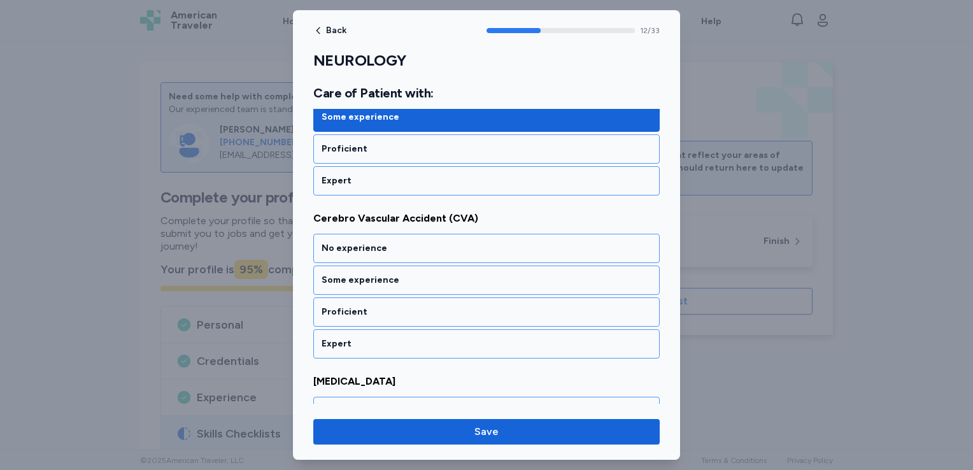
scroll to position [2105, 0]
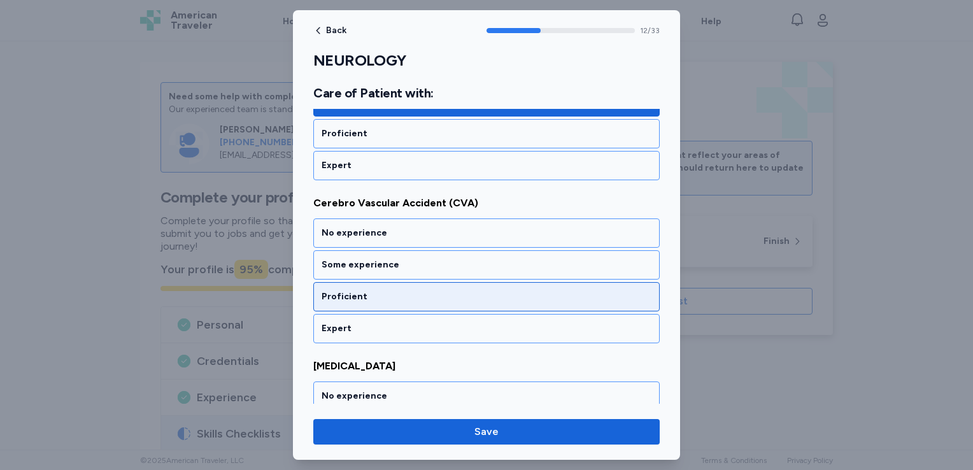
click at [396, 290] on div "Proficient" at bounding box center [487, 296] width 330 height 13
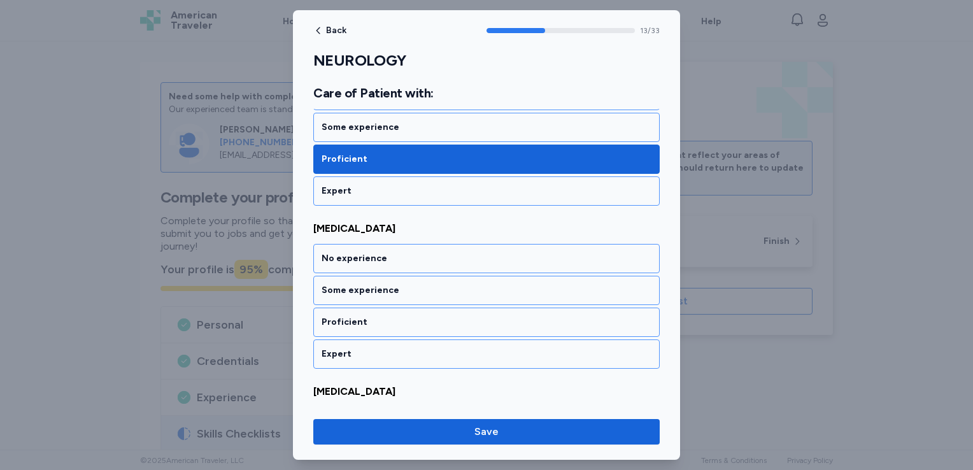
scroll to position [2267, 0]
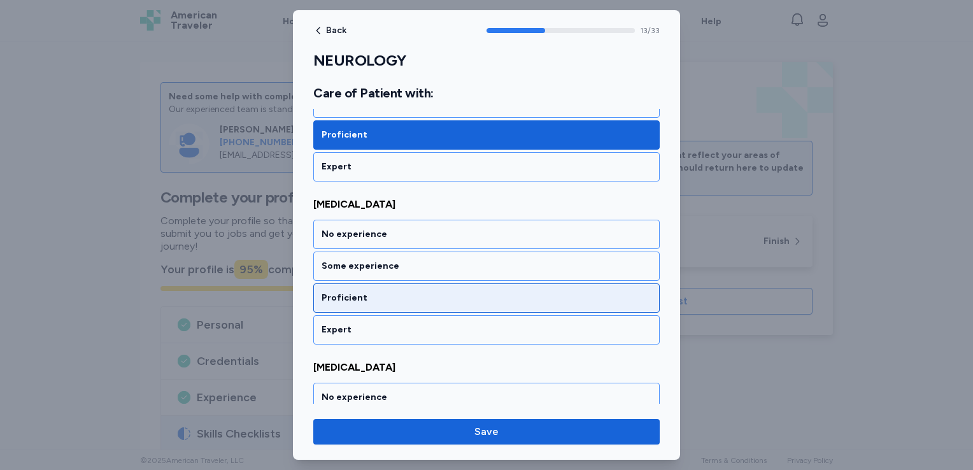
click at [375, 292] on div "Proficient" at bounding box center [487, 298] width 330 height 13
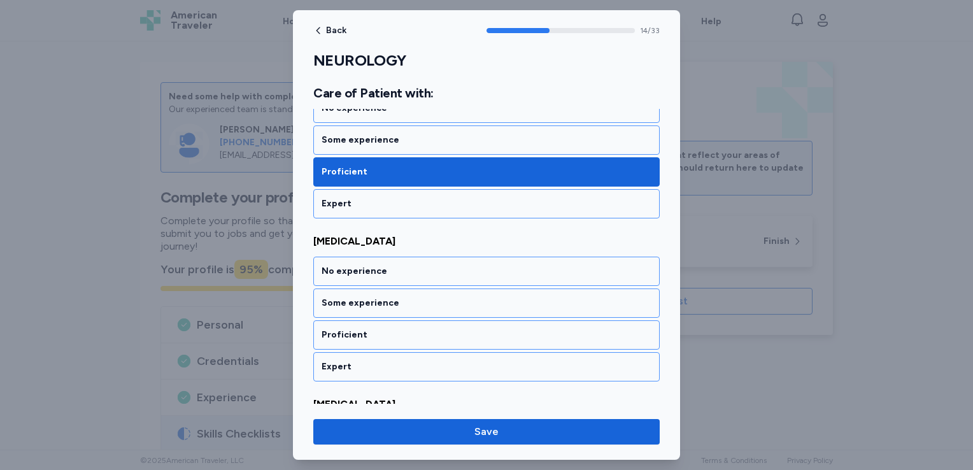
scroll to position [2428, 0]
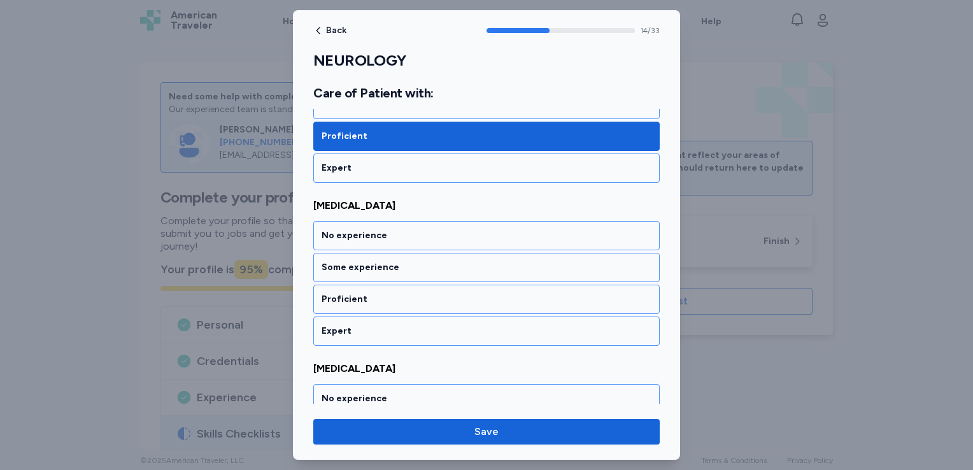
click at [375, 293] on div "Proficient" at bounding box center [487, 299] width 330 height 13
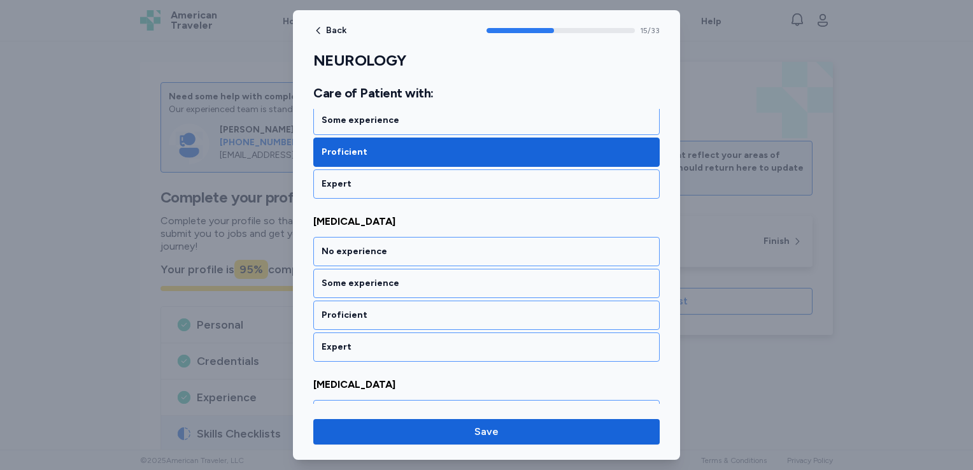
scroll to position [2591, 0]
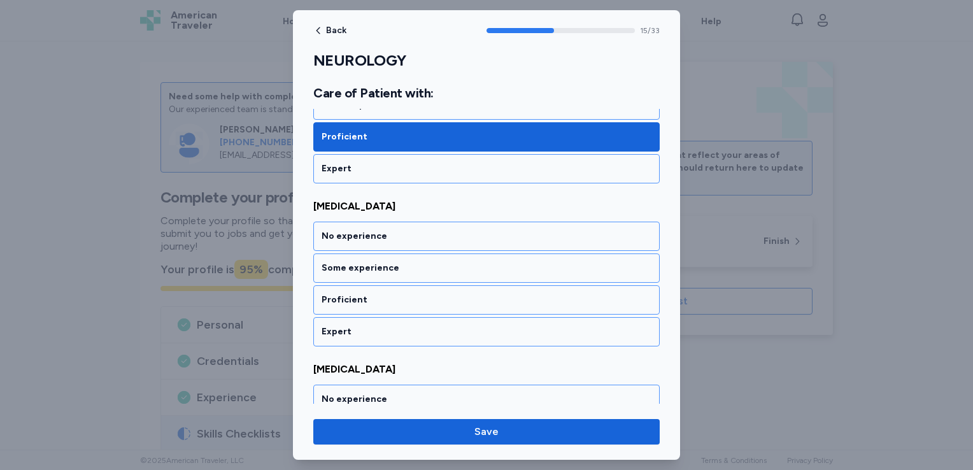
click at [375, 294] on div "Proficient" at bounding box center [487, 300] width 330 height 13
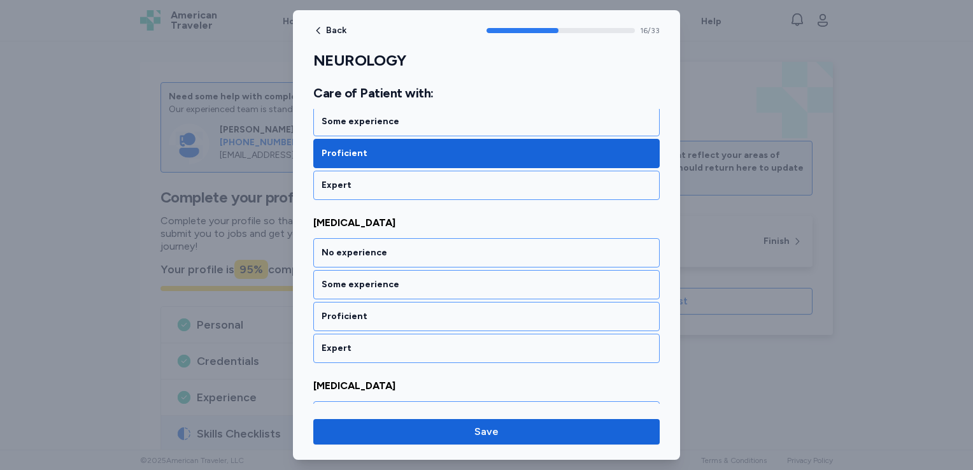
scroll to position [2753, 0]
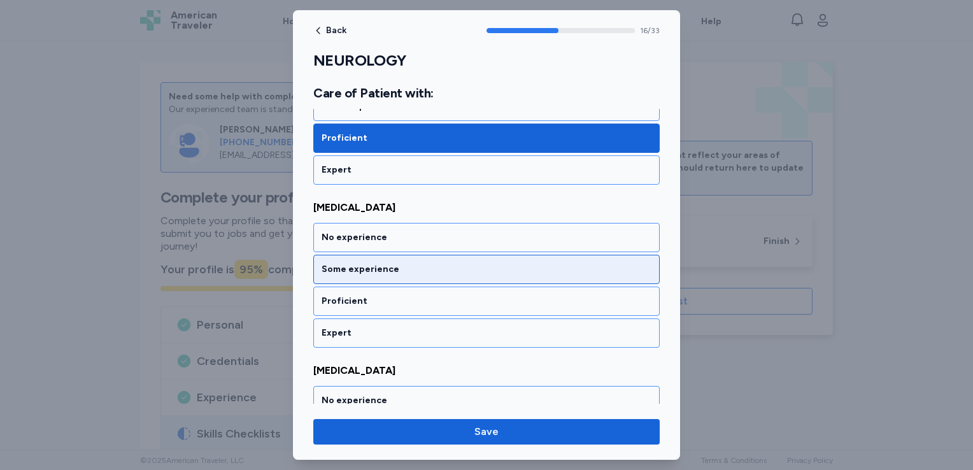
click at [400, 263] on div "Some experience" at bounding box center [487, 269] width 330 height 13
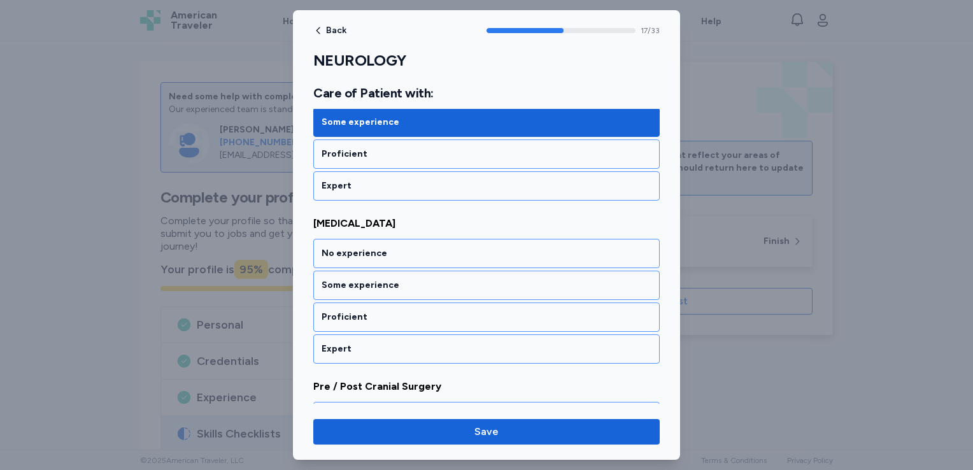
scroll to position [2915, 0]
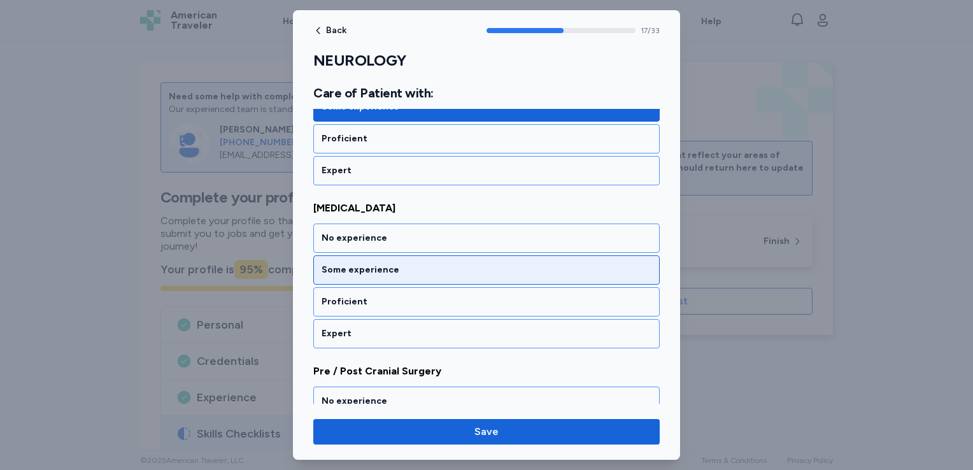
click at [398, 264] on div "Some experience" at bounding box center [487, 270] width 330 height 13
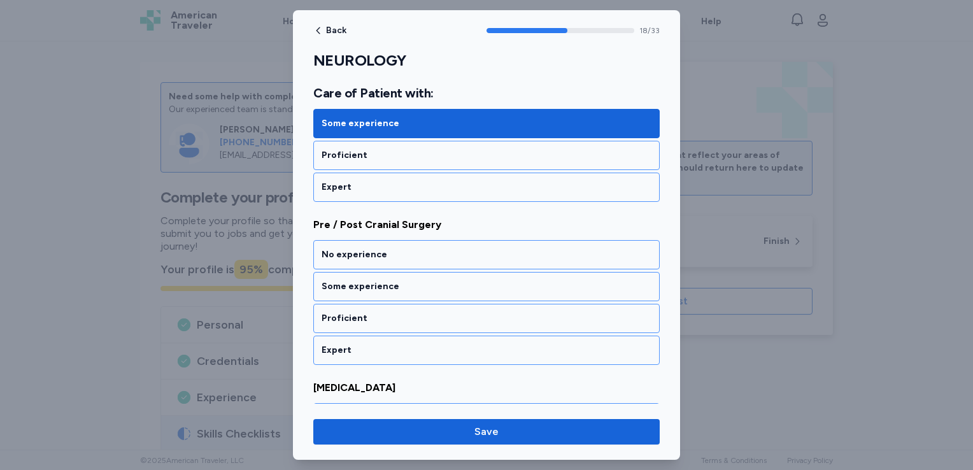
scroll to position [3077, 0]
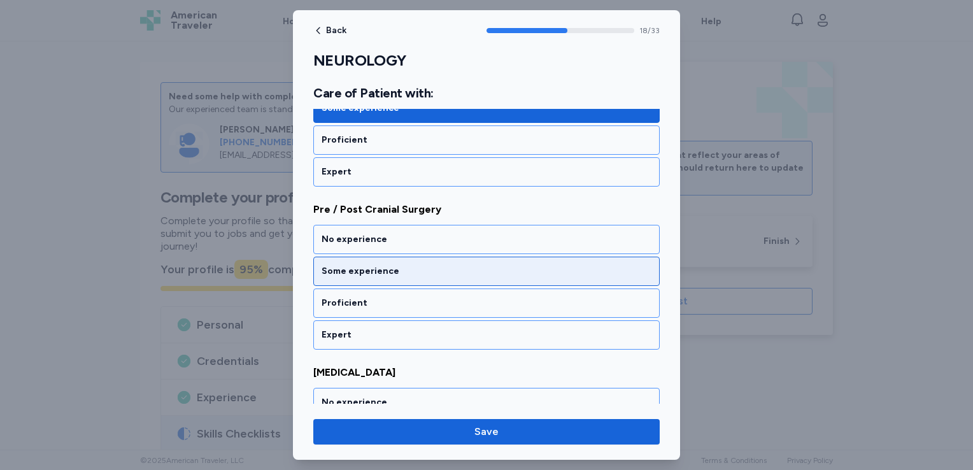
click at [400, 265] on div "Some experience" at bounding box center [487, 271] width 330 height 13
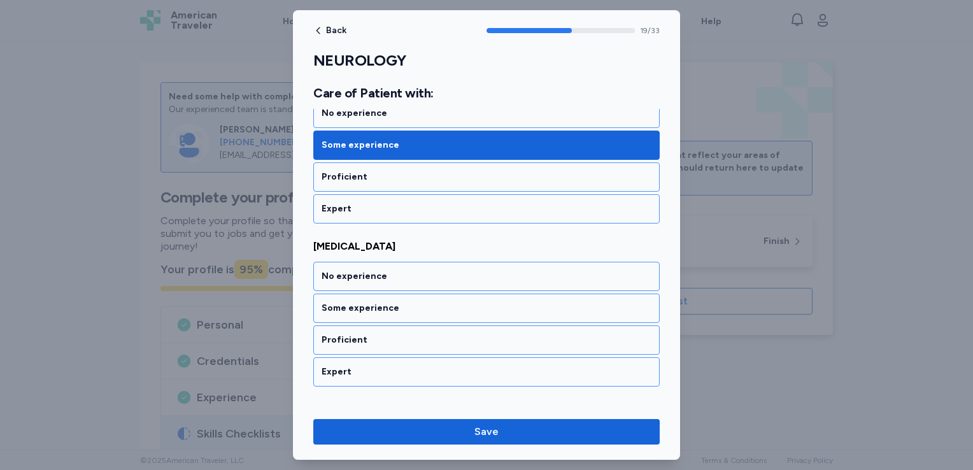
scroll to position [3239, 0]
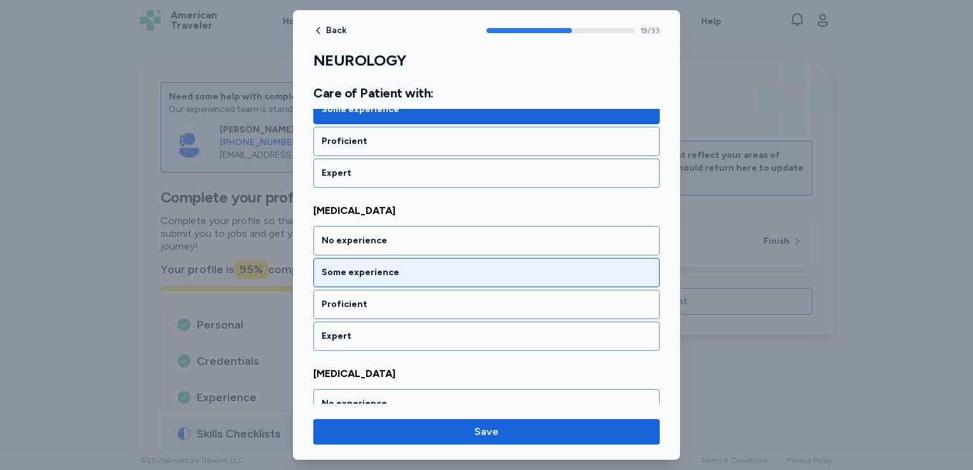
click at [400, 266] on div "Some experience" at bounding box center [487, 272] width 330 height 13
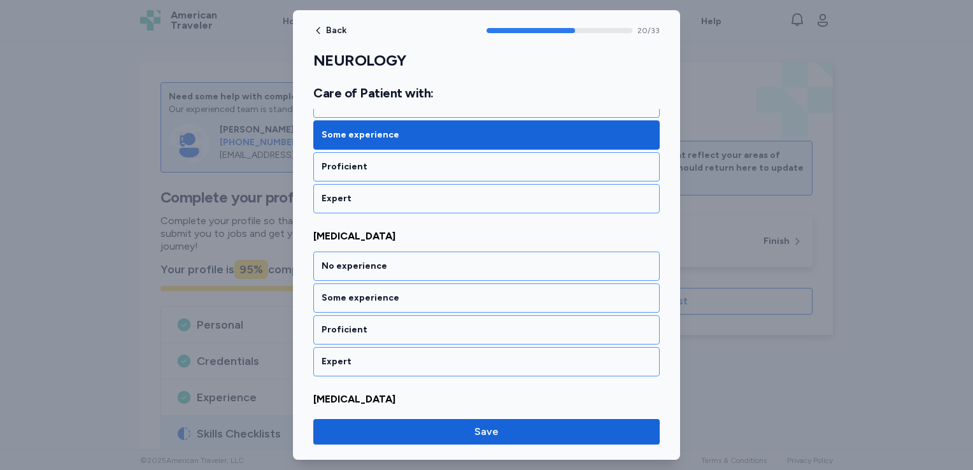
scroll to position [3401, 0]
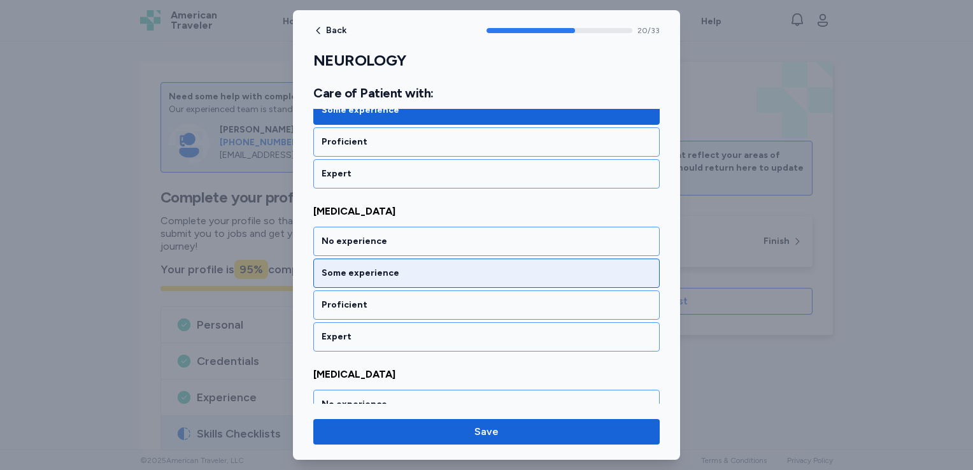
click at [402, 267] on div "Some experience" at bounding box center [487, 273] width 330 height 13
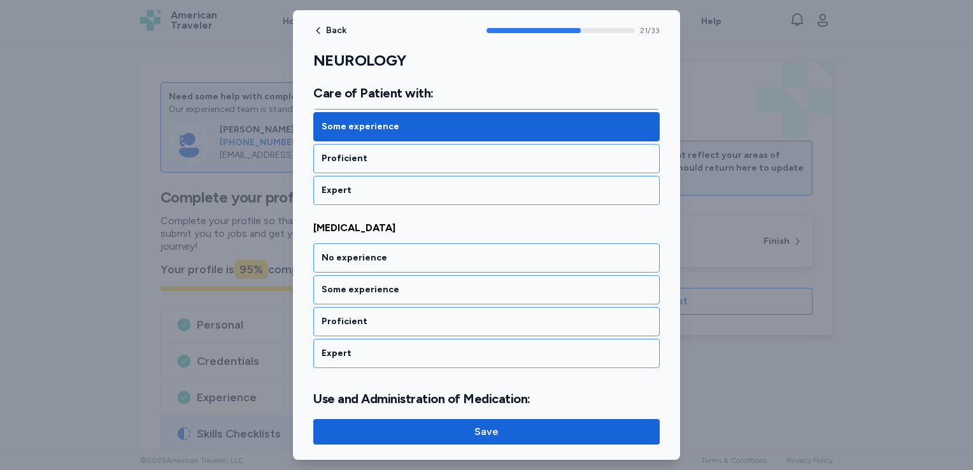
scroll to position [3563, 0]
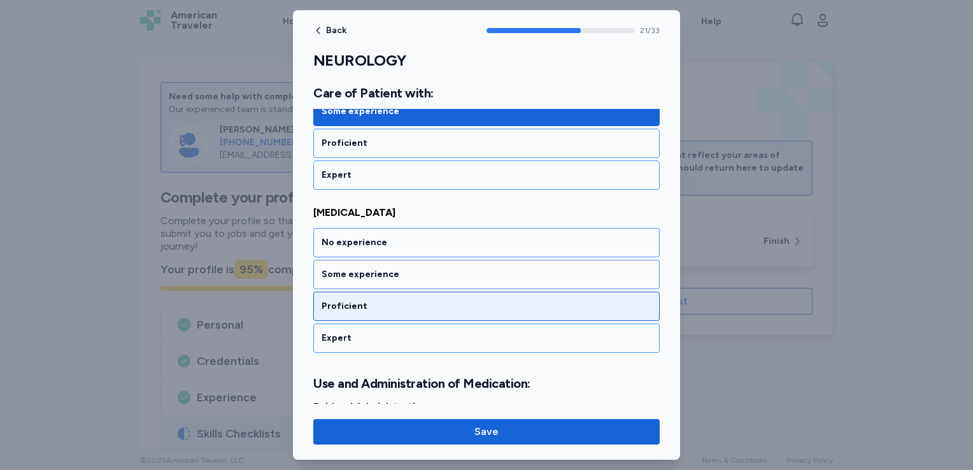
click at [394, 300] on div "Proficient" at bounding box center [487, 306] width 330 height 13
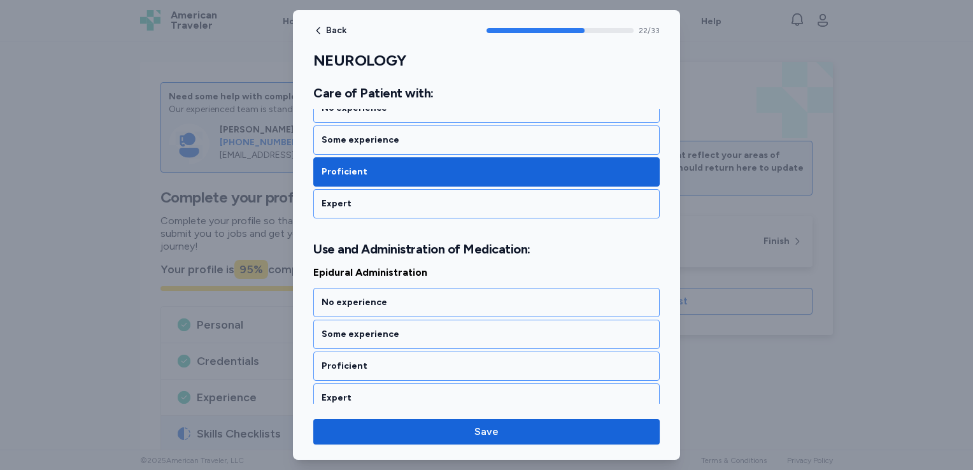
scroll to position [3756, 0]
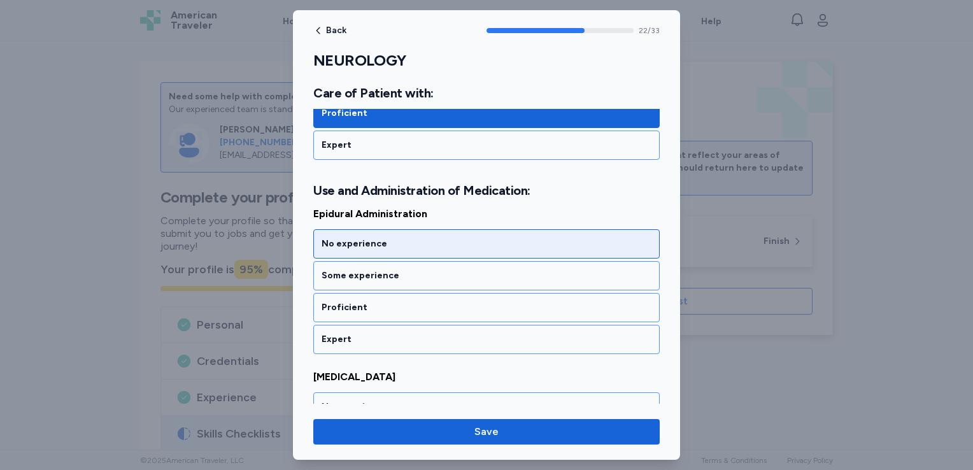
click at [403, 238] on div "No experience" at bounding box center [487, 244] width 330 height 13
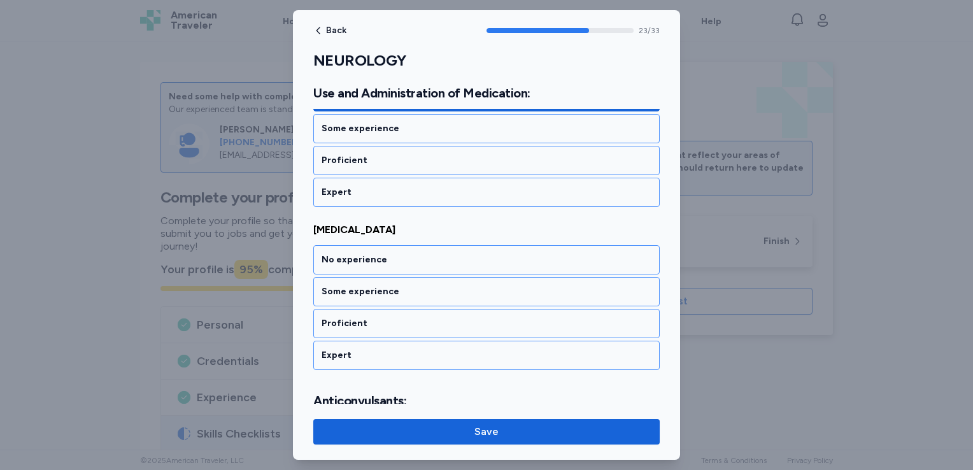
scroll to position [3918, 0]
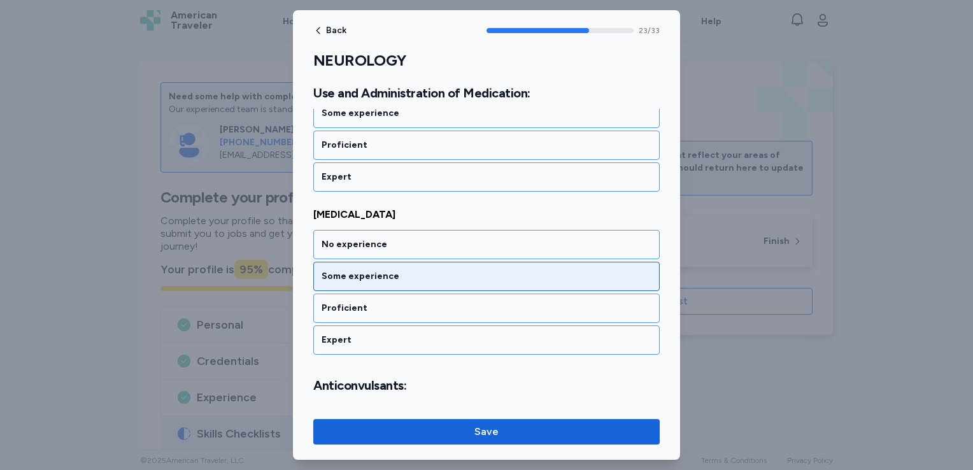
click at [402, 270] on div "Some experience" at bounding box center [487, 276] width 330 height 13
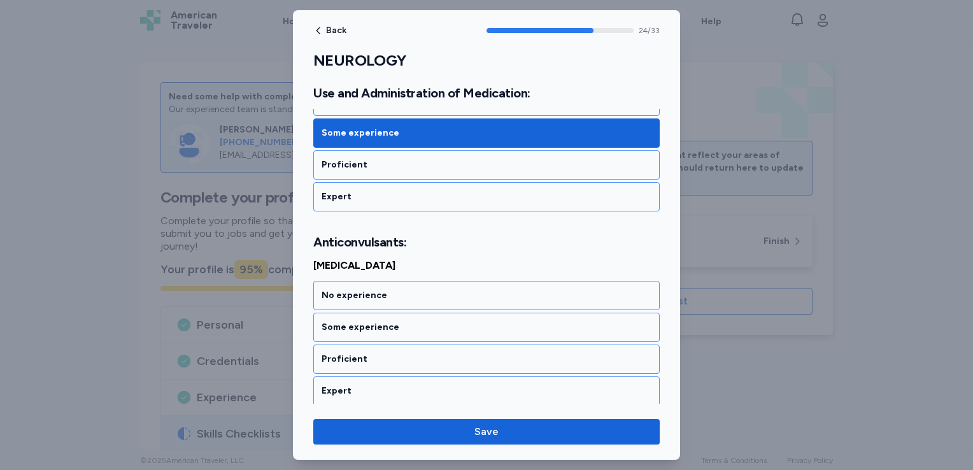
scroll to position [4096, 0]
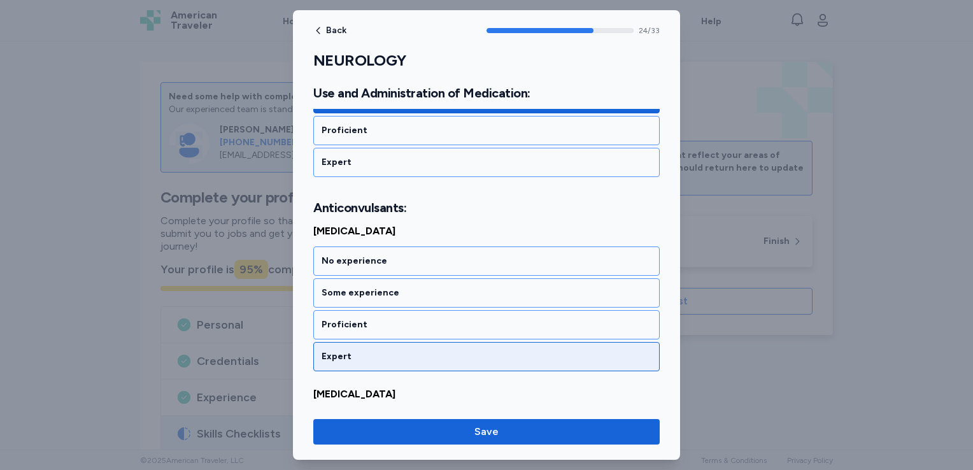
click at [381, 350] on div "Expert" at bounding box center [487, 356] width 330 height 13
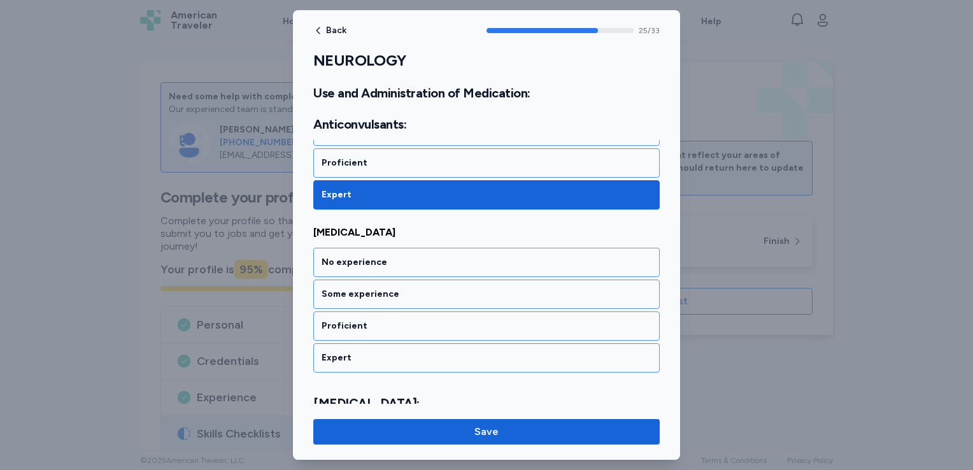
click at [381, 352] on div "Expert" at bounding box center [487, 358] width 330 height 13
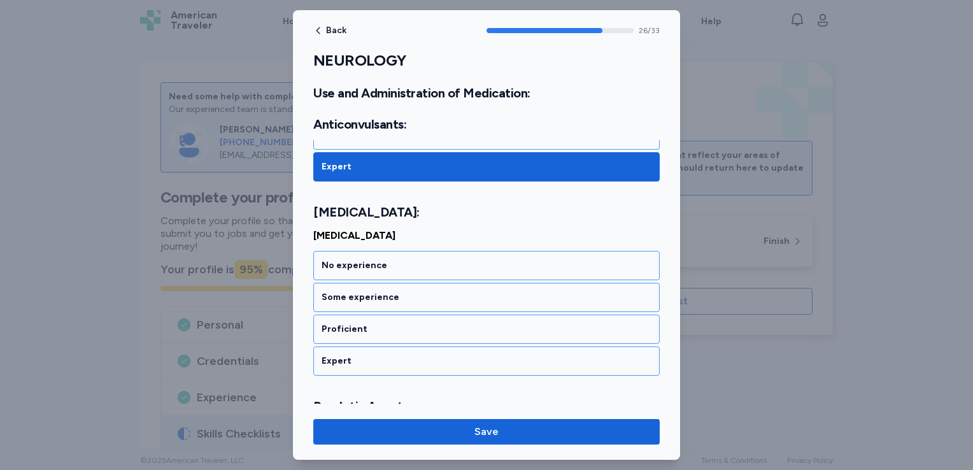
scroll to position [4452, 0]
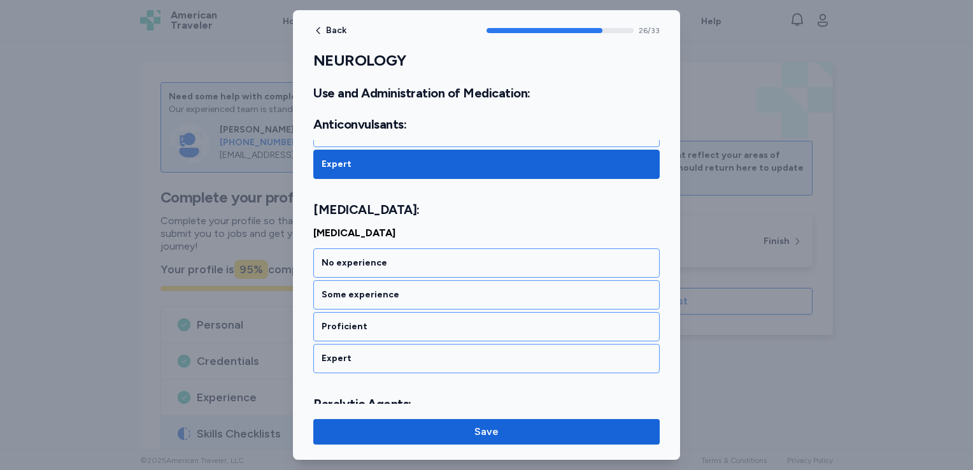
click at [381, 352] on div "Expert" at bounding box center [487, 358] width 330 height 13
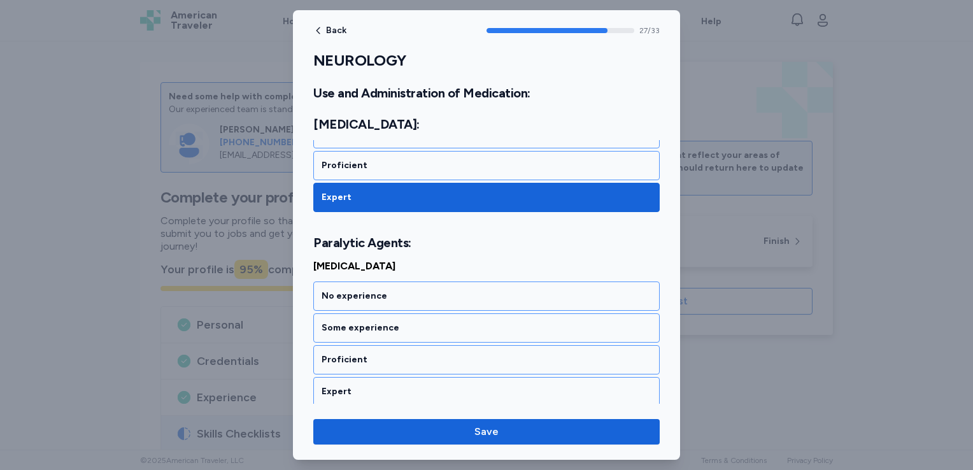
scroll to position [4645, 0]
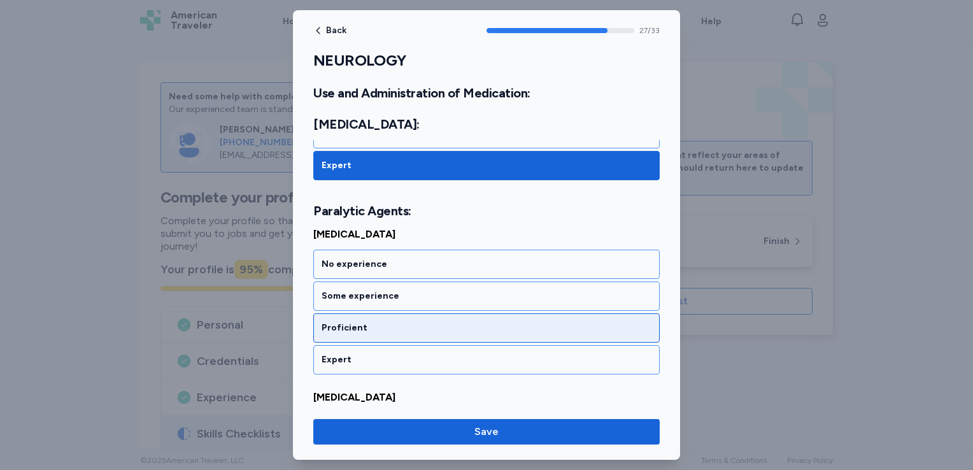
click at [385, 322] on div "Proficient" at bounding box center [487, 328] width 330 height 13
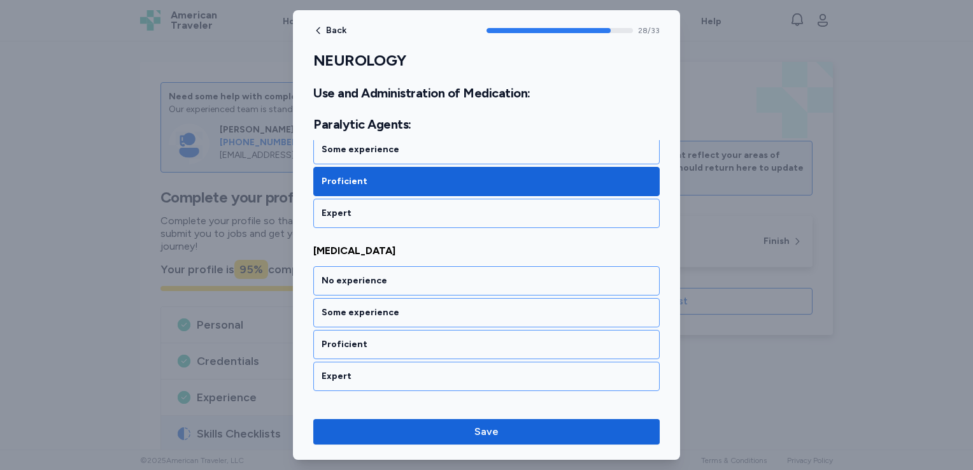
scroll to position [4807, 0]
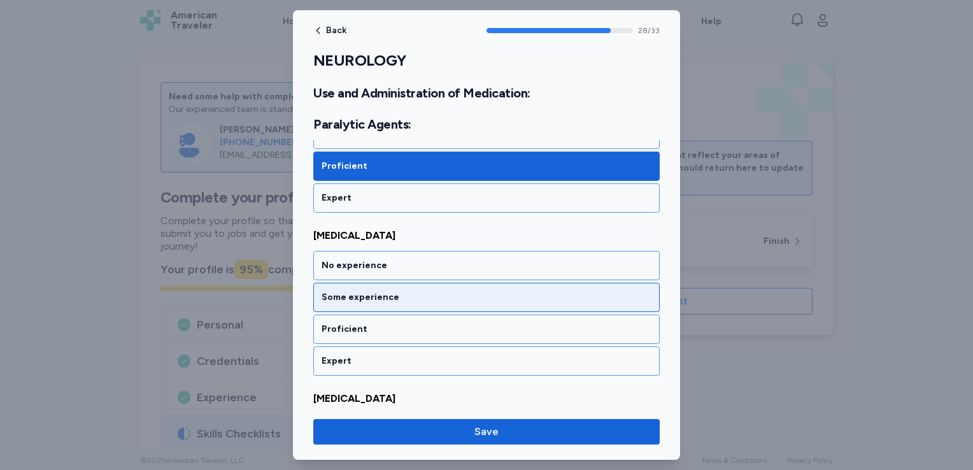
click at [403, 291] on div "Some experience" at bounding box center [487, 297] width 330 height 13
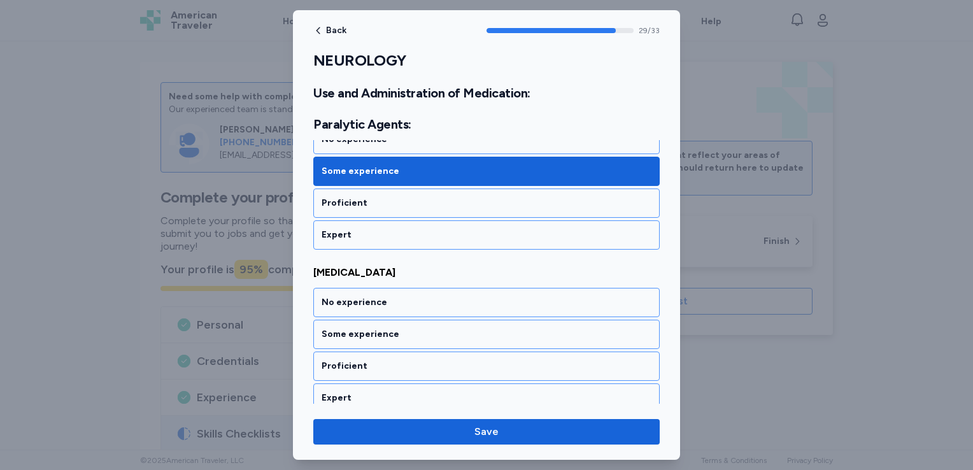
scroll to position [4969, 0]
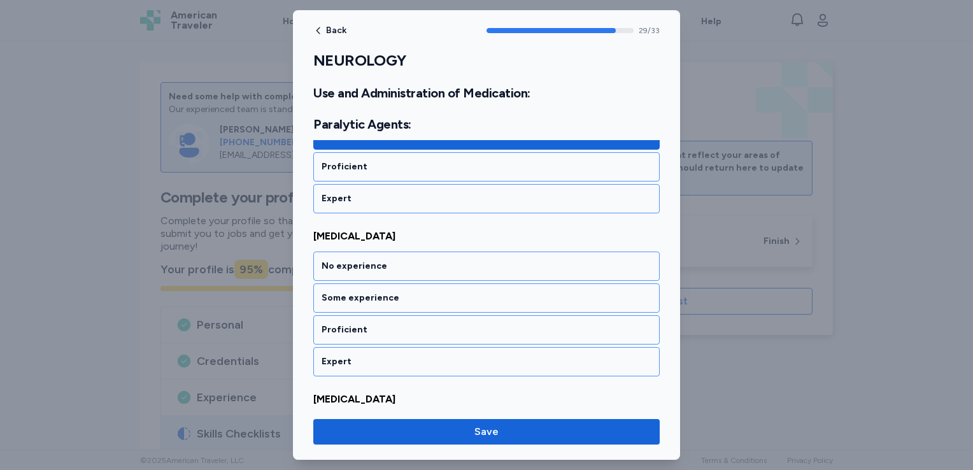
click at [403, 292] on div "Some experience" at bounding box center [487, 298] width 330 height 13
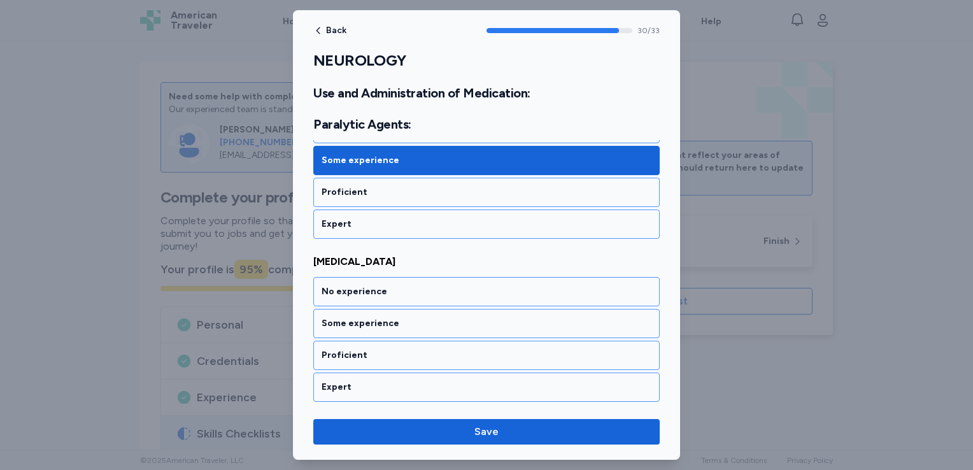
scroll to position [5131, 0]
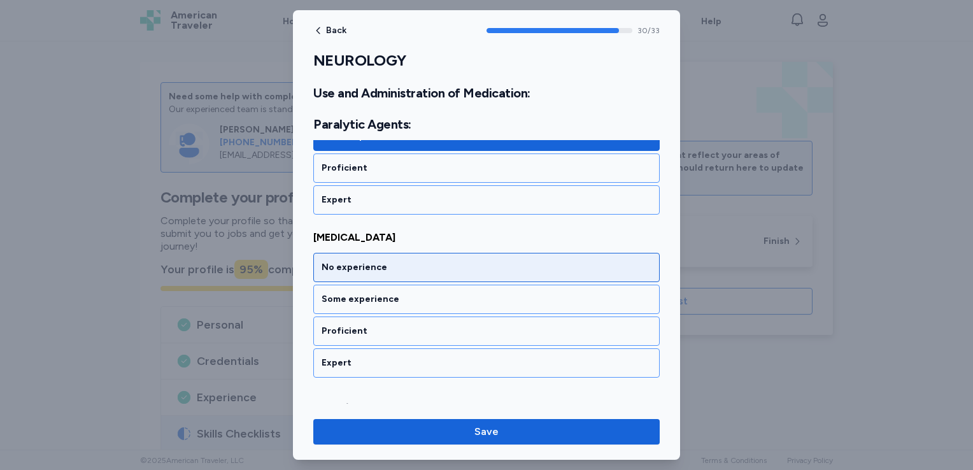
click at [403, 261] on div "No experience" at bounding box center [487, 267] width 330 height 13
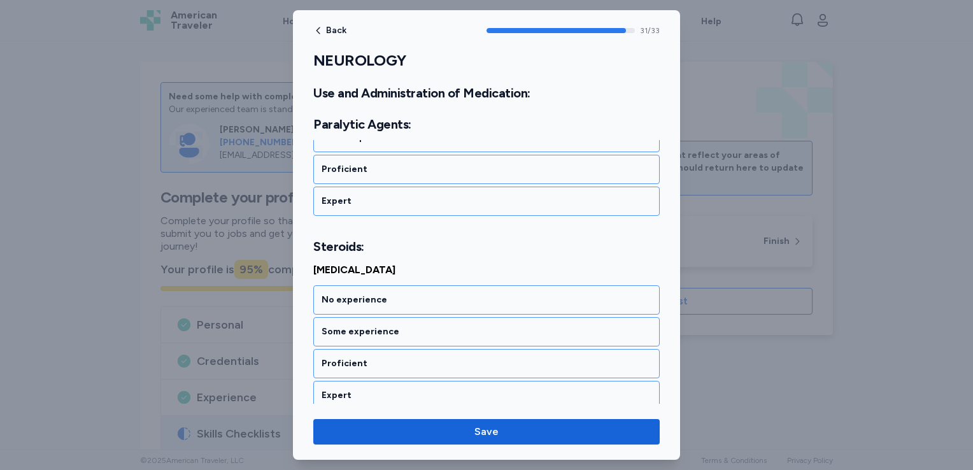
scroll to position [5324, 0]
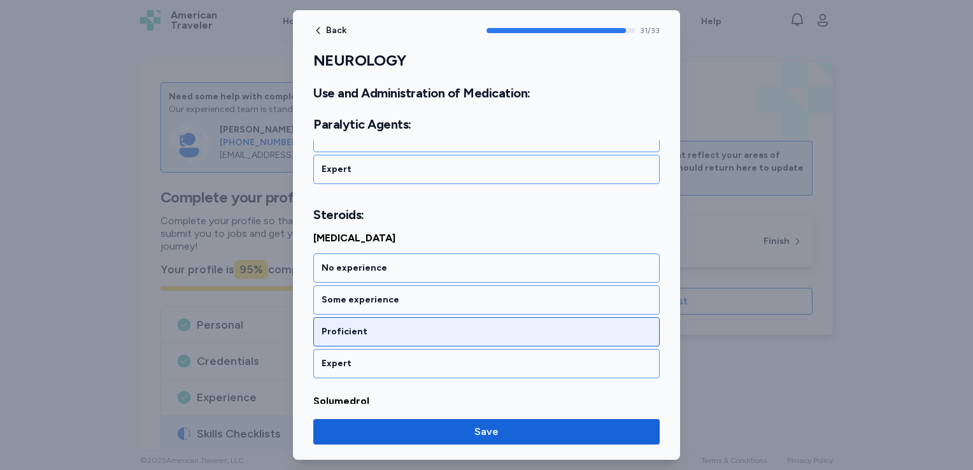
click at [380, 326] on div "Proficient" at bounding box center [487, 332] width 330 height 13
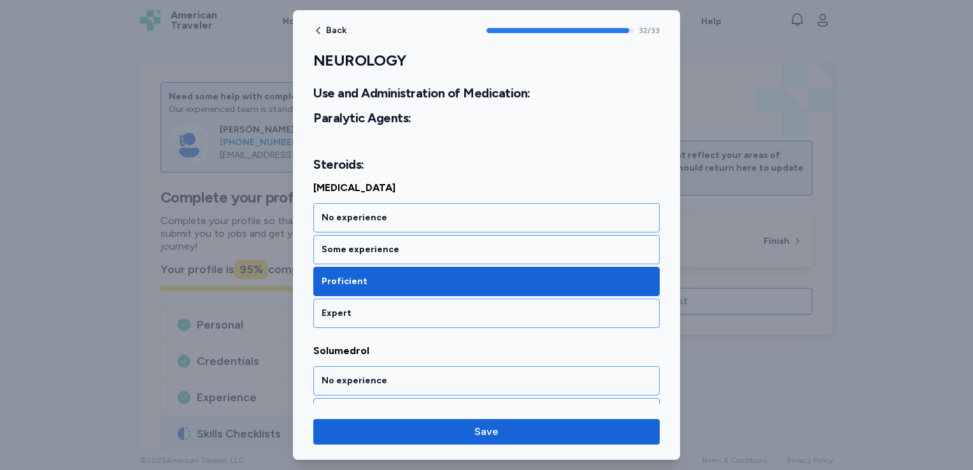
scroll to position [5430, 0]
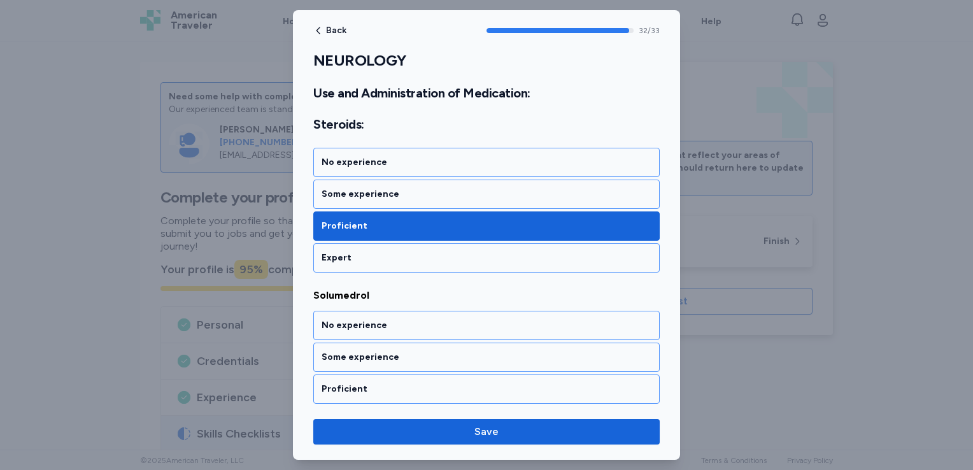
click at [367, 415] on div "Expert" at bounding box center [487, 421] width 330 height 13
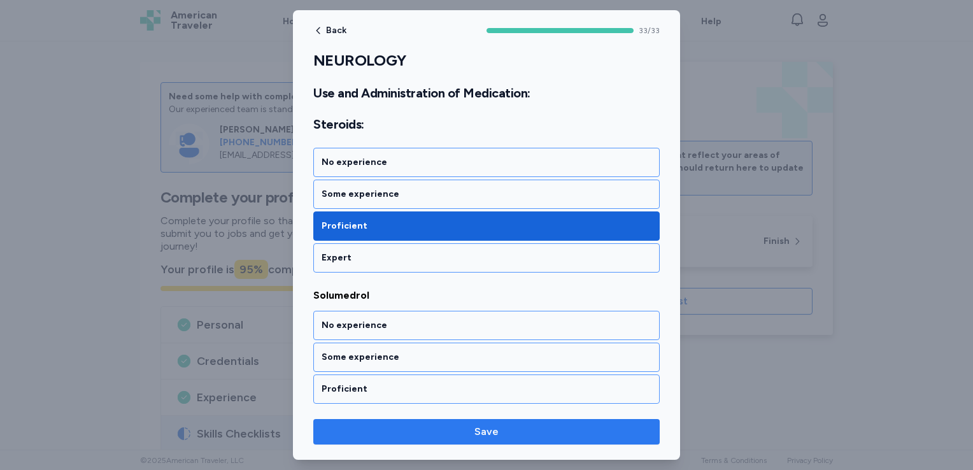
click at [417, 430] on span "Save" at bounding box center [487, 431] width 326 height 15
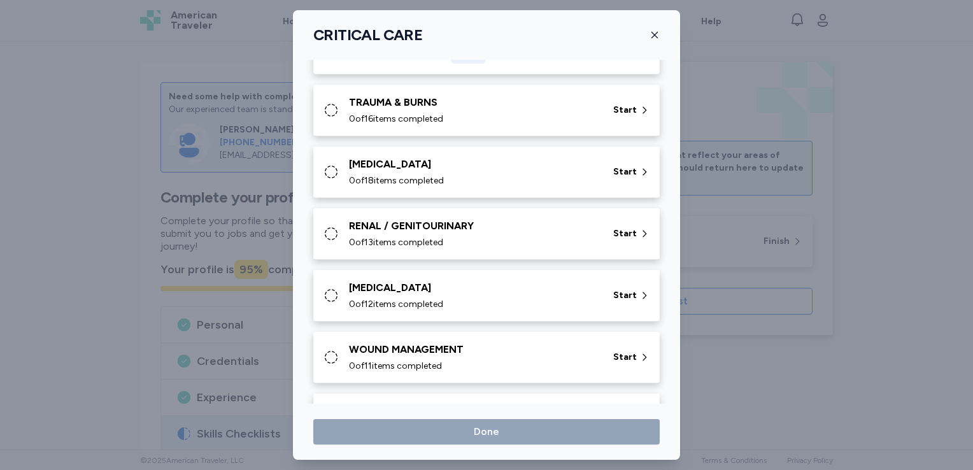
scroll to position [314, 0]
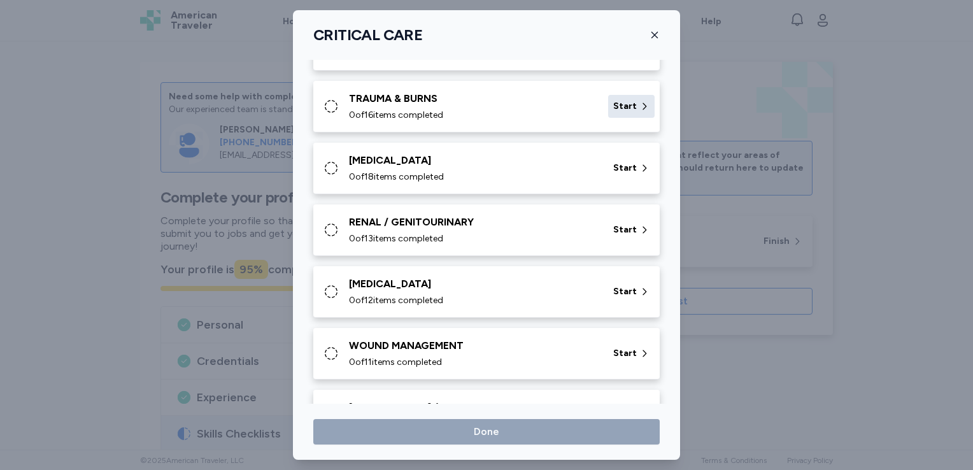
click at [613, 106] on span "Start" at bounding box center [625, 106] width 24 height 13
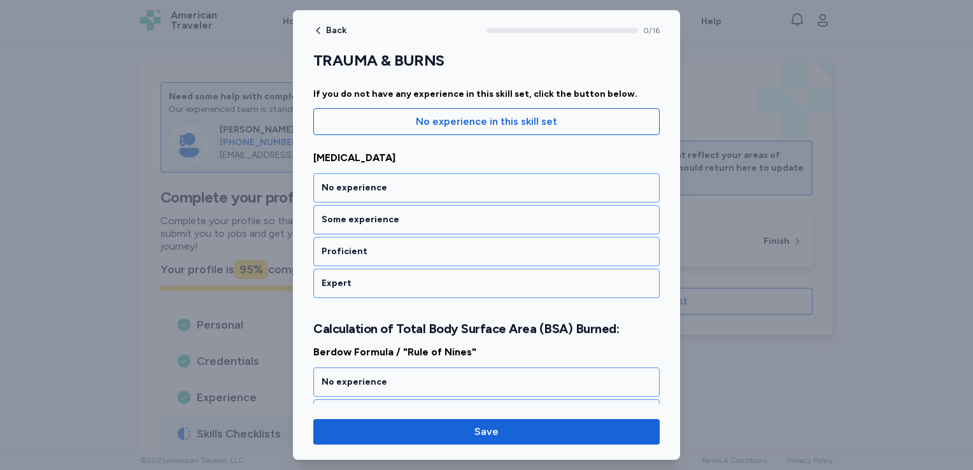
scroll to position [127, 0]
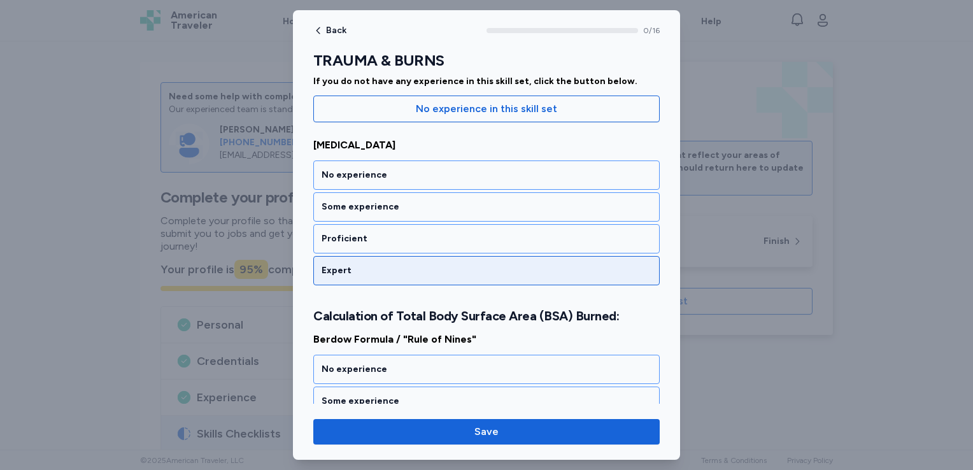
click at [372, 274] on div "Expert" at bounding box center [487, 270] width 330 height 13
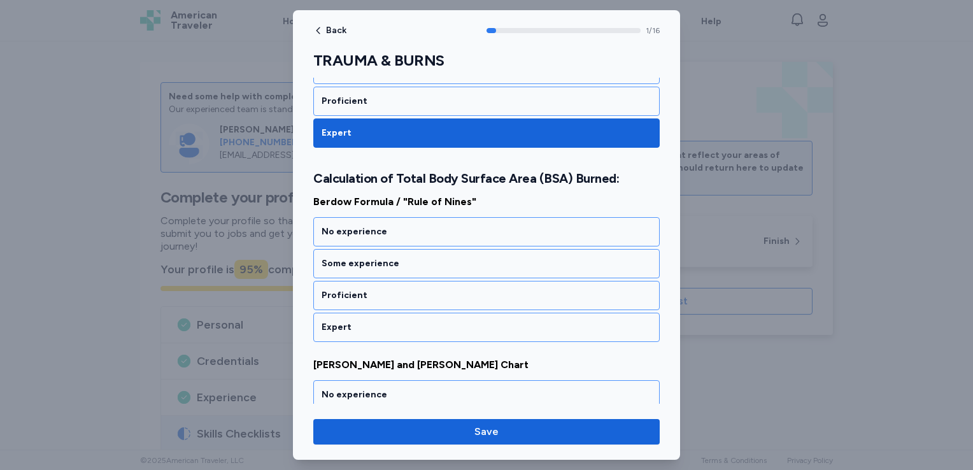
scroll to position [275, 0]
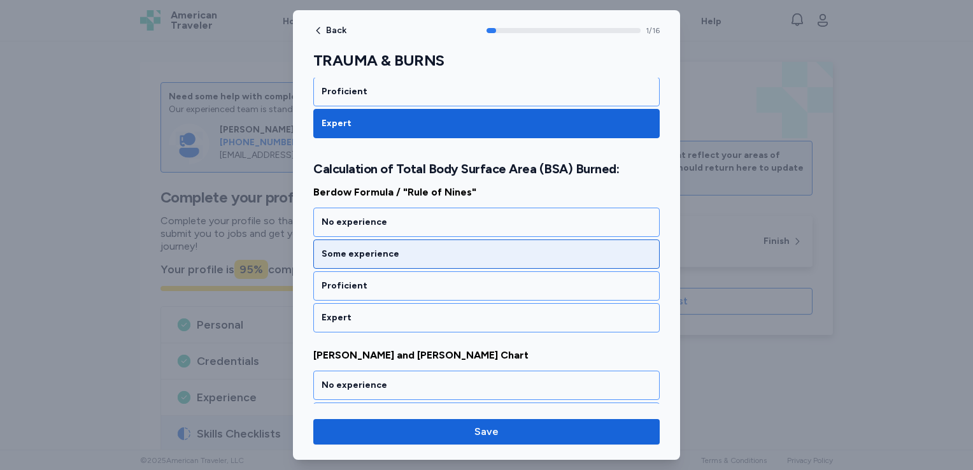
click at [404, 254] on div "Some experience" at bounding box center [487, 254] width 330 height 13
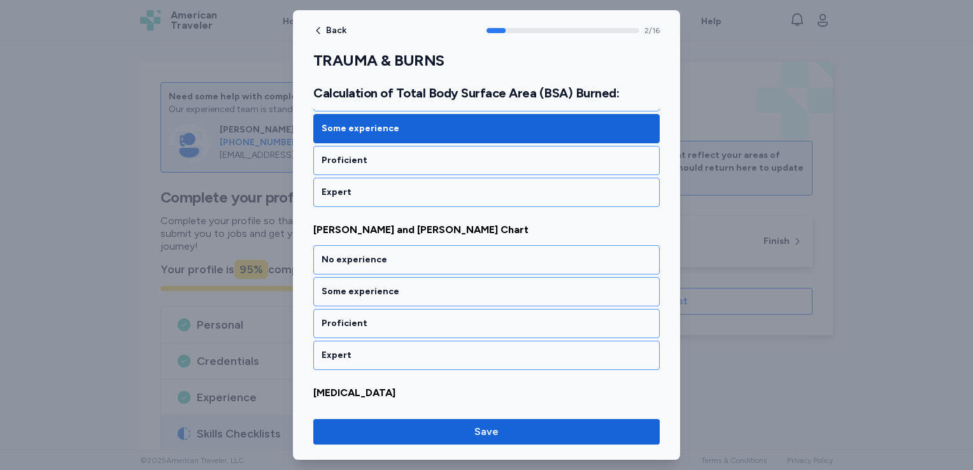
scroll to position [436, 0]
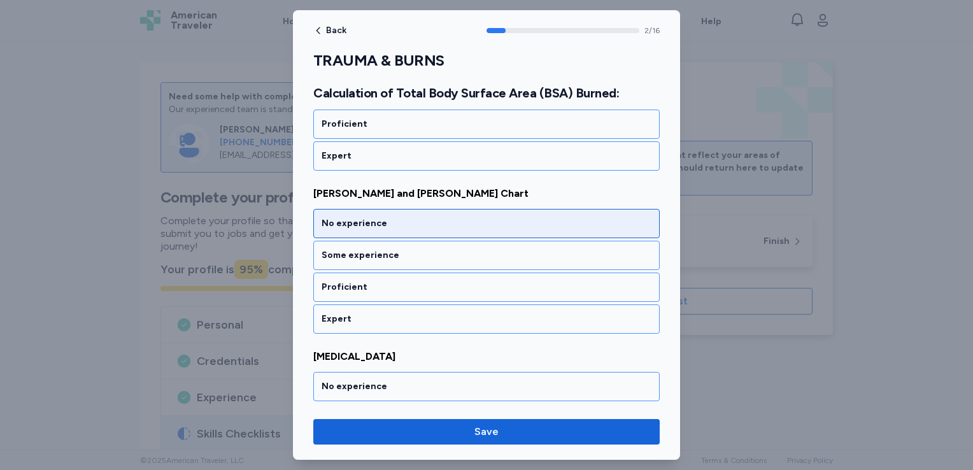
click at [398, 224] on div "No experience" at bounding box center [487, 223] width 330 height 13
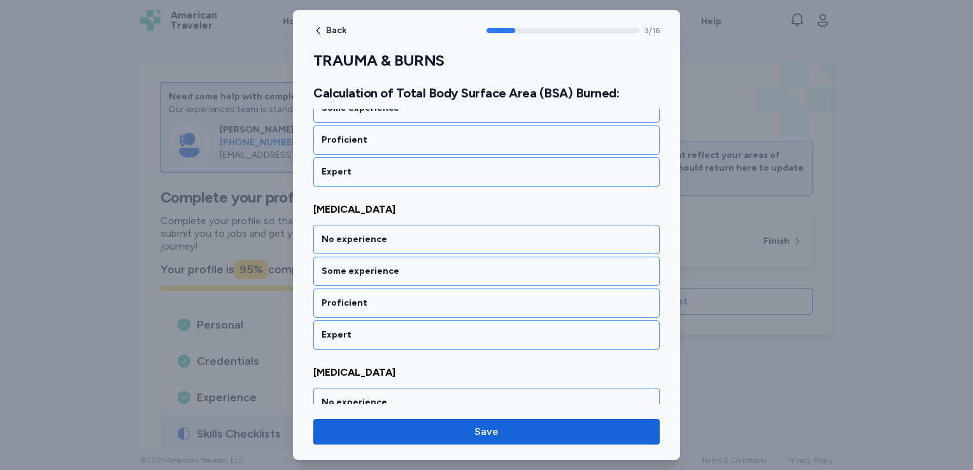
scroll to position [599, 0]
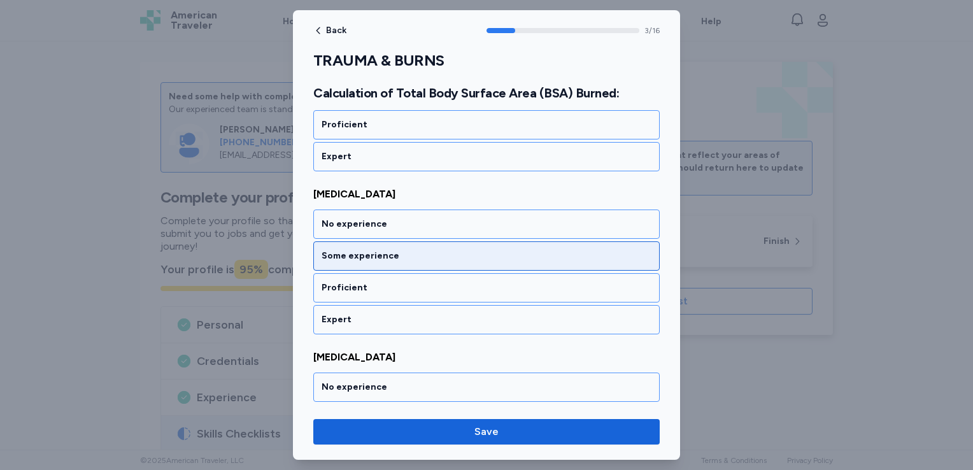
click at [398, 250] on div "Some experience" at bounding box center [487, 256] width 330 height 13
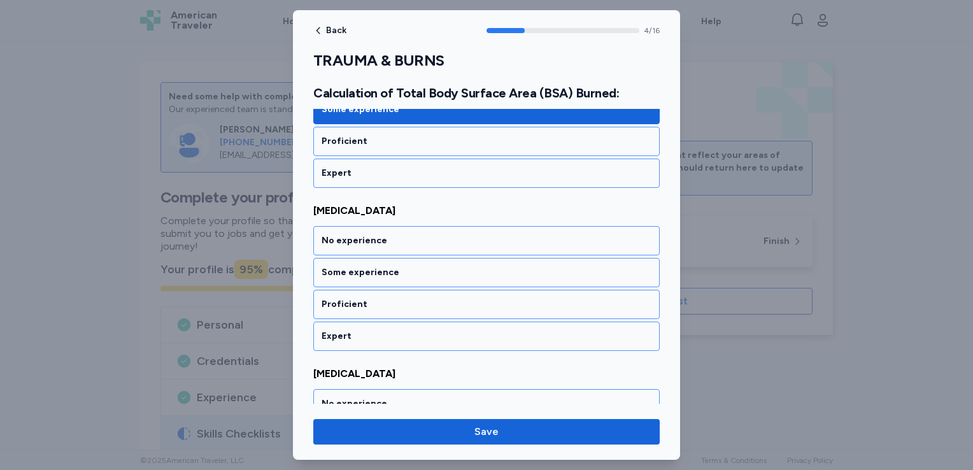
scroll to position [761, 0]
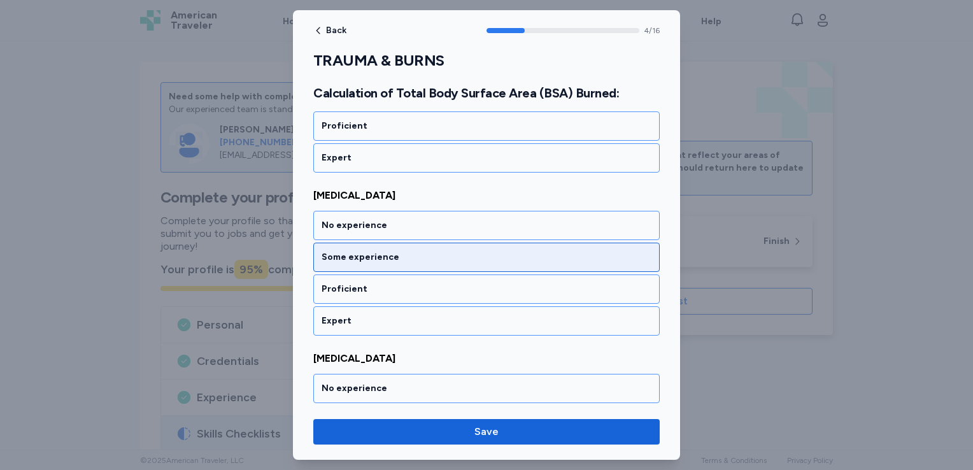
click at [405, 256] on div "Some experience" at bounding box center [487, 257] width 330 height 13
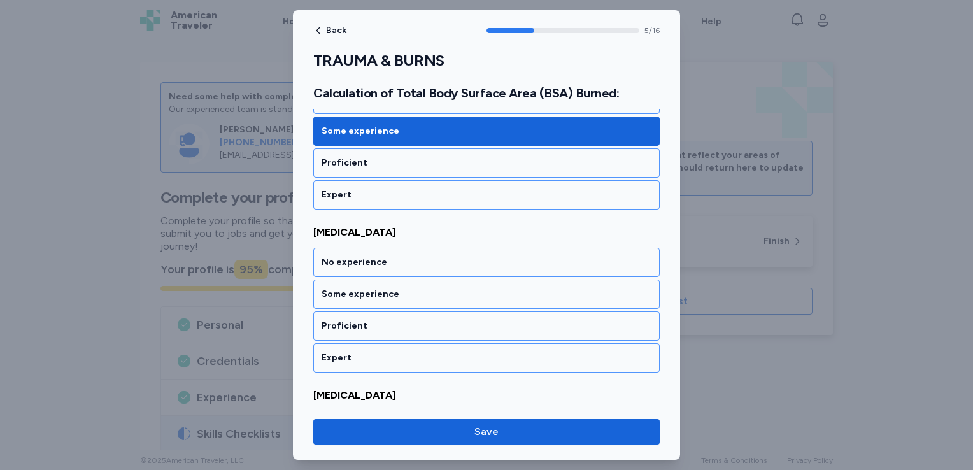
scroll to position [922, 0]
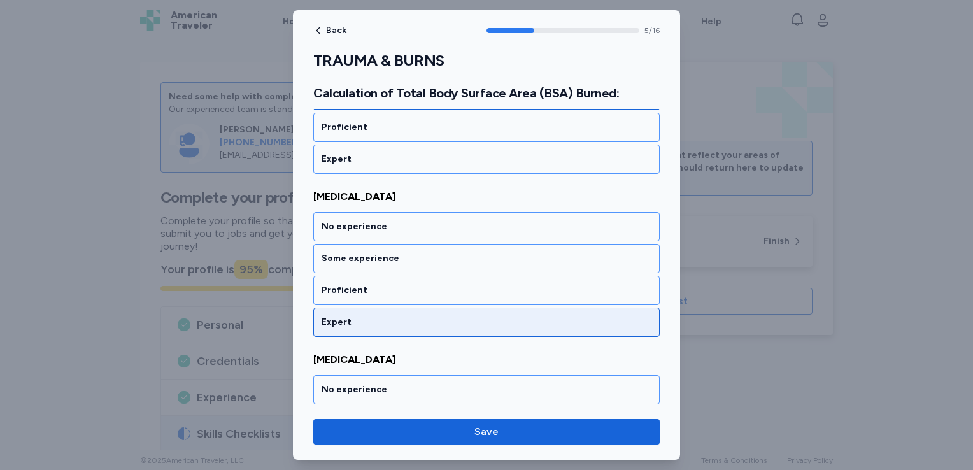
click at [385, 316] on div "Expert" at bounding box center [487, 322] width 330 height 13
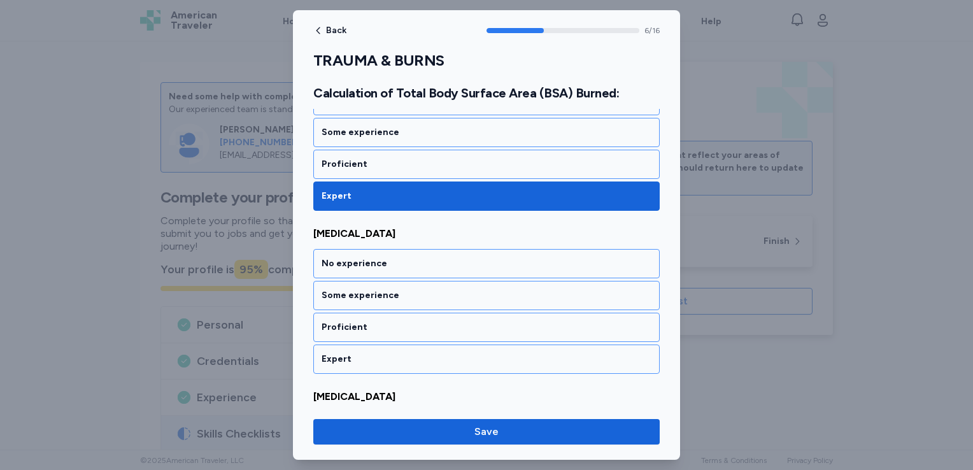
scroll to position [1085, 0]
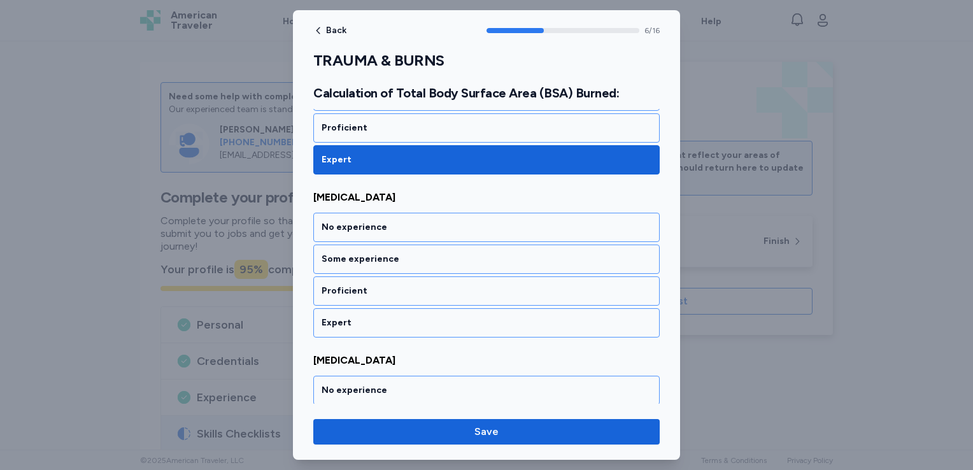
click at [385, 317] on div "Expert" at bounding box center [487, 323] width 330 height 13
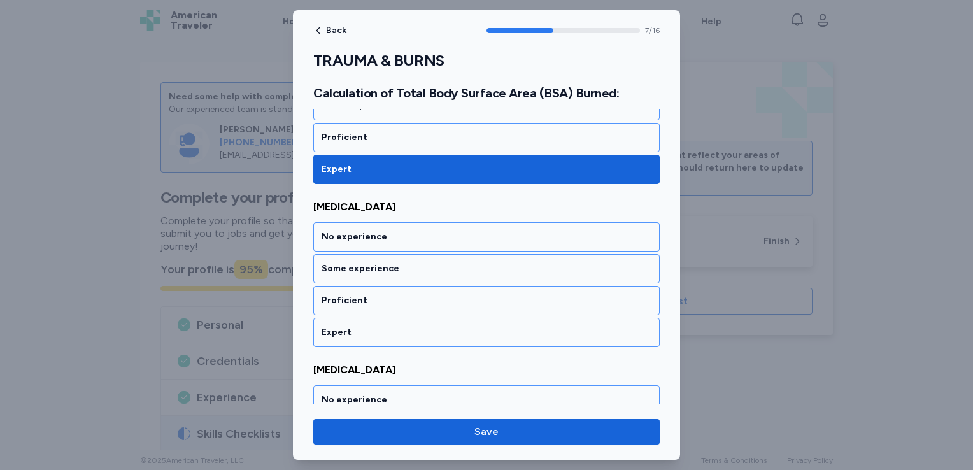
scroll to position [1247, 0]
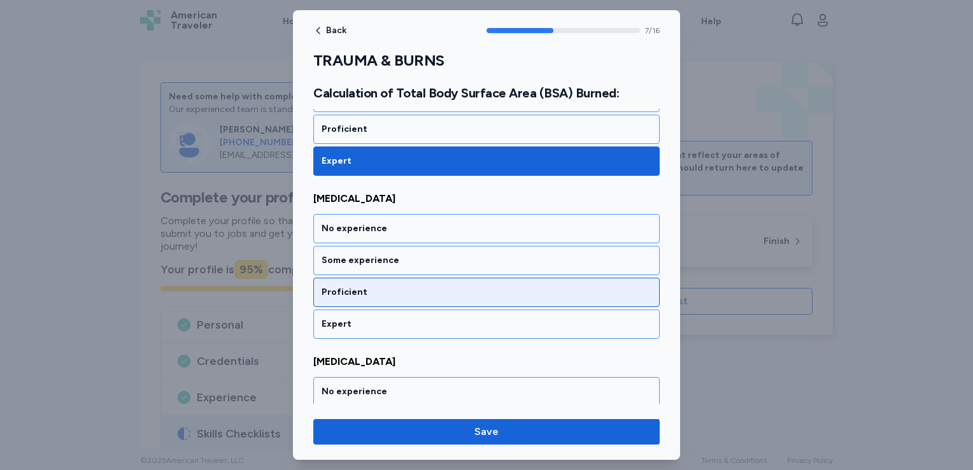
click at [383, 286] on div "Proficient" at bounding box center [487, 292] width 330 height 13
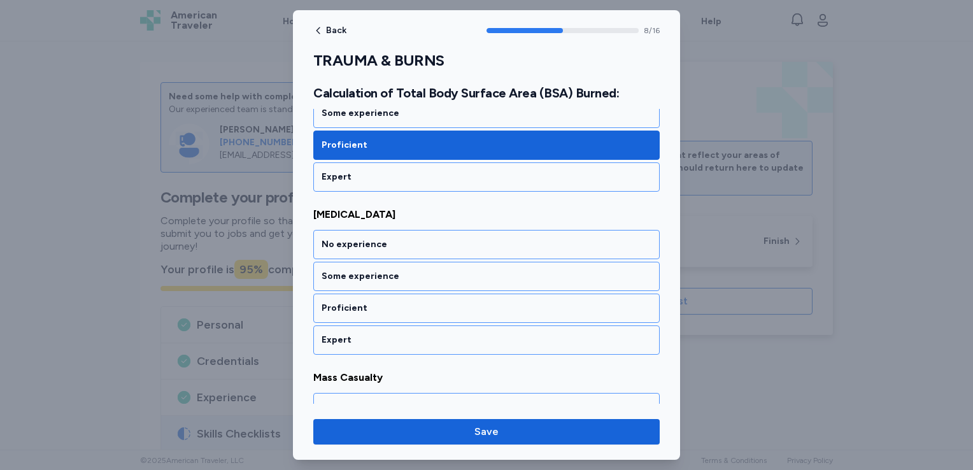
scroll to position [1409, 0]
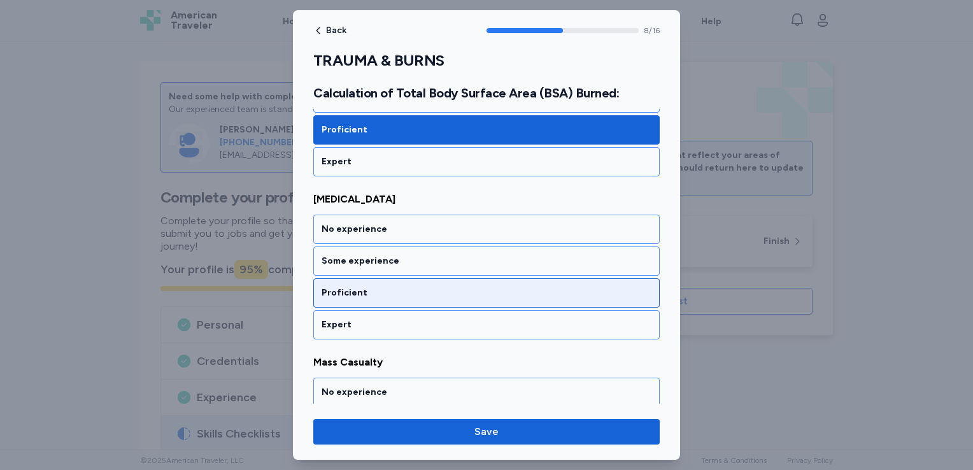
click at [382, 287] on div "Proficient" at bounding box center [487, 293] width 330 height 13
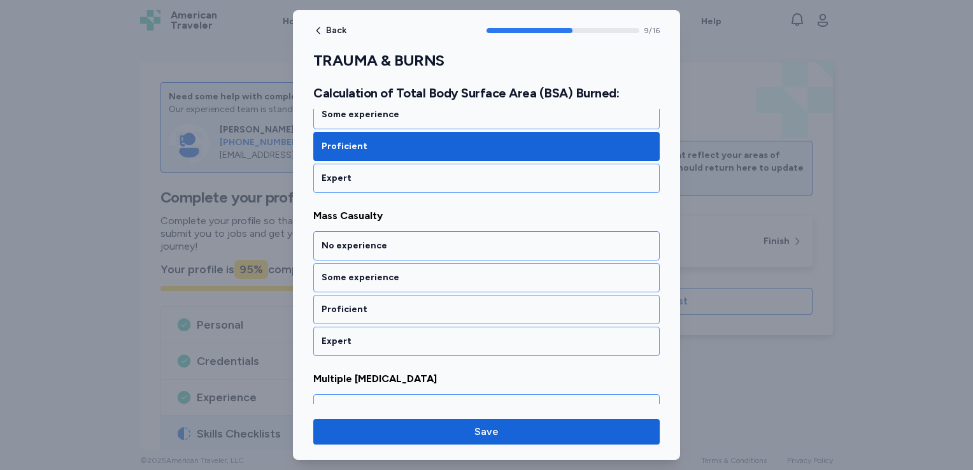
scroll to position [1571, 0]
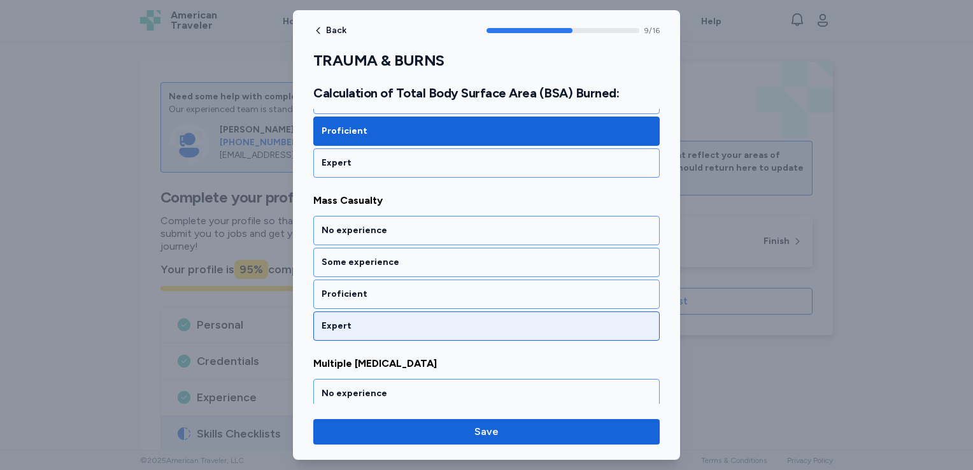
click at [382, 320] on div "Expert" at bounding box center [487, 326] width 330 height 13
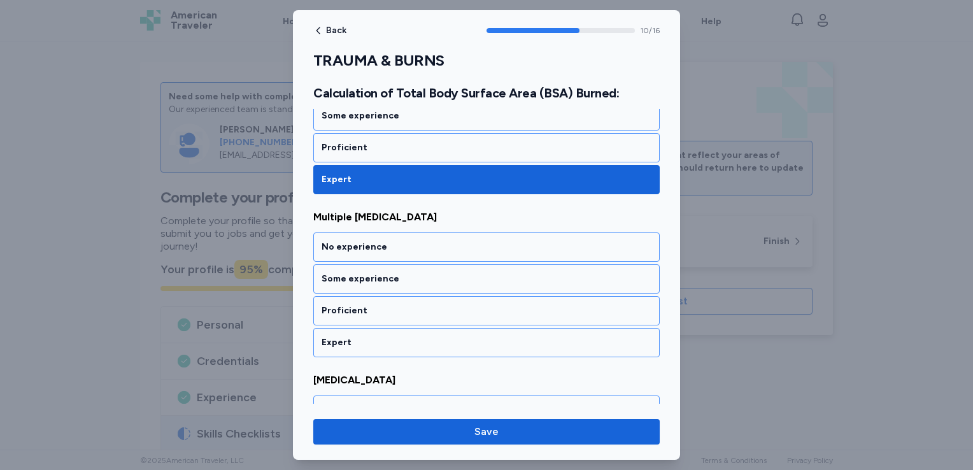
scroll to position [1733, 0]
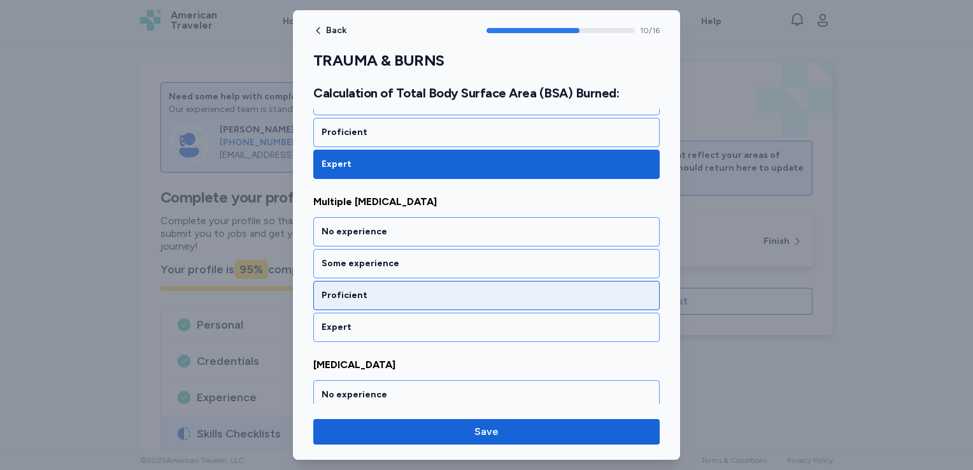
click at [380, 289] on div "Proficient" at bounding box center [487, 295] width 330 height 13
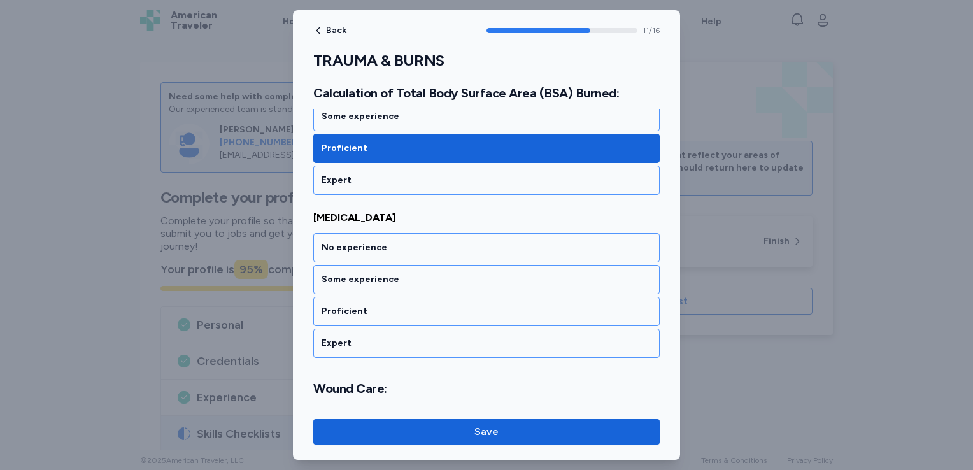
scroll to position [1895, 0]
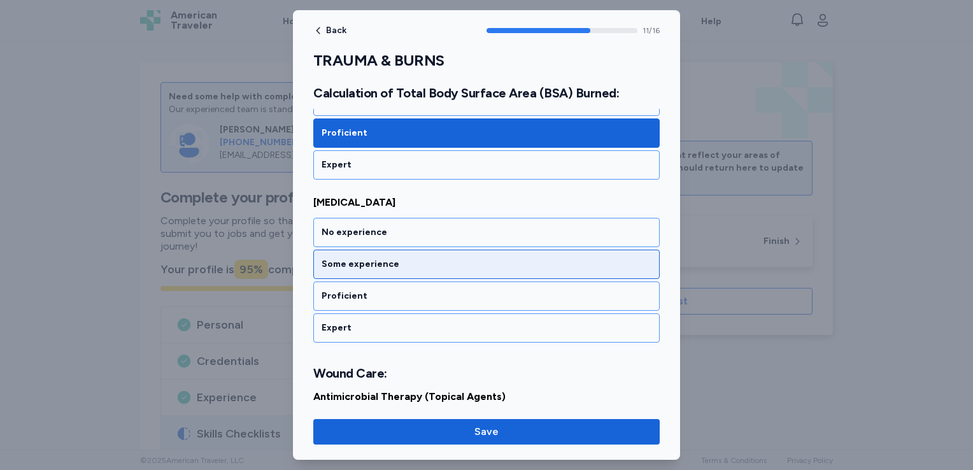
click at [398, 258] on div "Some experience" at bounding box center [487, 264] width 330 height 13
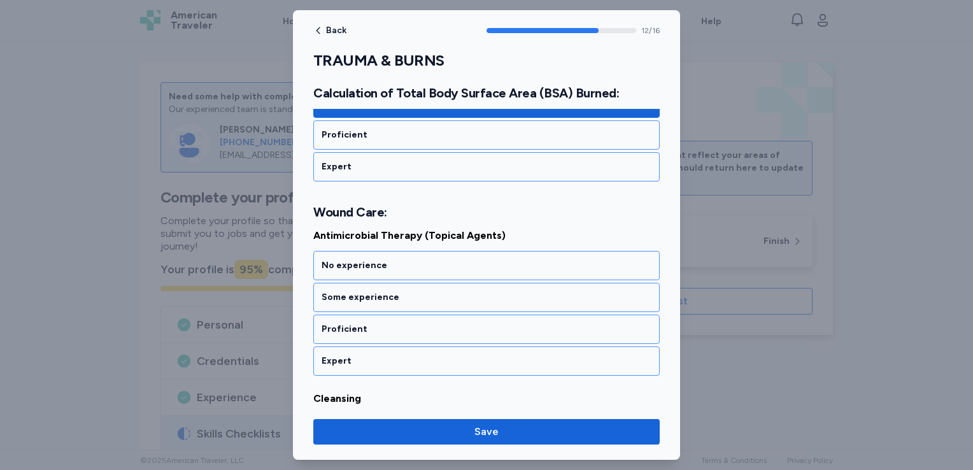
scroll to position [2089, 0]
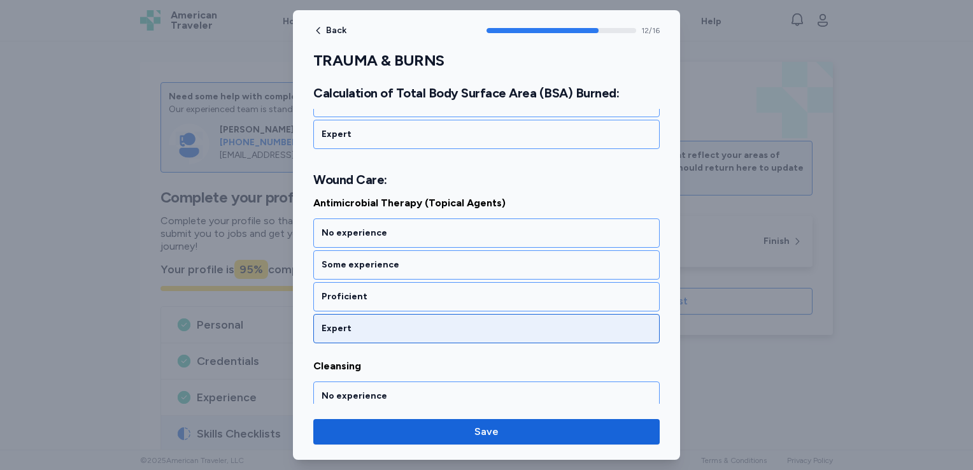
click at [382, 322] on div "Expert" at bounding box center [487, 328] width 330 height 13
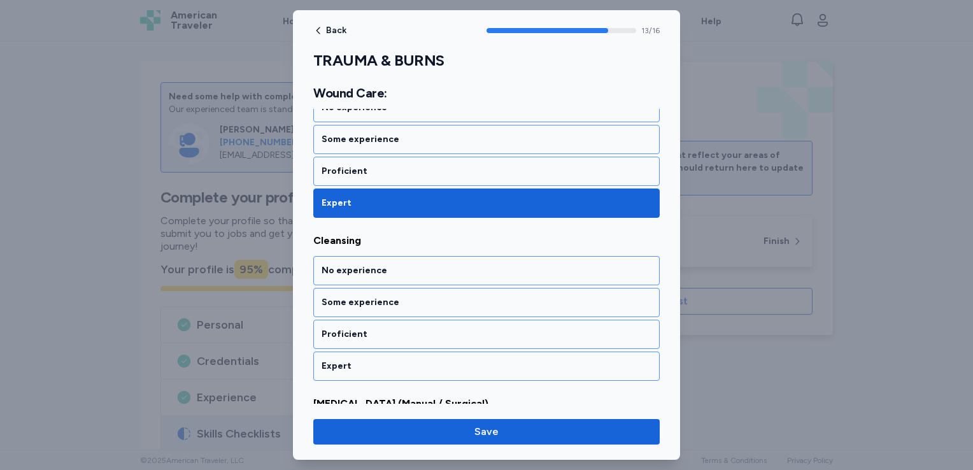
scroll to position [2251, 0]
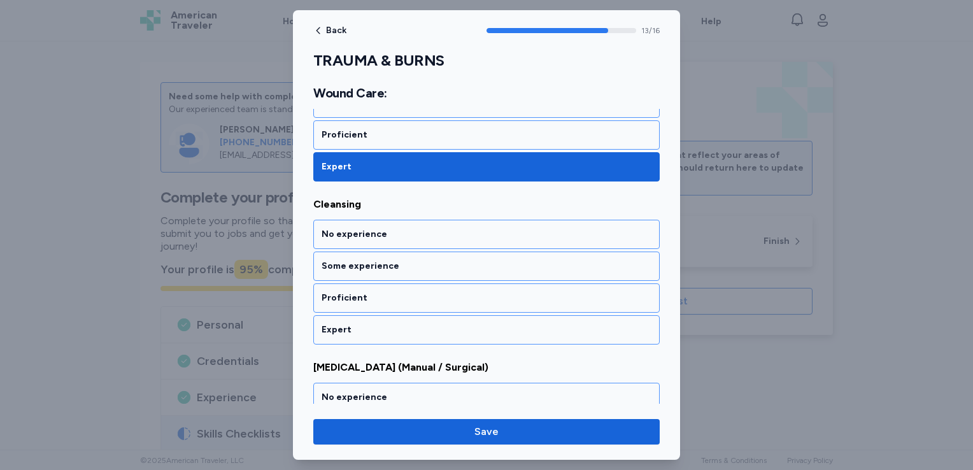
click at [382, 324] on div "Expert" at bounding box center [487, 330] width 330 height 13
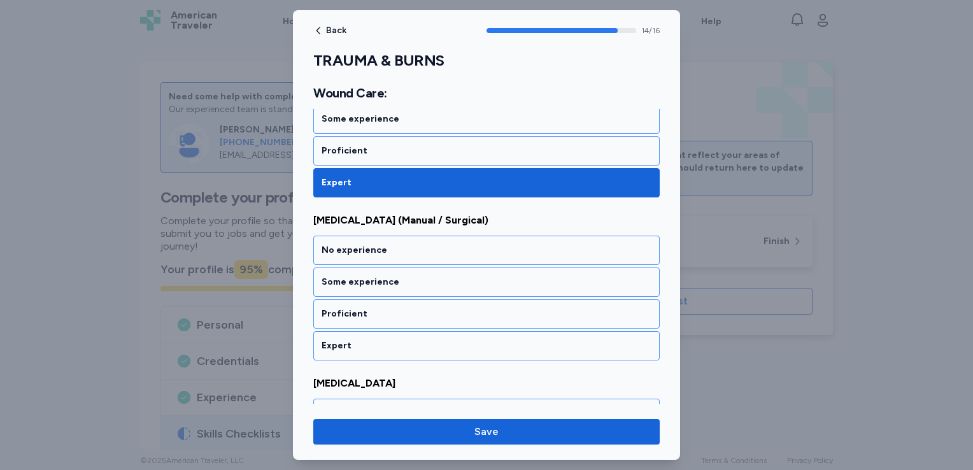
scroll to position [2413, 0]
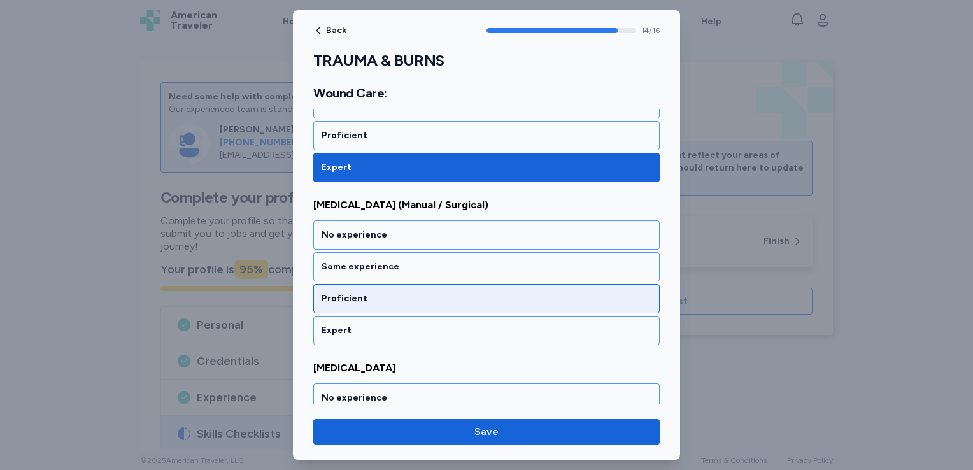
click at [385, 284] on div "Proficient" at bounding box center [486, 298] width 347 height 29
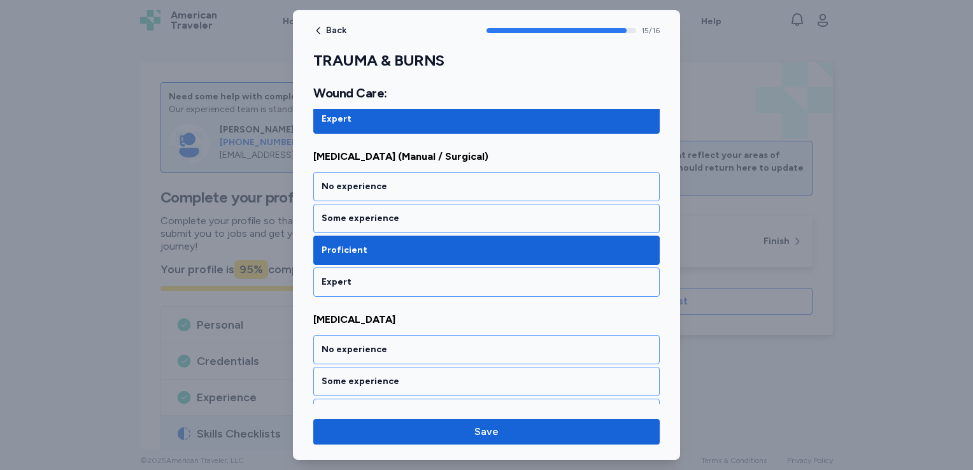
scroll to position [2503, 0]
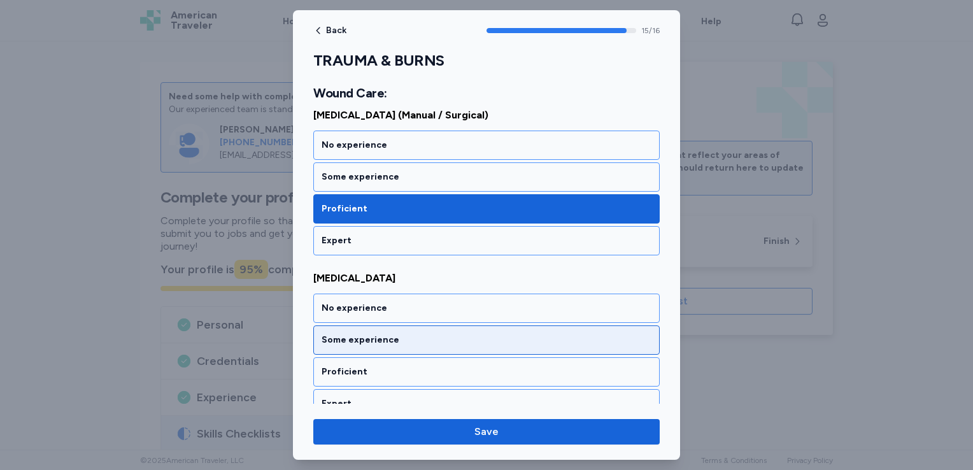
click at [403, 334] on div "Some experience" at bounding box center [487, 340] width 330 height 13
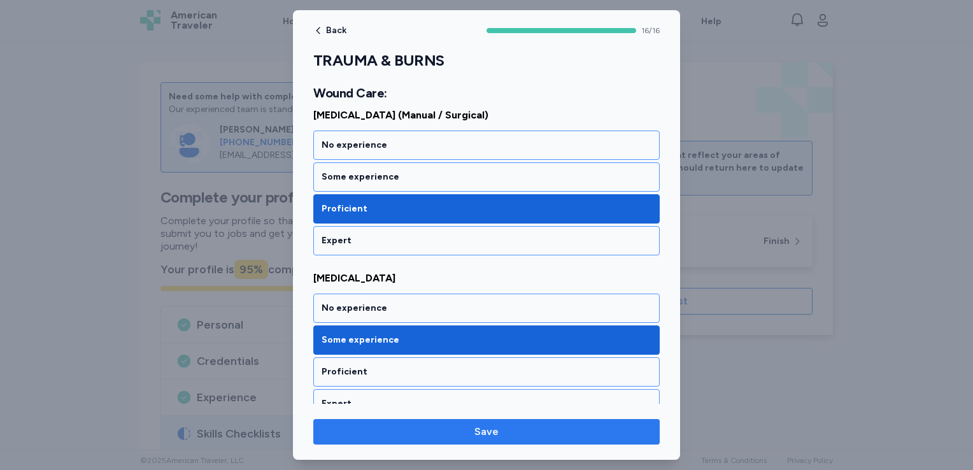
click at [415, 426] on span "Save" at bounding box center [487, 431] width 326 height 15
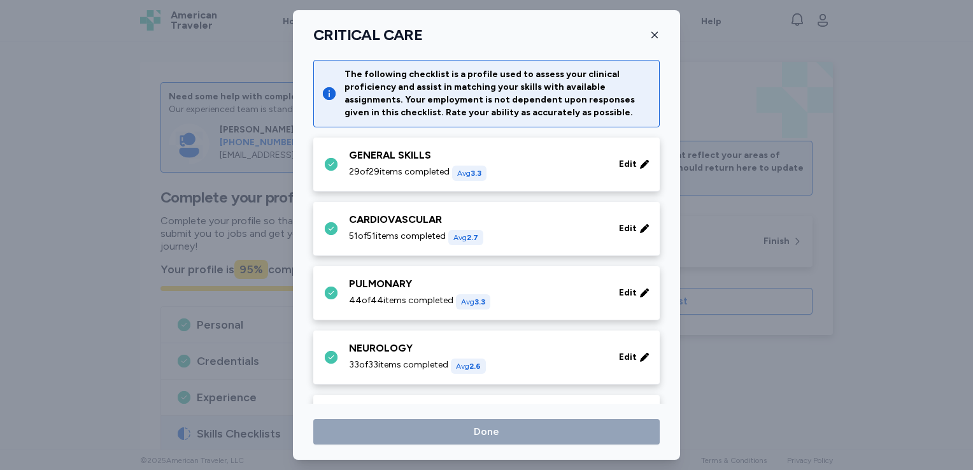
scroll to position [314, 0]
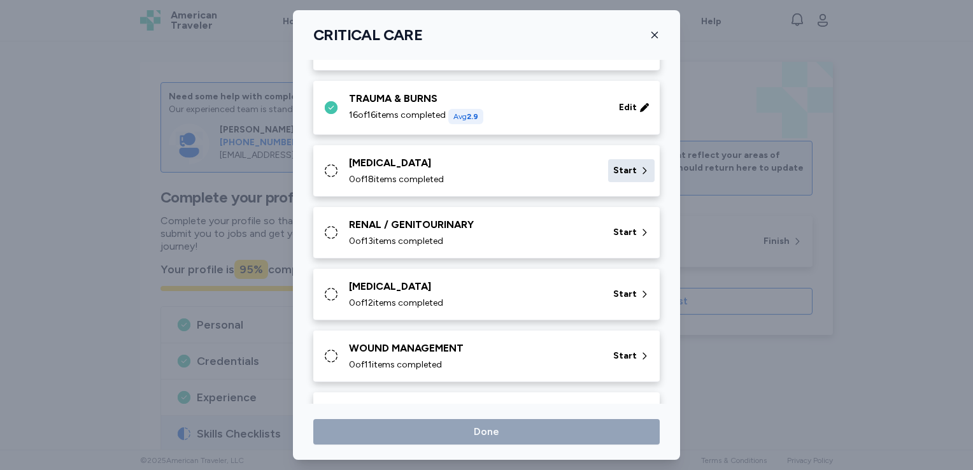
click at [615, 166] on span "Start" at bounding box center [625, 170] width 24 height 13
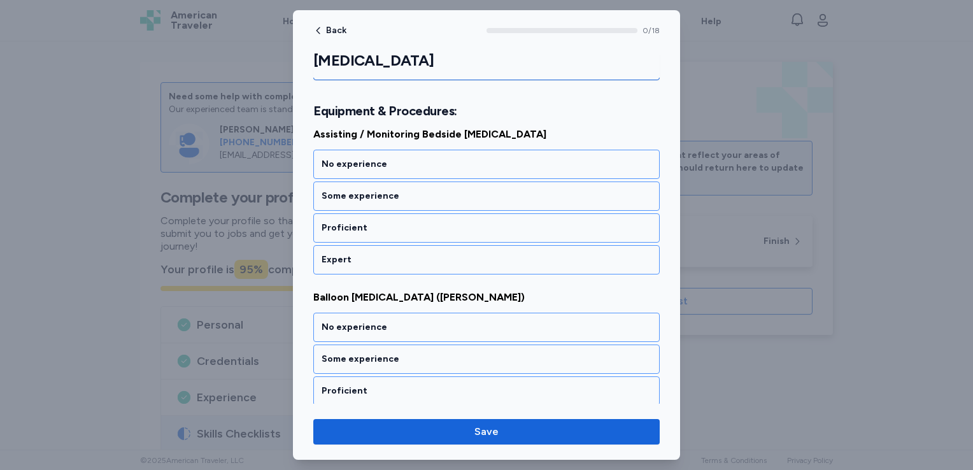
scroll to position [178, 0]
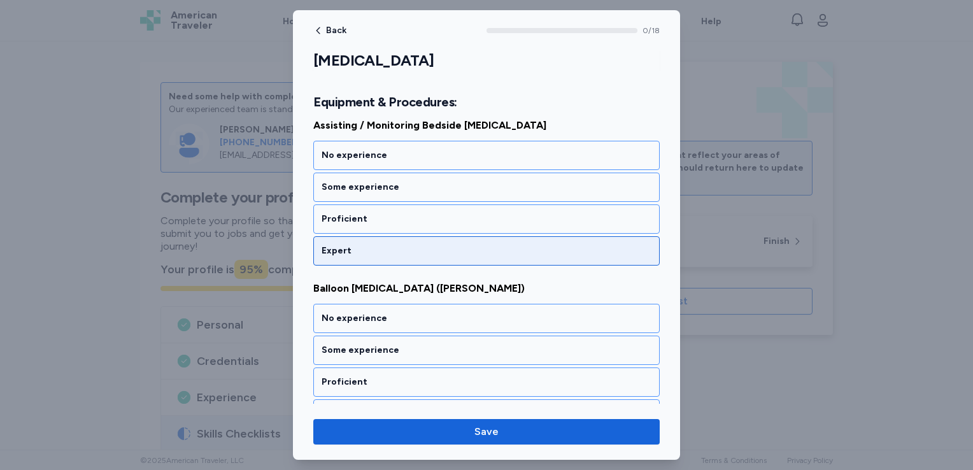
click at [392, 248] on div "Expert" at bounding box center [487, 251] width 330 height 13
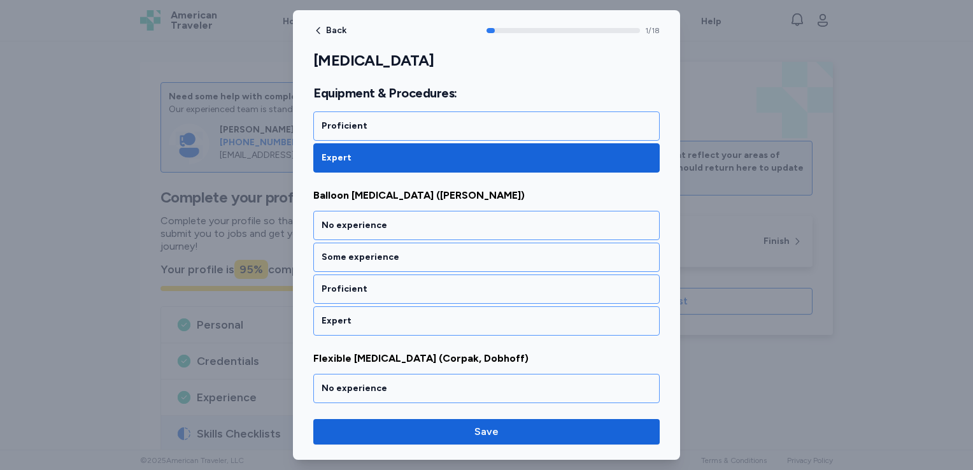
scroll to position [275, 0]
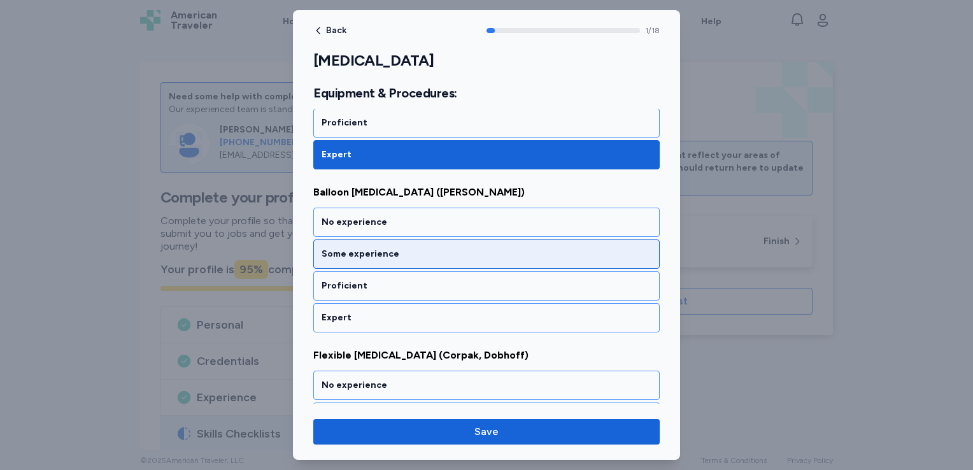
click at [403, 253] on div "Some experience" at bounding box center [487, 254] width 330 height 13
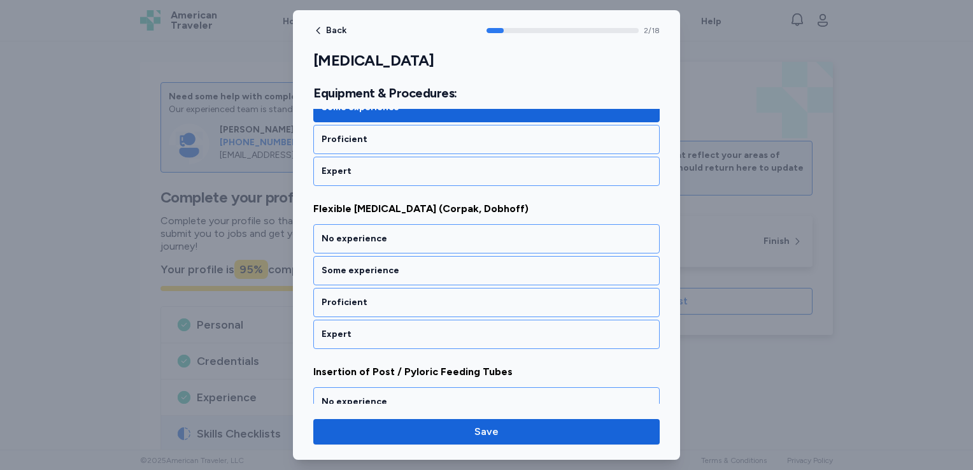
scroll to position [436, 0]
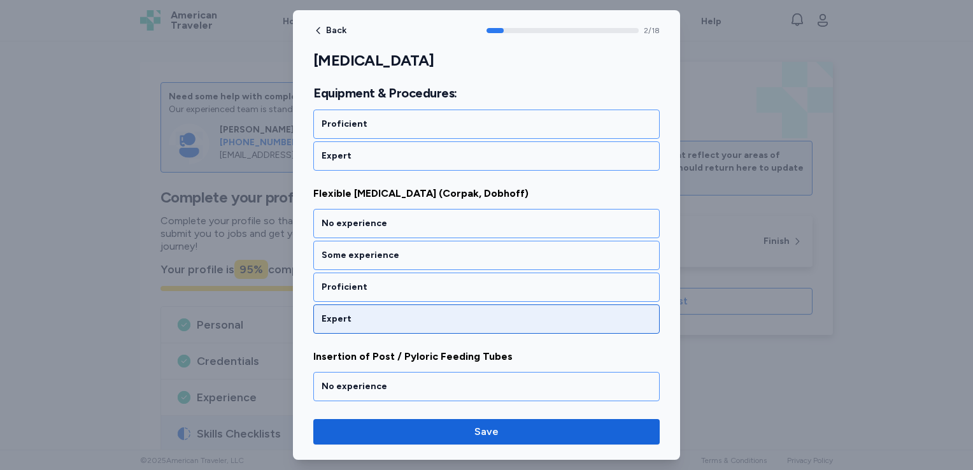
click at [391, 306] on div "Expert" at bounding box center [486, 319] width 347 height 29
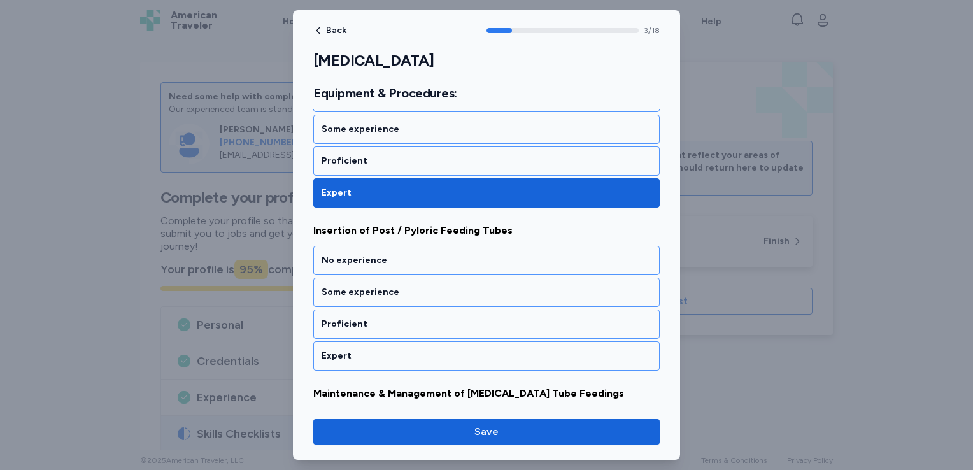
scroll to position [599, 0]
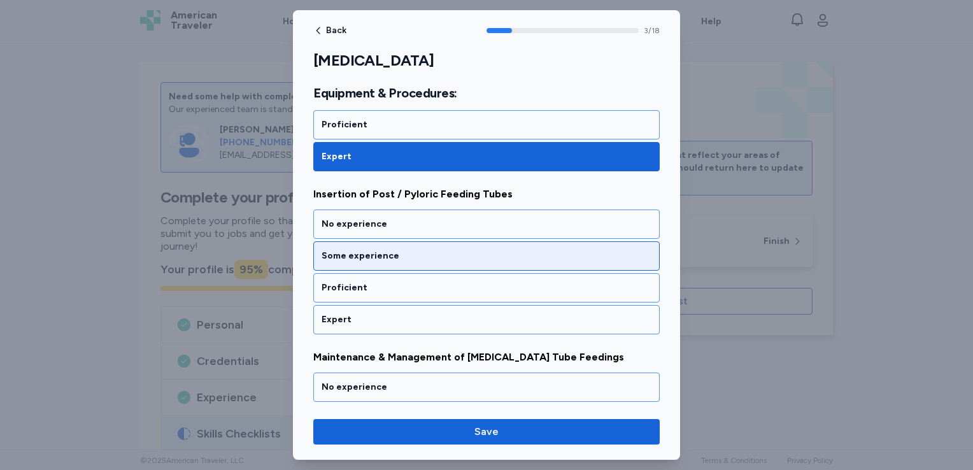
click at [399, 250] on div "Some experience" at bounding box center [487, 256] width 330 height 13
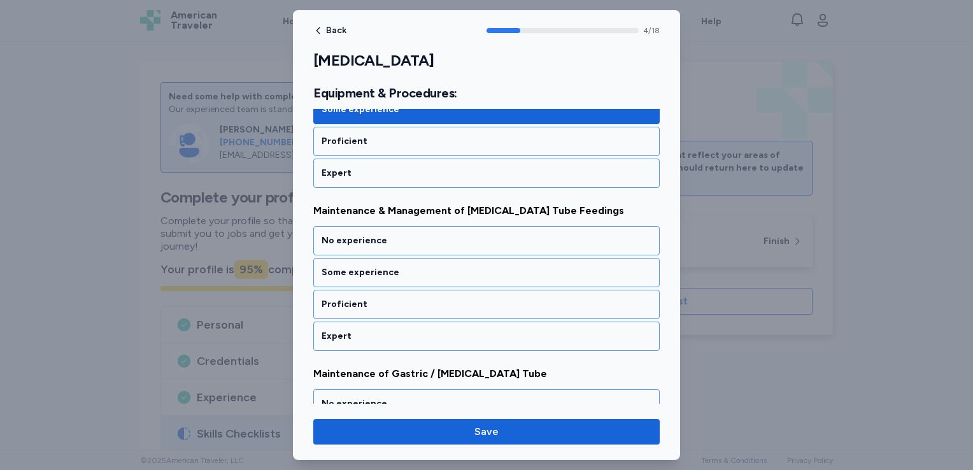
scroll to position [761, 0]
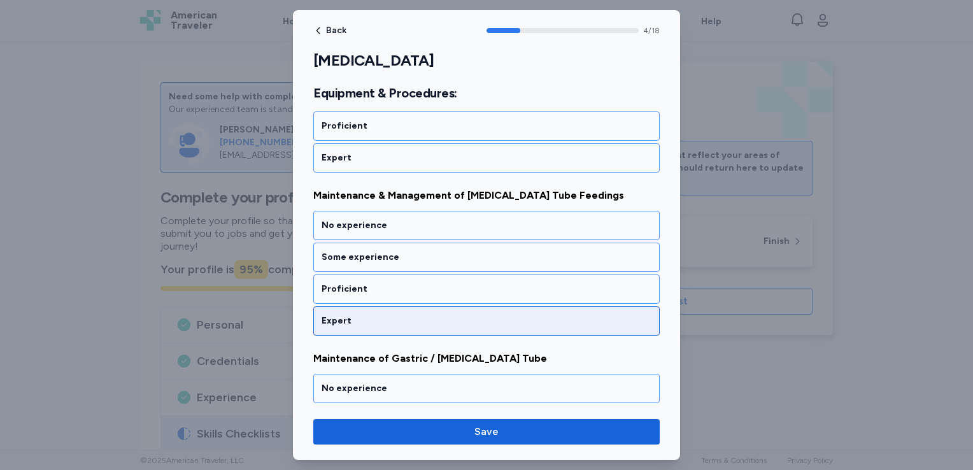
click at [388, 315] on div "Expert" at bounding box center [487, 321] width 330 height 13
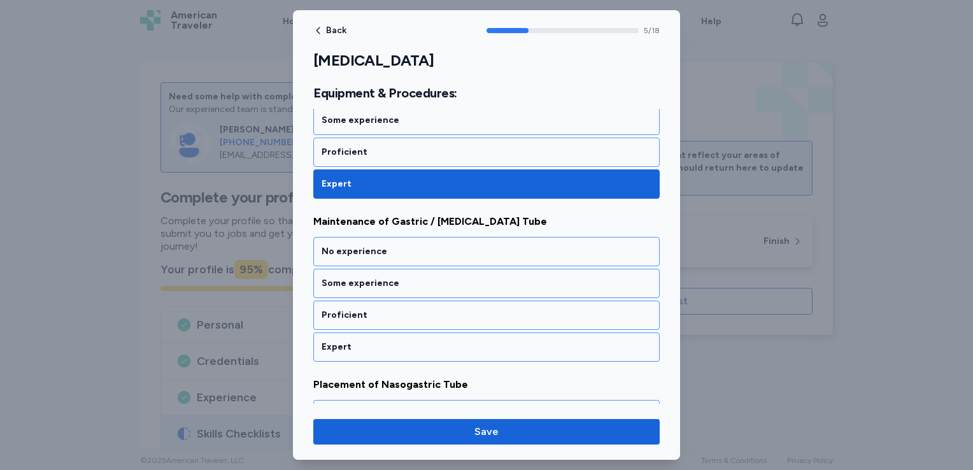
scroll to position [922, 0]
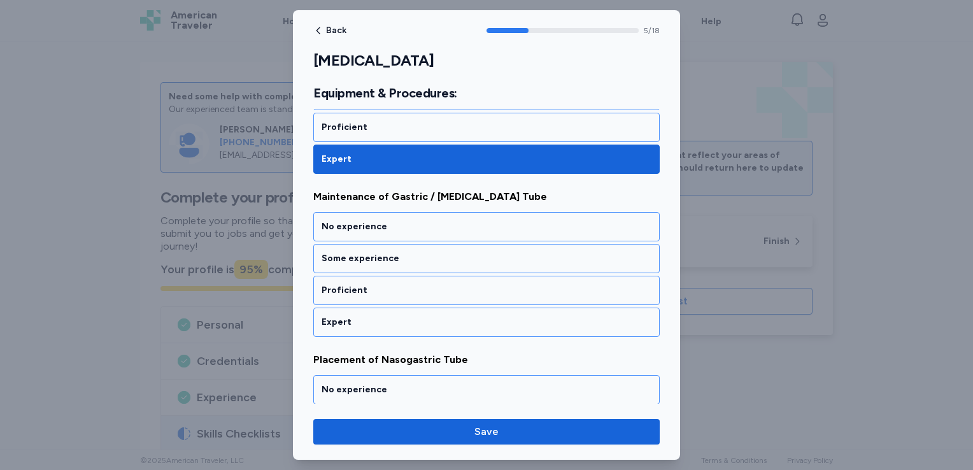
click at [388, 316] on div "Expert" at bounding box center [487, 322] width 330 height 13
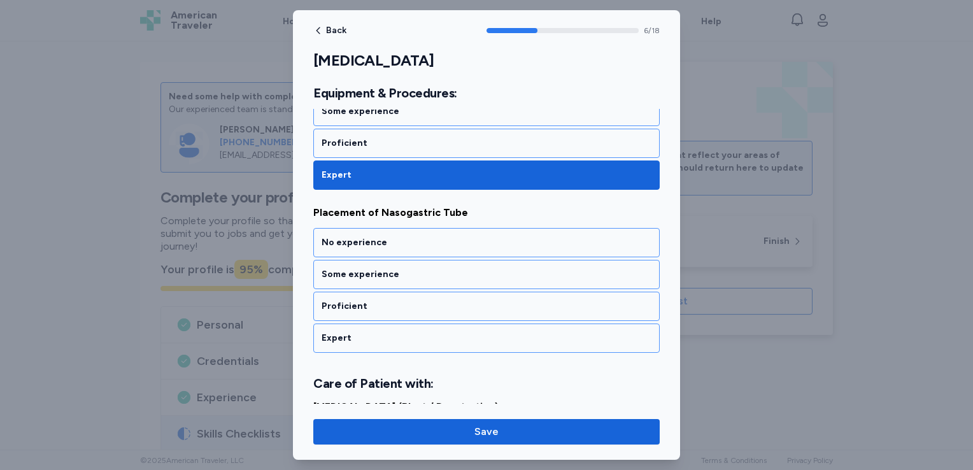
scroll to position [1085, 0]
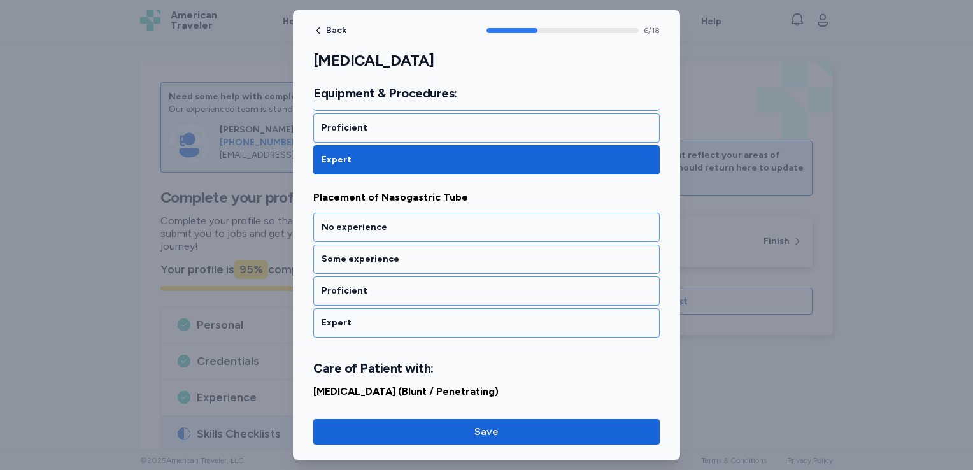
click at [388, 317] on div "Expert" at bounding box center [487, 323] width 330 height 13
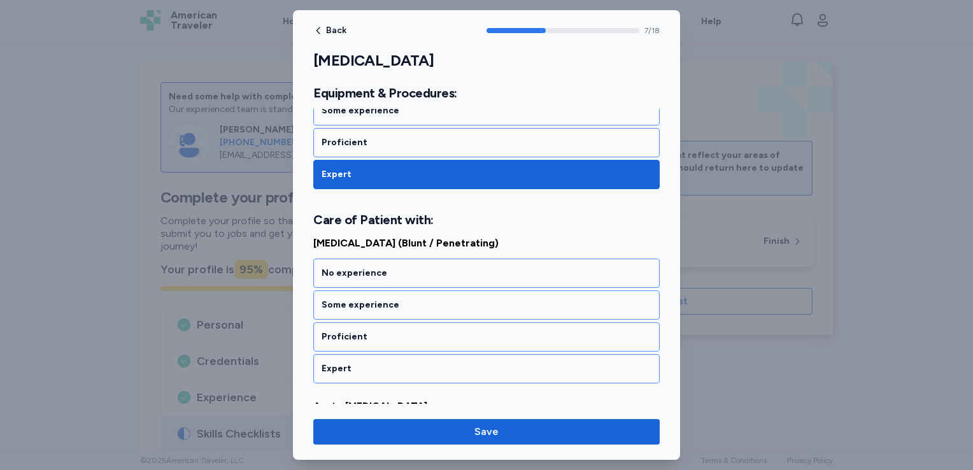
scroll to position [1279, 0]
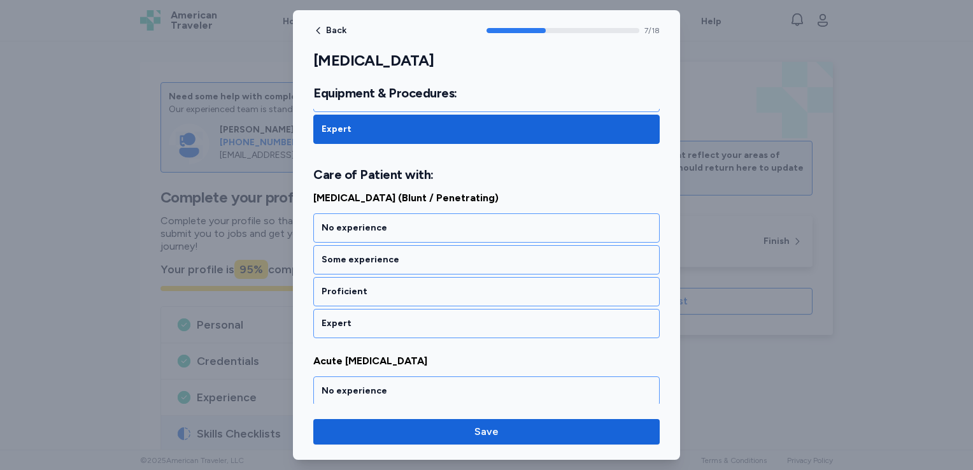
click at [388, 317] on div "Expert" at bounding box center [487, 323] width 330 height 13
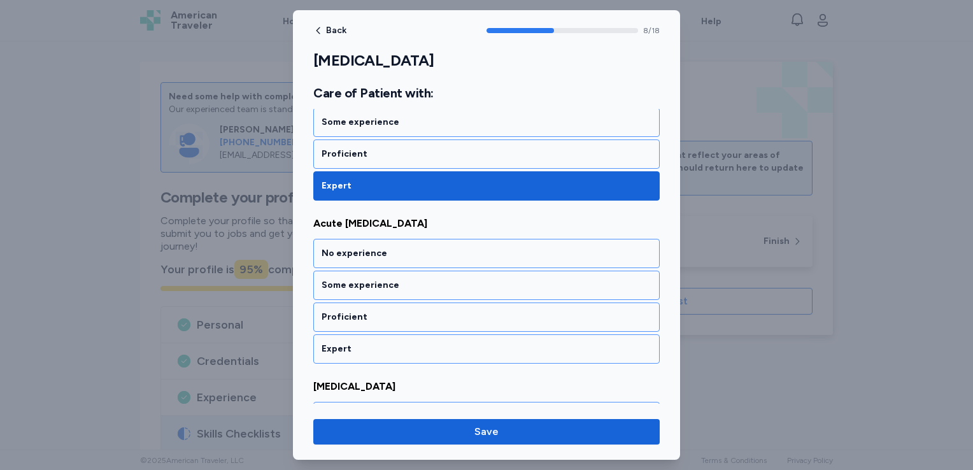
scroll to position [1440, 0]
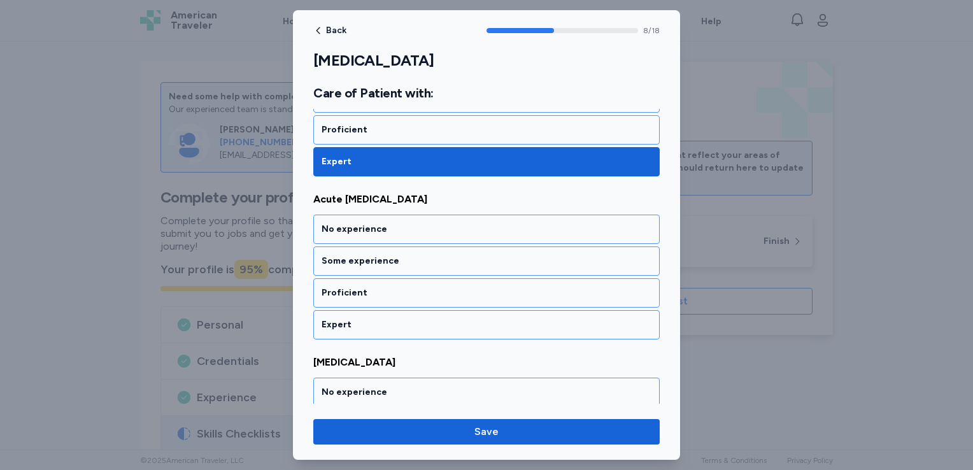
click at [388, 319] on div "Expert" at bounding box center [487, 325] width 330 height 13
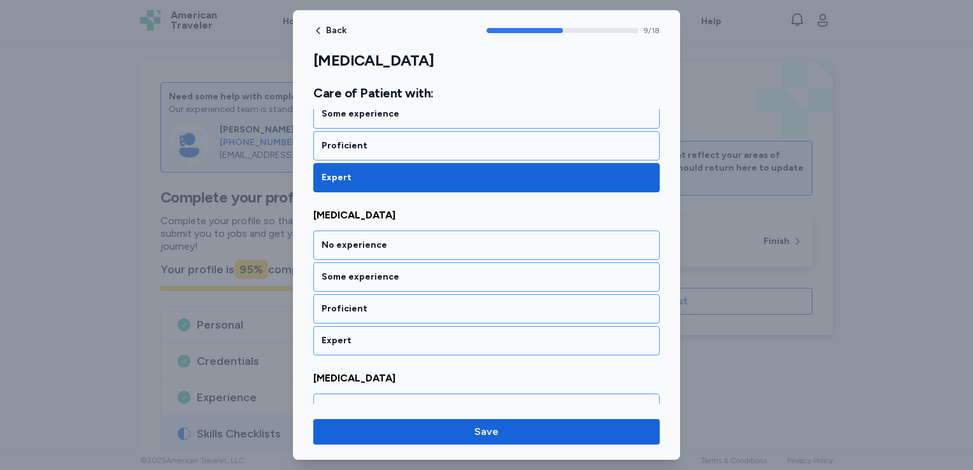
scroll to position [1603, 0]
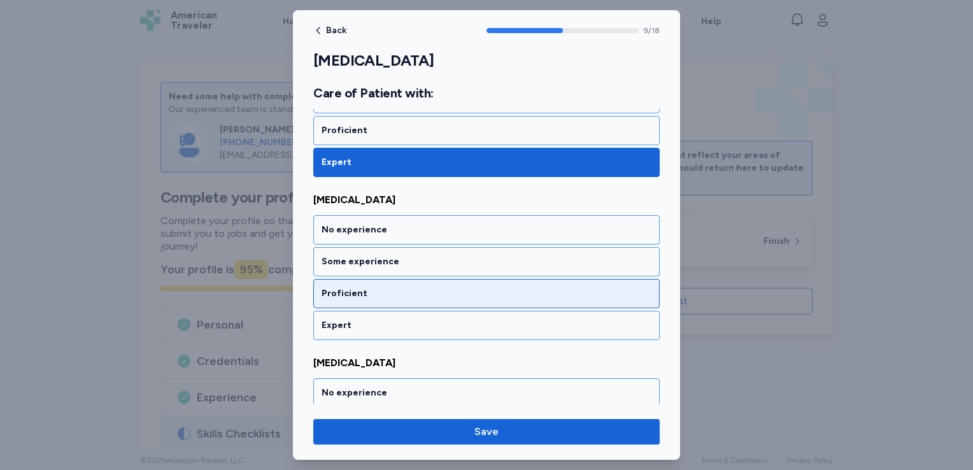
click at [382, 287] on div "Proficient" at bounding box center [487, 293] width 330 height 13
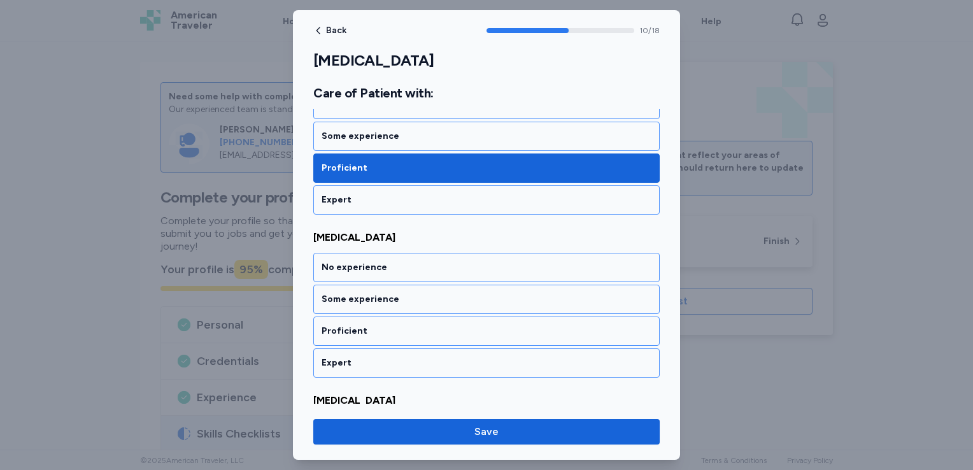
scroll to position [1765, 0]
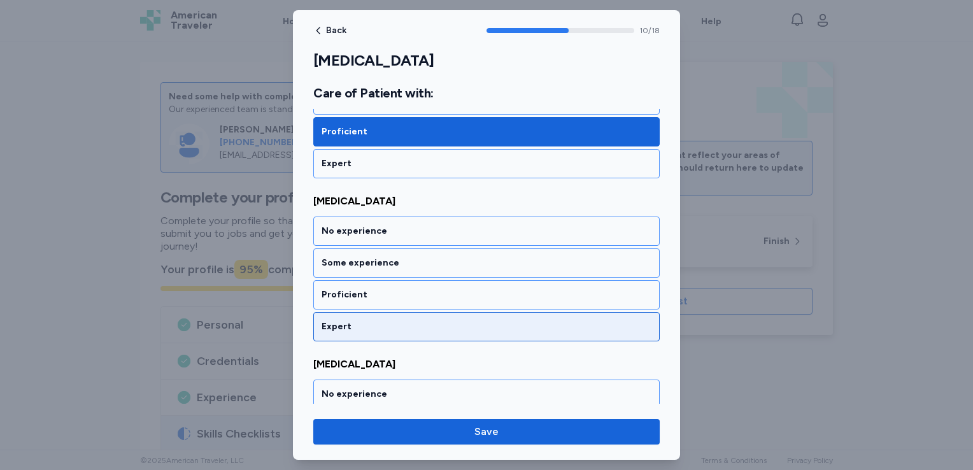
click at [375, 320] on div "Expert" at bounding box center [487, 326] width 330 height 13
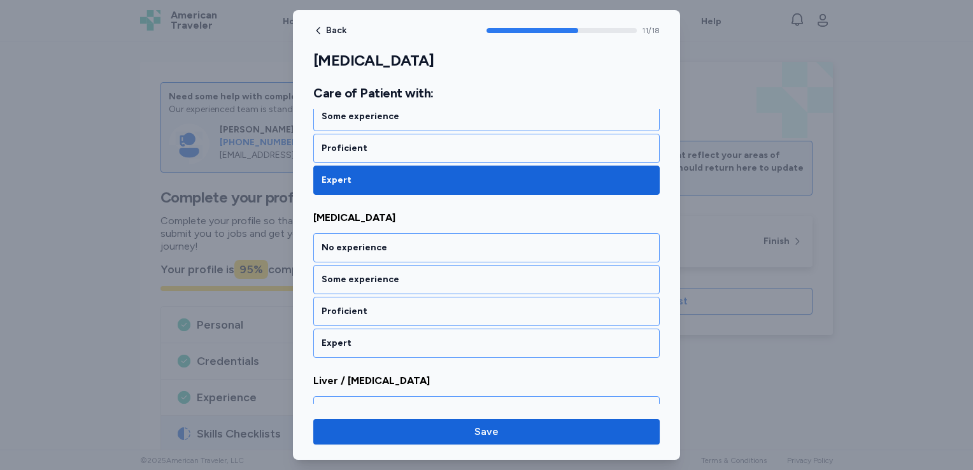
scroll to position [1926, 0]
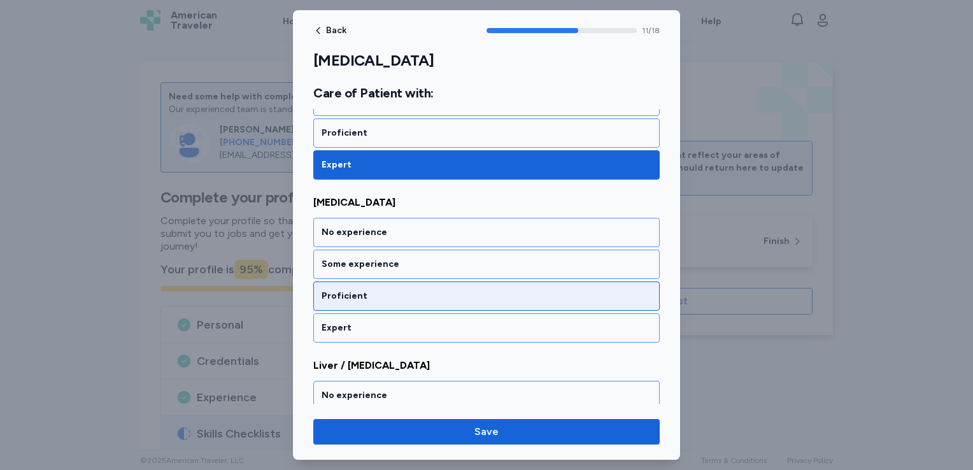
click at [375, 290] on div "Proficient" at bounding box center [487, 296] width 330 height 13
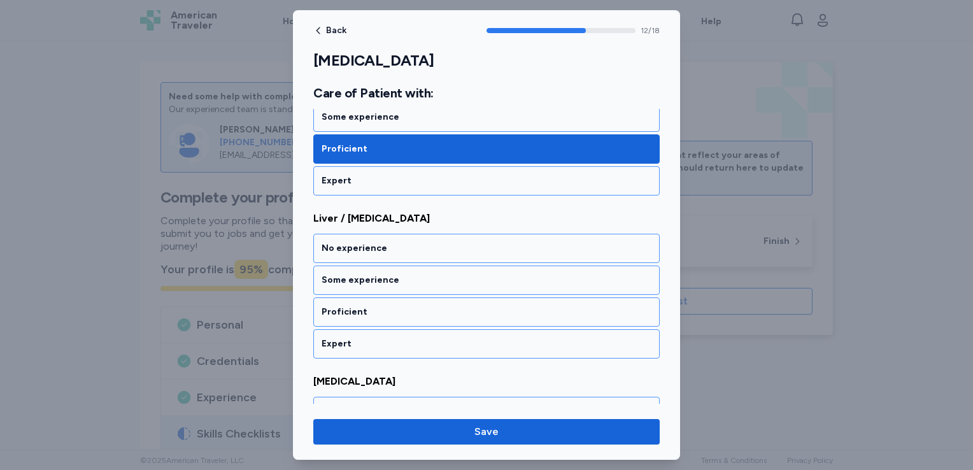
scroll to position [2089, 0]
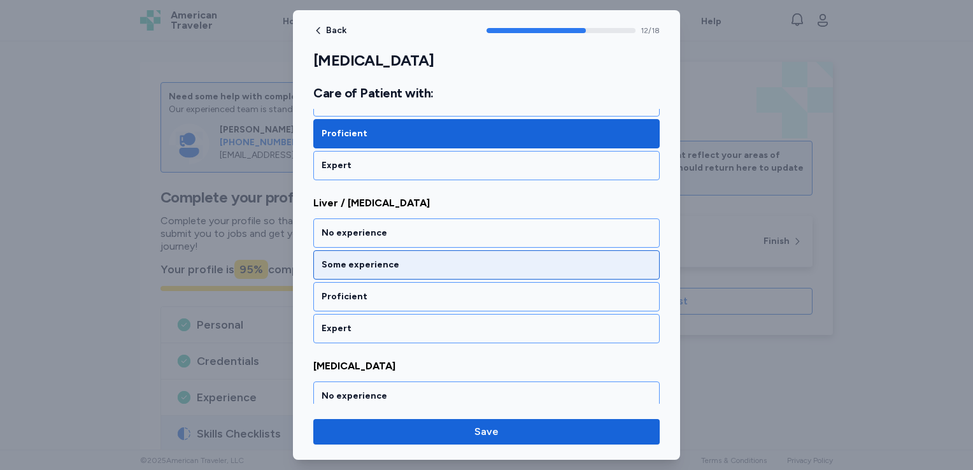
click at [403, 259] on div "Some experience" at bounding box center [487, 265] width 330 height 13
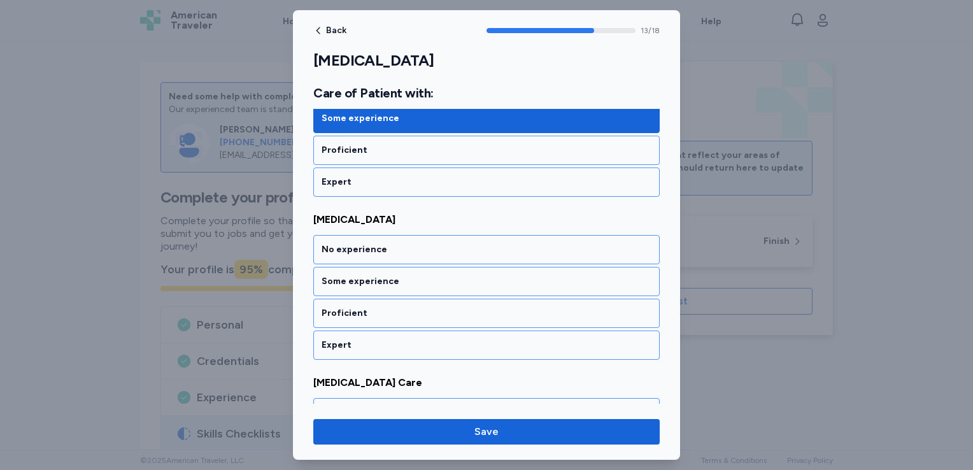
scroll to position [2251, 0]
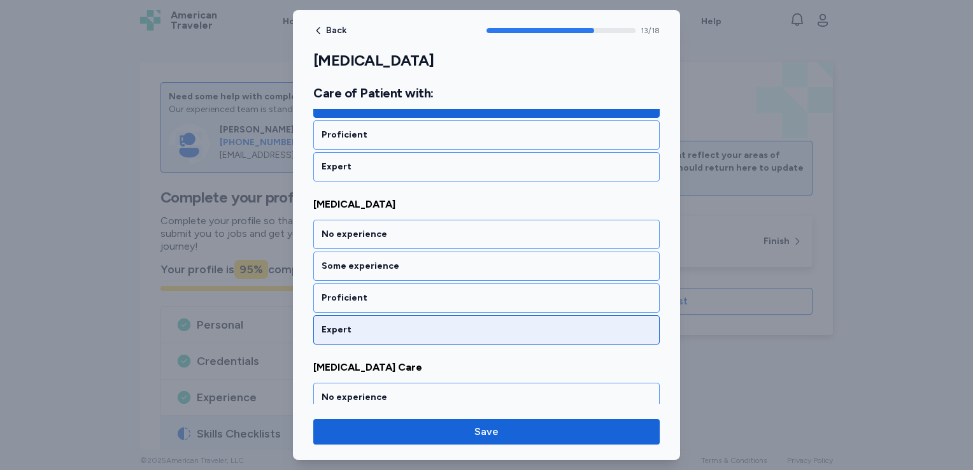
click at [367, 324] on div "Expert" at bounding box center [487, 330] width 330 height 13
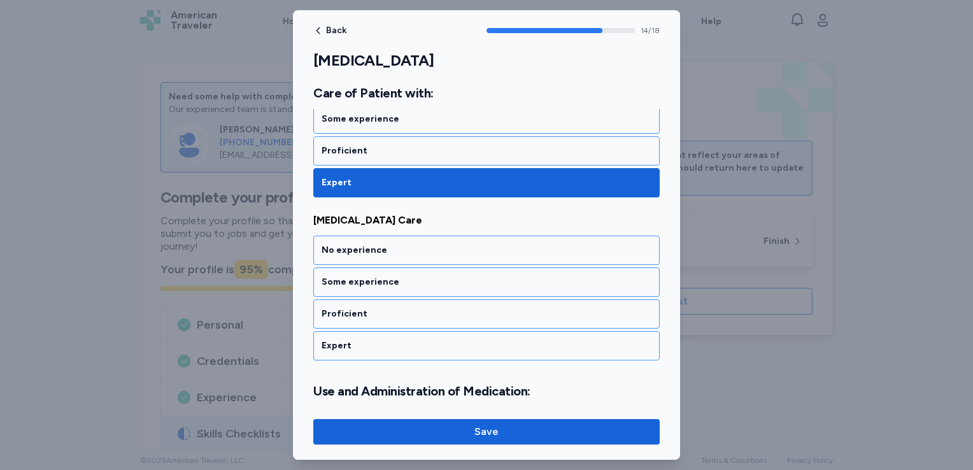
scroll to position [2413, 0]
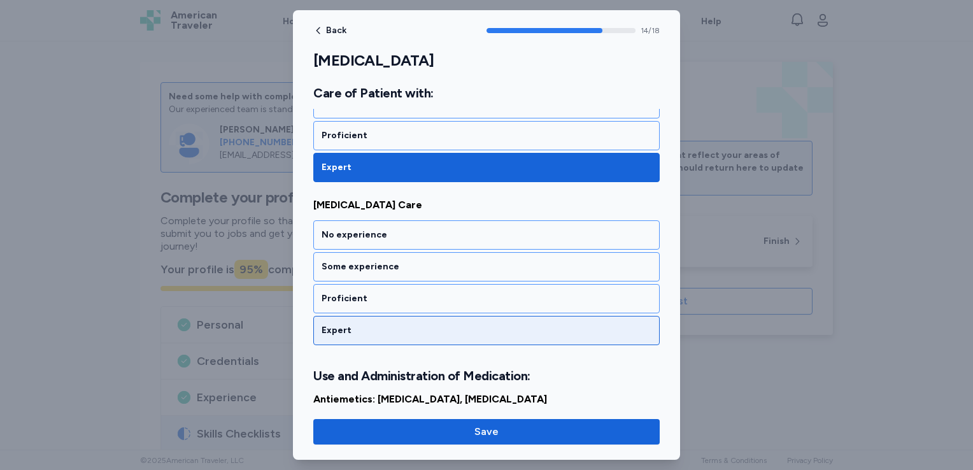
click at [372, 316] on div "Expert" at bounding box center [486, 330] width 347 height 29
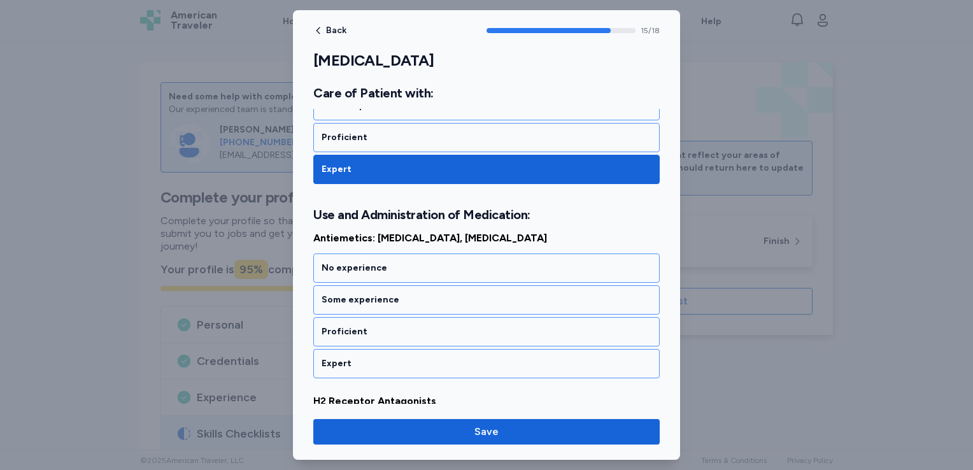
scroll to position [2606, 0]
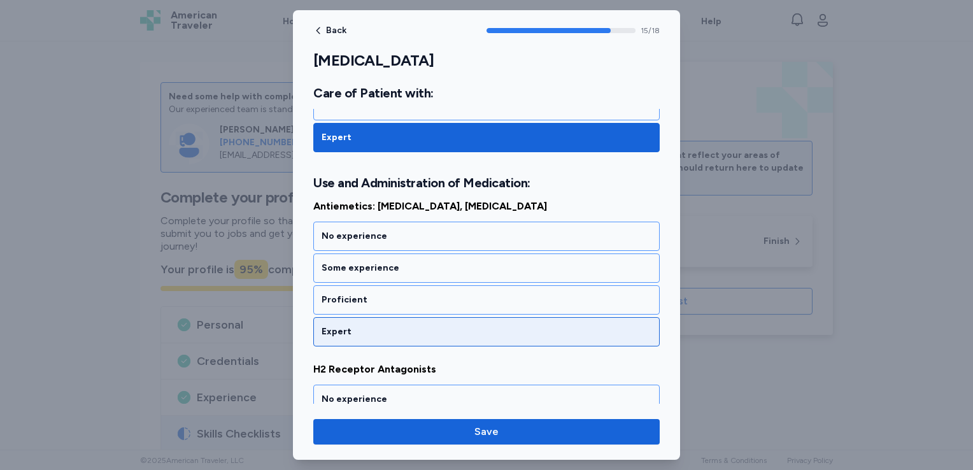
click at [373, 326] on div "Expert" at bounding box center [487, 332] width 330 height 13
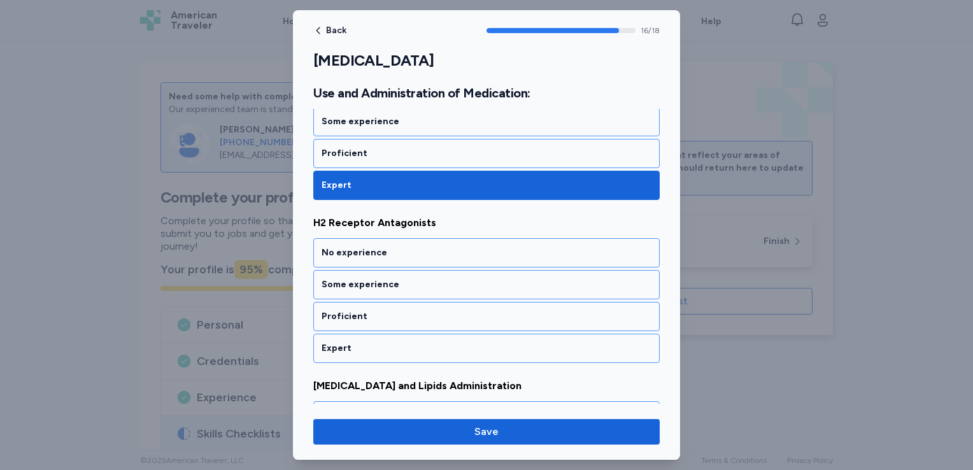
scroll to position [2768, 0]
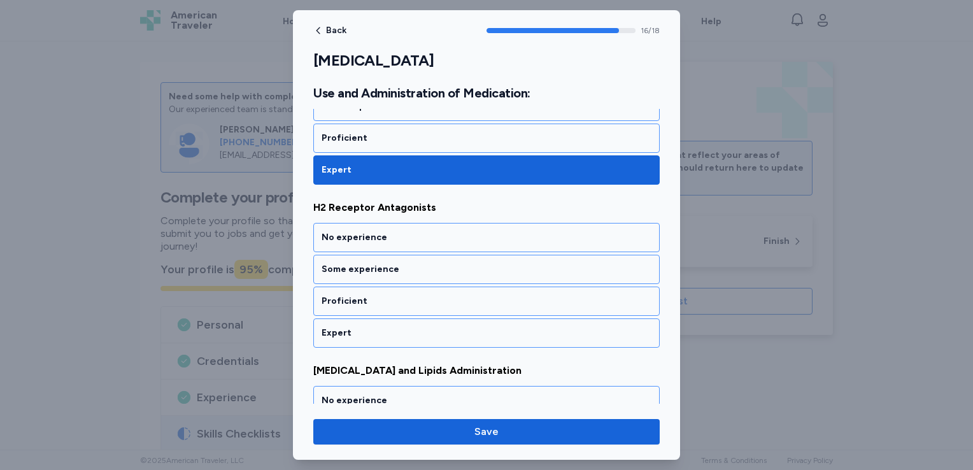
click at [373, 327] on div "Expert" at bounding box center [487, 333] width 330 height 13
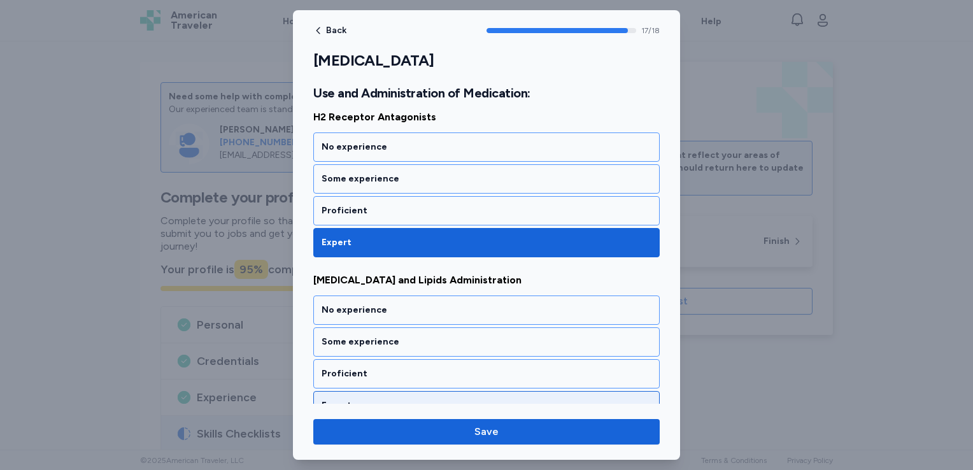
click at [369, 391] on div "Expert" at bounding box center [486, 405] width 347 height 29
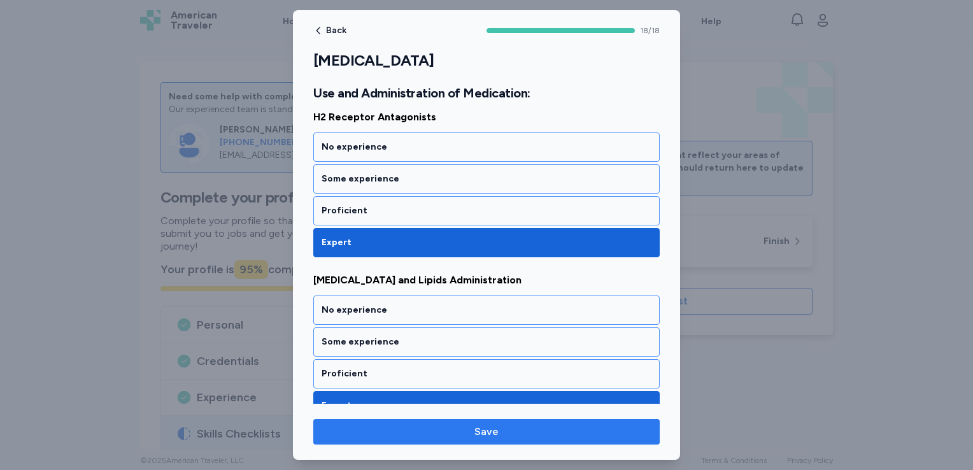
click at [389, 427] on span "Save" at bounding box center [487, 431] width 326 height 15
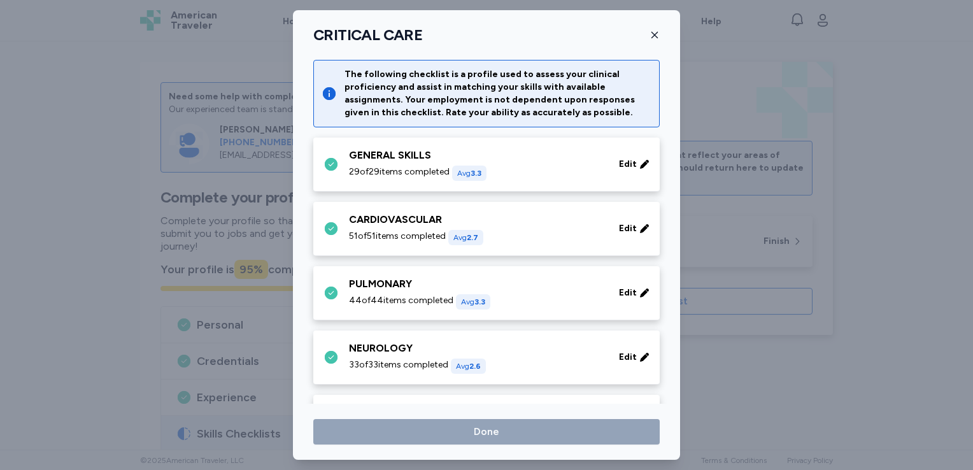
scroll to position [314, 0]
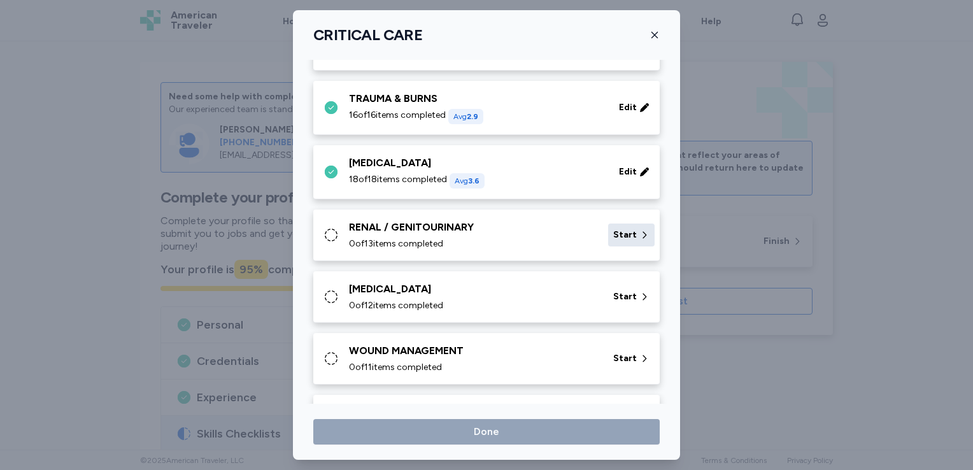
click at [620, 229] on span "Start" at bounding box center [625, 235] width 24 height 13
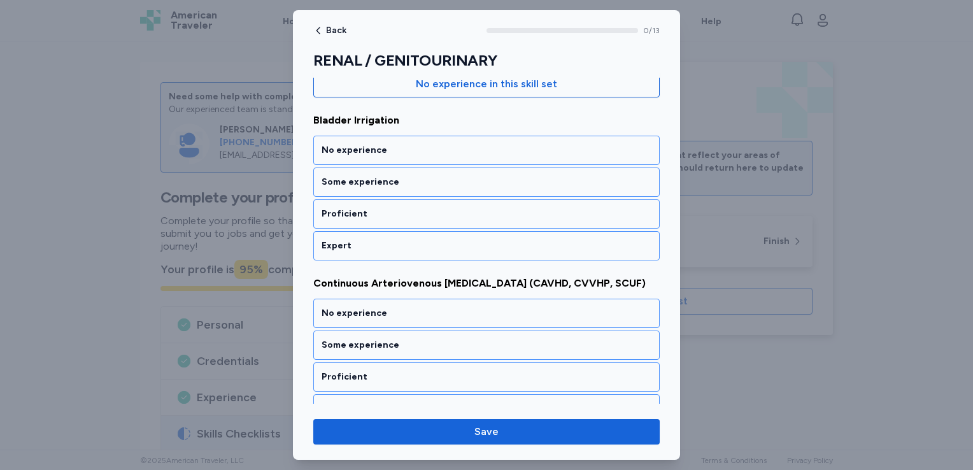
scroll to position [161, 0]
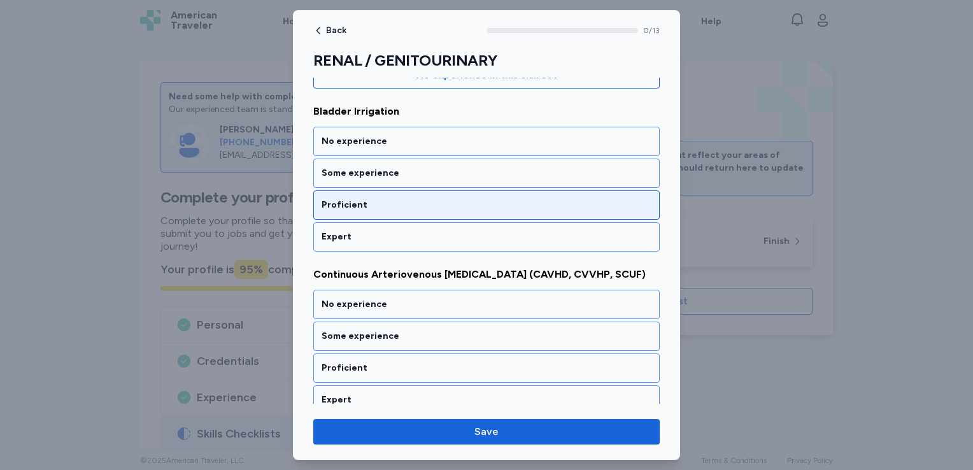
click at [382, 195] on div "Proficient" at bounding box center [486, 204] width 347 height 29
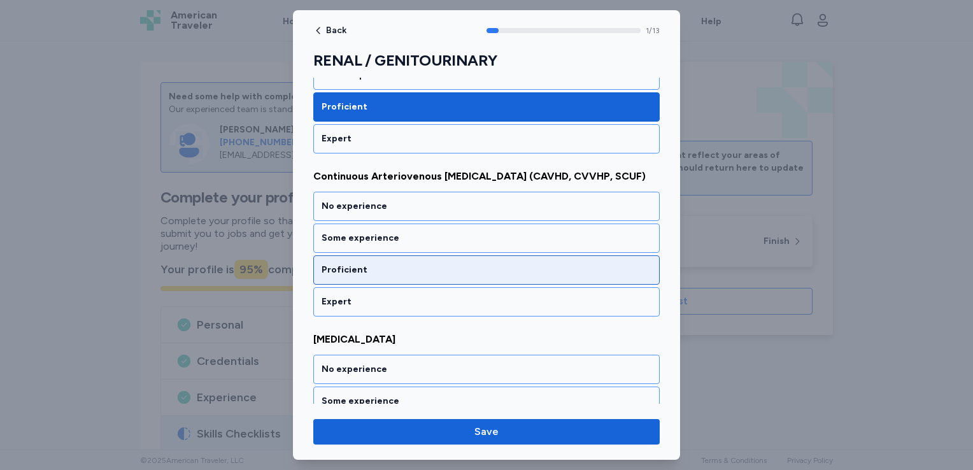
click at [398, 266] on div "Proficient" at bounding box center [487, 270] width 330 height 13
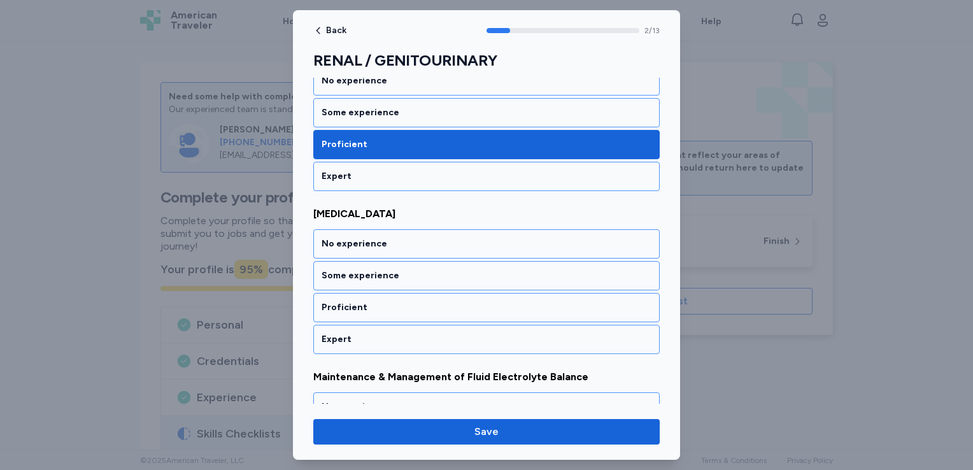
scroll to position [421, 0]
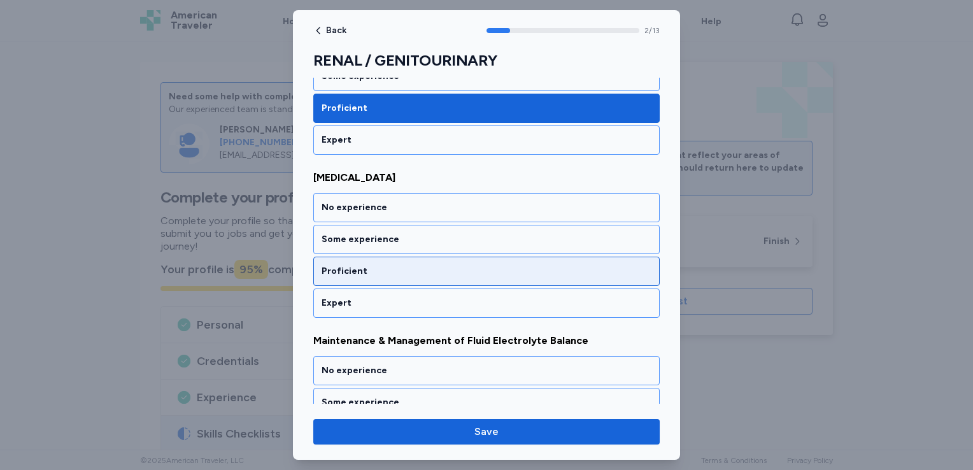
click at [382, 265] on div "Proficient" at bounding box center [487, 271] width 330 height 13
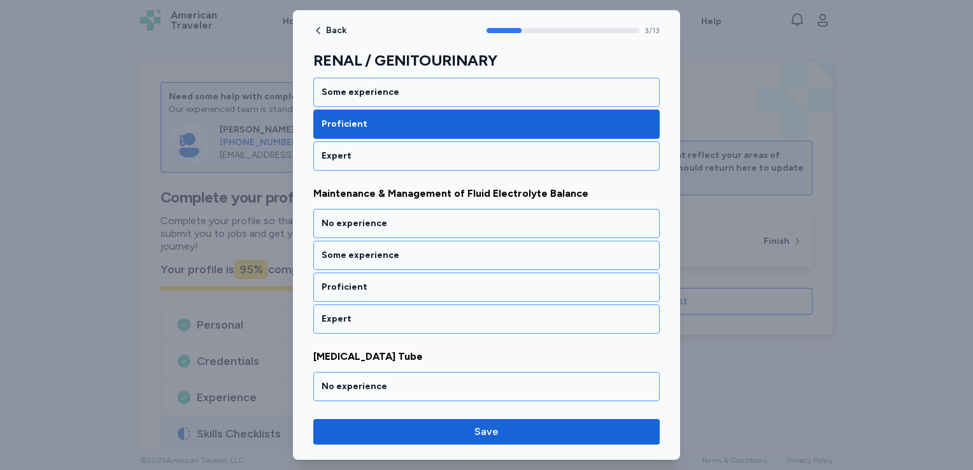
scroll to position [584, 0]
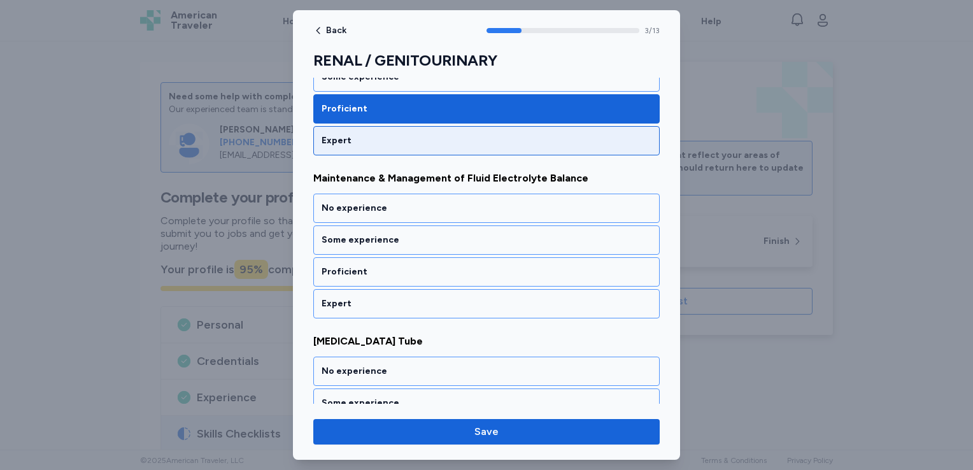
click at [382, 139] on div "Expert" at bounding box center [487, 140] width 330 height 13
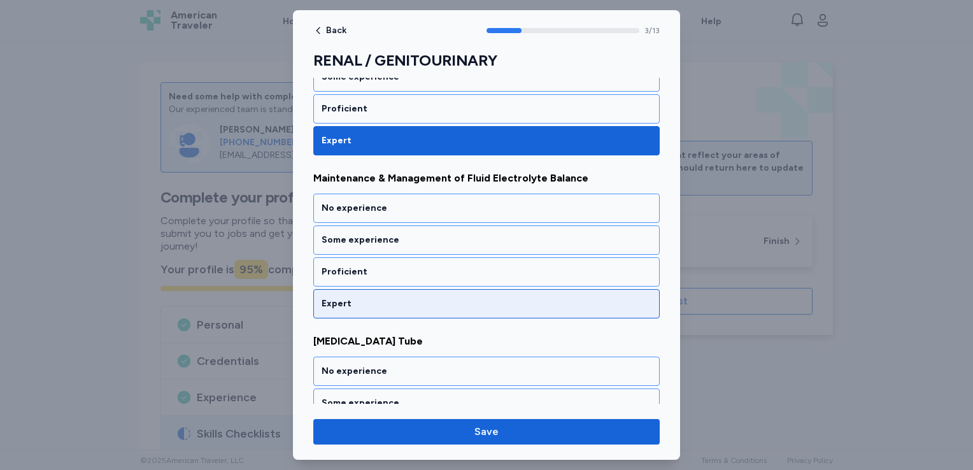
click at [377, 297] on div "Expert" at bounding box center [487, 303] width 330 height 13
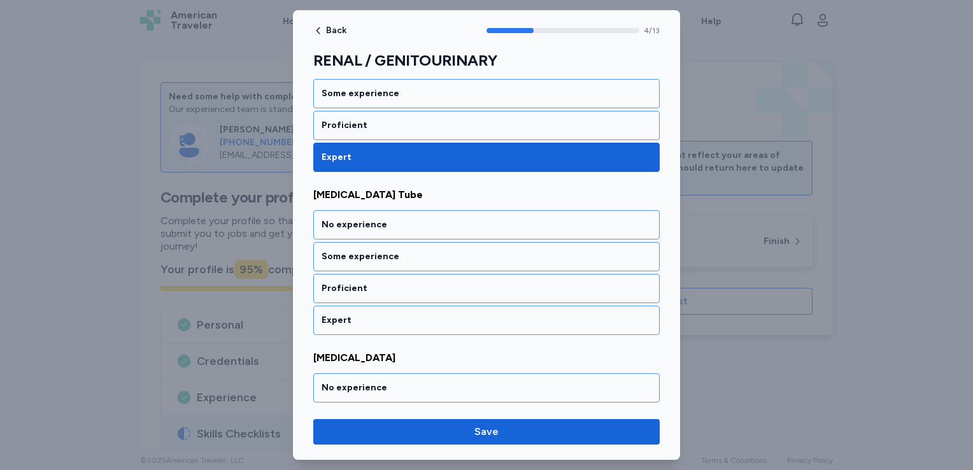
scroll to position [745, 0]
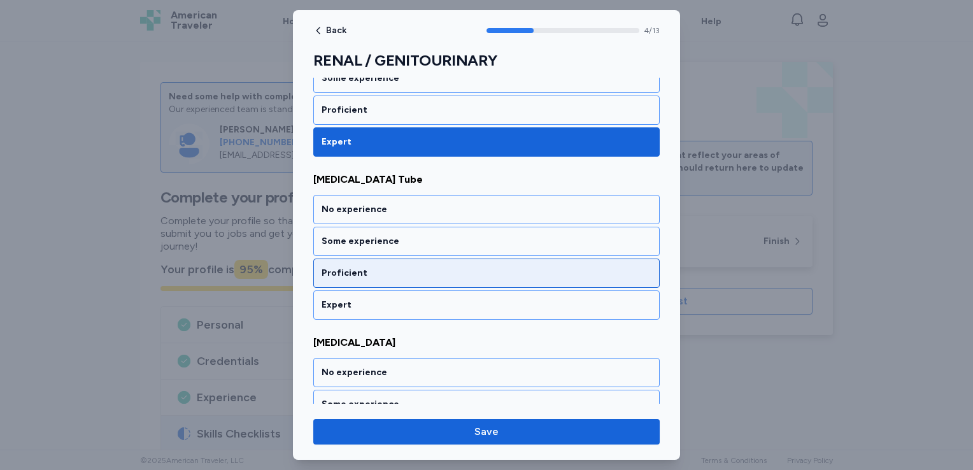
click at [387, 261] on div "Proficient" at bounding box center [486, 273] width 347 height 29
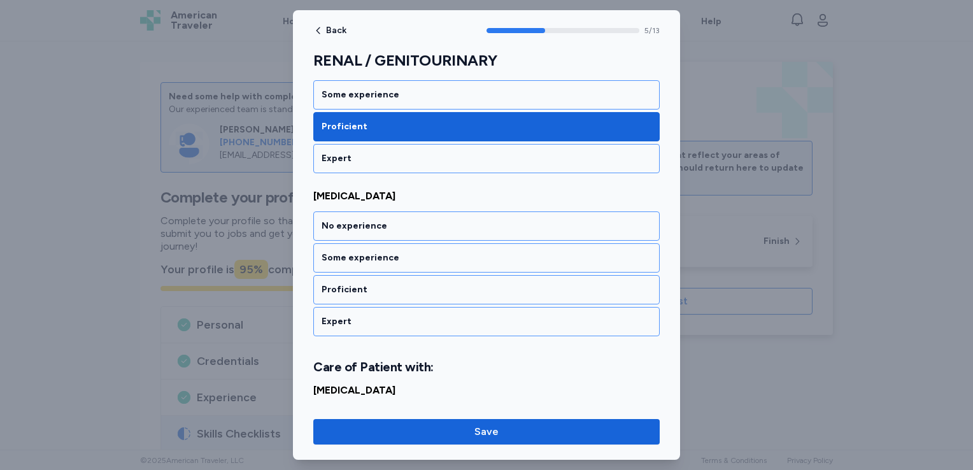
scroll to position [907, 0]
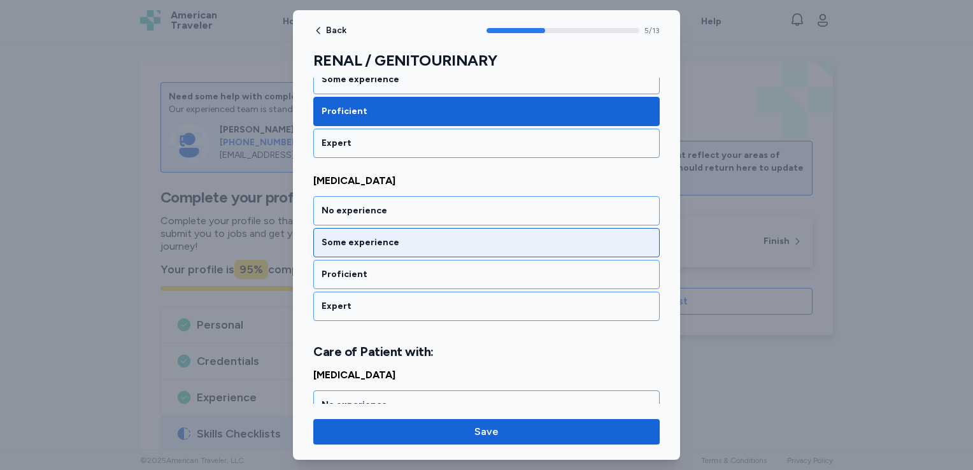
click at [406, 238] on div "Some experience" at bounding box center [487, 242] width 330 height 13
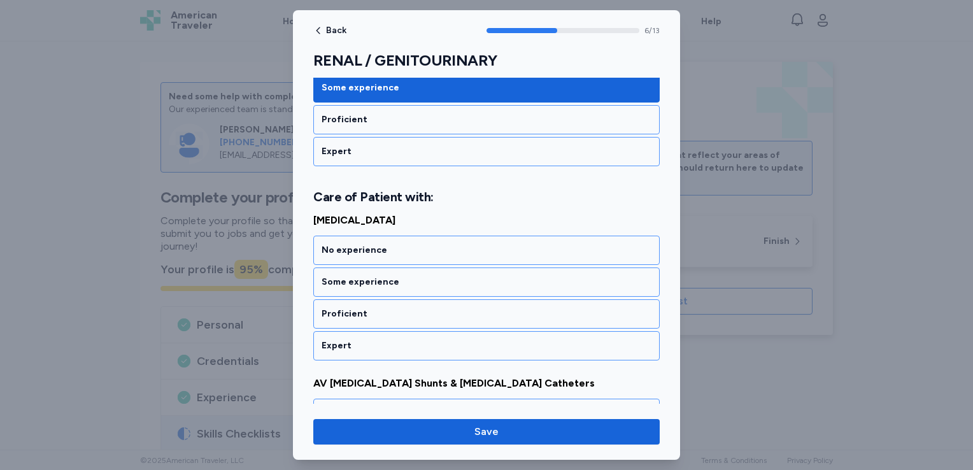
scroll to position [1085, 0]
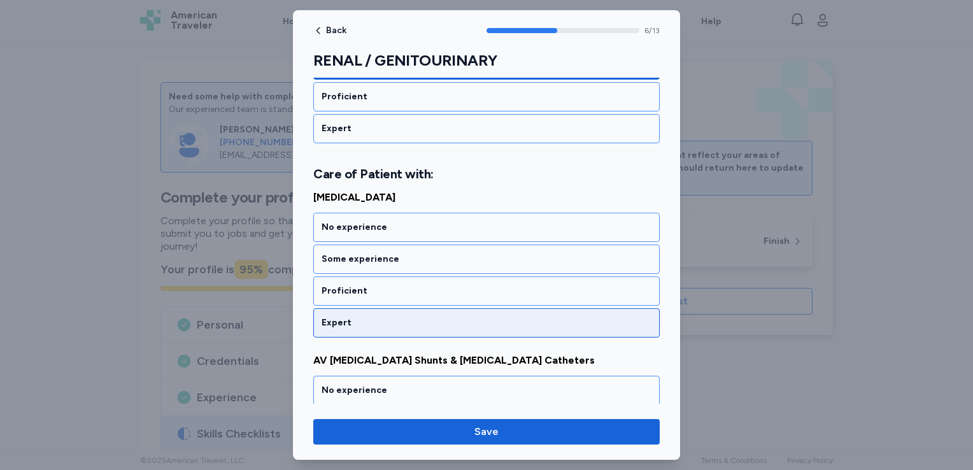
click at [366, 317] on div "Expert" at bounding box center [487, 323] width 330 height 13
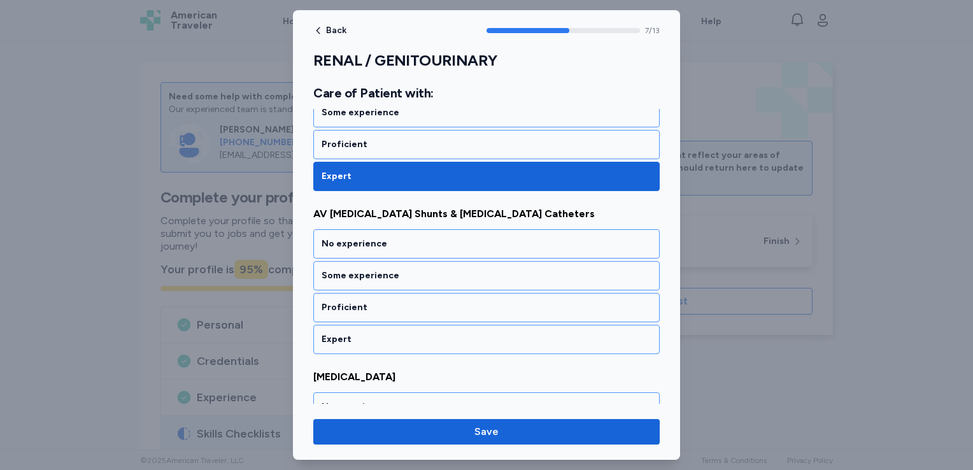
scroll to position [1247, 0]
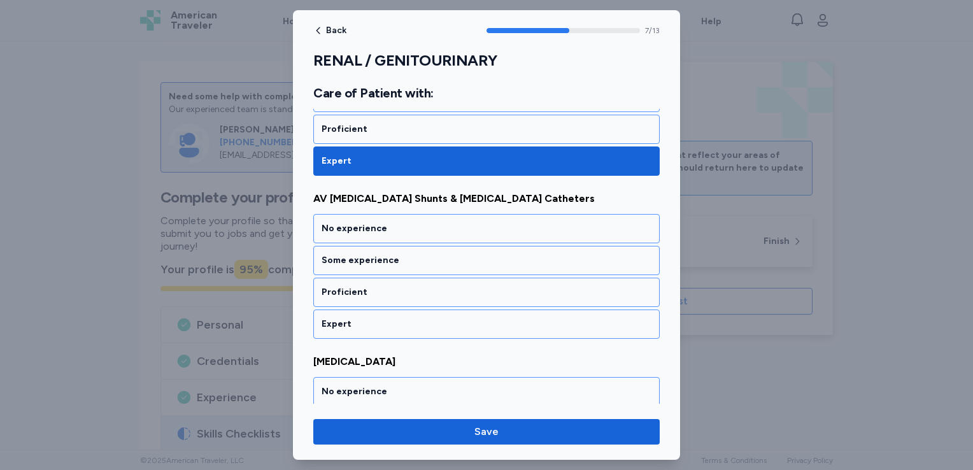
click at [366, 318] on div "Expert" at bounding box center [487, 324] width 330 height 13
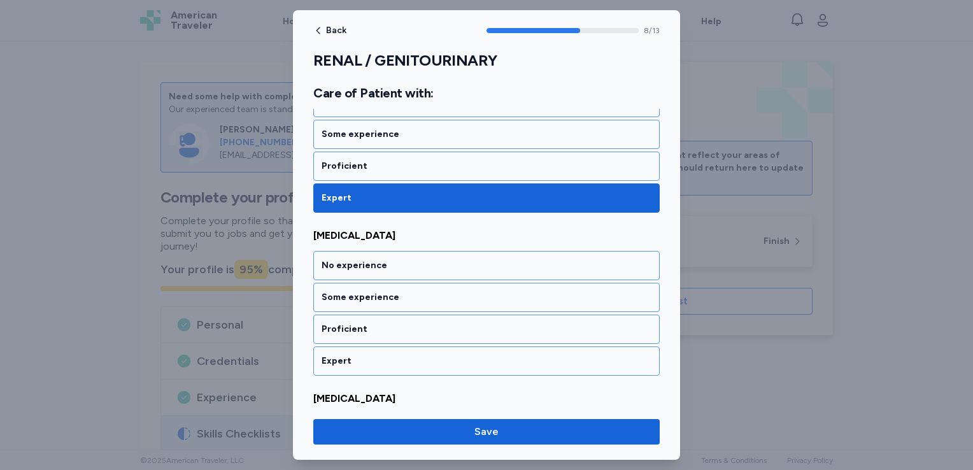
scroll to position [1409, 0]
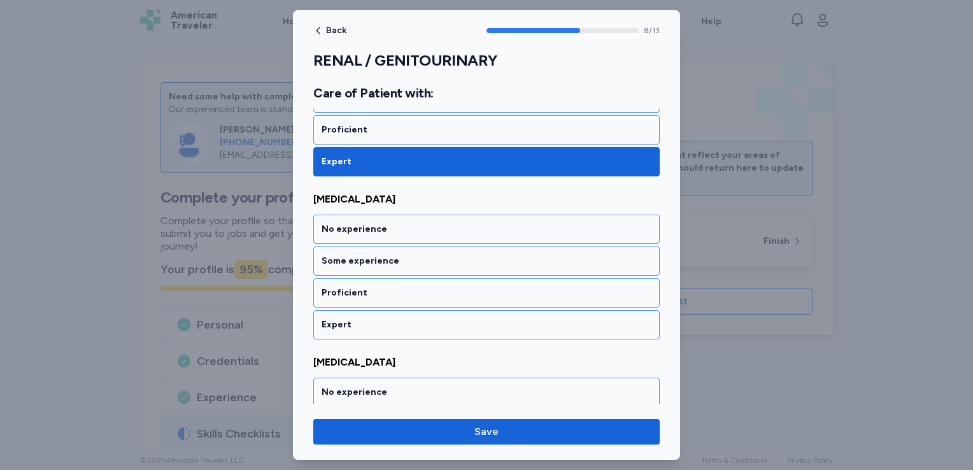
click at [366, 319] on div "Expert" at bounding box center [487, 325] width 330 height 13
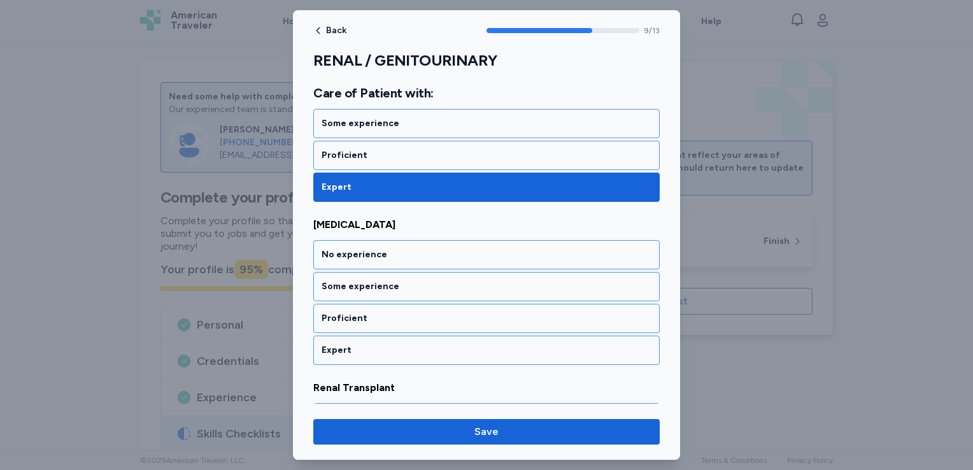
scroll to position [1571, 0]
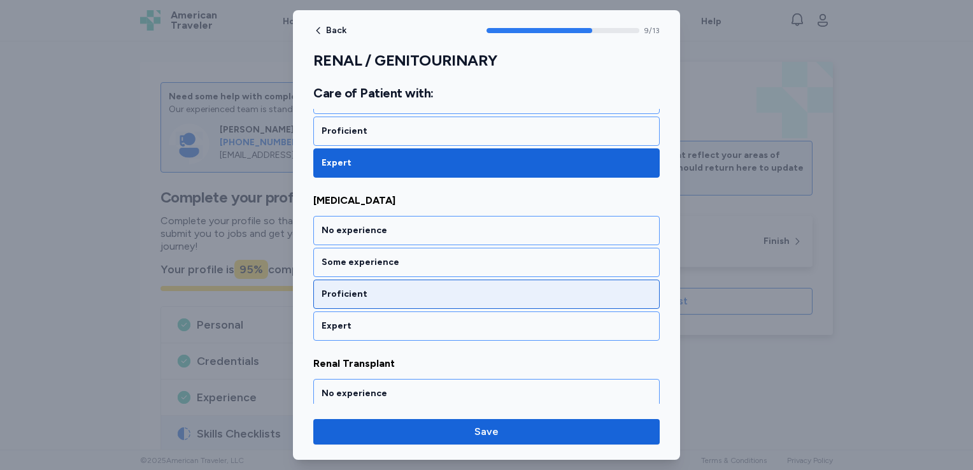
click at [374, 288] on div "Proficient" at bounding box center [487, 294] width 330 height 13
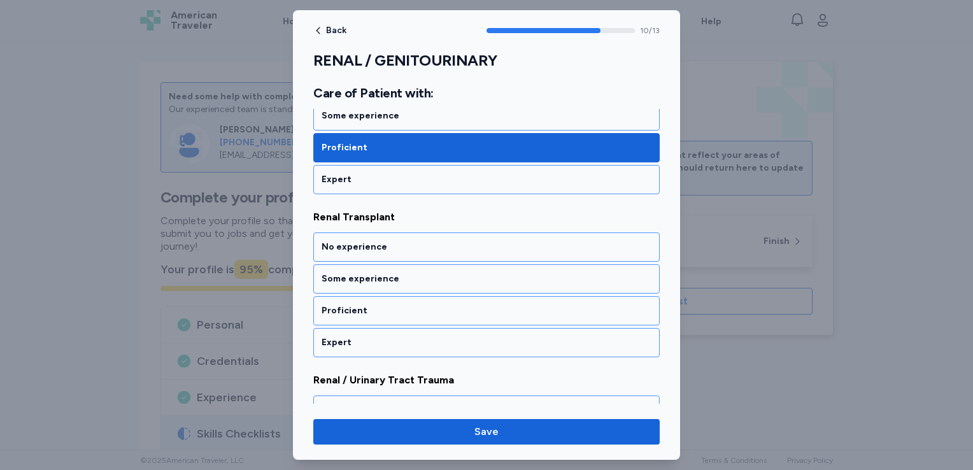
scroll to position [1733, 0]
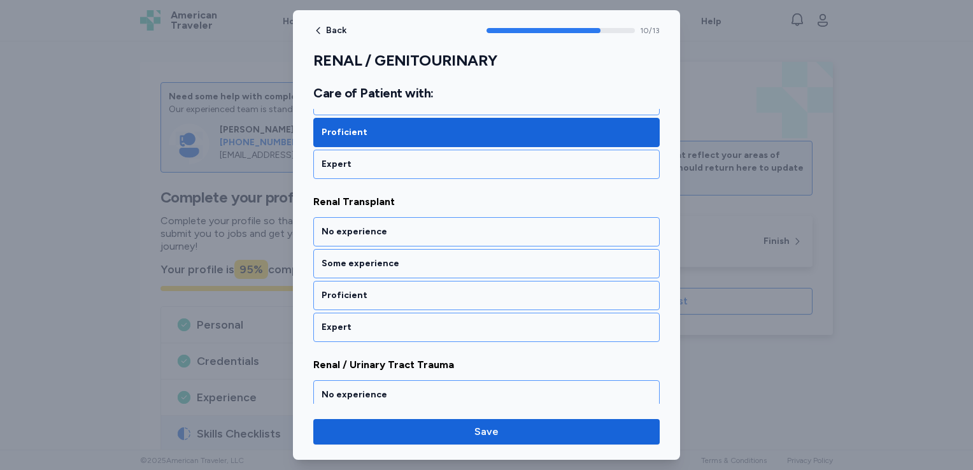
click at [374, 289] on div "Proficient" at bounding box center [487, 295] width 330 height 13
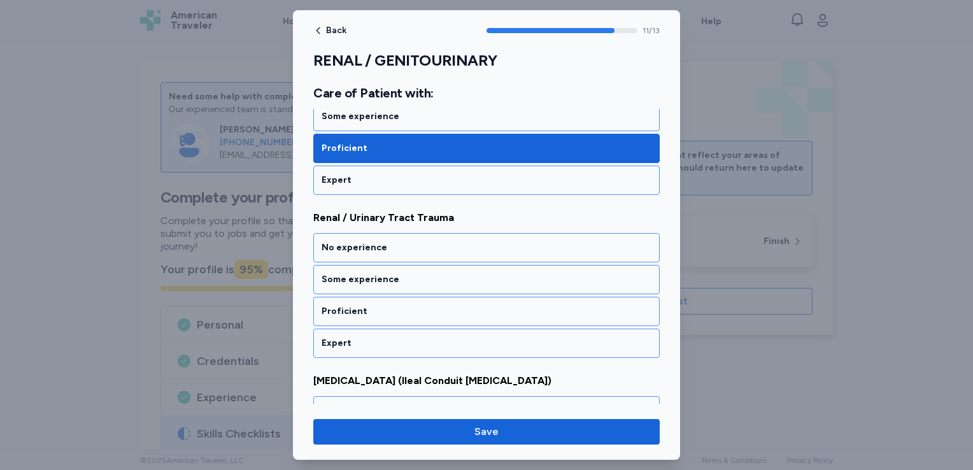
scroll to position [1895, 0]
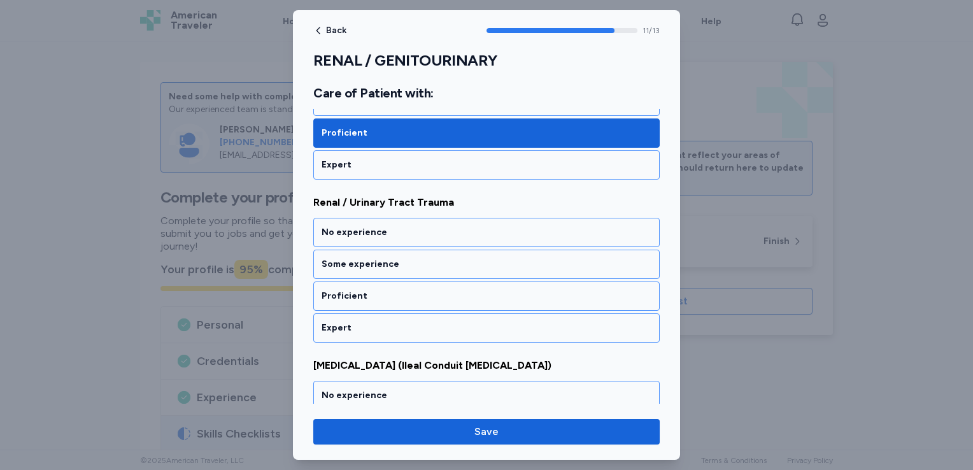
click at [374, 290] on div "Proficient" at bounding box center [487, 296] width 330 height 13
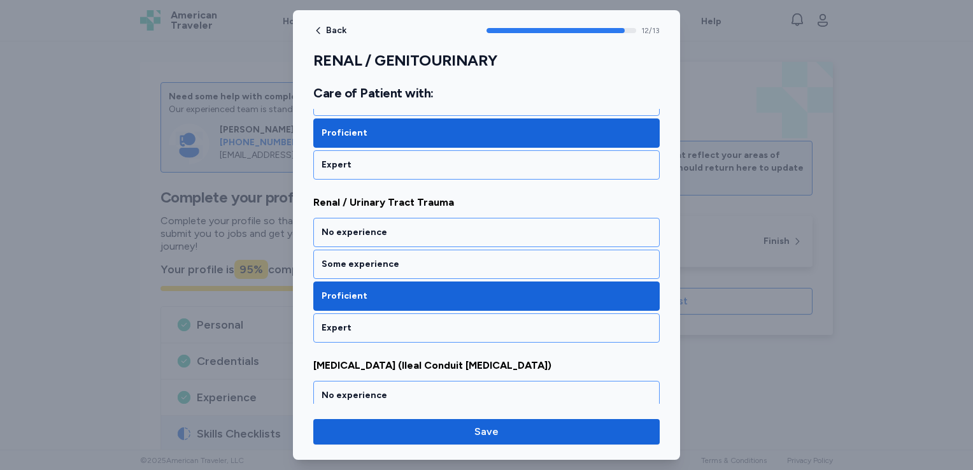
scroll to position [1986, 0]
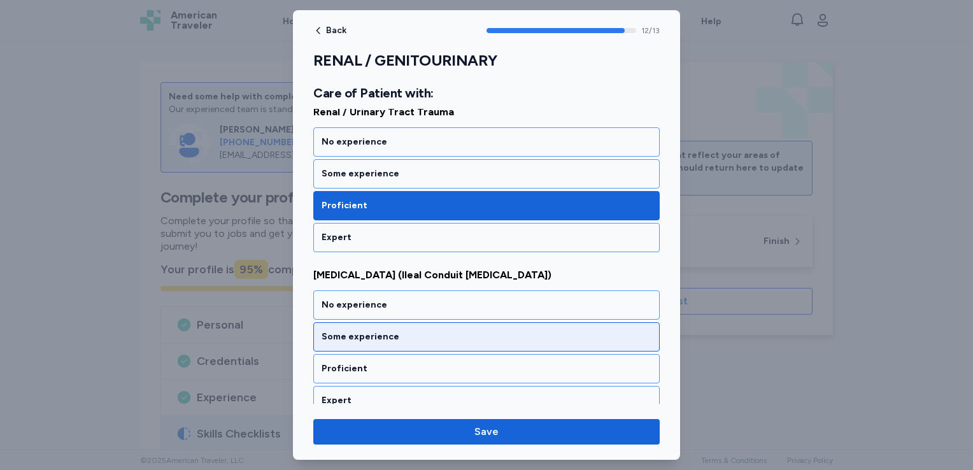
click at [408, 331] on div "Some experience" at bounding box center [487, 337] width 330 height 13
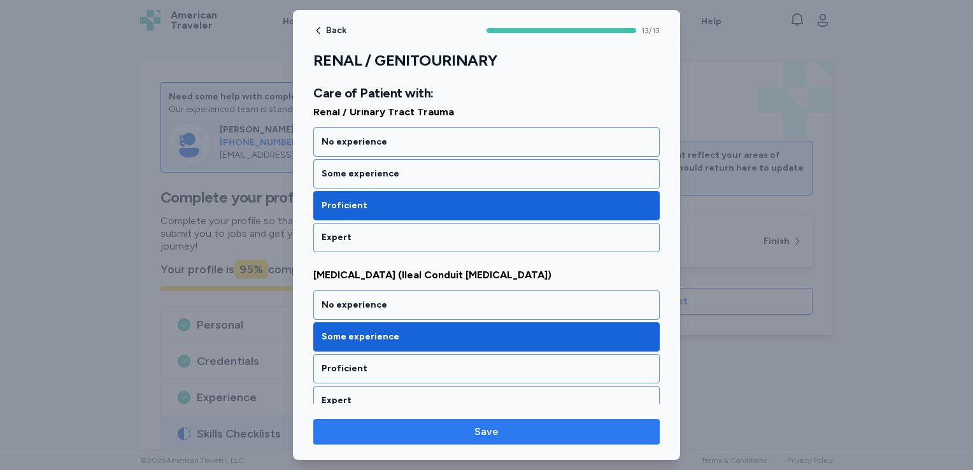
click at [420, 424] on span "Save" at bounding box center [487, 431] width 326 height 15
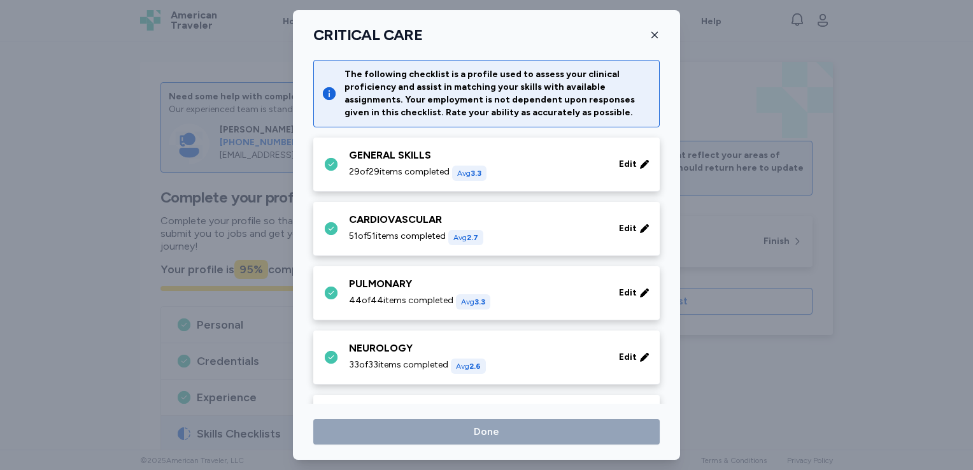
scroll to position [314, 0]
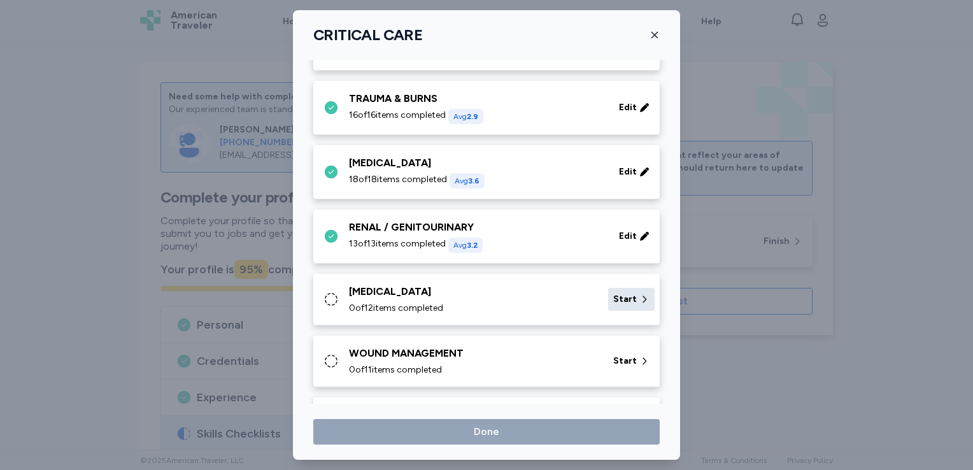
click at [614, 296] on span "Start" at bounding box center [625, 299] width 24 height 13
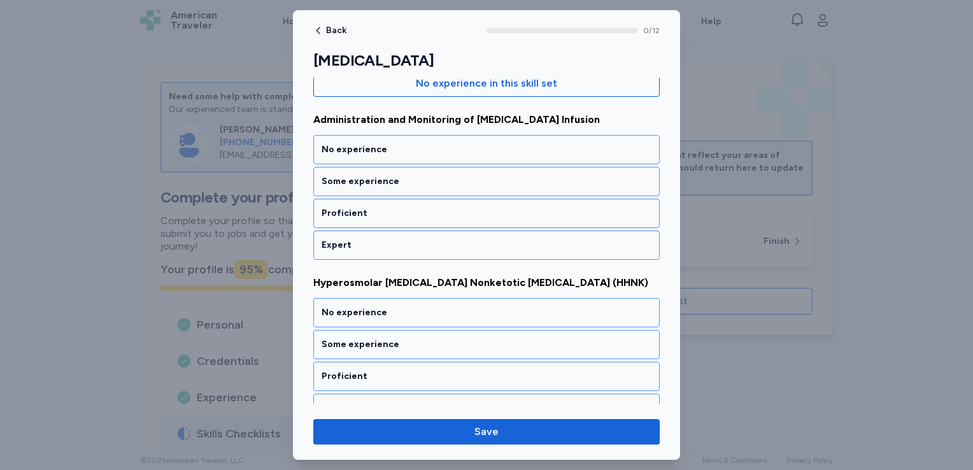
scroll to position [178, 0]
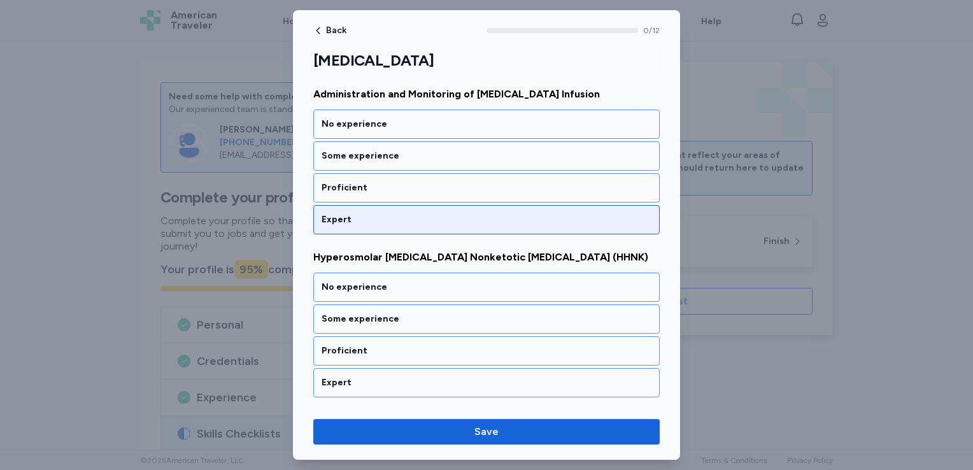
click at [410, 214] on div "Expert" at bounding box center [487, 219] width 330 height 13
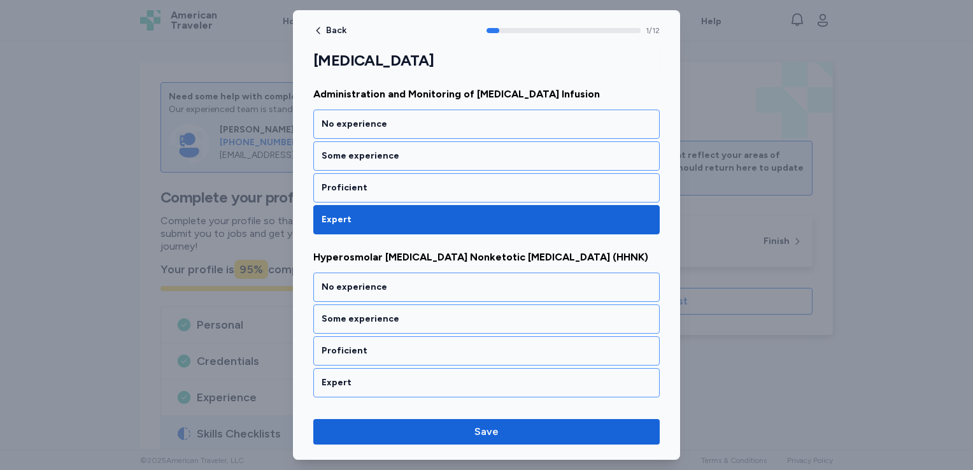
scroll to position [259, 0]
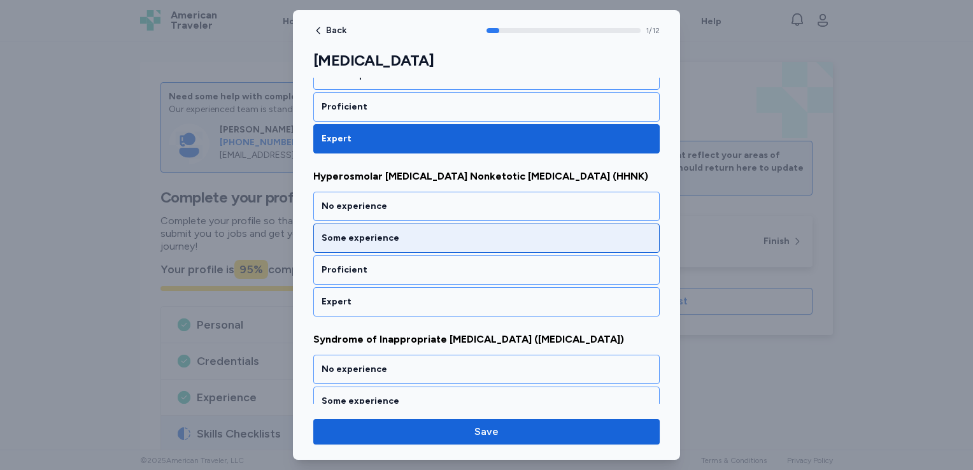
click at [403, 235] on div "Some experience" at bounding box center [487, 238] width 330 height 13
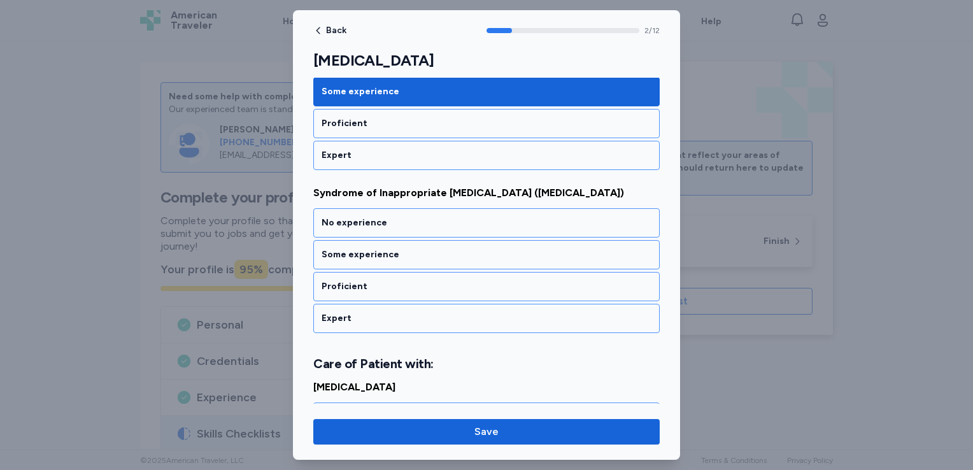
scroll to position [421, 0]
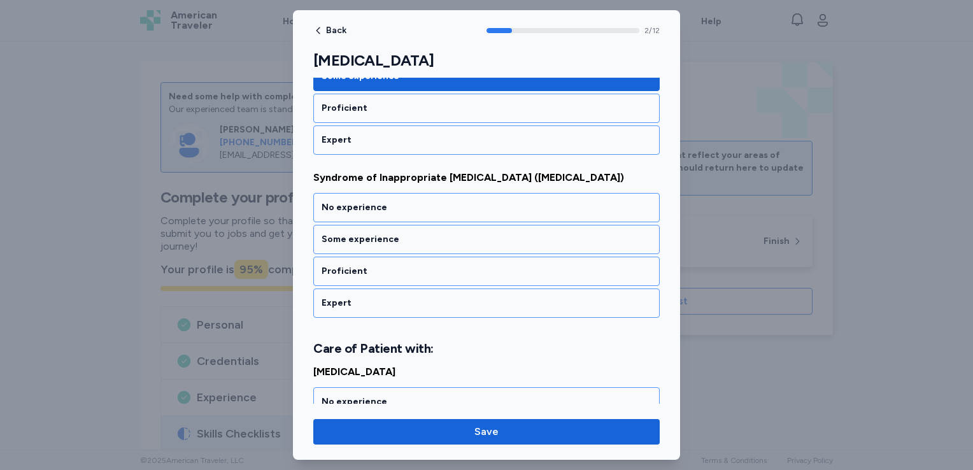
click at [403, 235] on div "Some experience" at bounding box center [487, 239] width 330 height 13
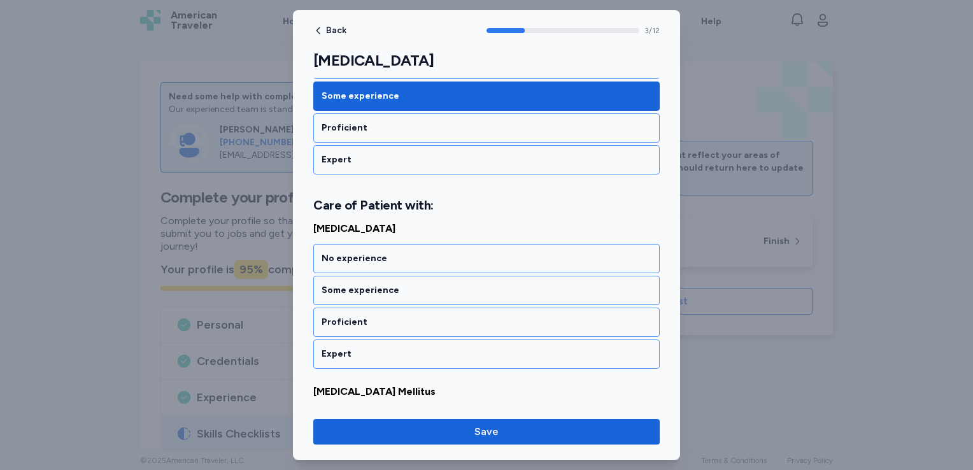
scroll to position [599, 0]
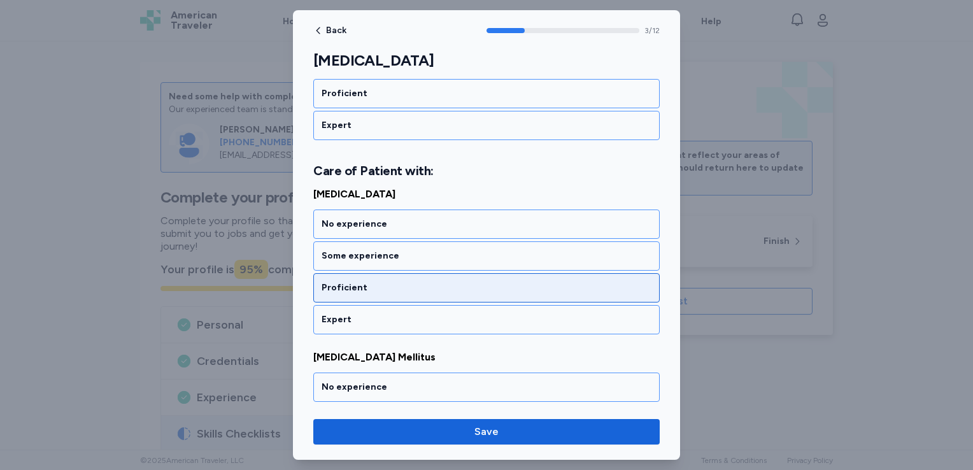
click at [383, 287] on div "Proficient" at bounding box center [487, 288] width 330 height 13
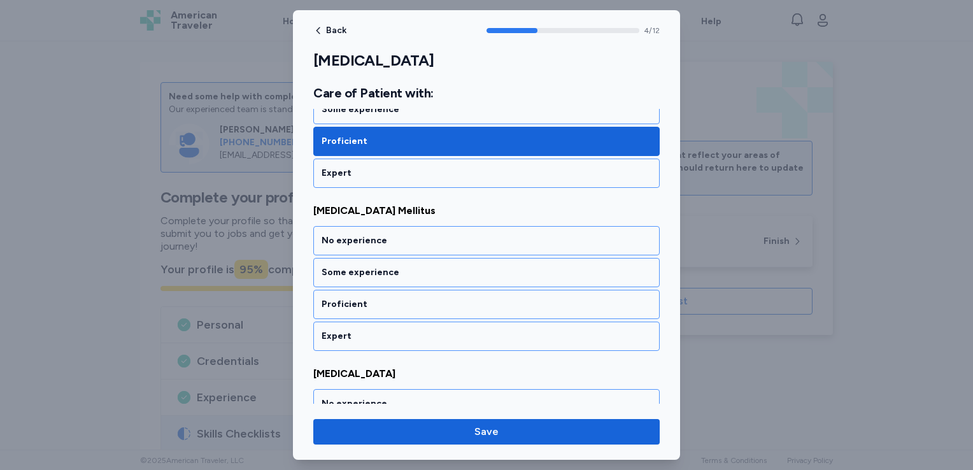
scroll to position [761, 0]
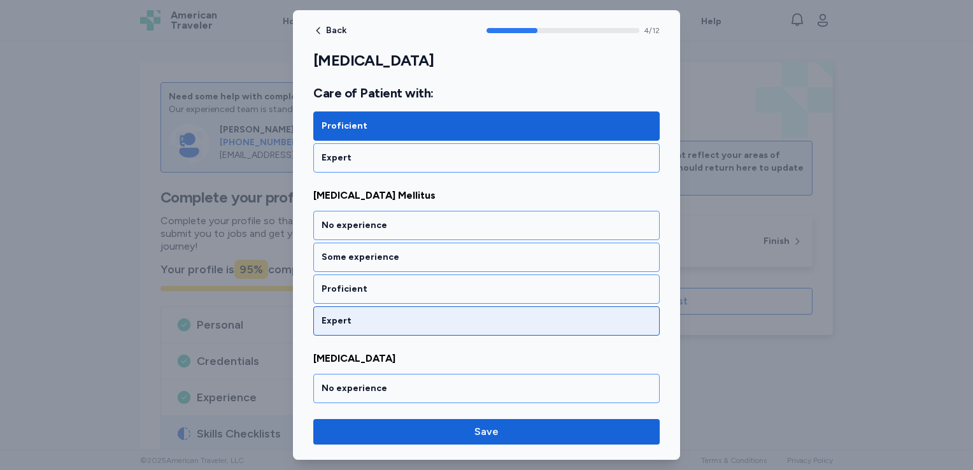
click at [376, 315] on div "Expert" at bounding box center [487, 321] width 330 height 13
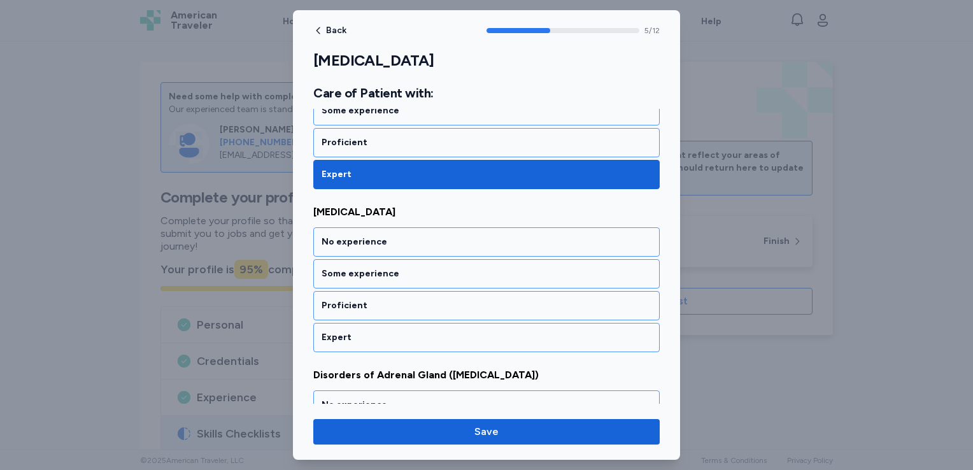
scroll to position [922, 0]
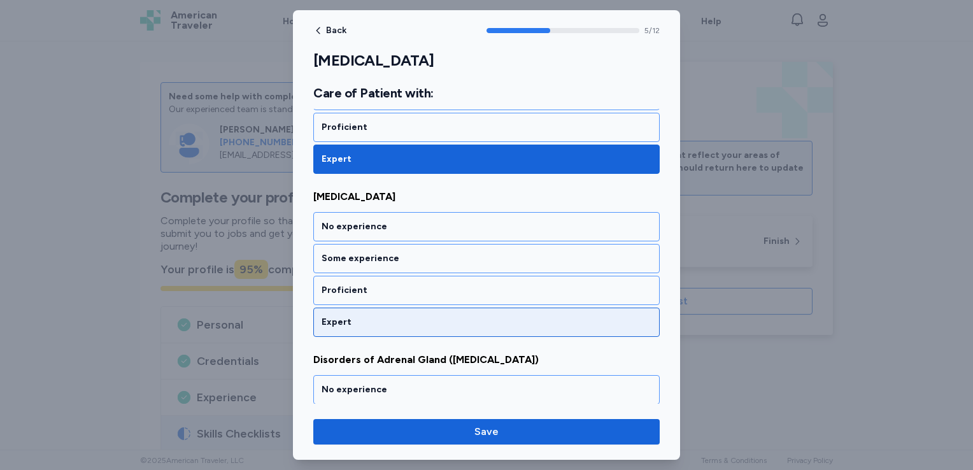
click at [375, 316] on div "Expert" at bounding box center [487, 322] width 330 height 13
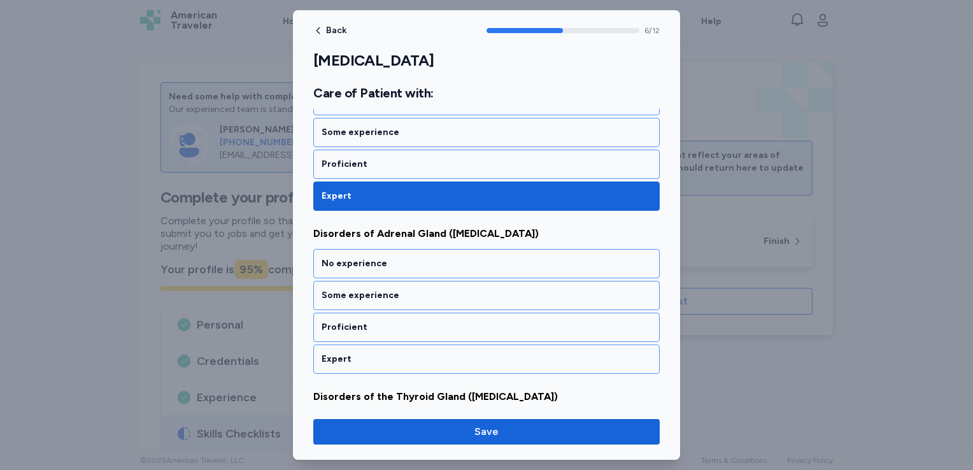
scroll to position [1085, 0]
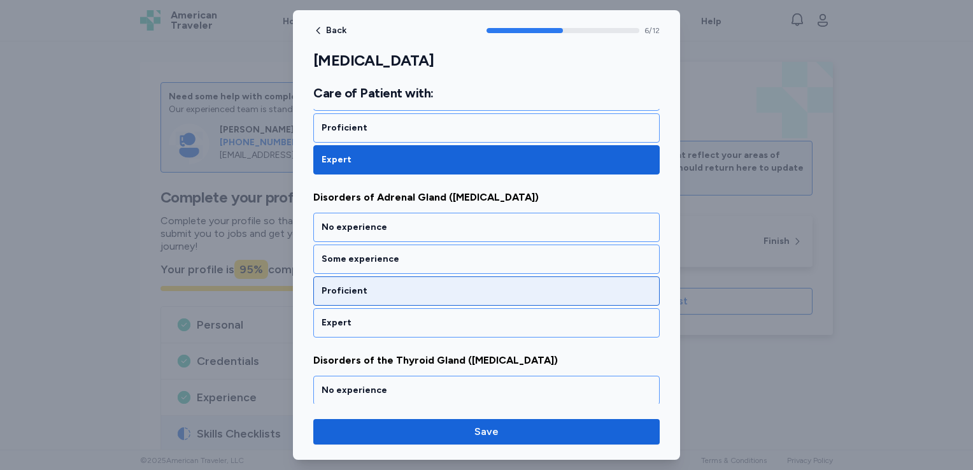
click at [380, 285] on div "Proficient" at bounding box center [487, 291] width 330 height 13
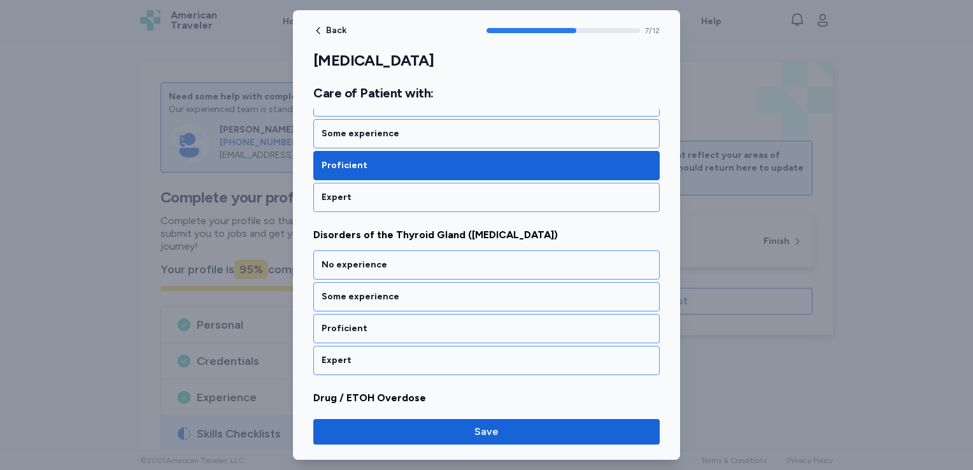
scroll to position [1247, 0]
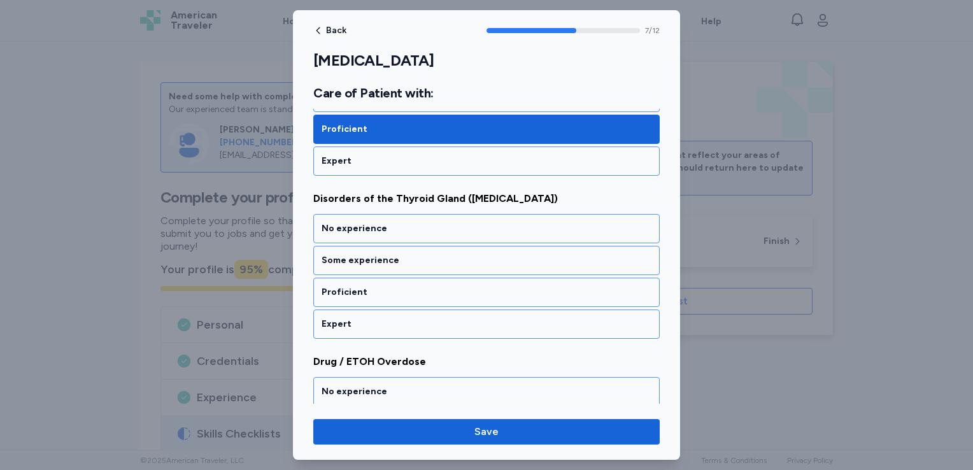
click at [380, 286] on div "Proficient" at bounding box center [487, 292] width 330 height 13
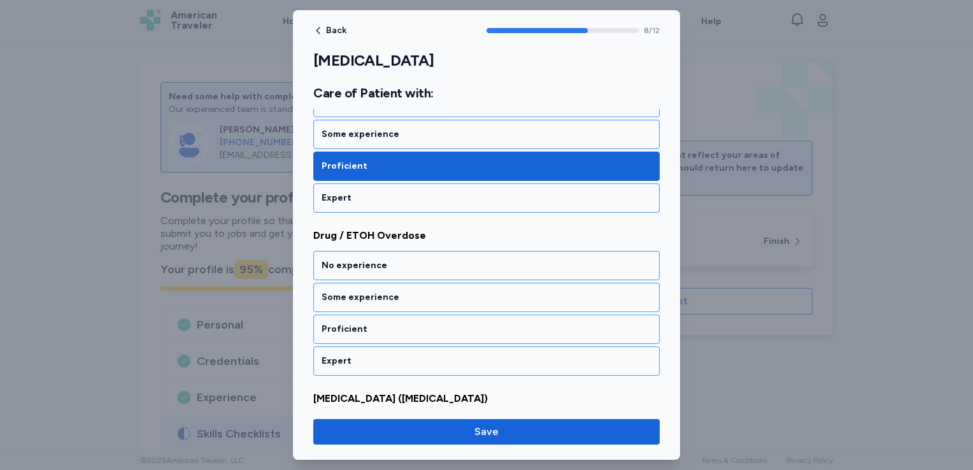
scroll to position [1409, 0]
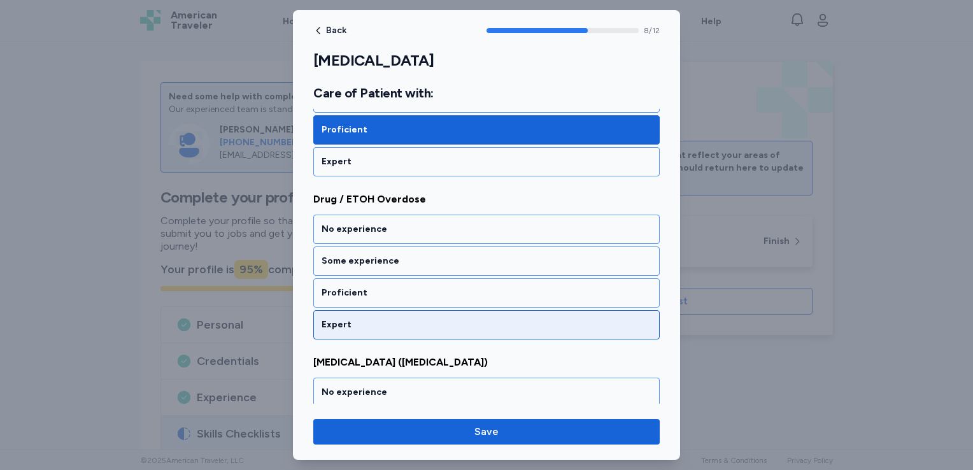
click at [375, 319] on div "Expert" at bounding box center [487, 325] width 330 height 13
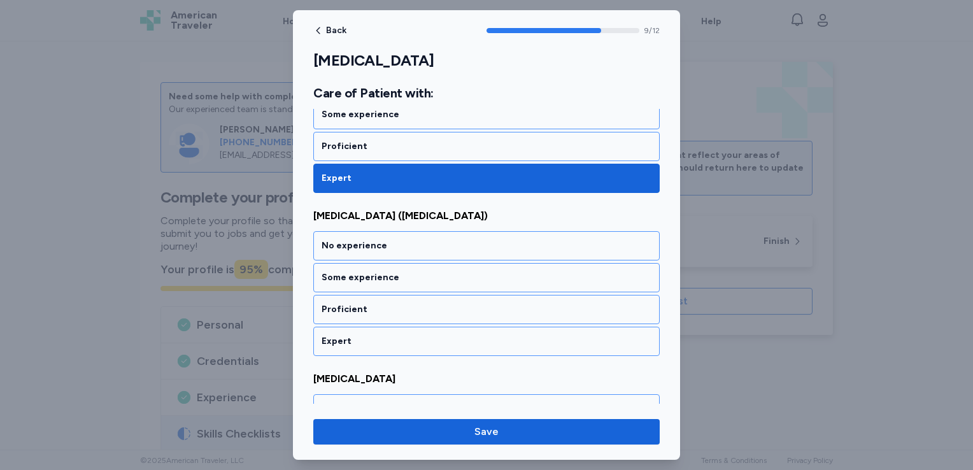
scroll to position [1571, 0]
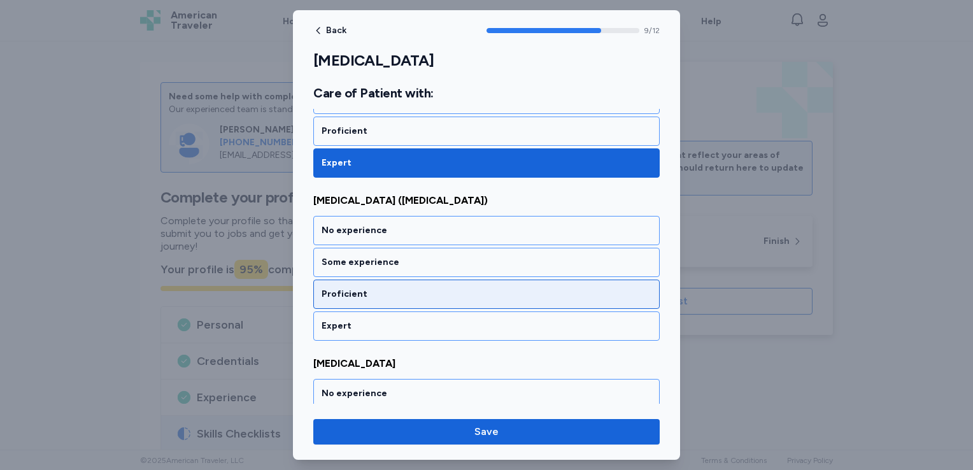
click at [377, 288] on div "Proficient" at bounding box center [487, 294] width 330 height 13
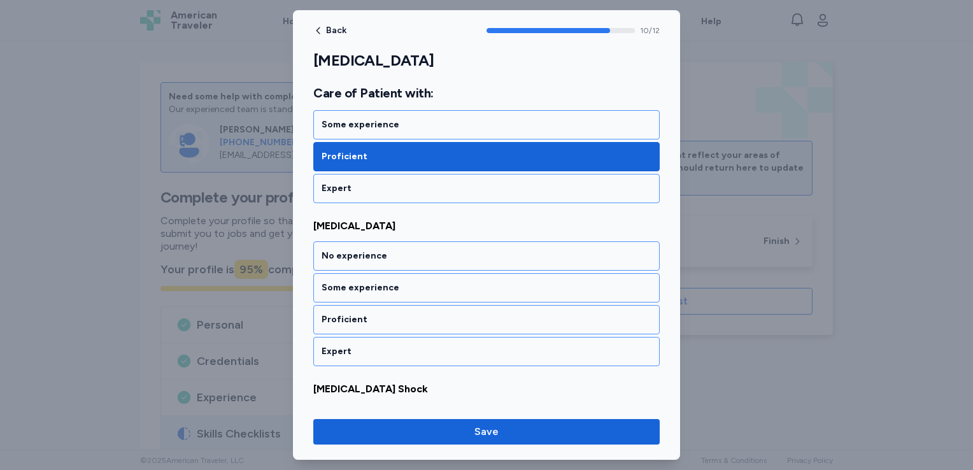
scroll to position [1733, 0]
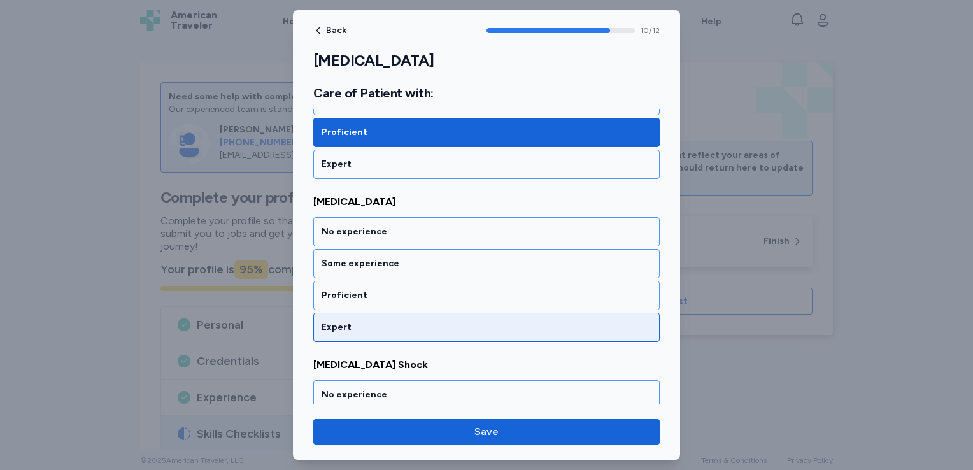
click at [370, 321] on div "Expert" at bounding box center [487, 327] width 330 height 13
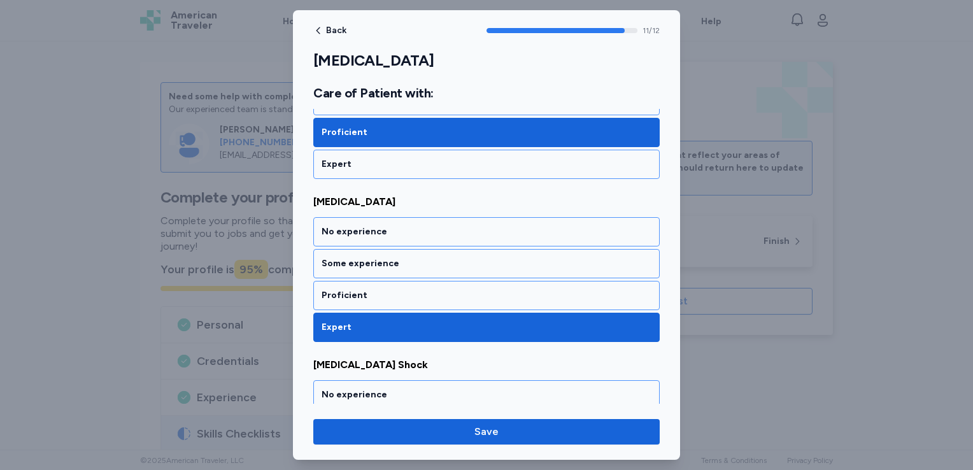
scroll to position [1824, 0]
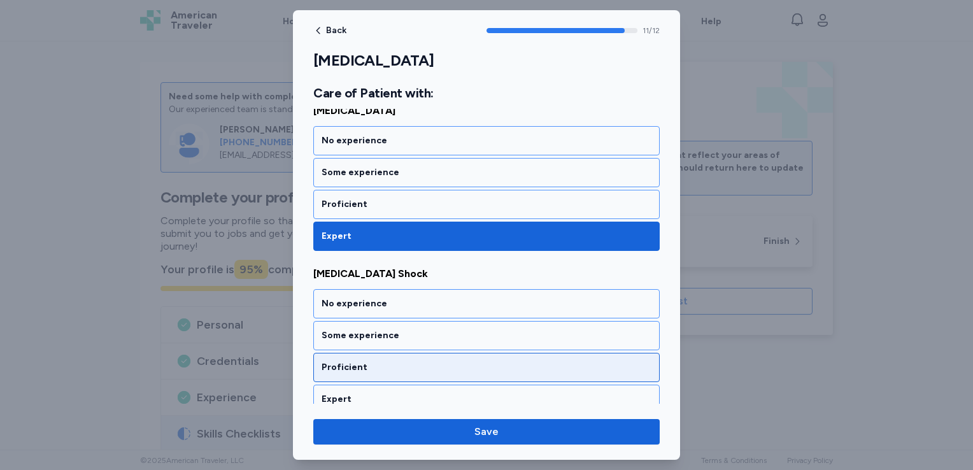
click at [367, 361] on div "Proficient" at bounding box center [487, 367] width 330 height 13
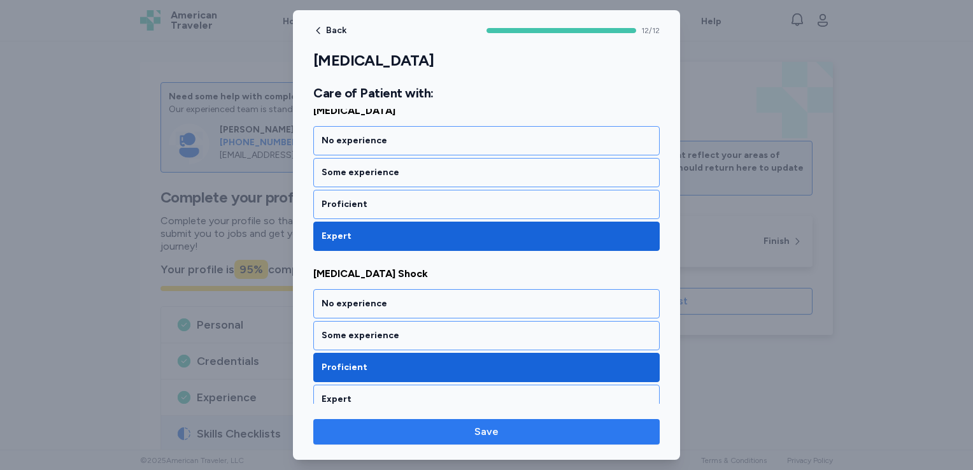
click at [384, 427] on span "Save" at bounding box center [487, 431] width 326 height 15
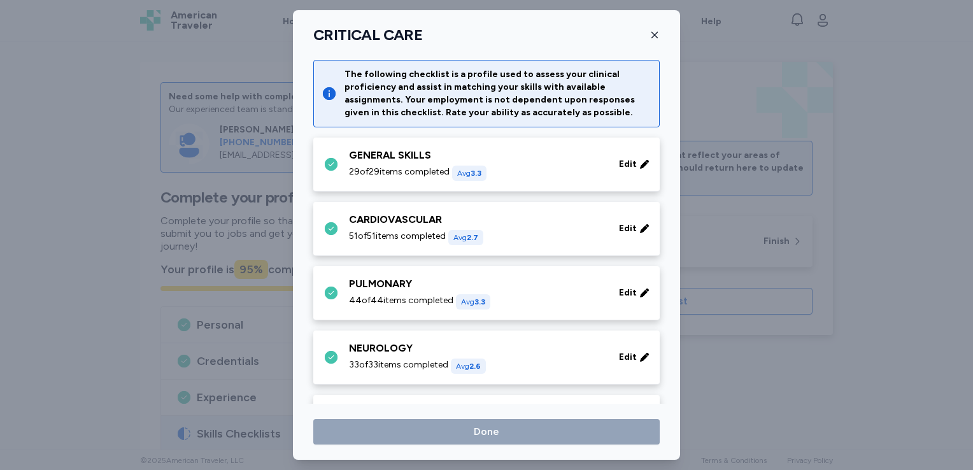
scroll to position [314, 0]
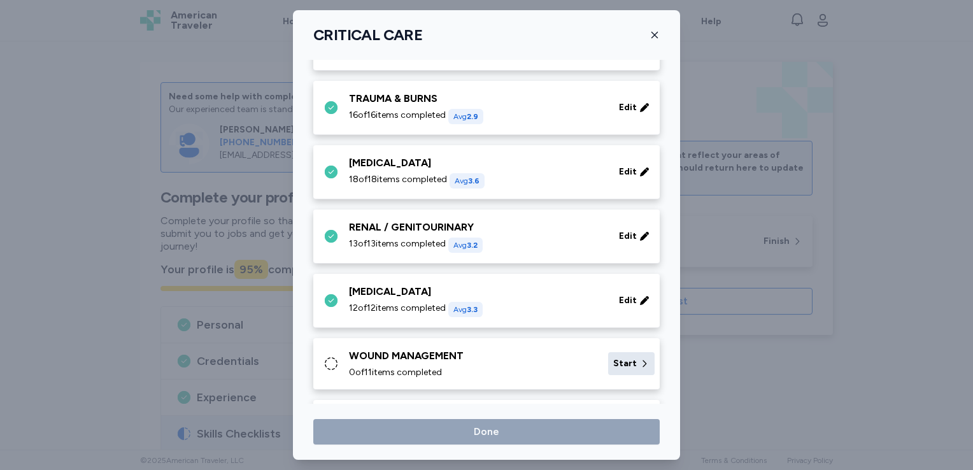
click at [615, 363] on span "Start" at bounding box center [625, 363] width 24 height 13
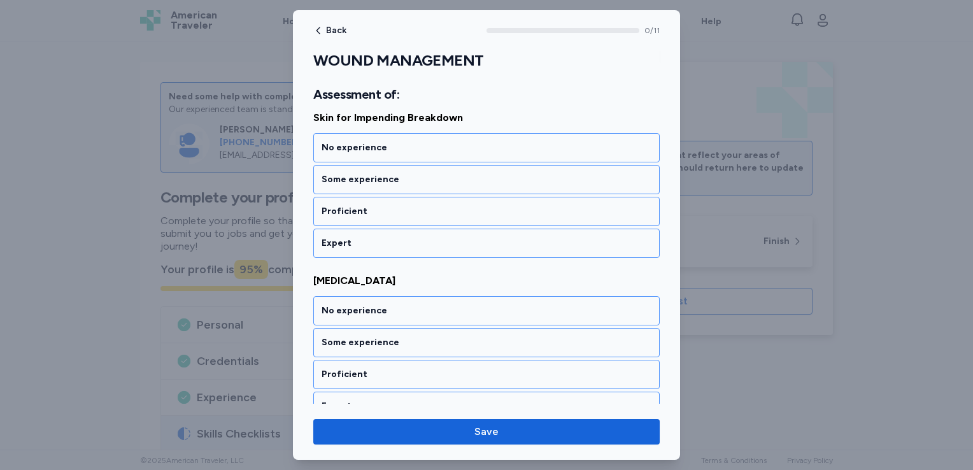
scroll to position [178, 0]
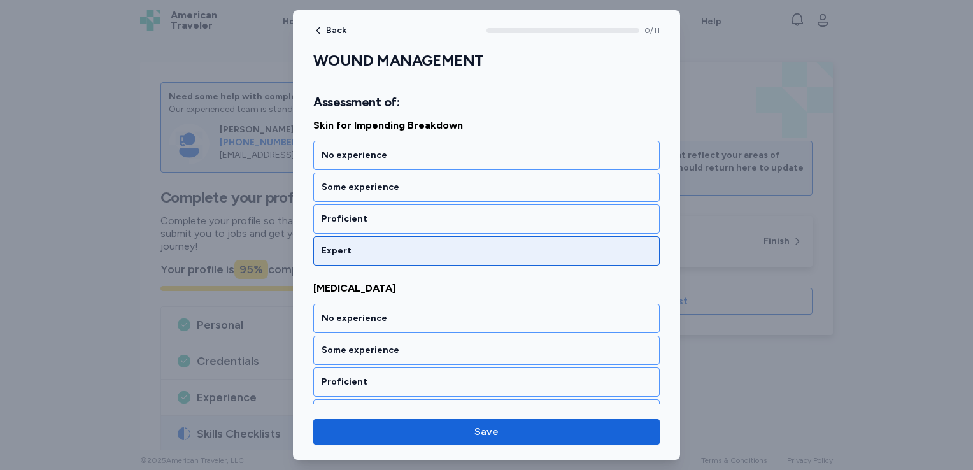
click at [352, 246] on div "Expert" at bounding box center [487, 251] width 330 height 13
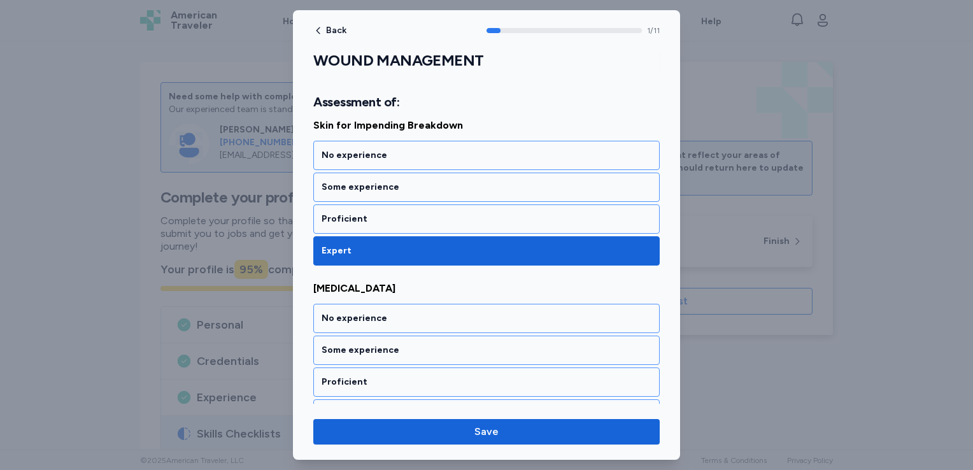
scroll to position [275, 0]
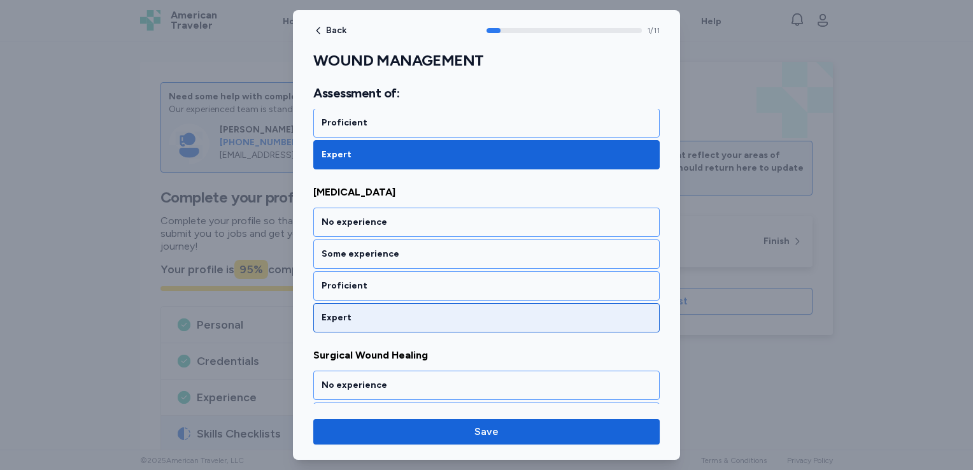
click at [364, 312] on div "Expert" at bounding box center [487, 318] width 330 height 13
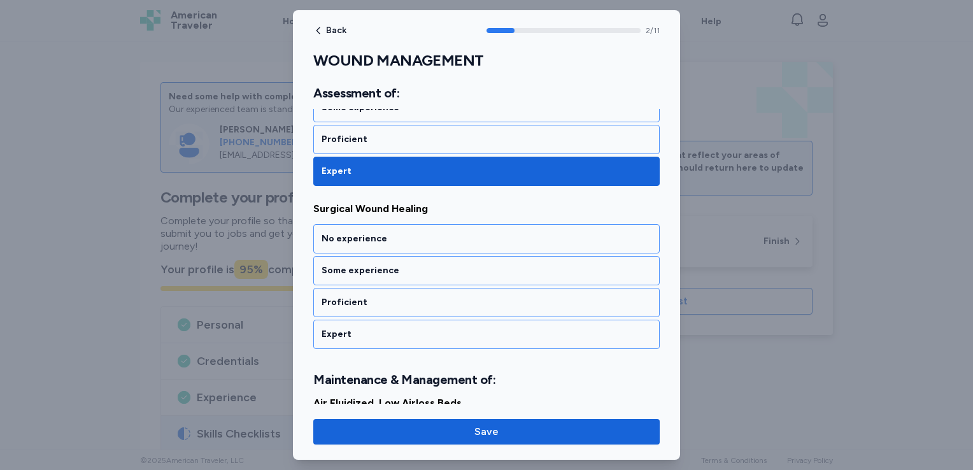
scroll to position [436, 0]
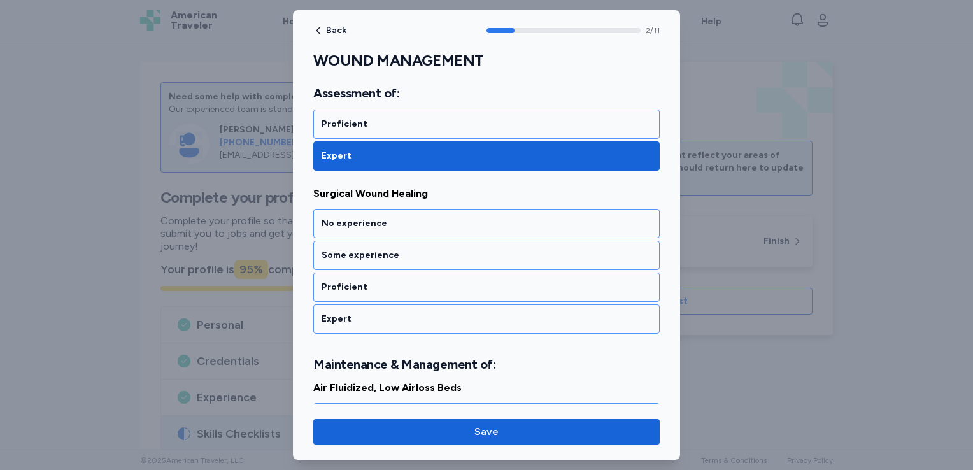
click at [364, 313] on div "Expert" at bounding box center [487, 319] width 330 height 13
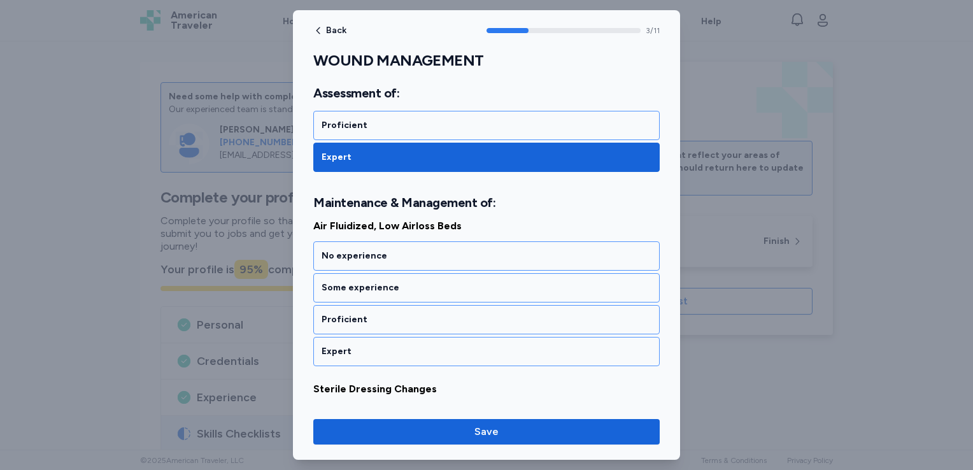
scroll to position [630, 0]
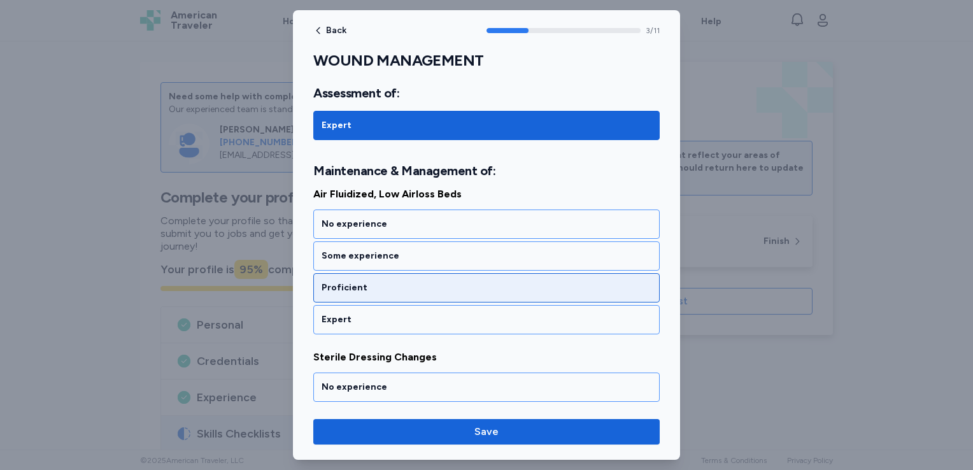
click at [384, 283] on div "Proficient" at bounding box center [487, 288] width 330 height 13
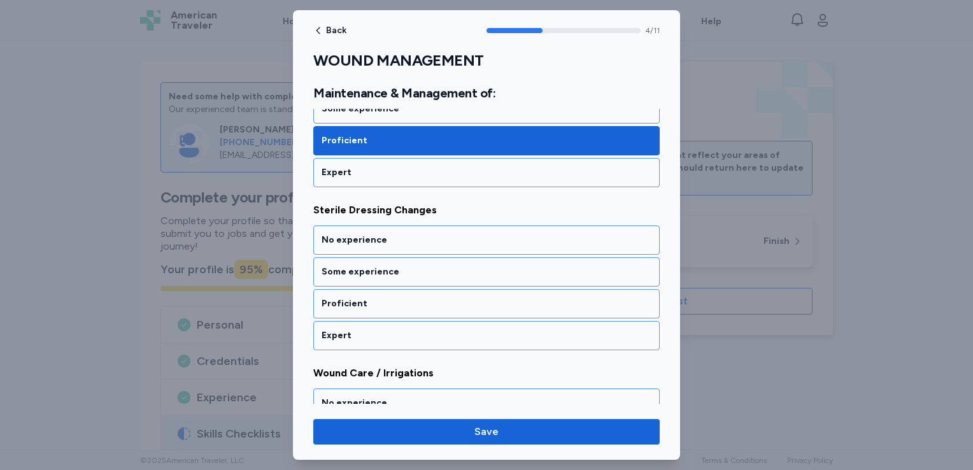
scroll to position [792, 0]
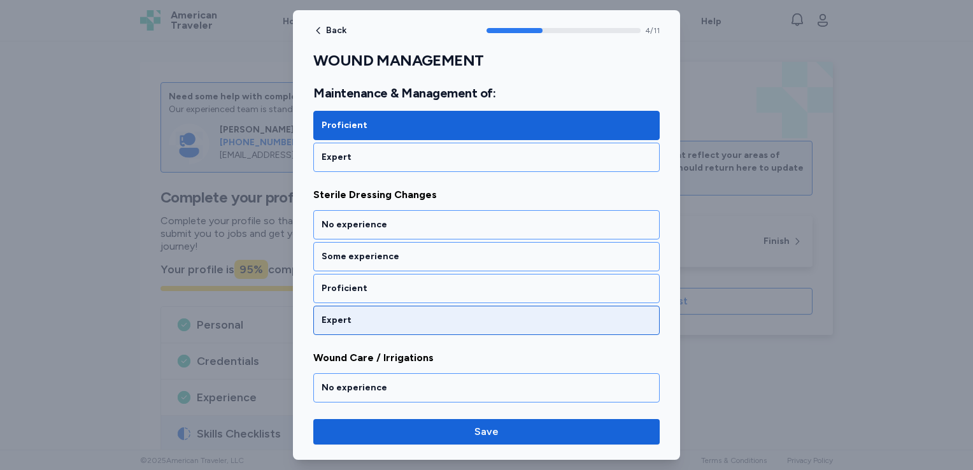
click at [371, 314] on div "Expert" at bounding box center [487, 320] width 330 height 13
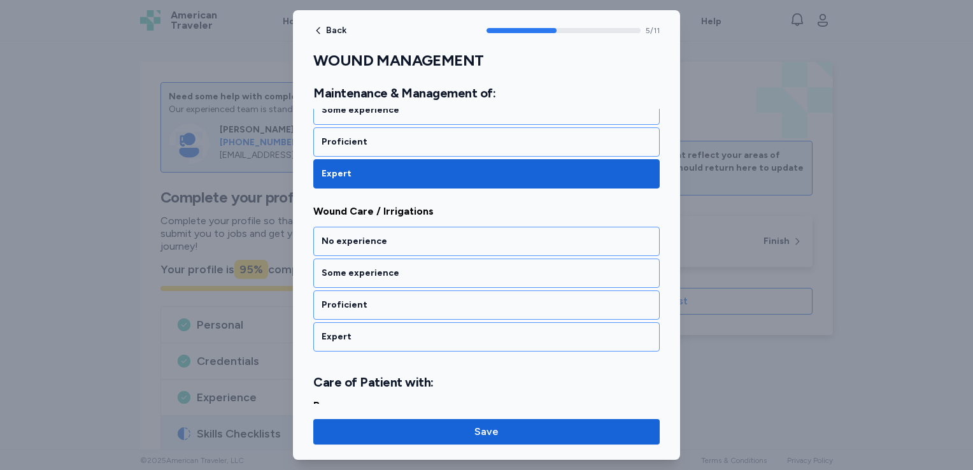
scroll to position [954, 0]
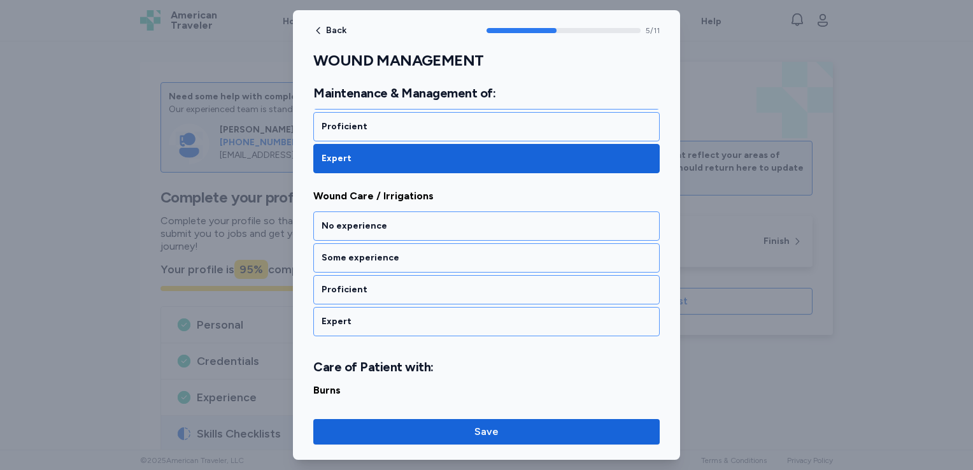
click at [371, 315] on div "Expert" at bounding box center [487, 321] width 330 height 13
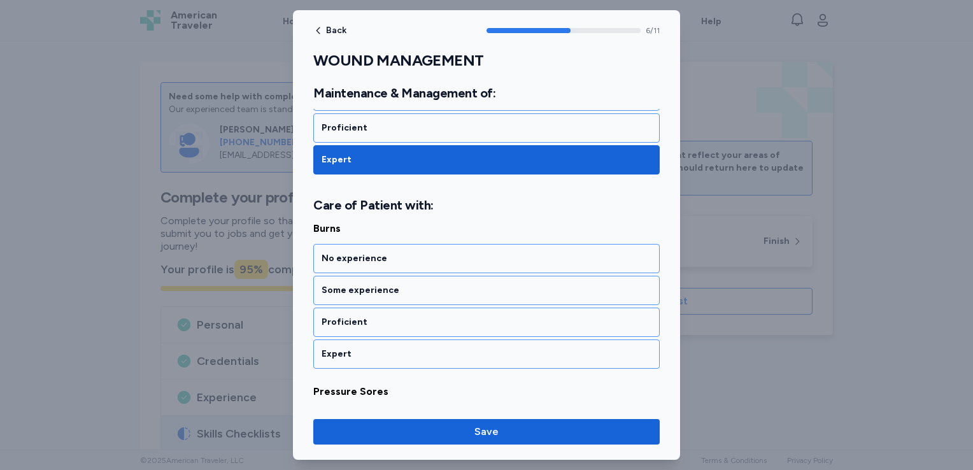
scroll to position [1147, 0]
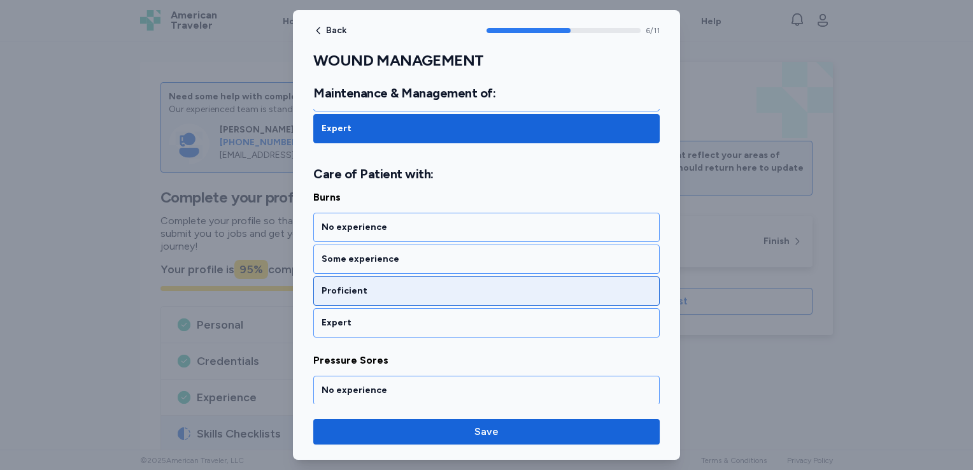
click at [383, 285] on div "Proficient" at bounding box center [487, 291] width 330 height 13
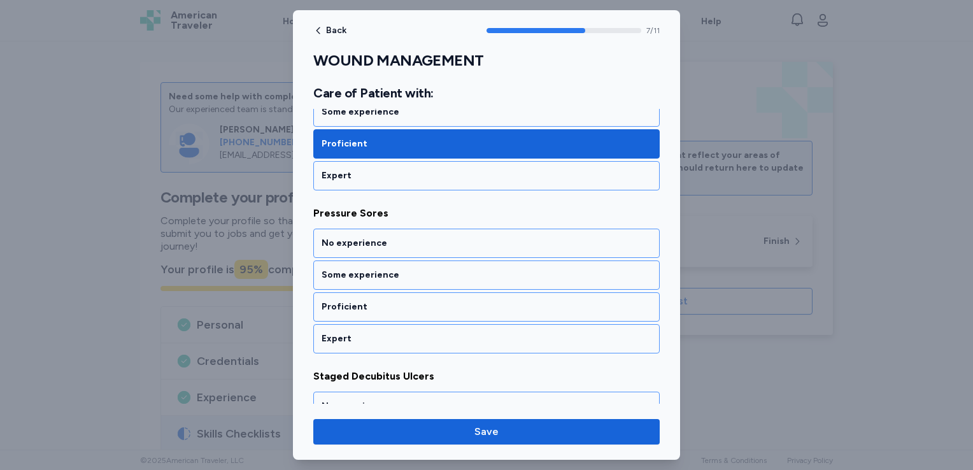
scroll to position [1310, 0]
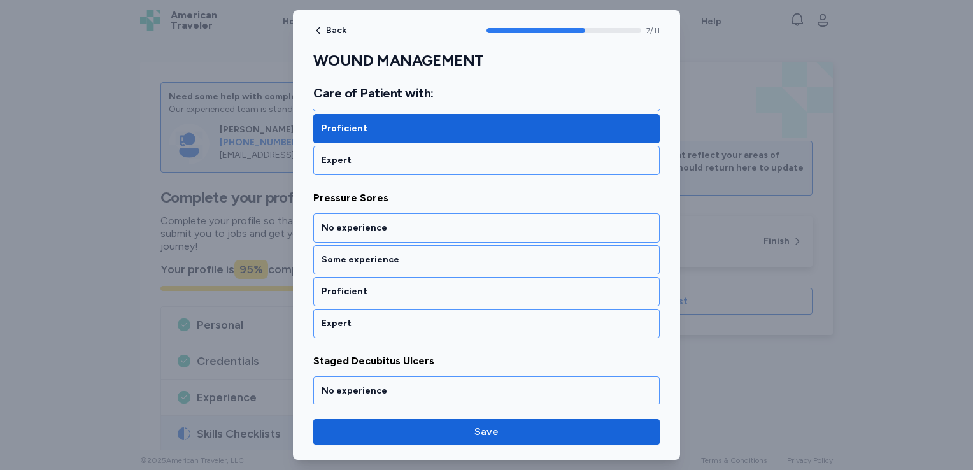
click at [383, 285] on div "Proficient" at bounding box center [487, 291] width 330 height 13
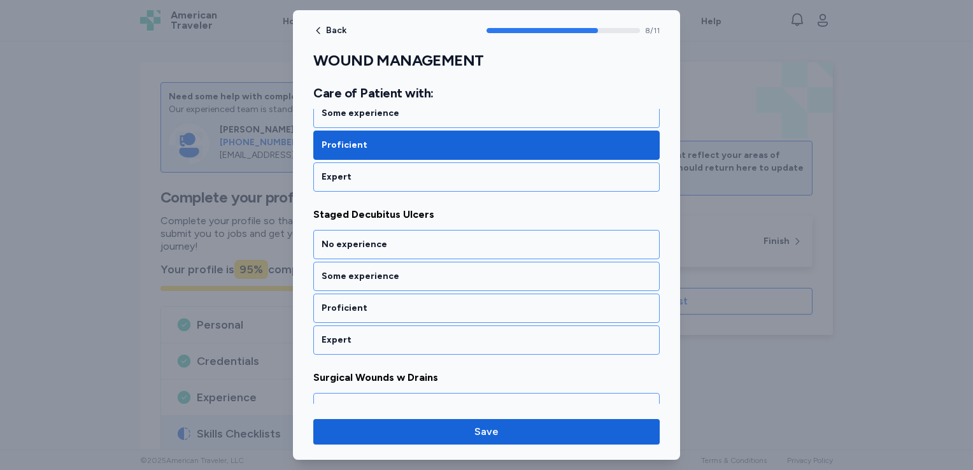
scroll to position [1472, 0]
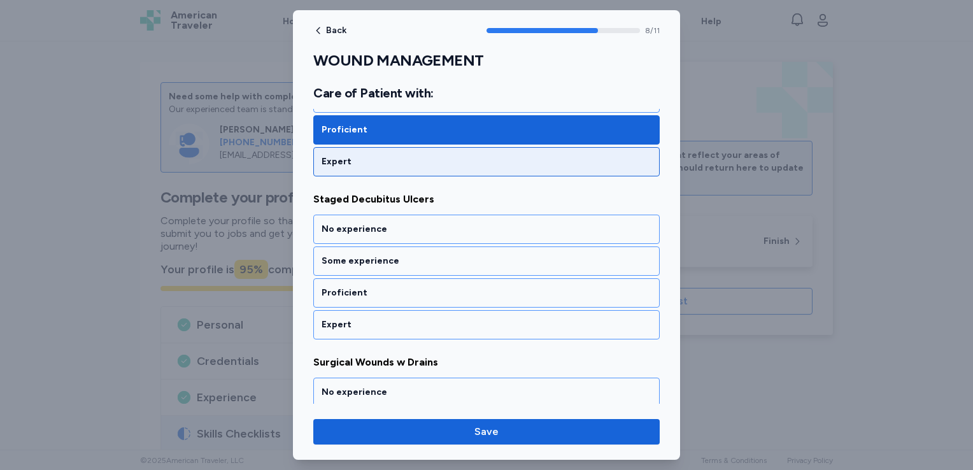
click at [382, 155] on div "Expert" at bounding box center [487, 161] width 330 height 13
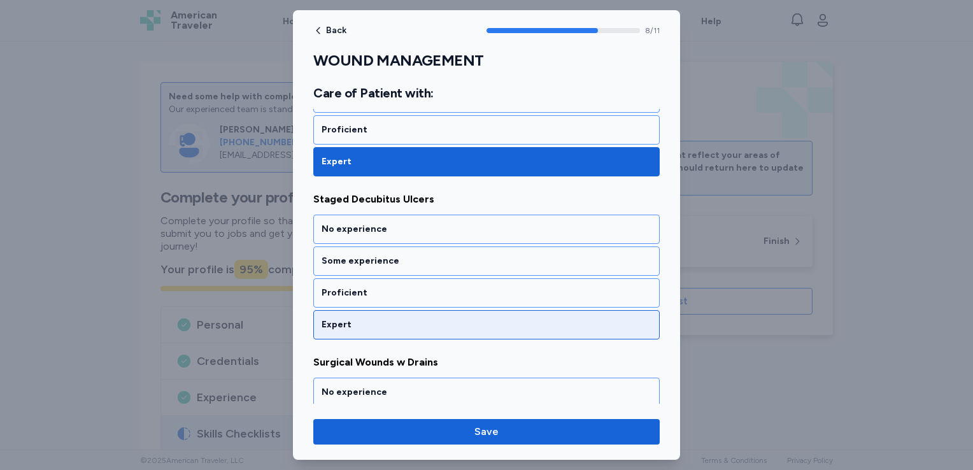
click at [364, 319] on div "Expert" at bounding box center [487, 325] width 330 height 13
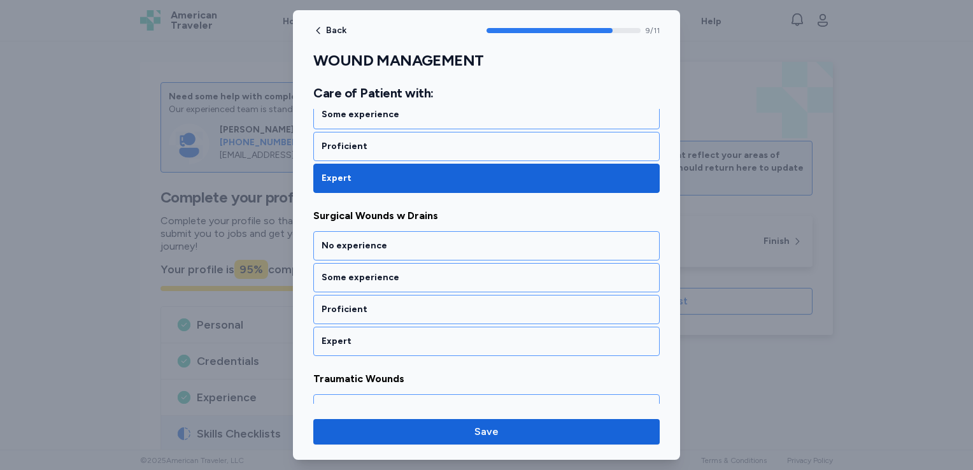
scroll to position [1633, 0]
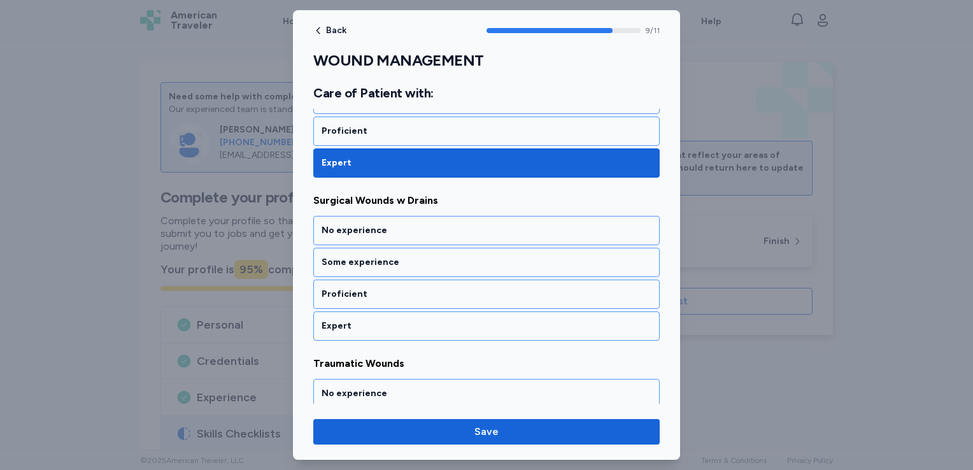
click at [364, 320] on div "Expert" at bounding box center [487, 326] width 330 height 13
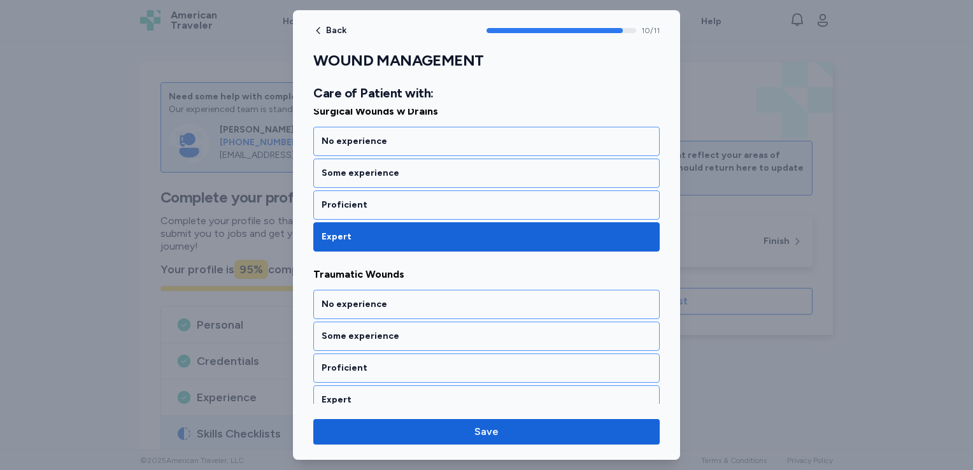
scroll to position [1724, 0]
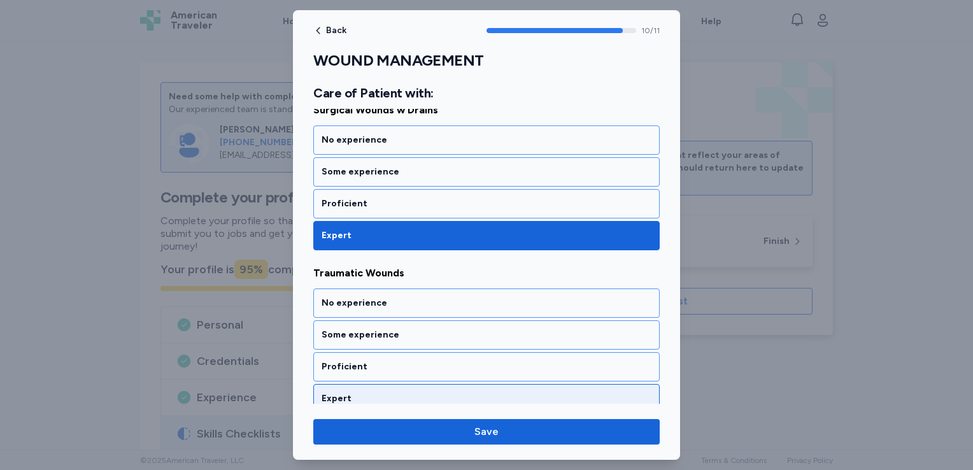
click at [360, 392] on div "Expert" at bounding box center [487, 398] width 330 height 13
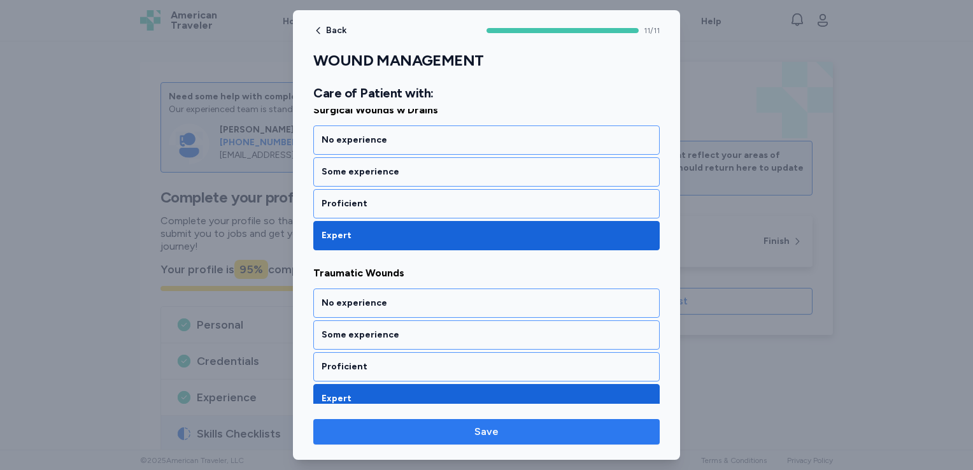
click at [394, 431] on span "Save" at bounding box center [487, 431] width 326 height 15
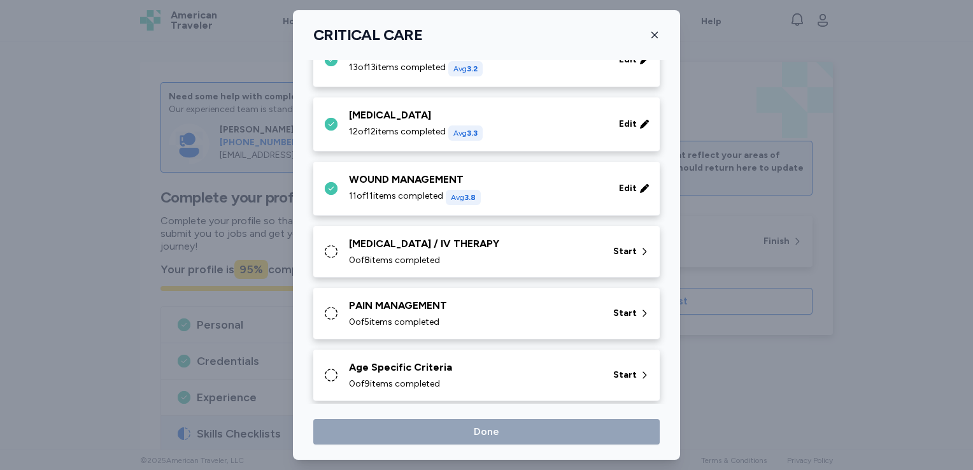
scroll to position [498, 0]
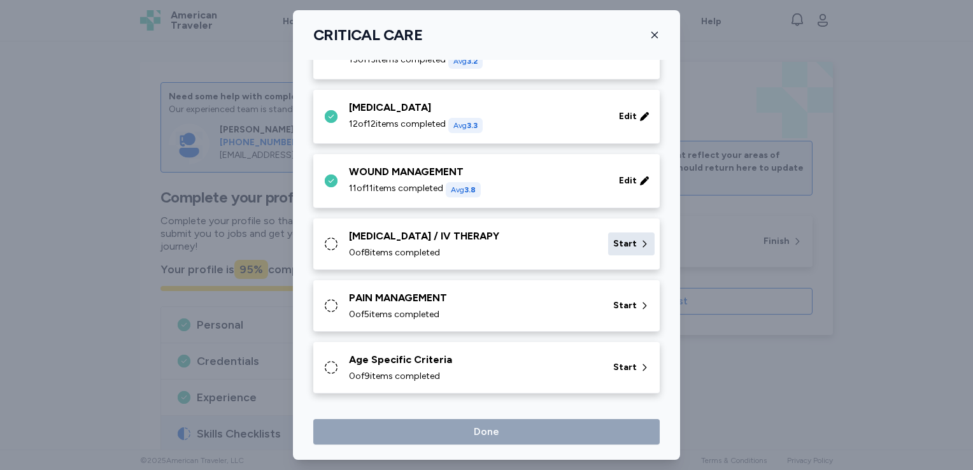
click at [621, 238] on span "Start" at bounding box center [625, 244] width 24 height 13
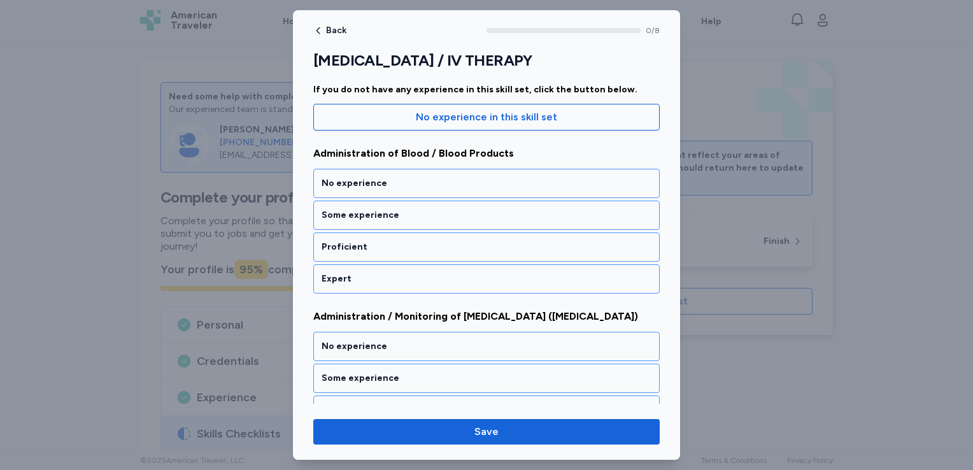
scroll to position [145, 0]
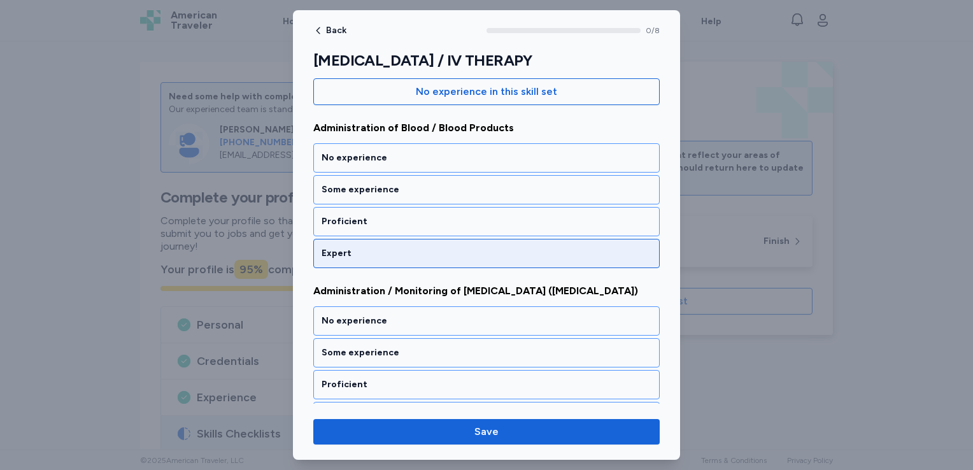
click at [363, 247] on div "Expert" at bounding box center [487, 253] width 330 height 13
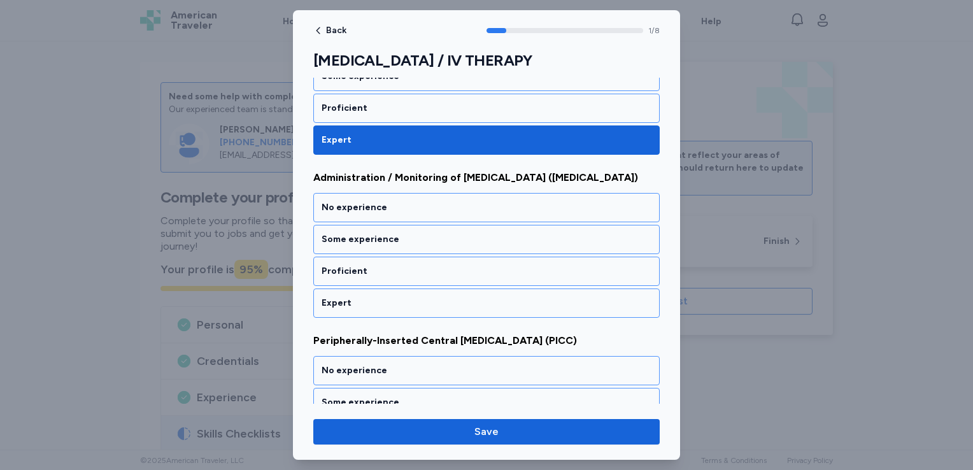
scroll to position [259, 0]
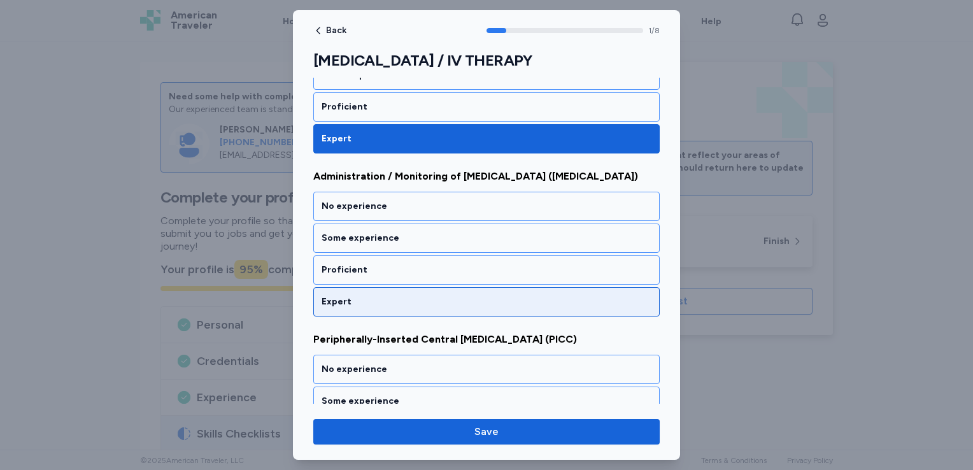
click at [364, 297] on div "Expert" at bounding box center [487, 302] width 330 height 13
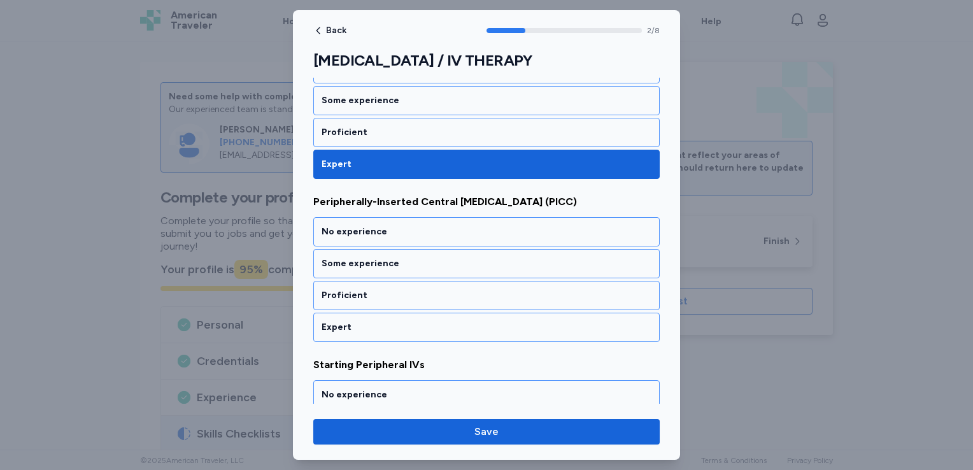
scroll to position [421, 0]
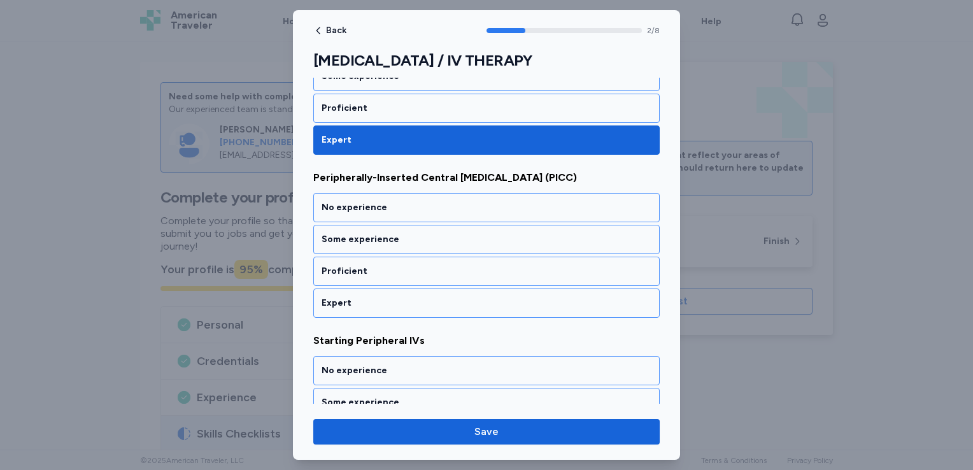
click at [364, 297] on div "Expert" at bounding box center [487, 303] width 330 height 13
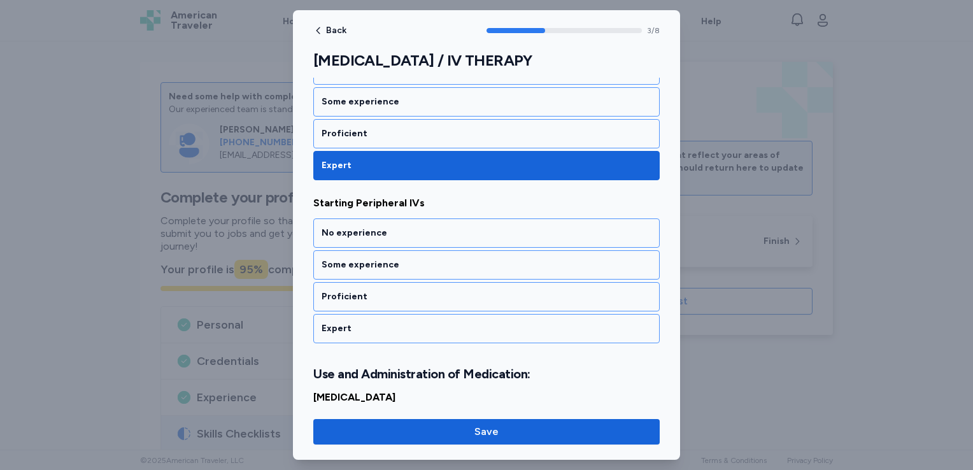
scroll to position [584, 0]
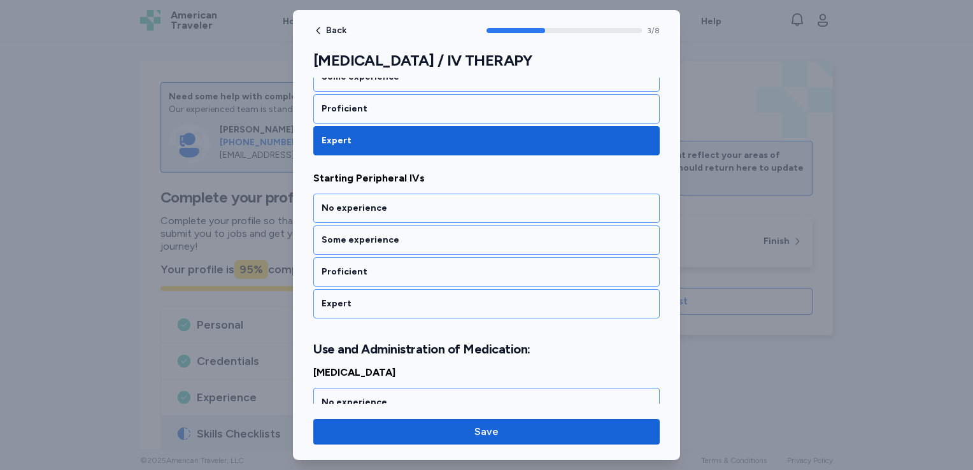
click at [364, 297] on div "Expert" at bounding box center [487, 303] width 330 height 13
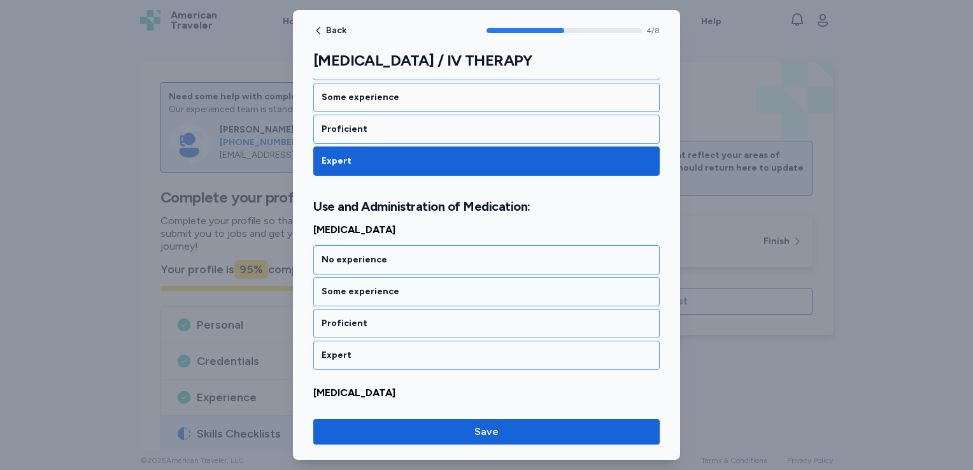
scroll to position [761, 0]
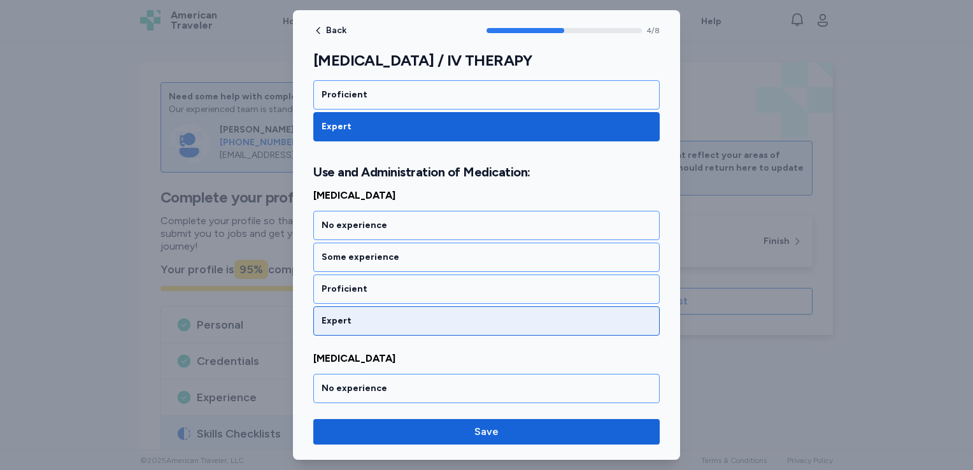
click at [362, 315] on div "Expert" at bounding box center [487, 321] width 330 height 13
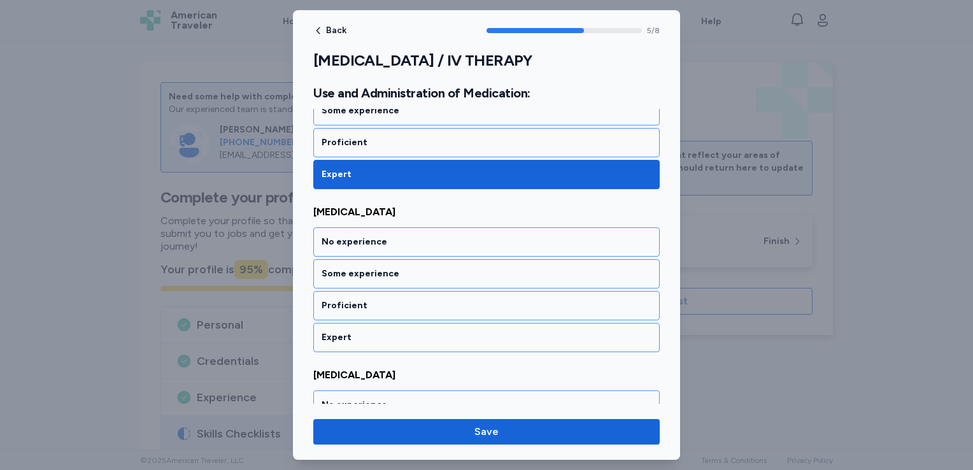
scroll to position [922, 0]
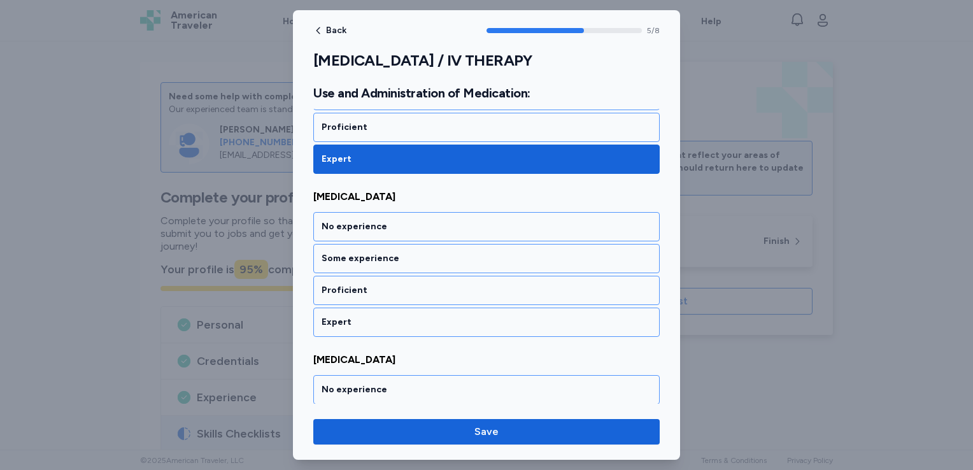
click at [362, 316] on div "Expert" at bounding box center [487, 322] width 330 height 13
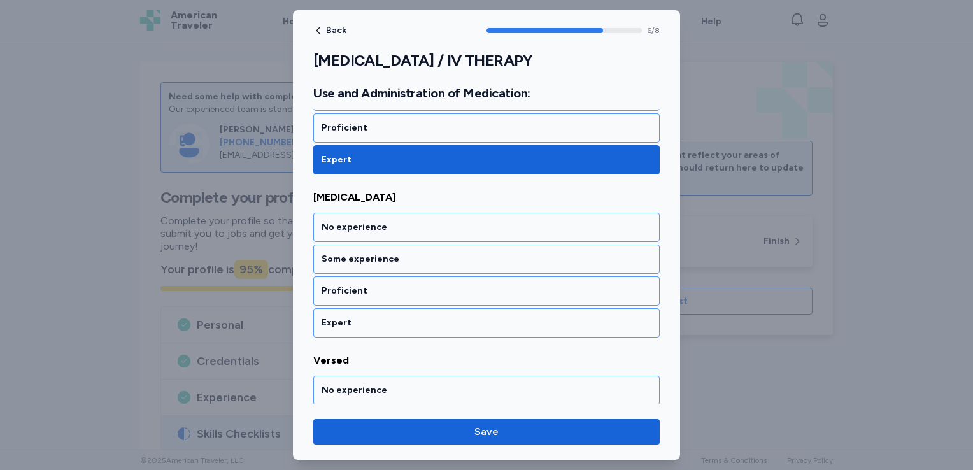
click at [362, 317] on div "Expert" at bounding box center [487, 323] width 330 height 13
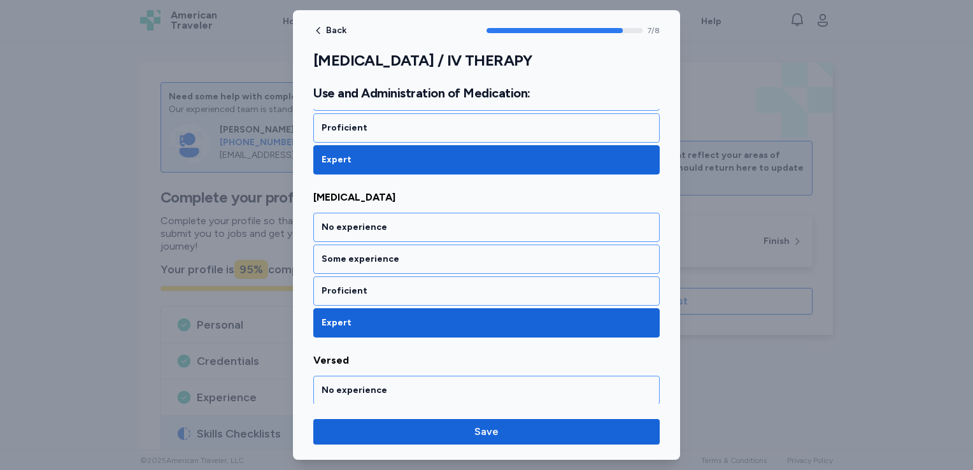
scroll to position [1175, 0]
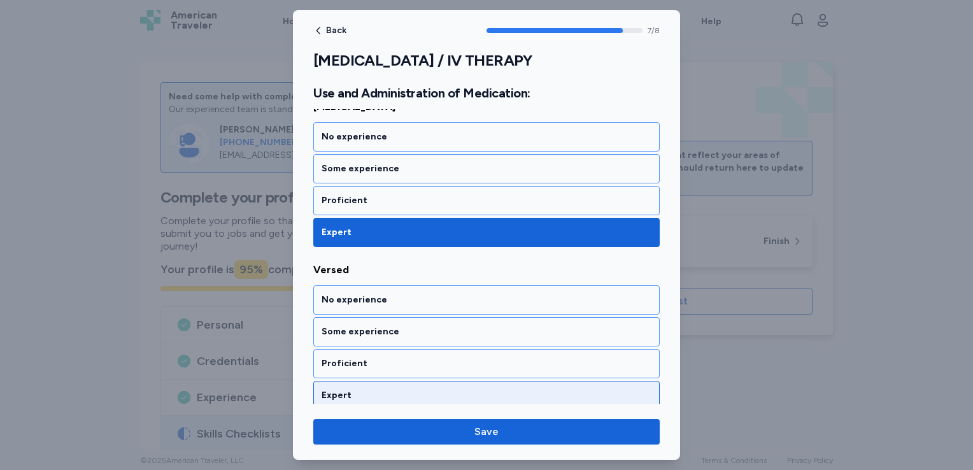
click at [364, 389] on div "Expert" at bounding box center [487, 395] width 330 height 13
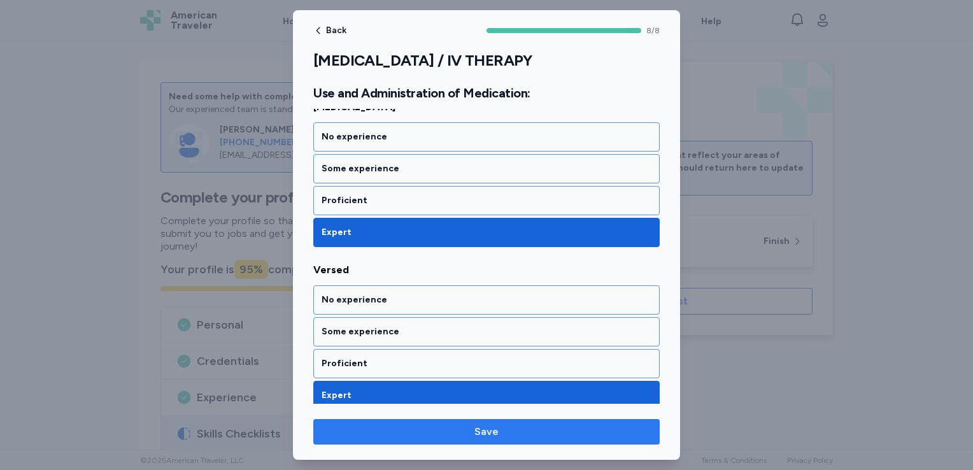
click at [375, 427] on span "Save" at bounding box center [487, 431] width 326 height 15
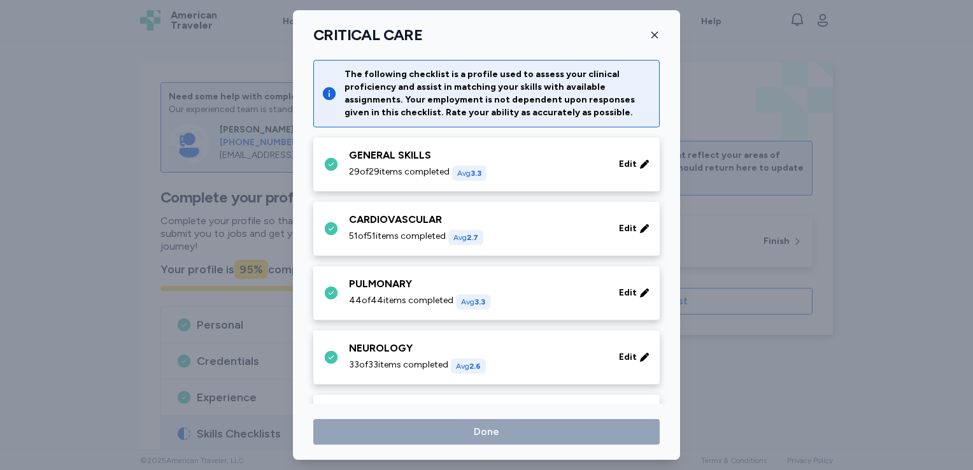
scroll to position [498, 0]
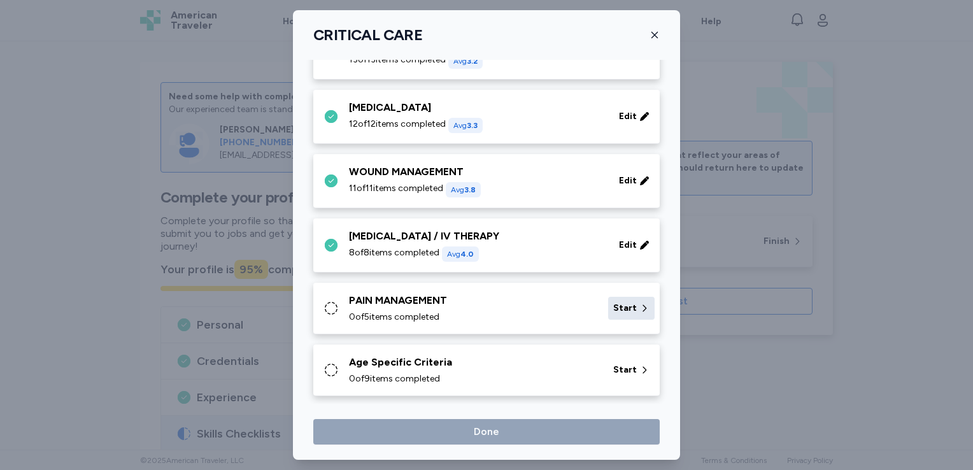
click at [619, 307] on span "Start" at bounding box center [625, 308] width 24 height 13
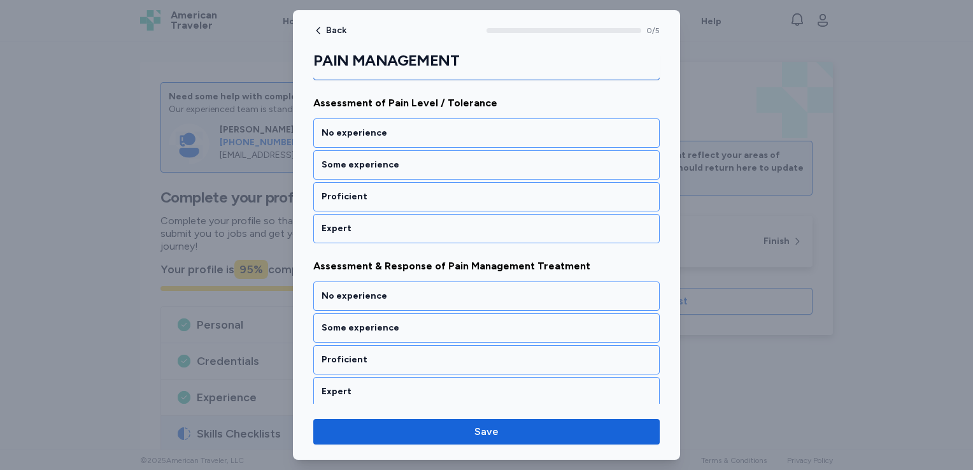
scroll to position [178, 0]
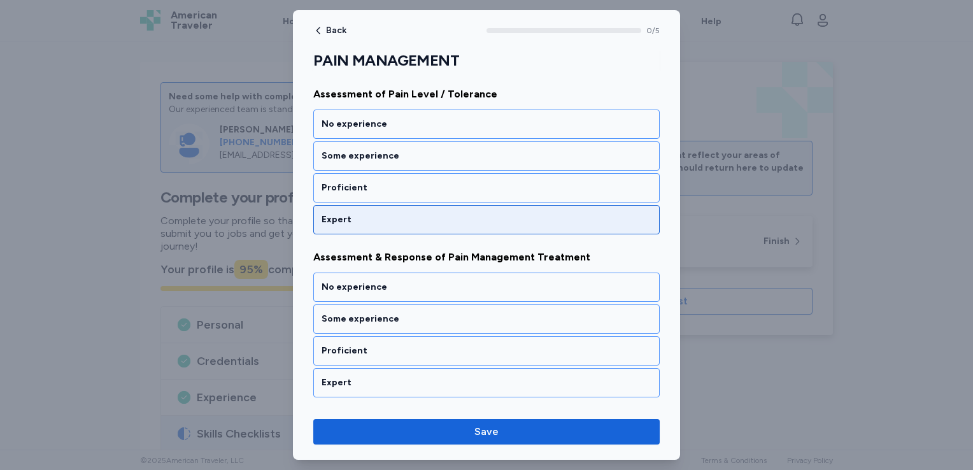
click at [393, 219] on div "Expert" at bounding box center [487, 219] width 330 height 13
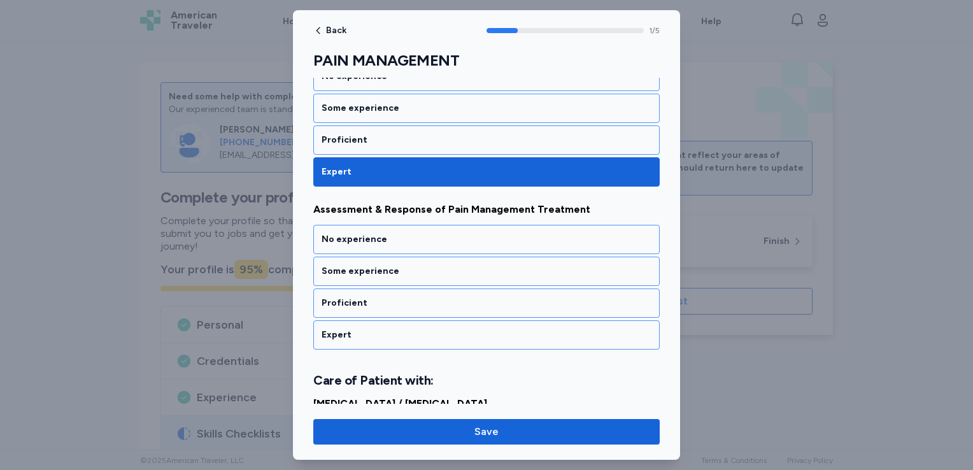
scroll to position [259, 0]
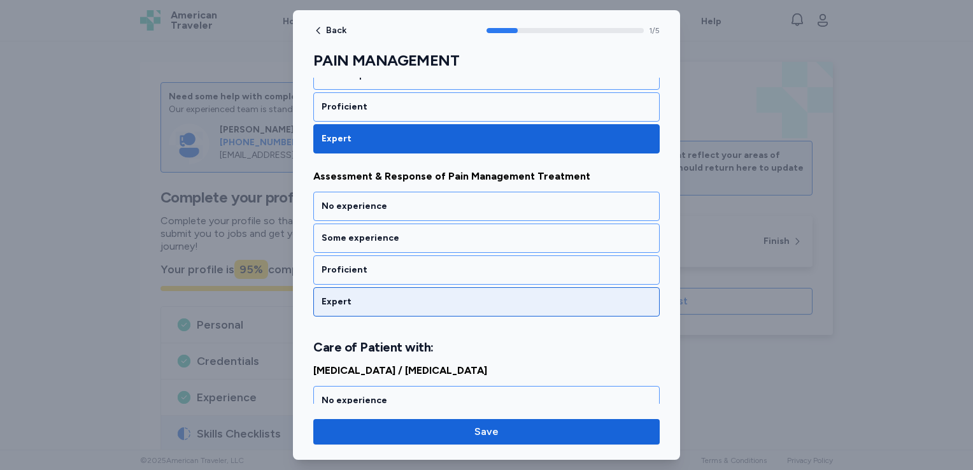
click at [381, 296] on div "Expert" at bounding box center [487, 302] width 330 height 13
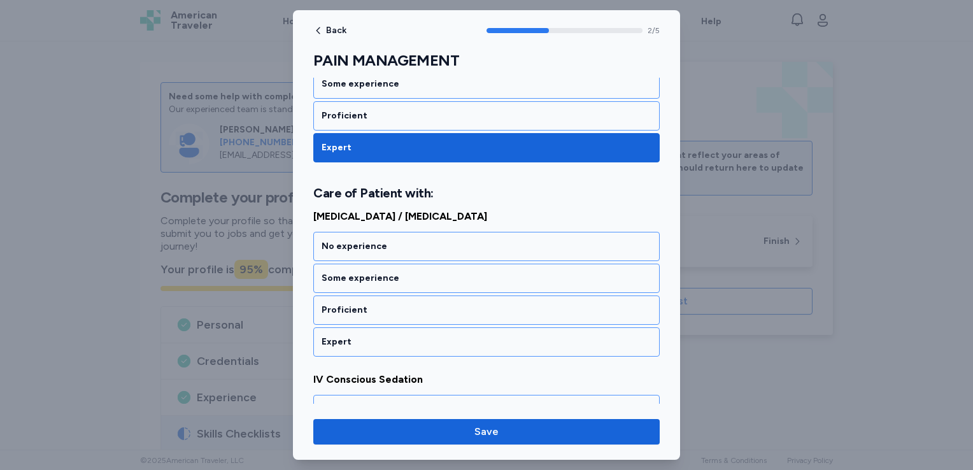
scroll to position [436, 0]
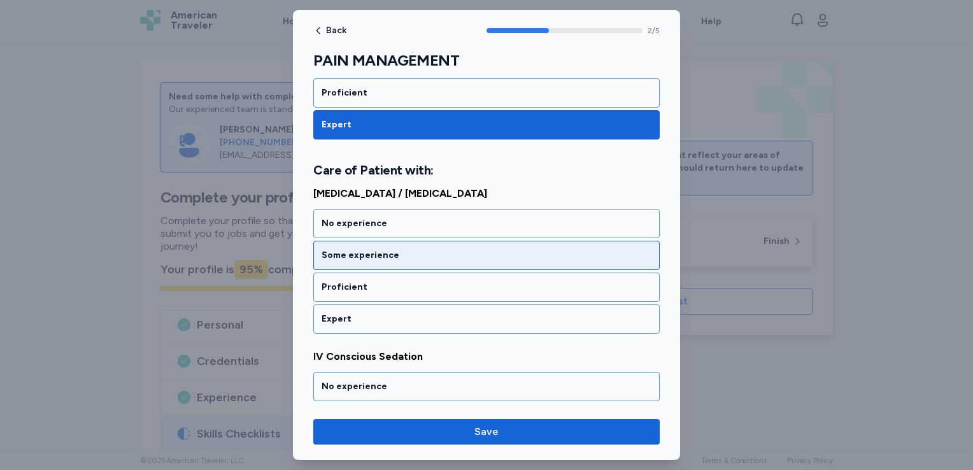
click at [407, 254] on div "Some experience" at bounding box center [487, 255] width 330 height 13
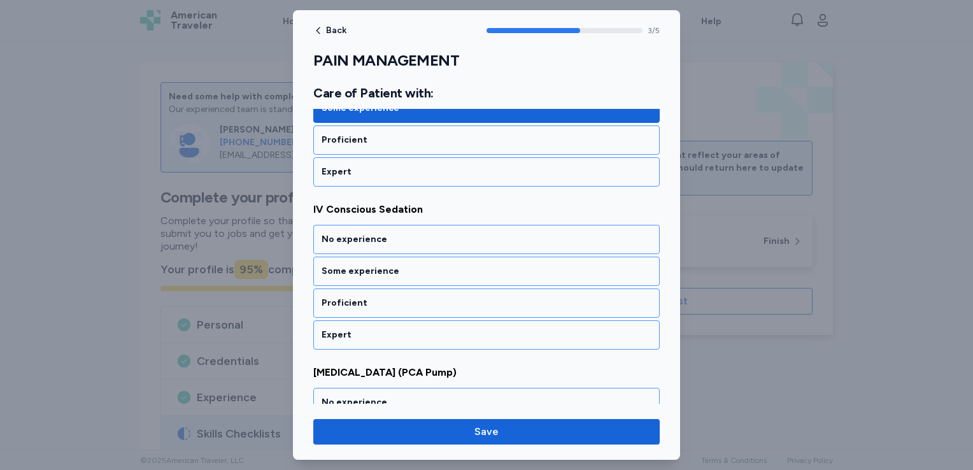
scroll to position [599, 0]
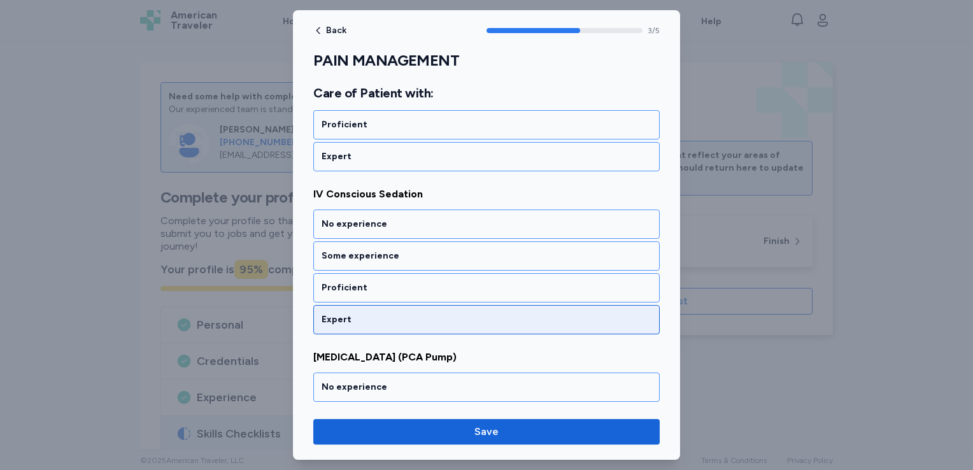
click at [374, 314] on div "Expert" at bounding box center [487, 319] width 330 height 13
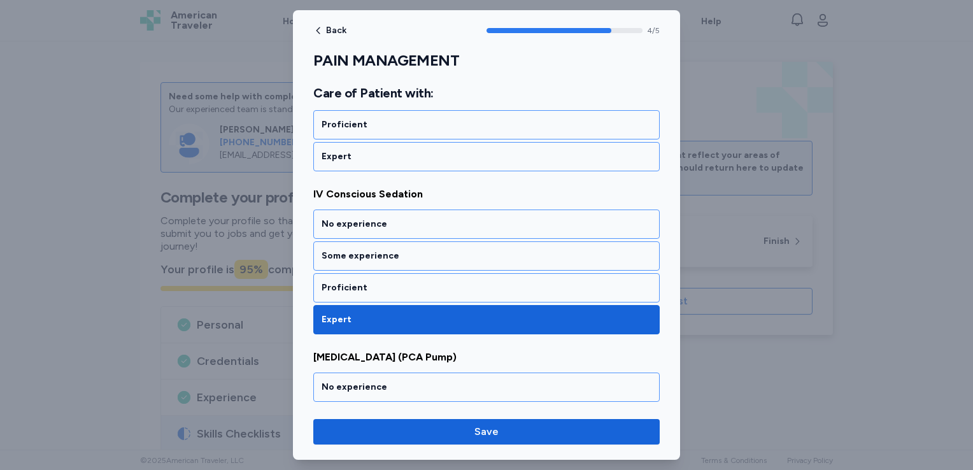
scroll to position [689, 0]
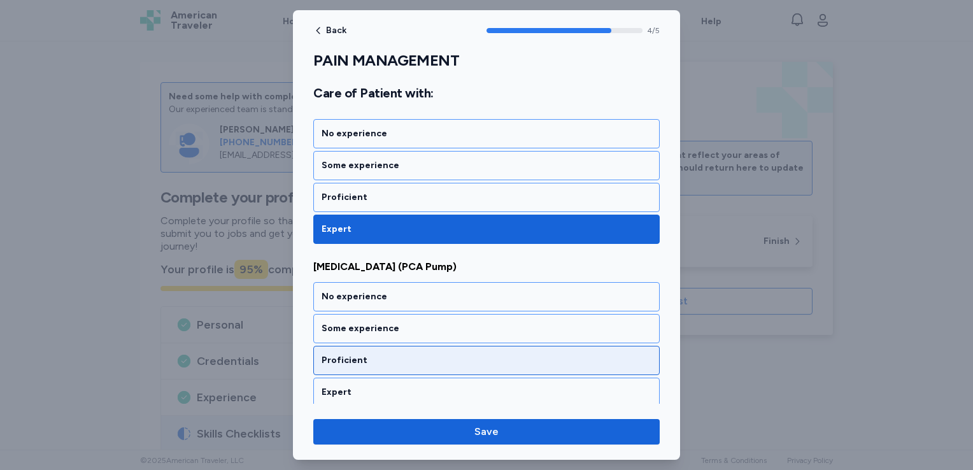
click at [373, 354] on div "Proficient" at bounding box center [487, 360] width 330 height 13
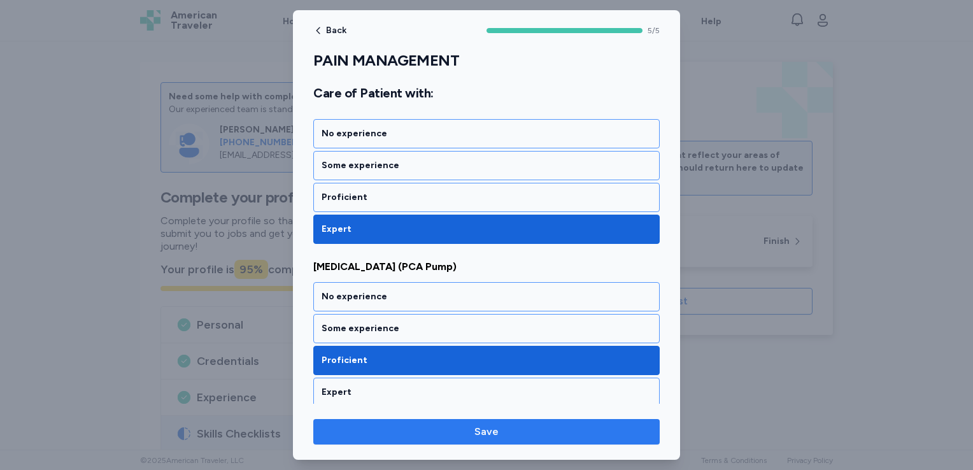
click at [392, 426] on span "Save" at bounding box center [487, 431] width 326 height 15
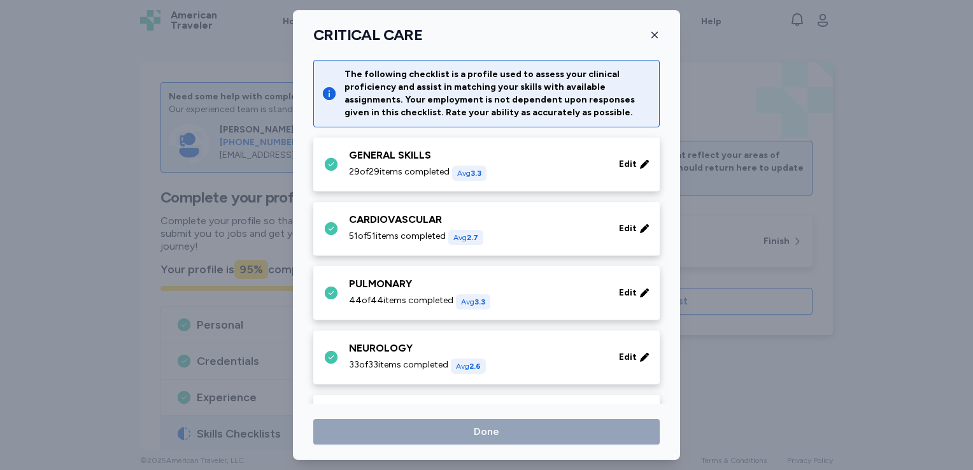
scroll to position [498, 0]
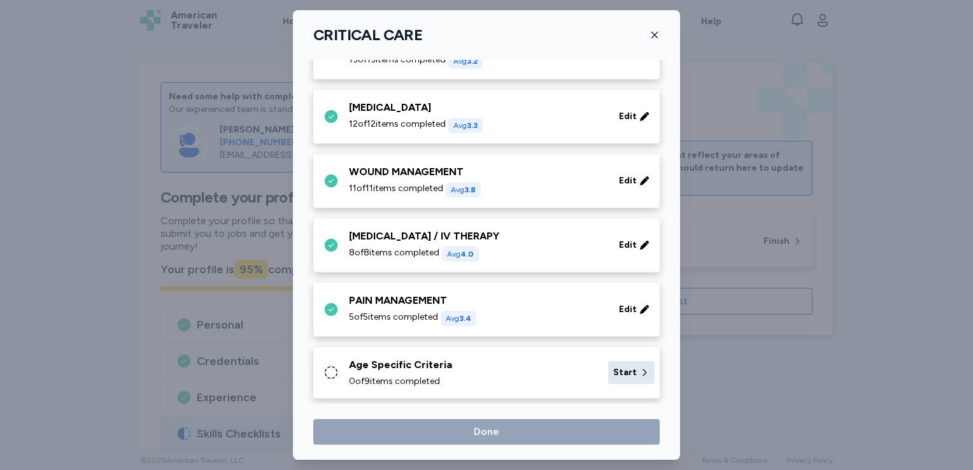
click at [623, 369] on span "Start" at bounding box center [625, 372] width 24 height 13
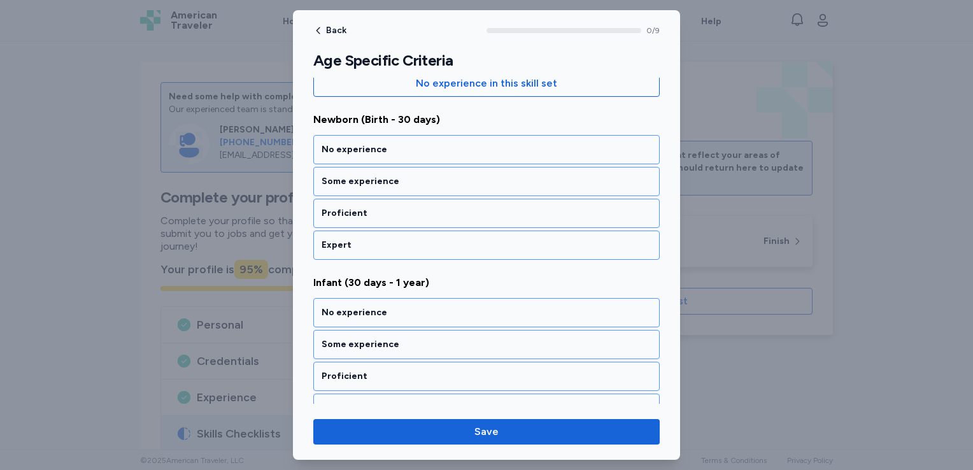
scroll to position [178, 0]
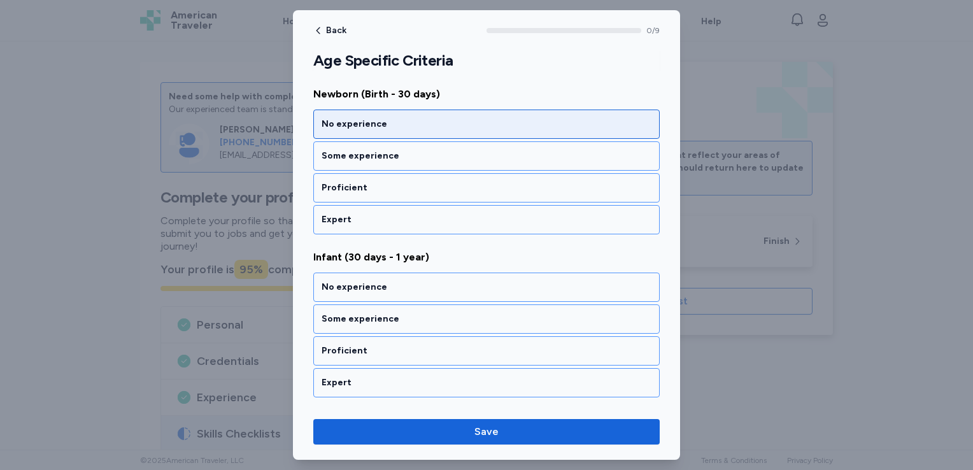
click at [398, 122] on div "No experience" at bounding box center [487, 124] width 330 height 13
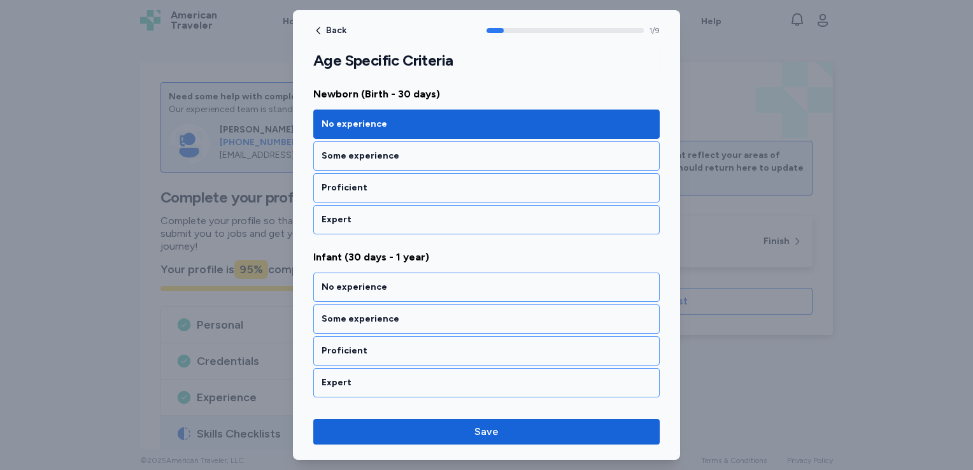
scroll to position [259, 0]
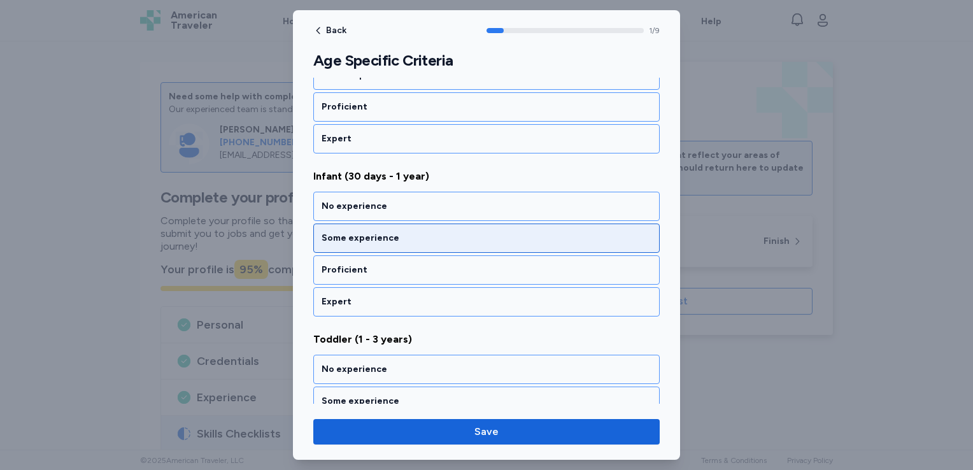
click at [408, 233] on div "Some experience" at bounding box center [487, 238] width 330 height 13
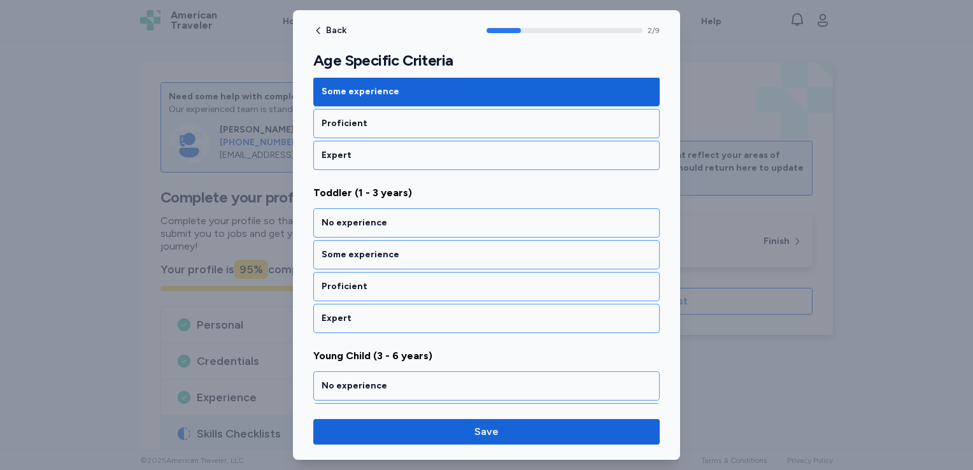
scroll to position [421, 0]
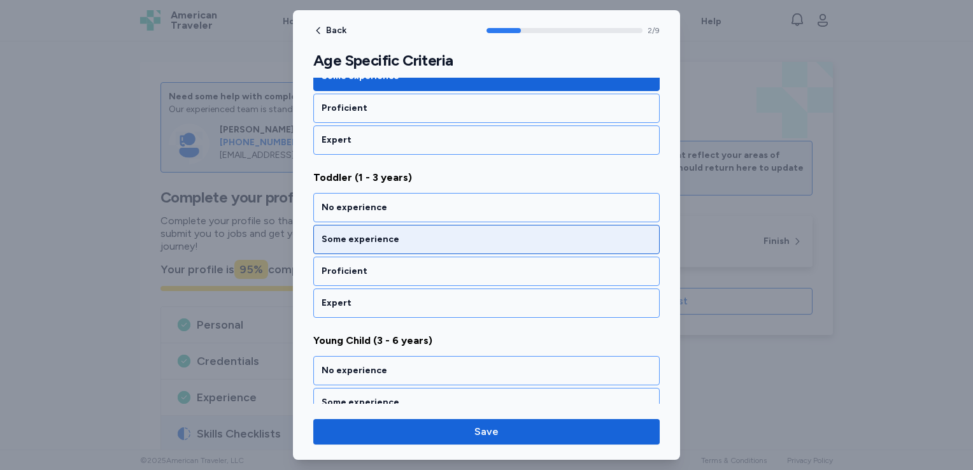
click at [406, 235] on div "Some experience" at bounding box center [487, 239] width 330 height 13
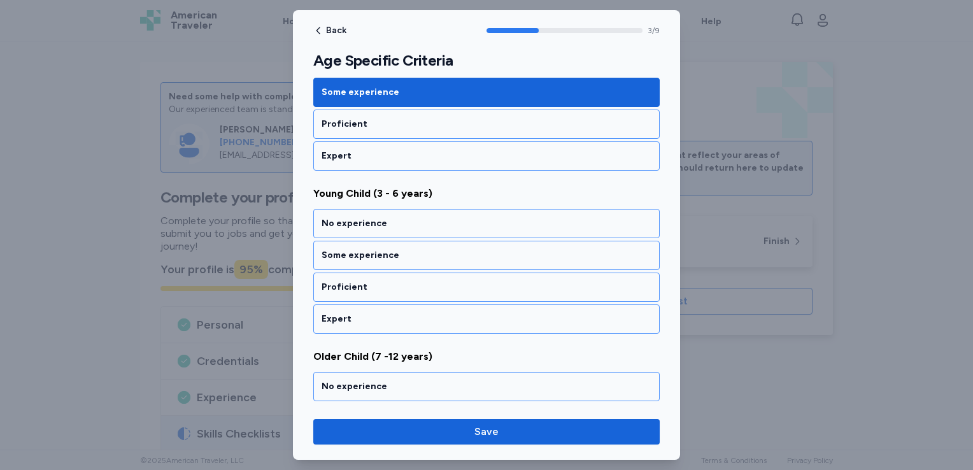
scroll to position [584, 0]
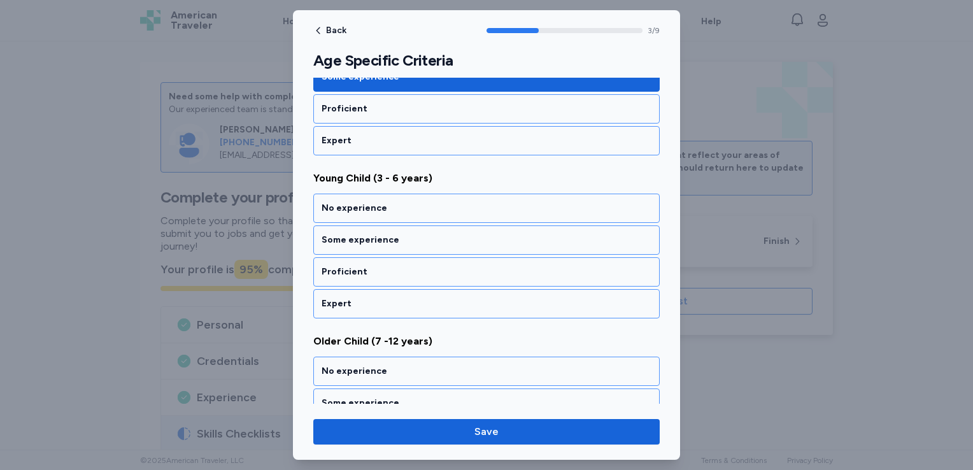
click at [406, 235] on div "Some experience" at bounding box center [487, 240] width 330 height 13
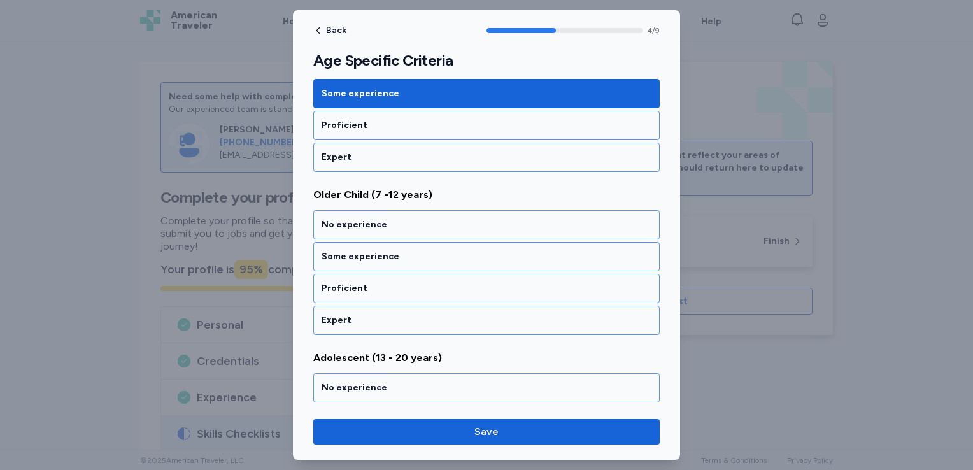
scroll to position [745, 0]
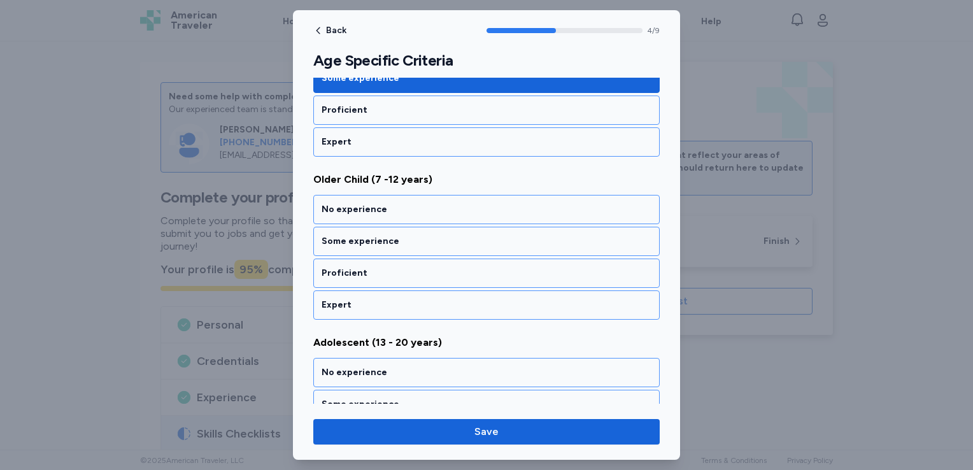
click at [406, 235] on div "Some experience" at bounding box center [487, 241] width 330 height 13
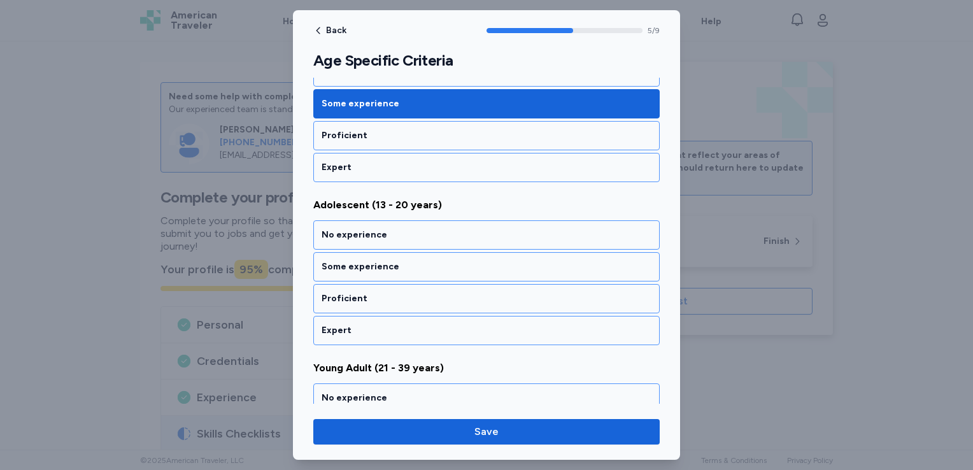
scroll to position [907, 0]
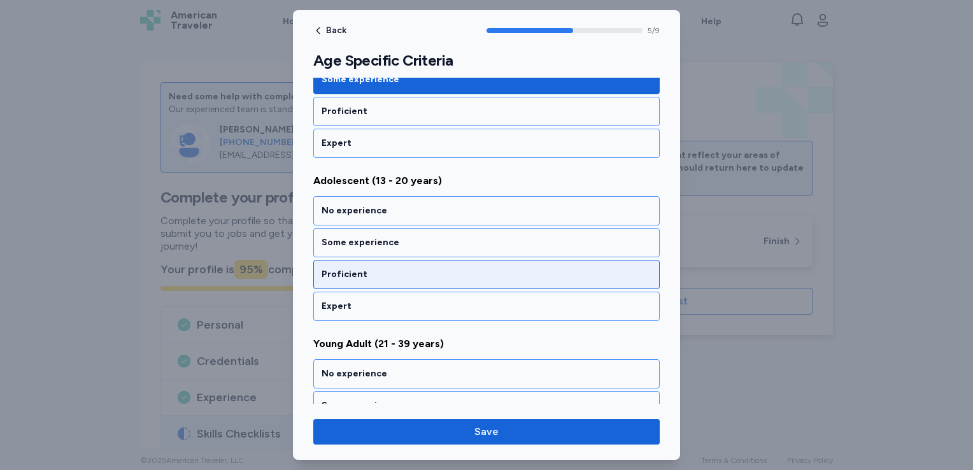
click at [382, 268] on div "Proficient" at bounding box center [487, 274] width 330 height 13
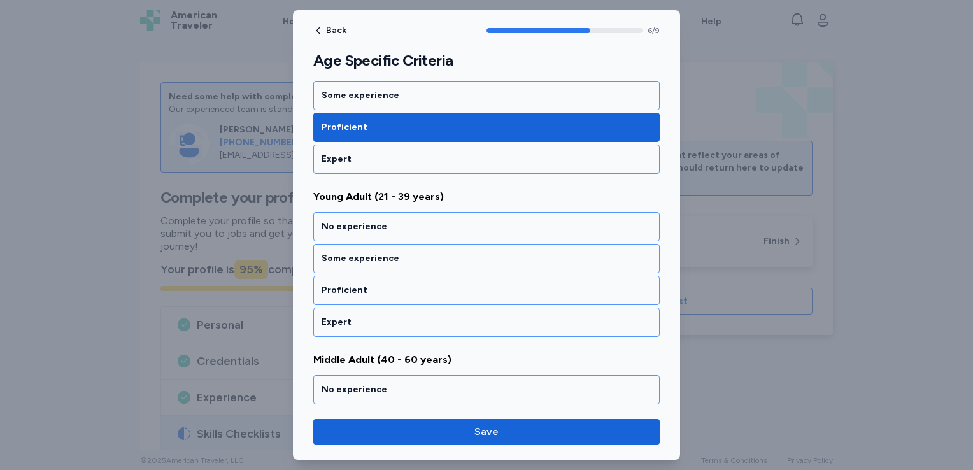
scroll to position [1070, 0]
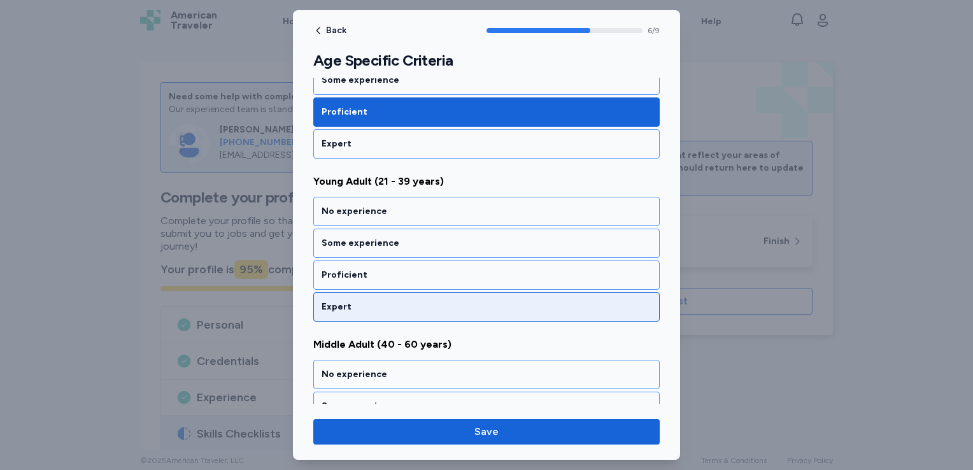
click at [372, 301] on div "Expert" at bounding box center [487, 307] width 330 height 13
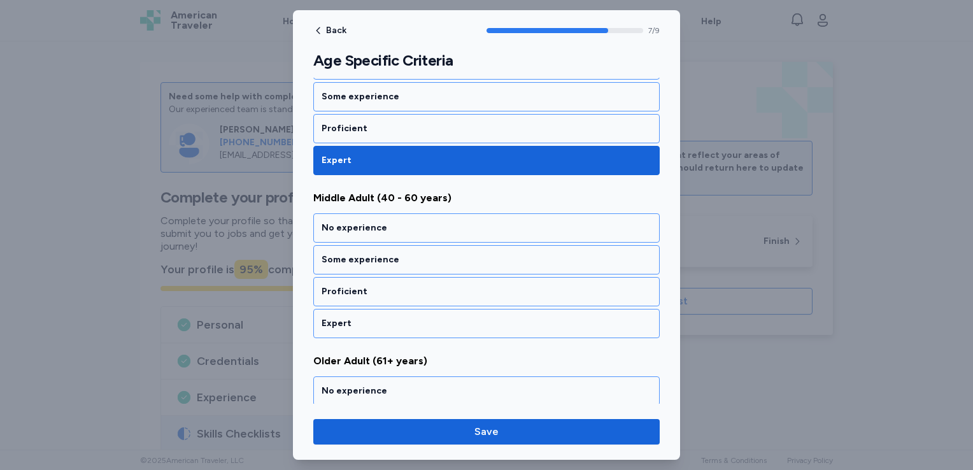
scroll to position [1231, 0]
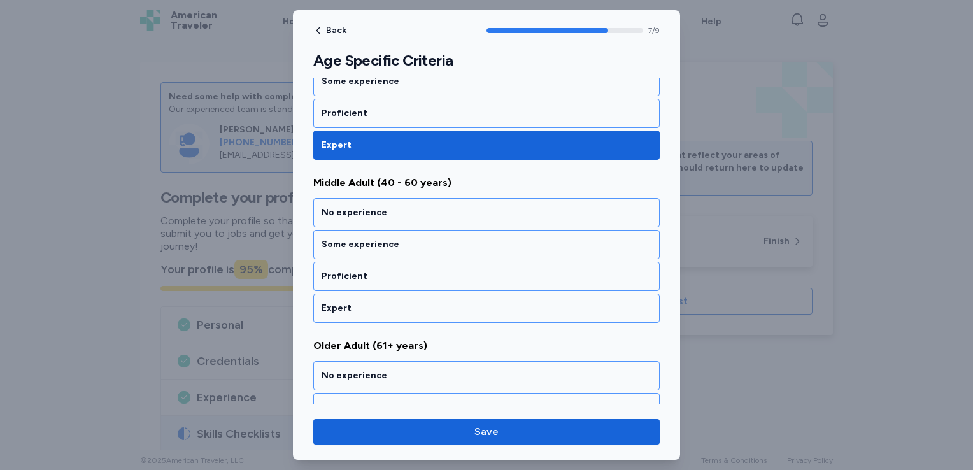
click at [372, 302] on div "Expert" at bounding box center [487, 308] width 330 height 13
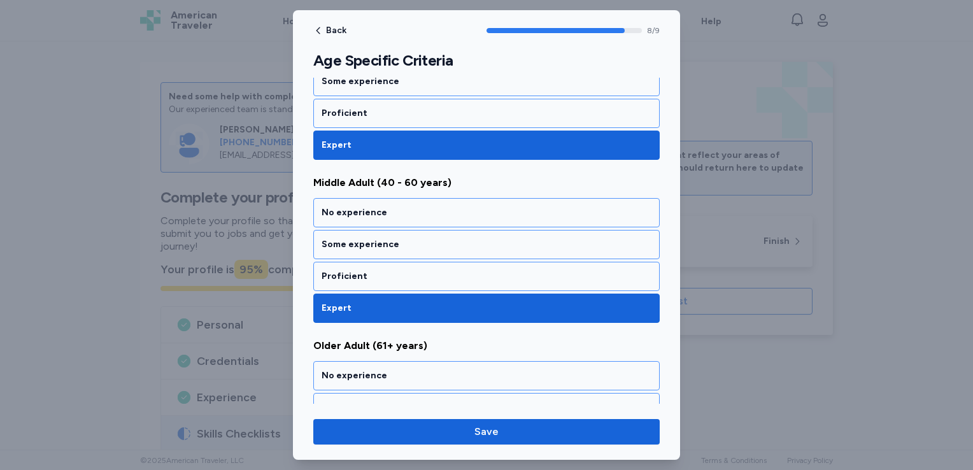
scroll to position [1307, 0]
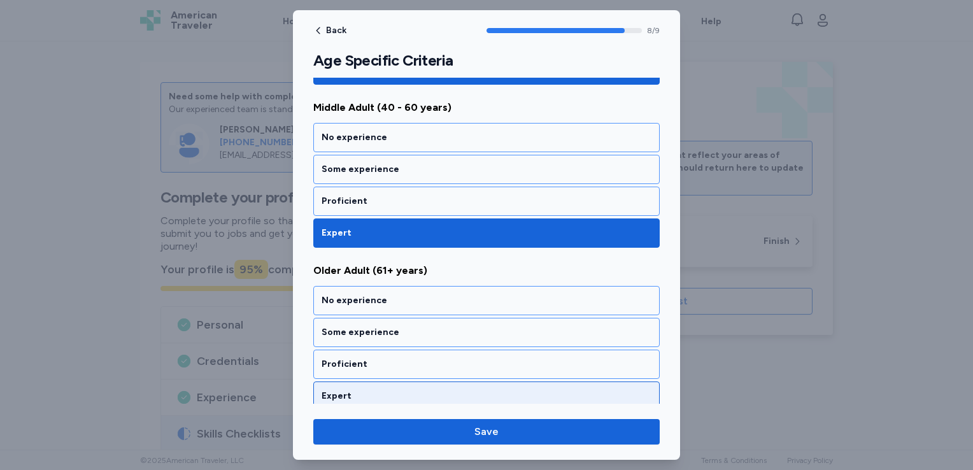
click at [360, 390] on div "Expert" at bounding box center [487, 396] width 330 height 13
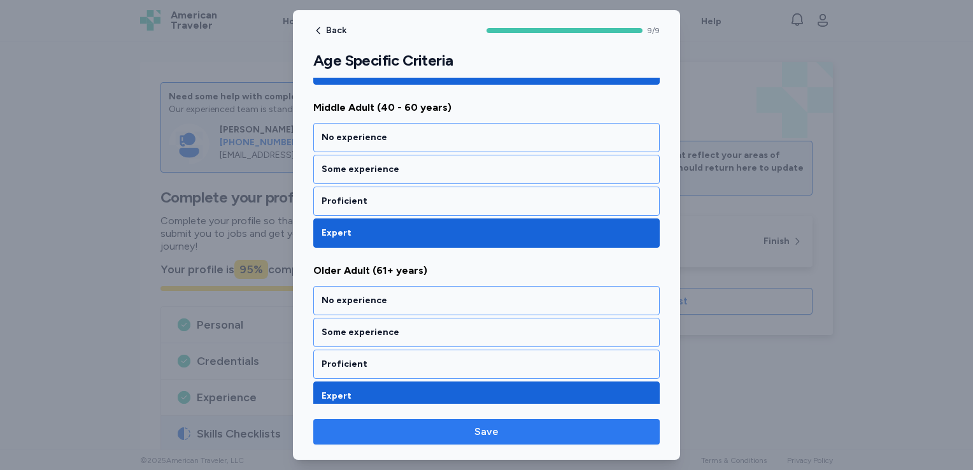
click at [427, 427] on span "Save" at bounding box center [487, 431] width 326 height 15
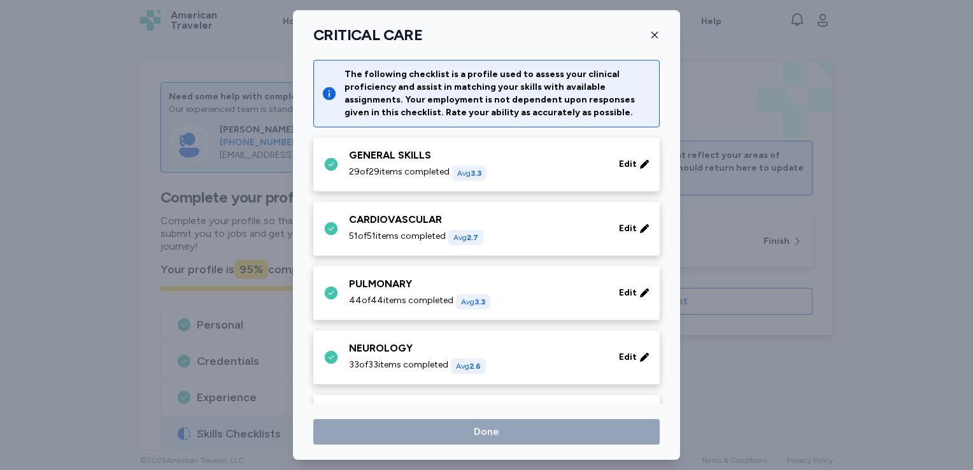
scroll to position [498, 0]
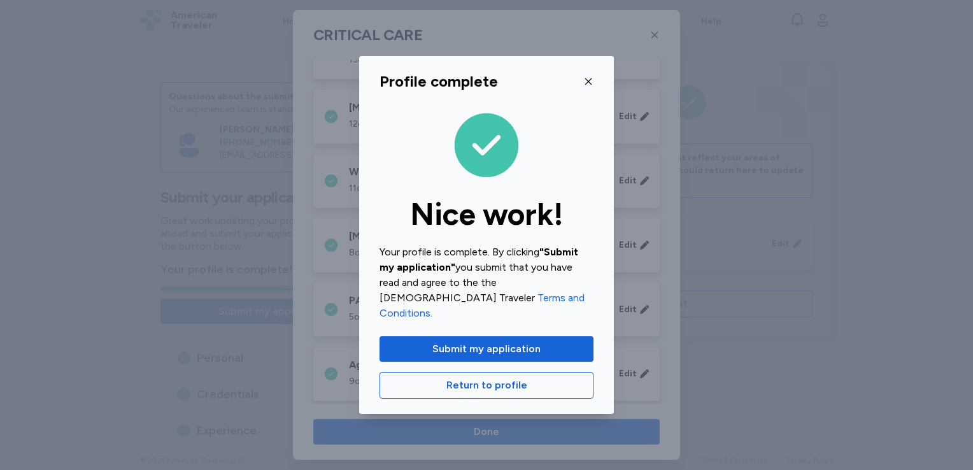
click at [427, 427] on div "Profile complete Nice work! Your profile is complete. By clicking "Submit my ap…" at bounding box center [486, 235] width 973 height 470
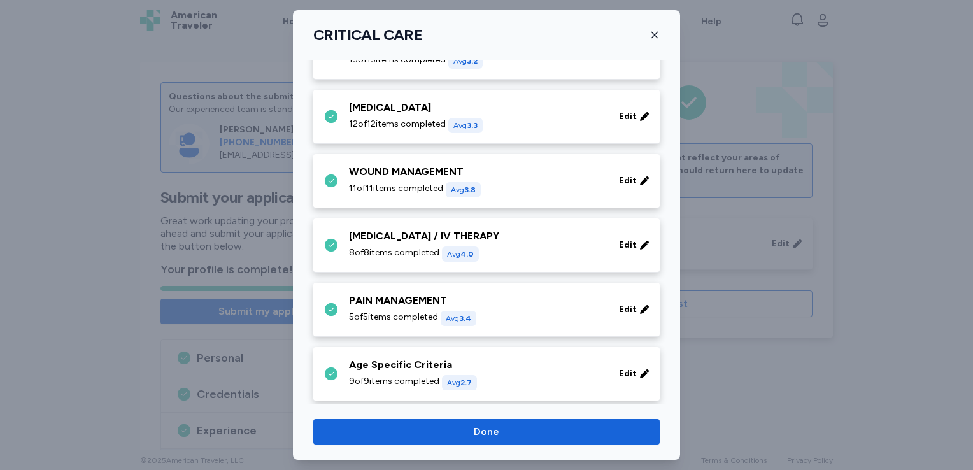
click at [427, 427] on span "Done" at bounding box center [487, 431] width 326 height 15
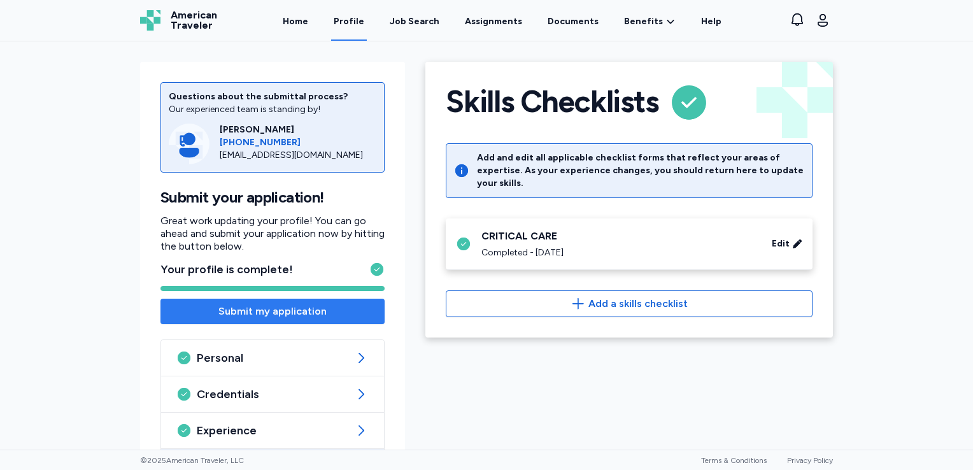
click at [176, 310] on span "Submit my application" at bounding box center [273, 311] width 204 height 15
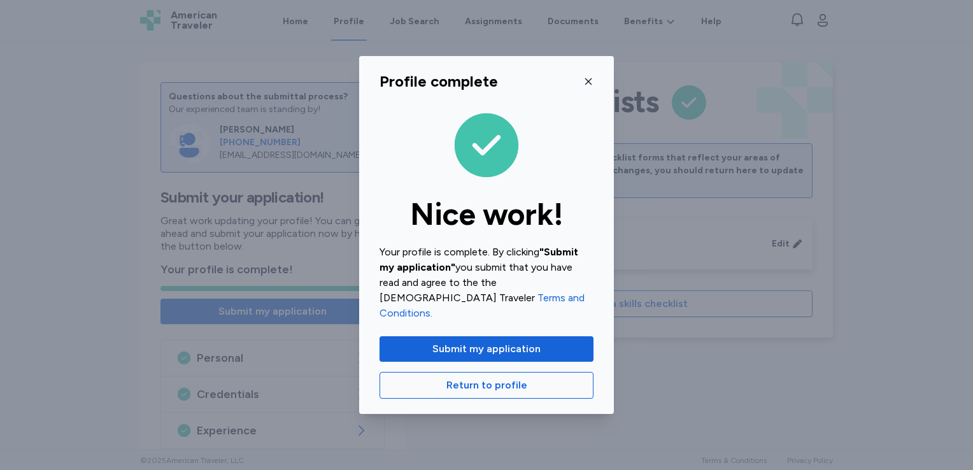
click at [570, 294] on link "Terms and Conditions." at bounding box center [482, 305] width 205 height 27
click at [482, 342] on span "Submit my application" at bounding box center [487, 348] width 108 height 15
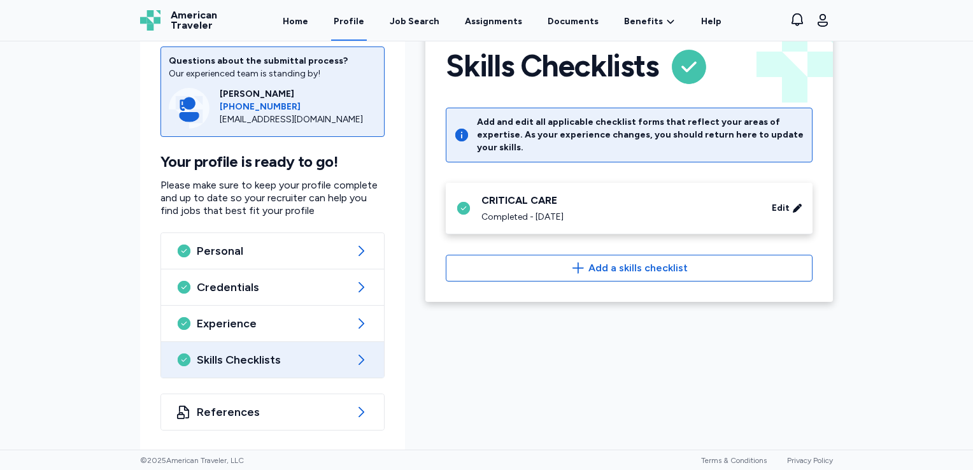
scroll to position [10, 0]
